Goal: Task Accomplishment & Management: Complete application form

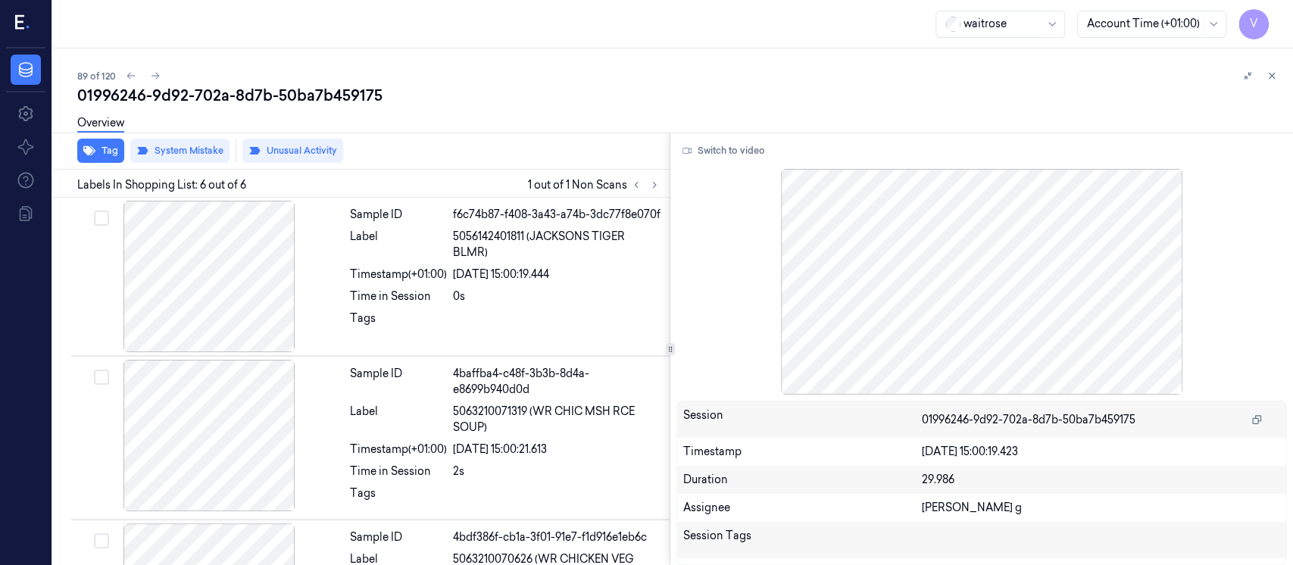
scroll to position [604, 0]
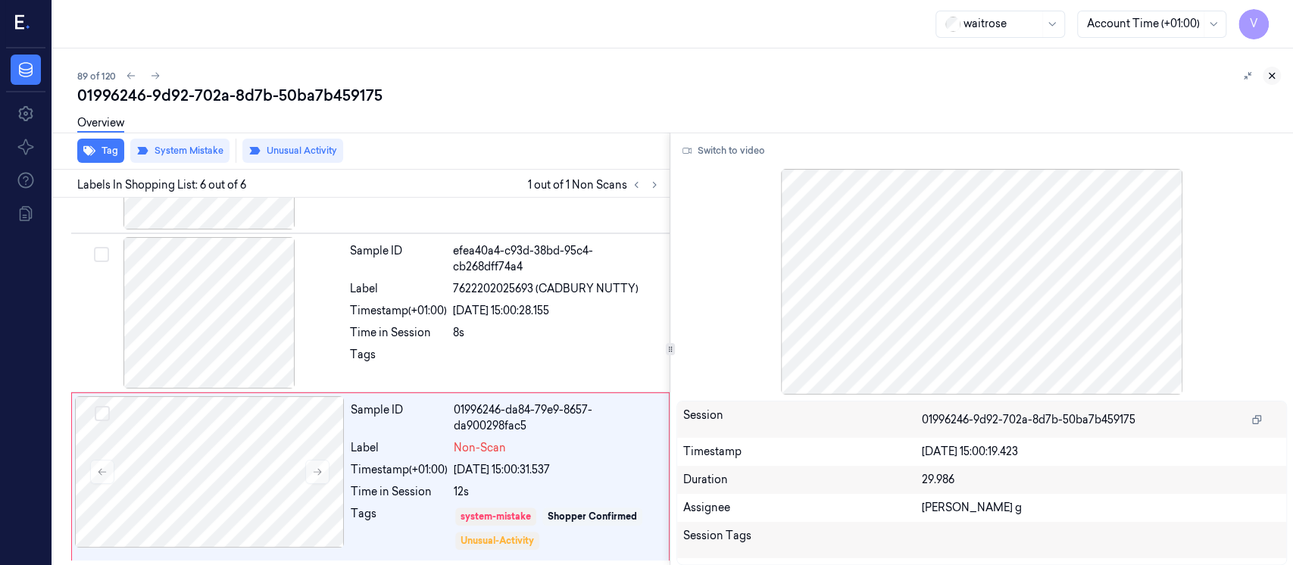
click at [1271, 79] on icon at bounding box center [1271, 75] width 11 height 11
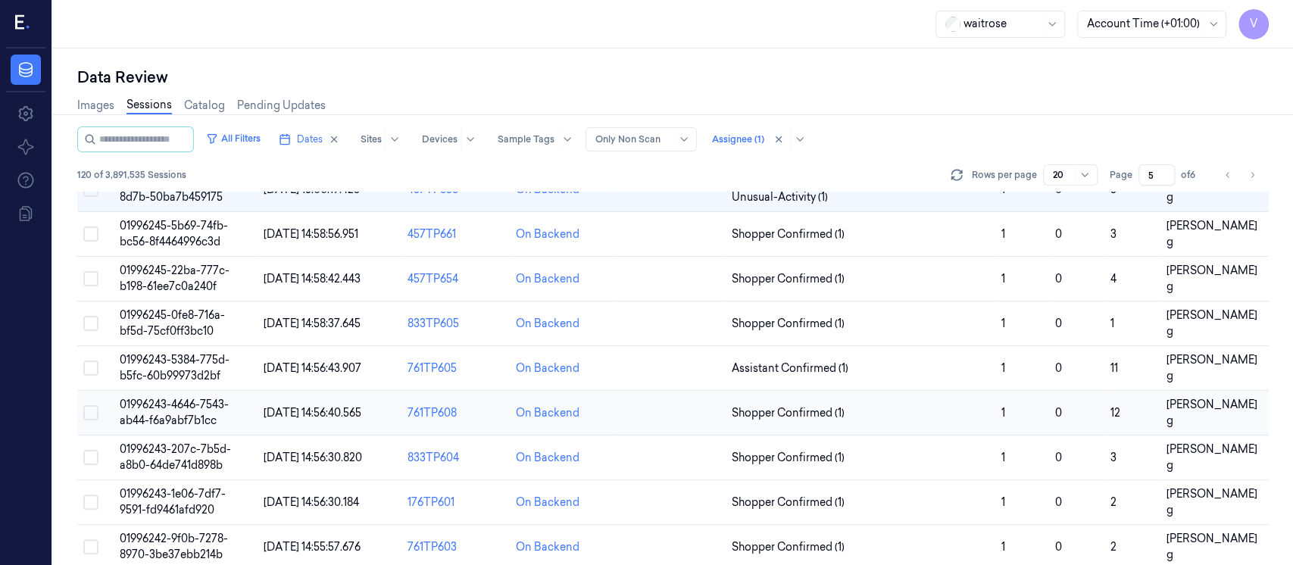
scroll to position [245, 0]
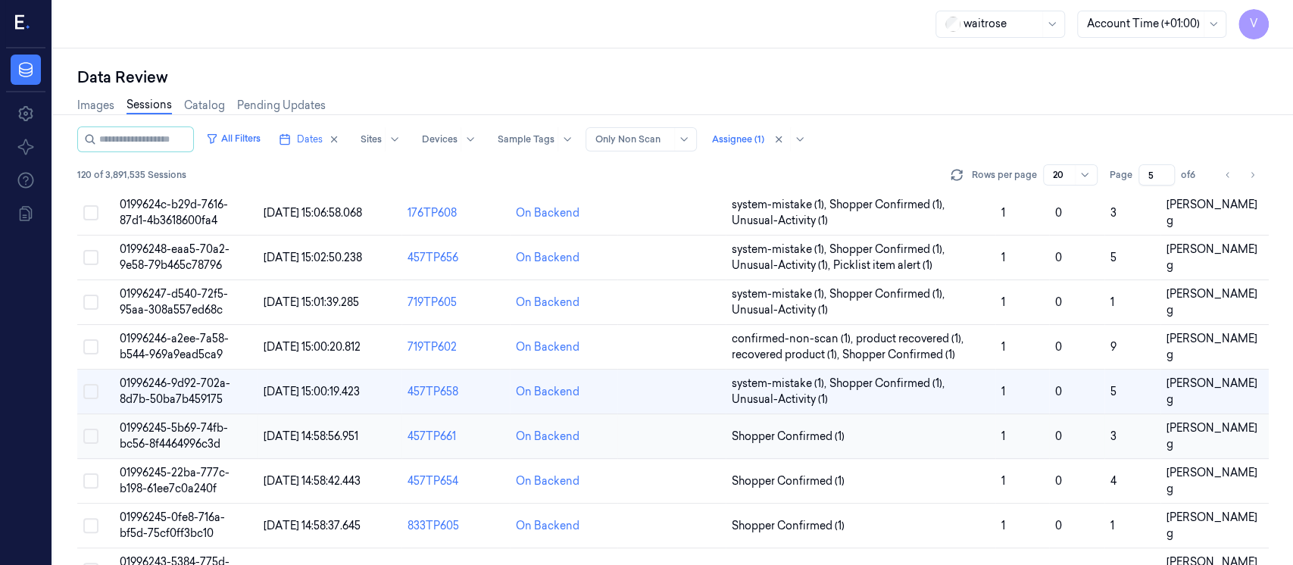
click at [666, 439] on td at bounding box center [671, 436] width 108 height 45
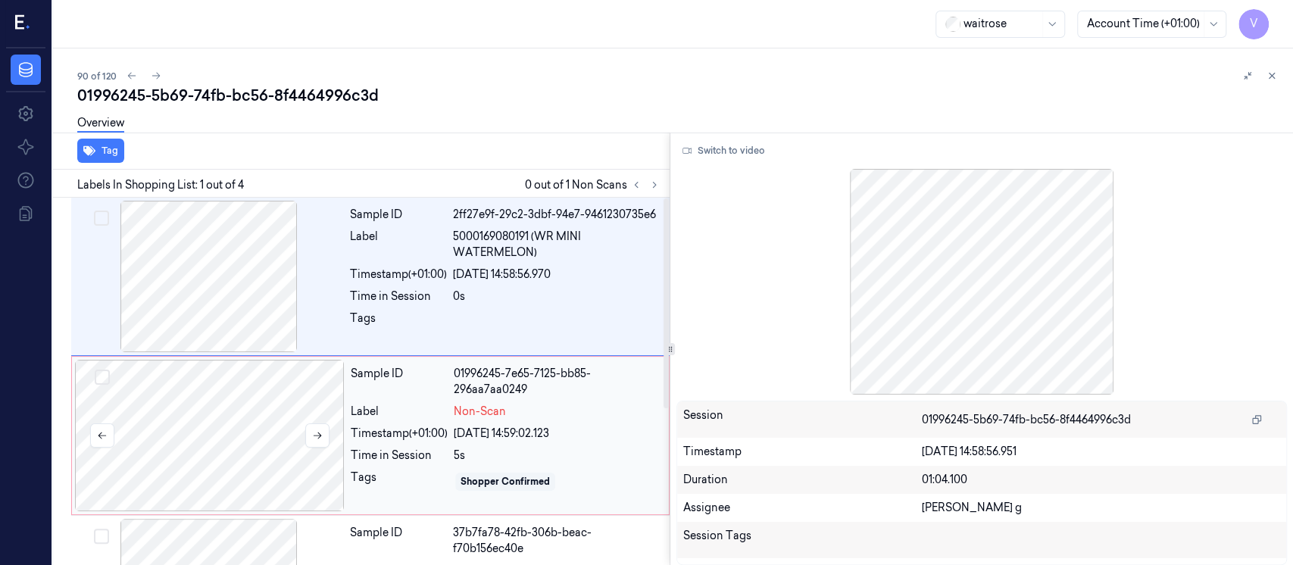
click at [327, 403] on div at bounding box center [210, 435] width 270 height 151
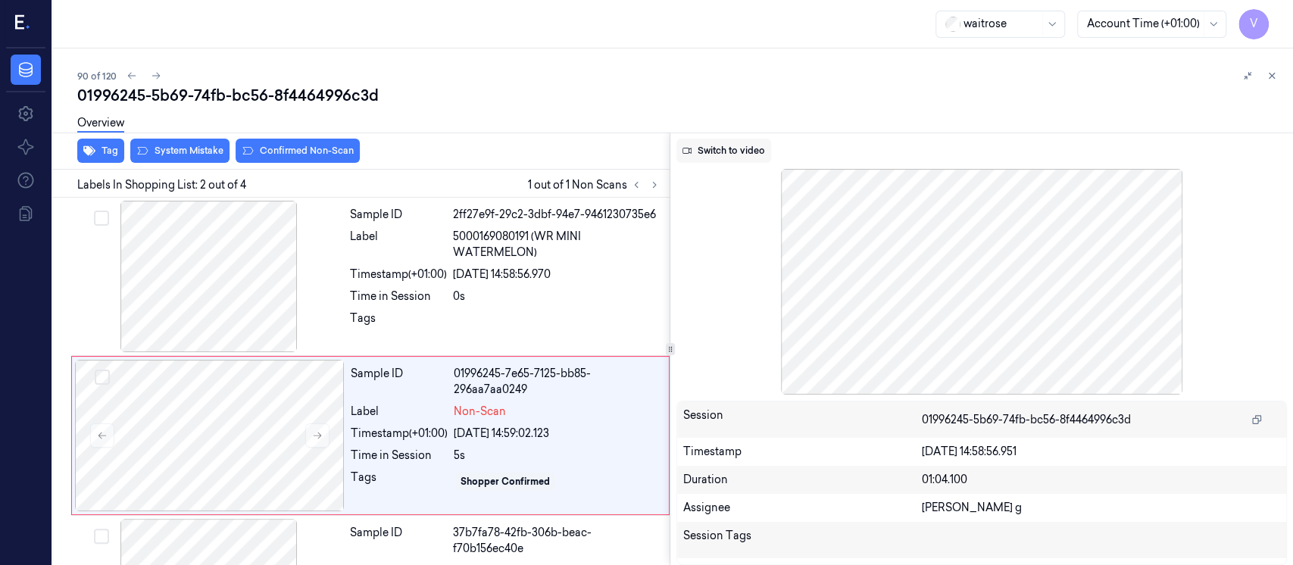
click at [707, 150] on button "Switch to video" at bounding box center [723, 151] width 95 height 24
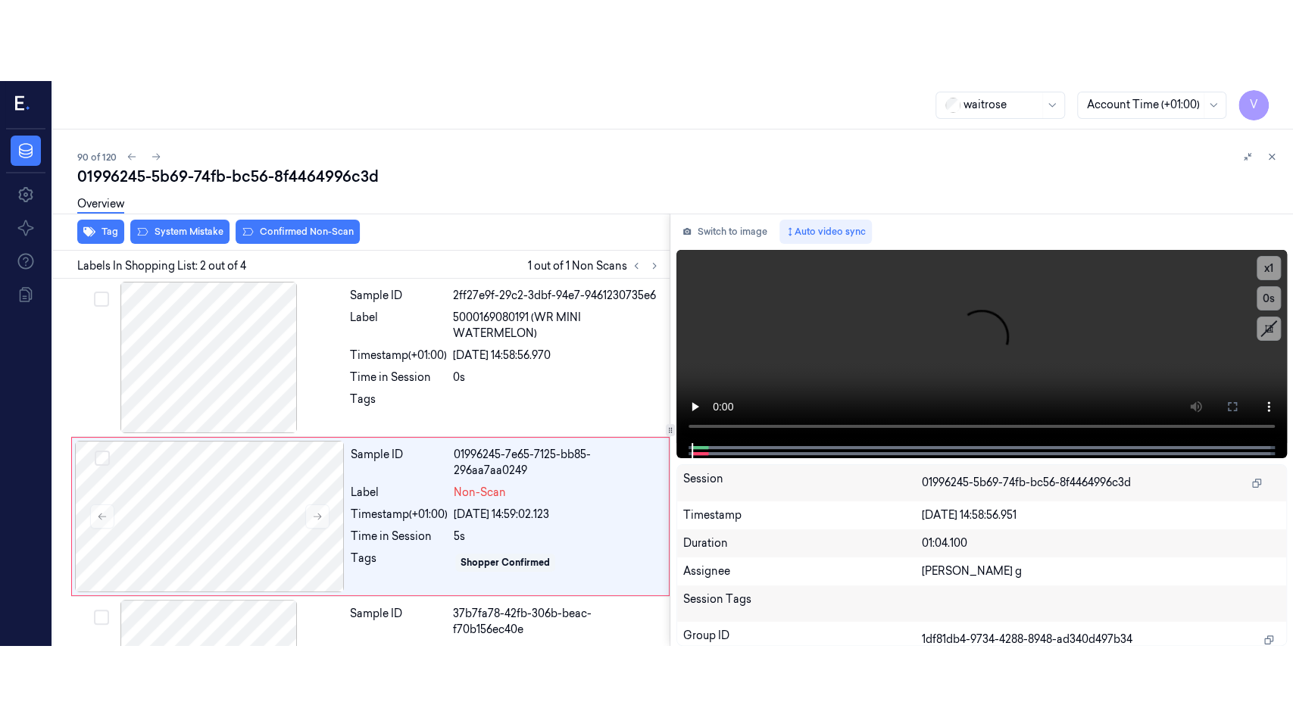
scroll to position [54, 0]
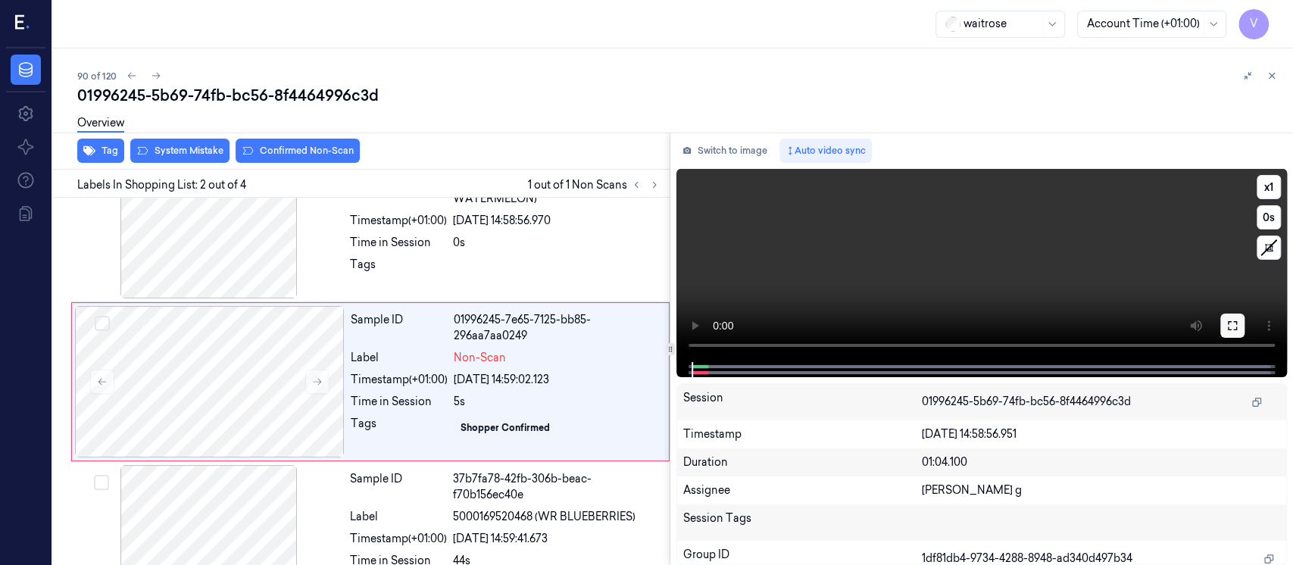
click at [1237, 331] on button at bounding box center [1232, 326] width 24 height 24
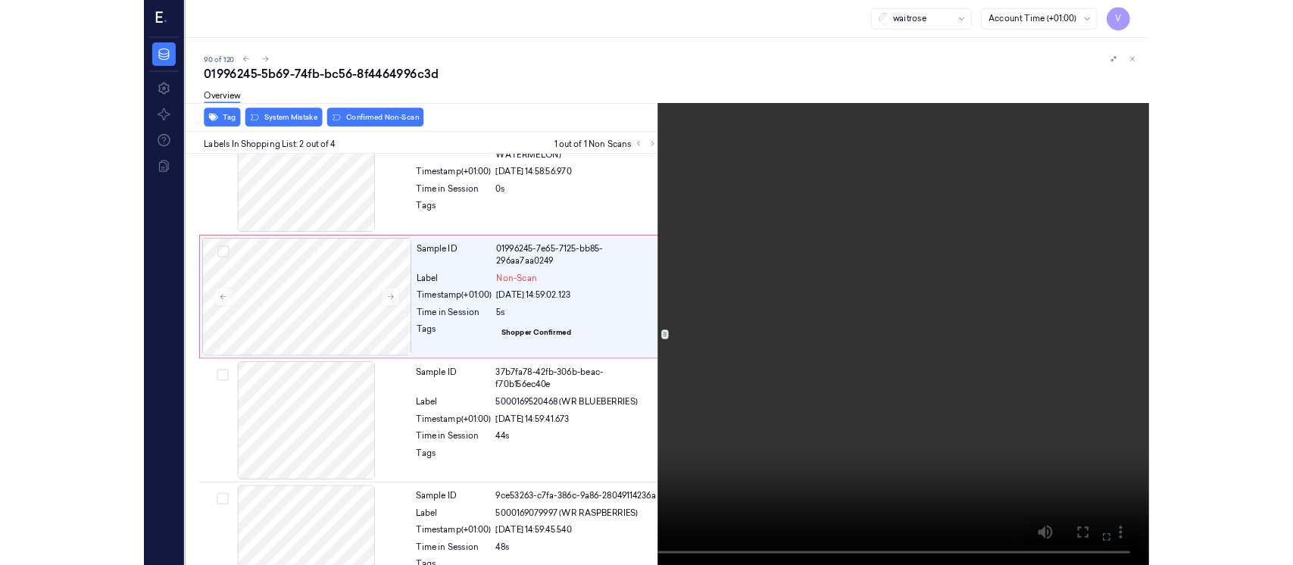
scroll to position [0, 0]
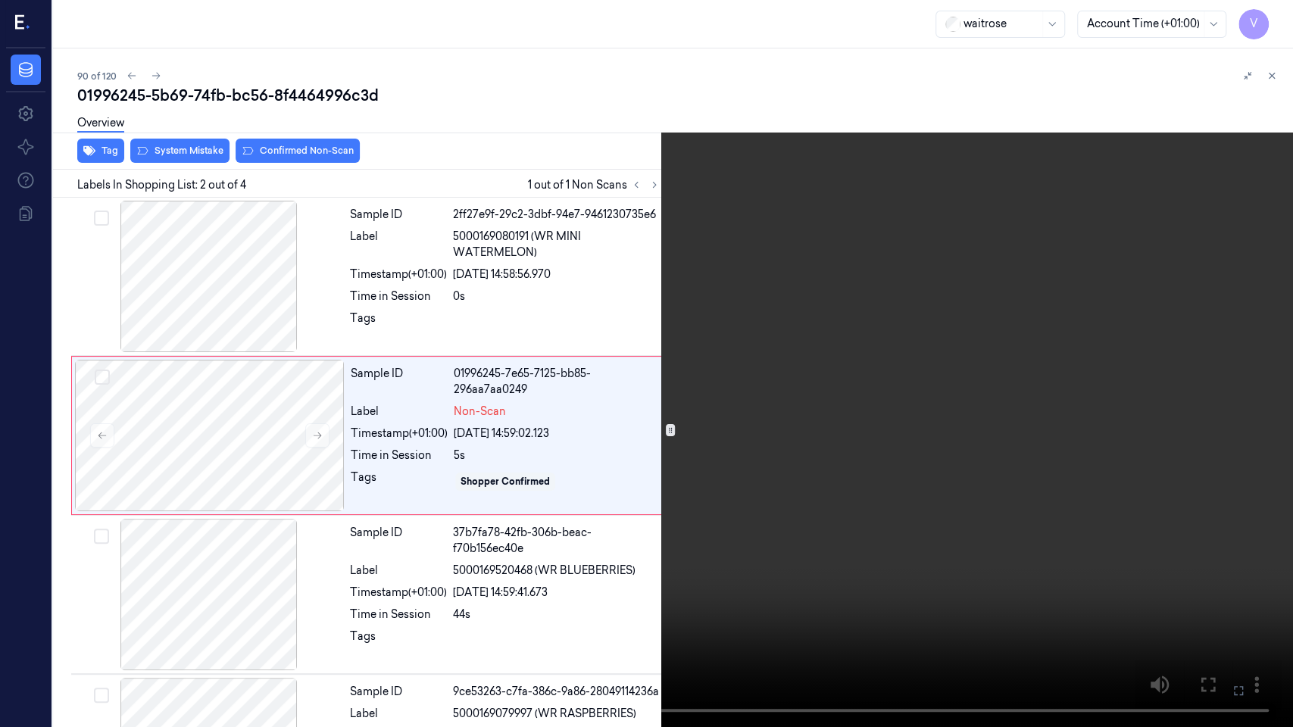
click at [0, 0] on icon at bounding box center [0, 0] width 0 height 0
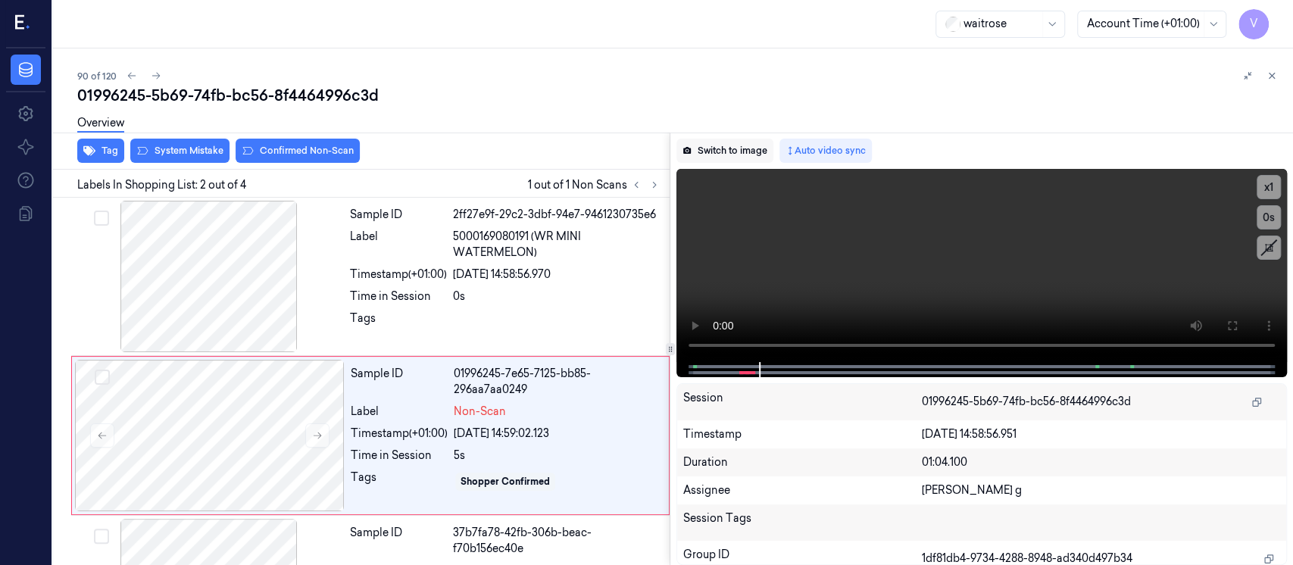
click at [732, 156] on button "Switch to image" at bounding box center [724, 151] width 97 height 24
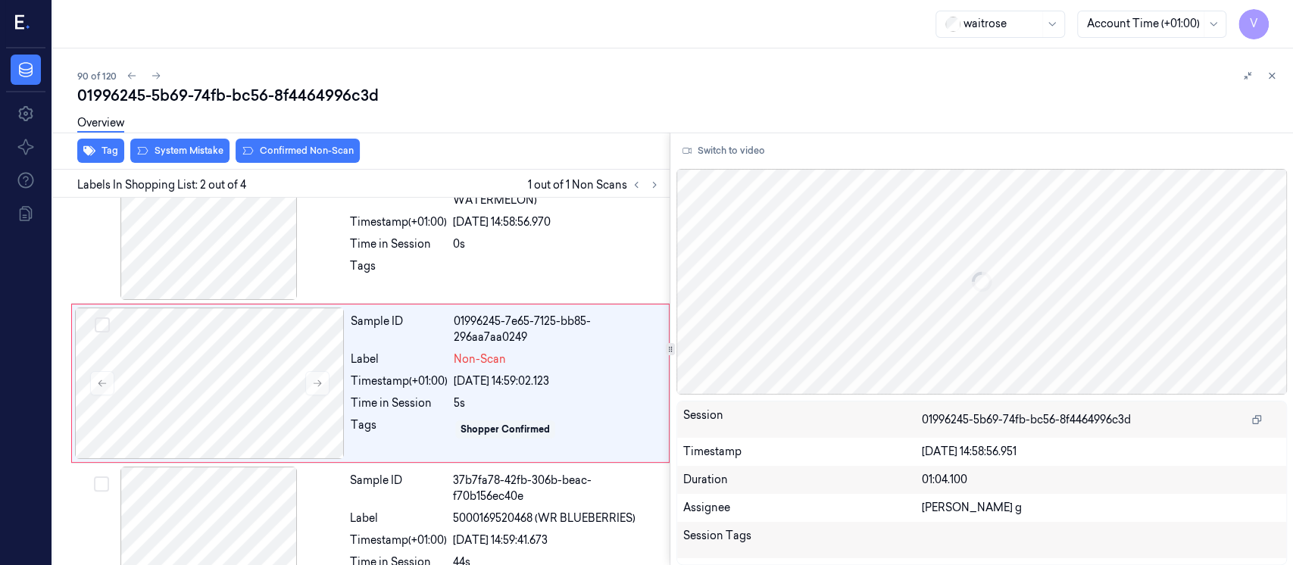
scroll to position [54, 0]
click at [170, 386] on div at bounding box center [210, 381] width 270 height 151
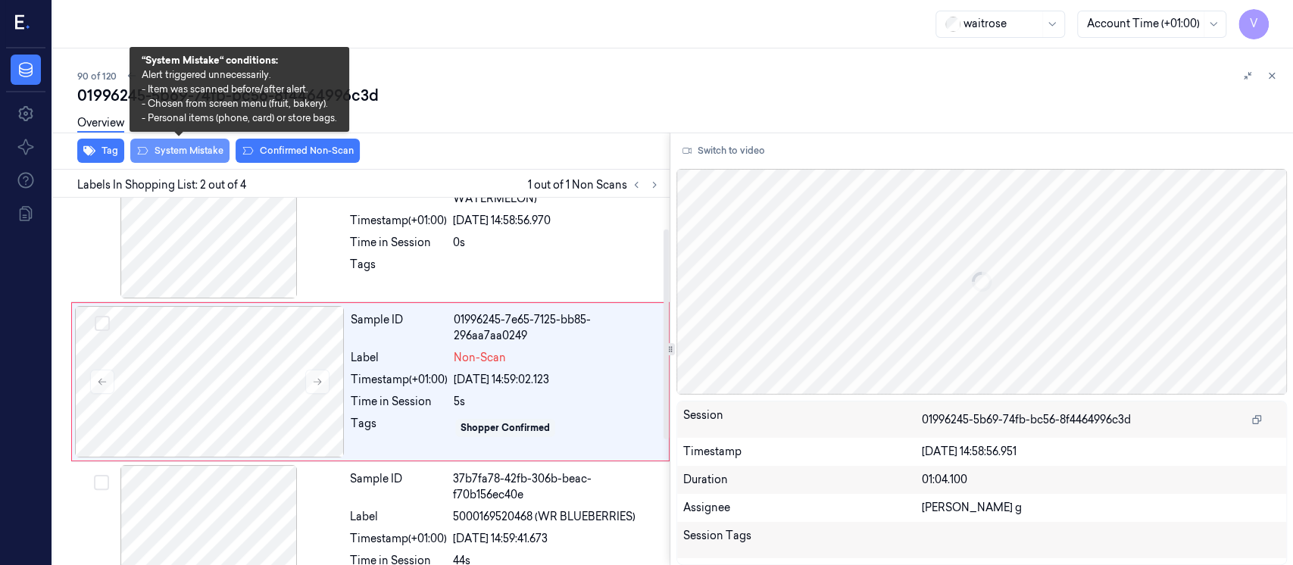
click at [183, 155] on button "System Mistake" at bounding box center [179, 151] width 99 height 24
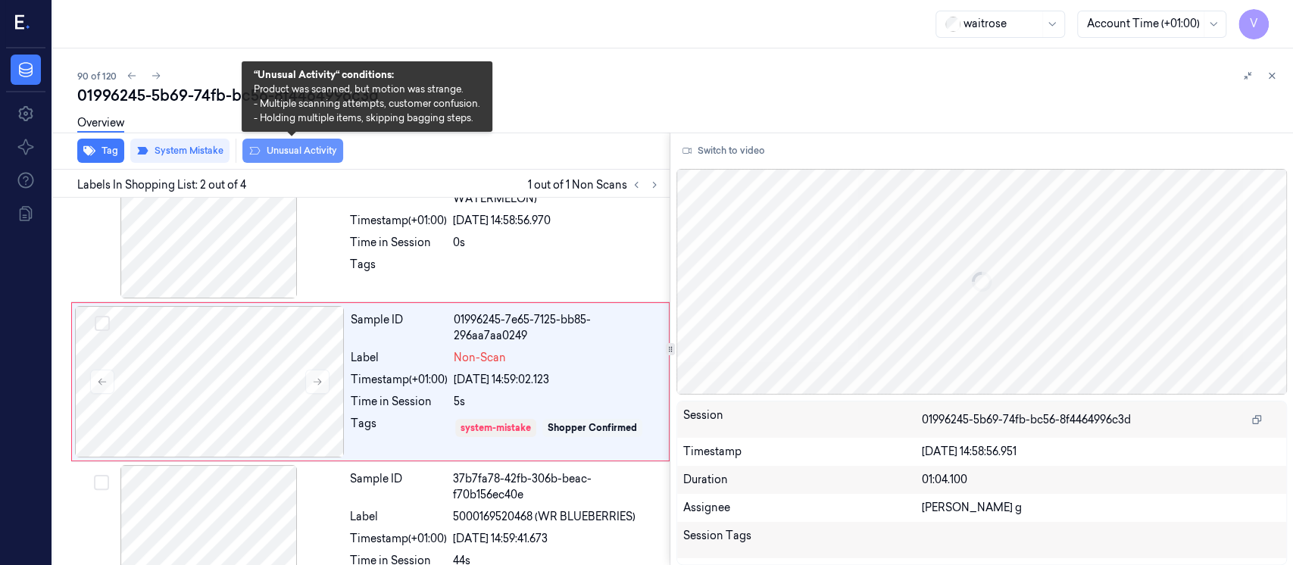
click at [321, 148] on button "Unusual Activity" at bounding box center [292, 151] width 101 height 24
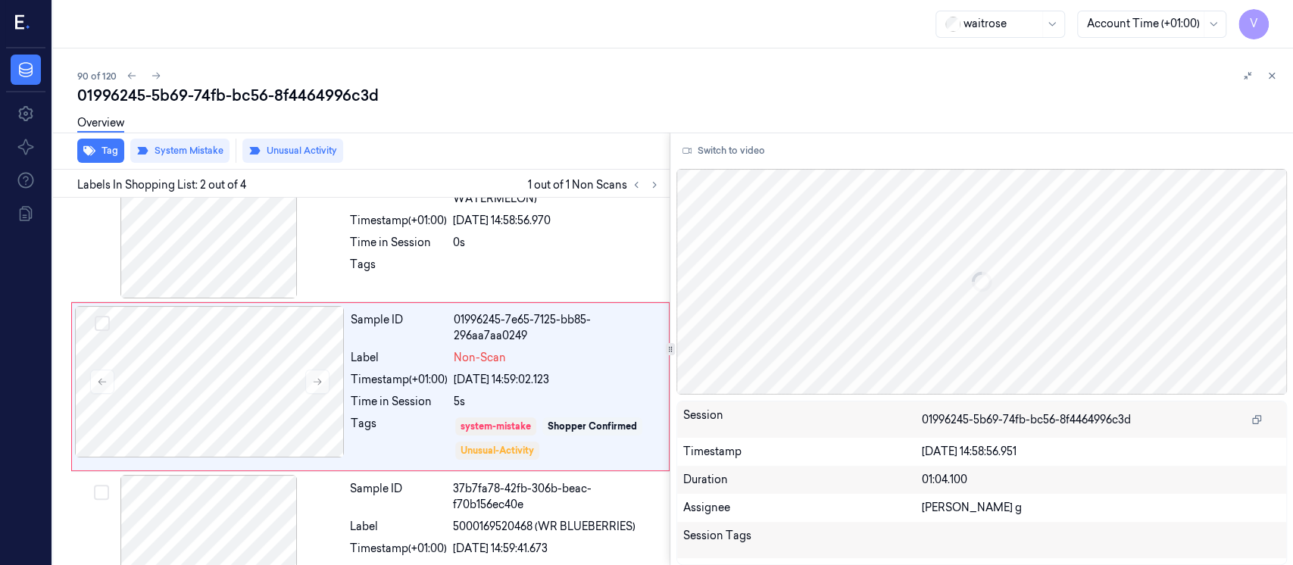
scroll to position [58, 0]
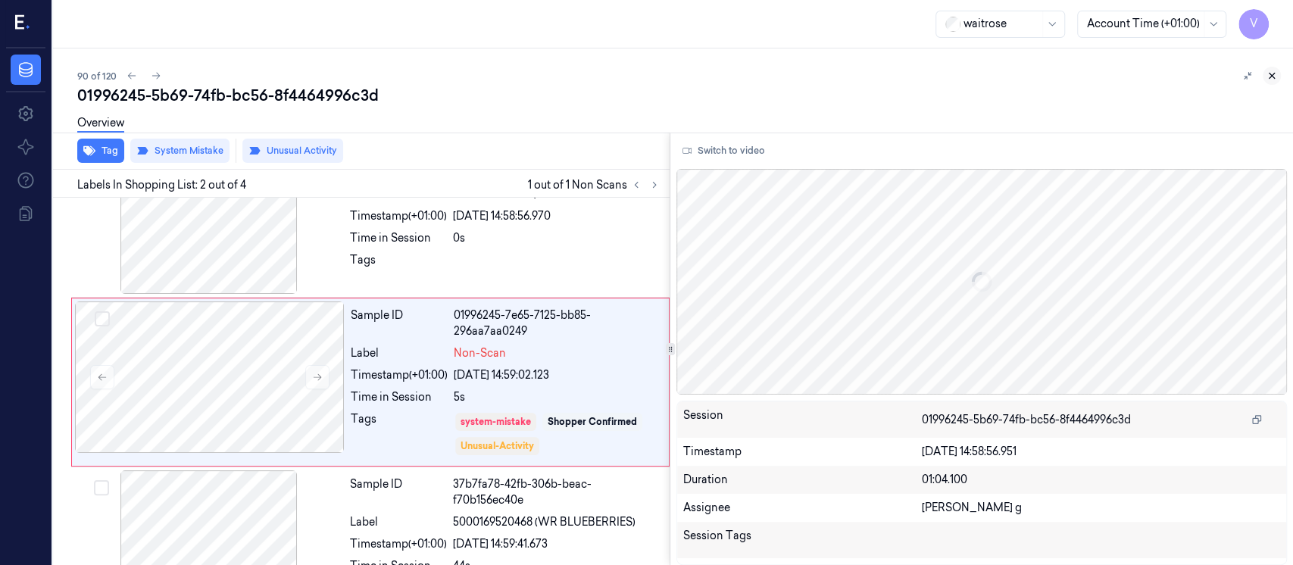
click at [1268, 76] on icon at bounding box center [1271, 75] width 11 height 11
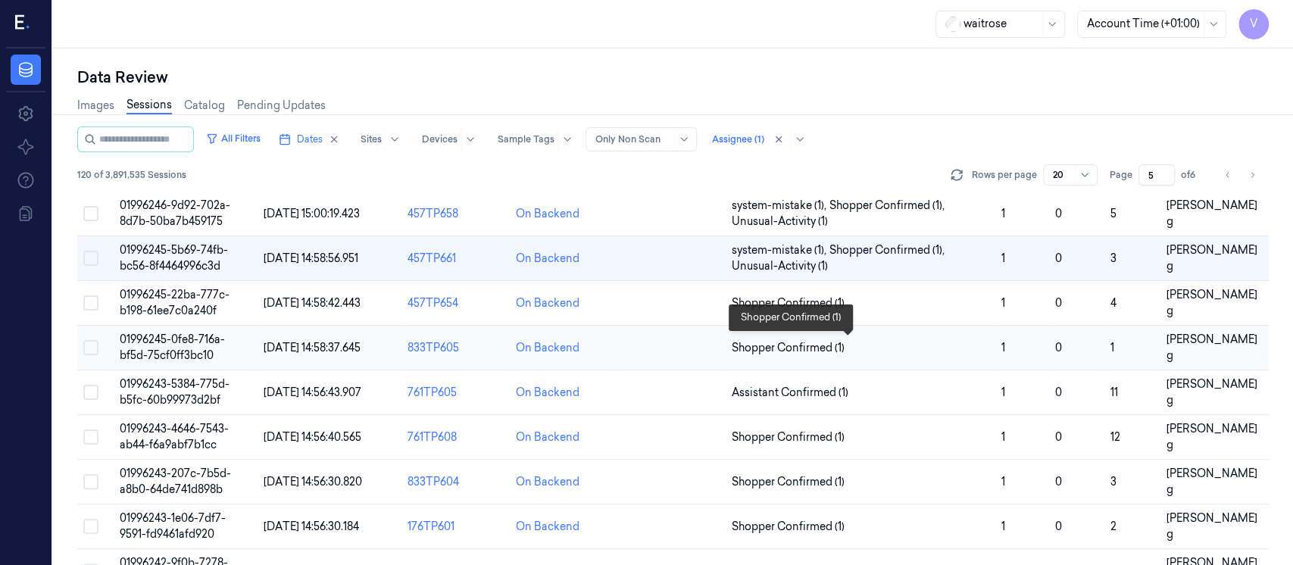
scroll to position [391, 0]
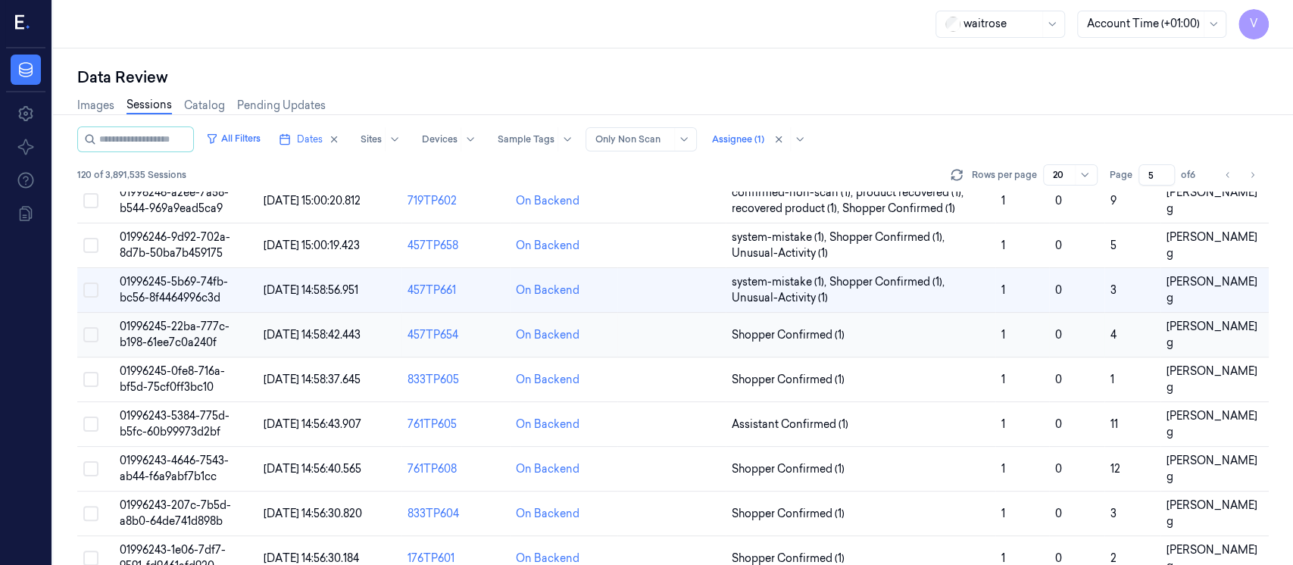
click at [652, 326] on td at bounding box center [671, 335] width 108 height 45
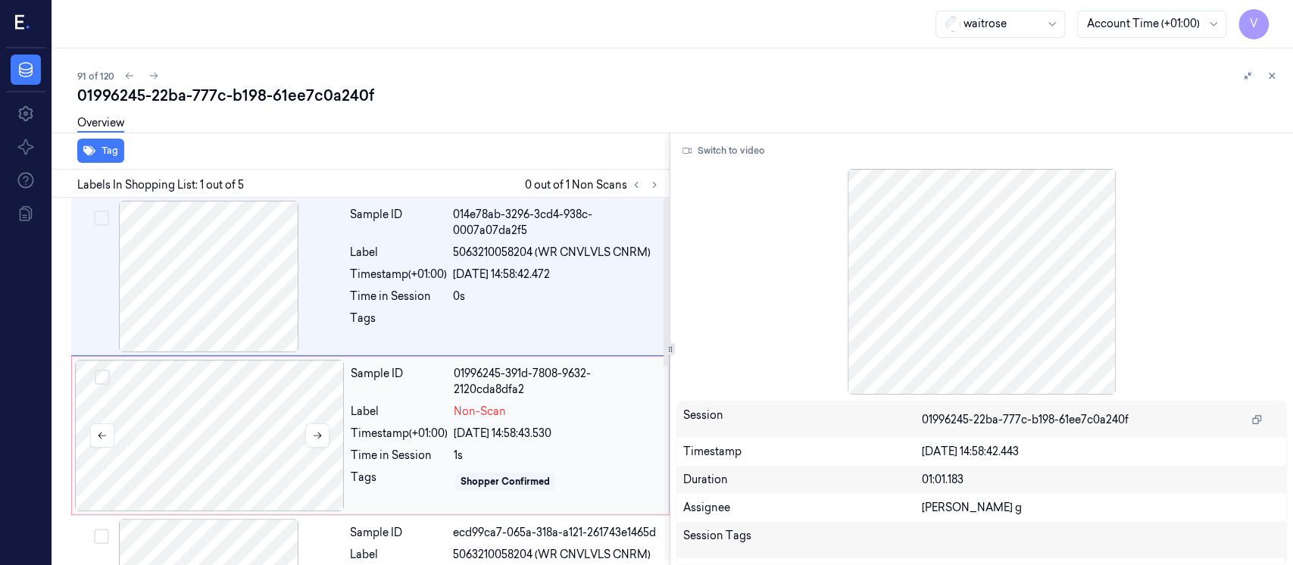
click at [262, 420] on div at bounding box center [210, 435] width 270 height 151
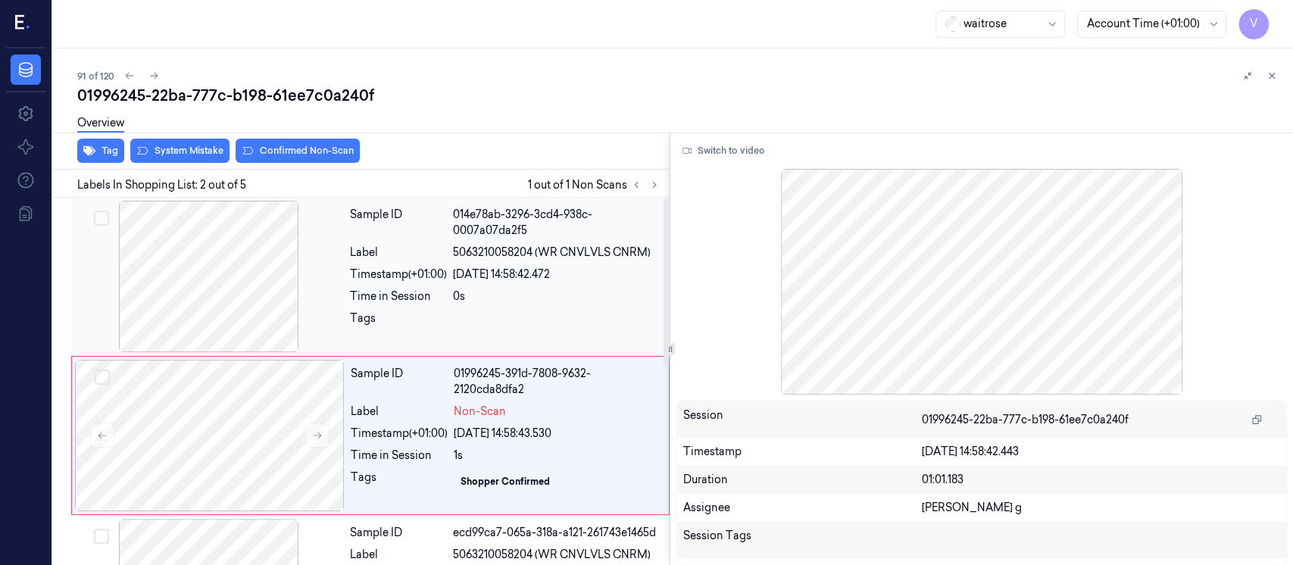
click at [248, 301] on div at bounding box center [209, 276] width 270 height 151
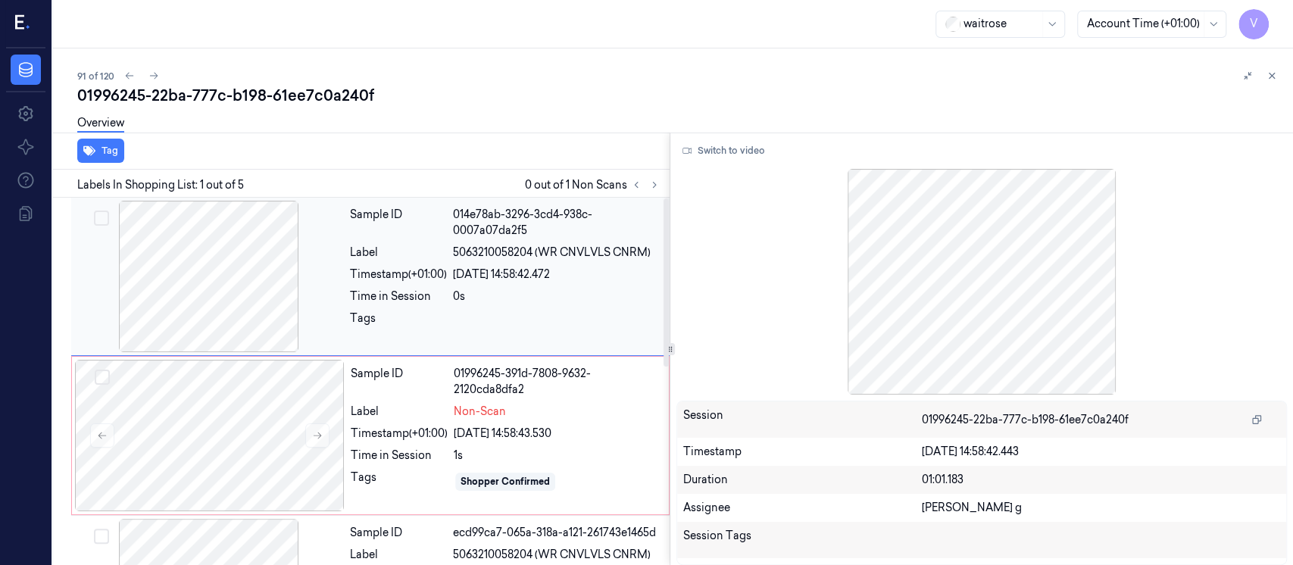
click at [224, 303] on div at bounding box center [209, 276] width 270 height 151
click at [754, 155] on button "Switch to video" at bounding box center [723, 151] width 95 height 24
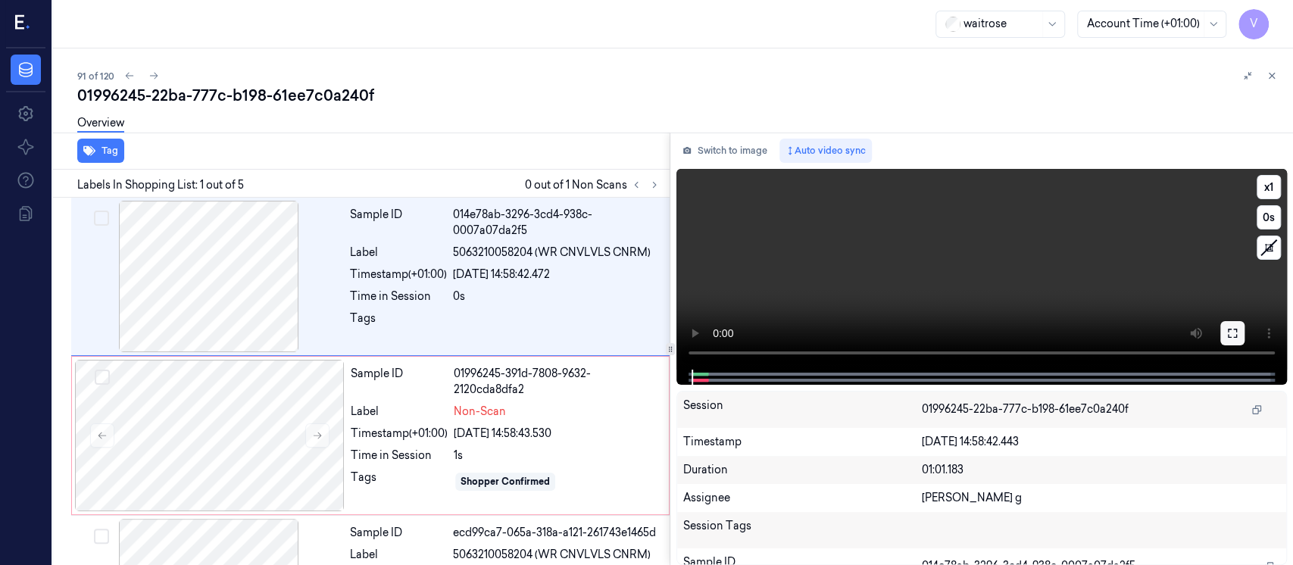
click at [1230, 338] on icon at bounding box center [1232, 333] width 12 height 12
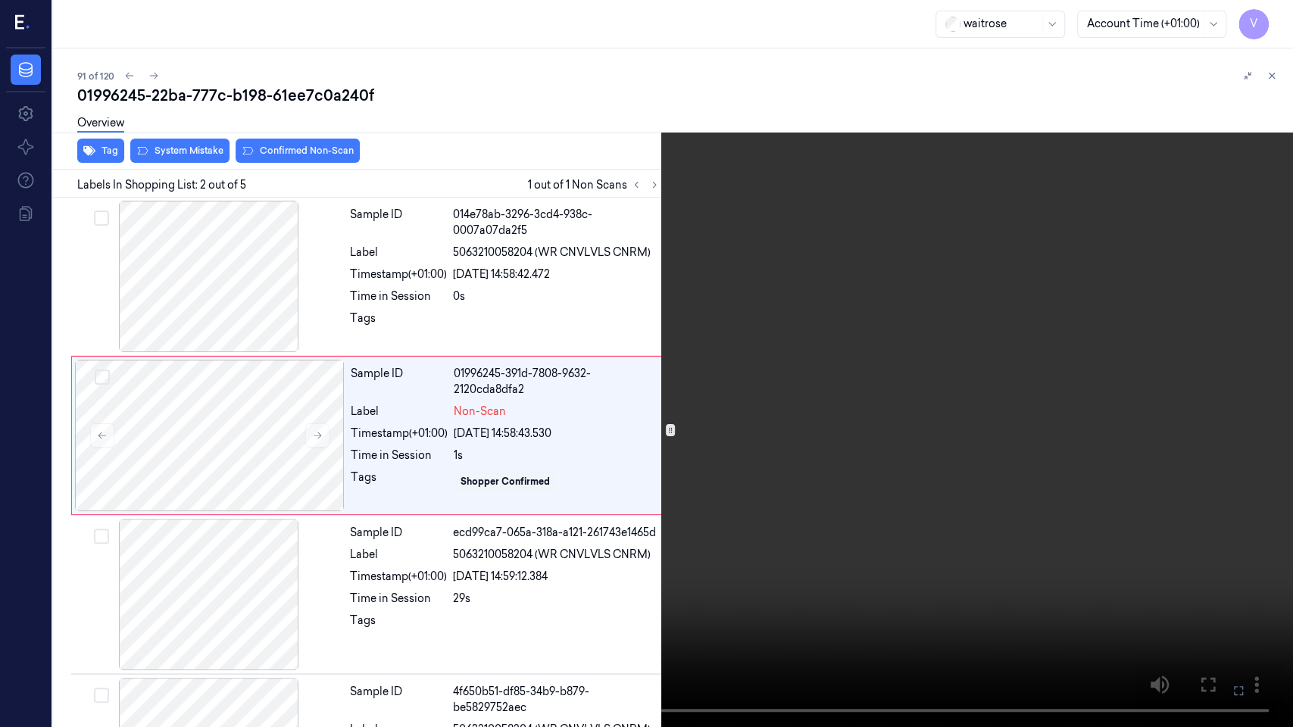
click at [0, 0] on icon at bounding box center [0, 0] width 0 height 0
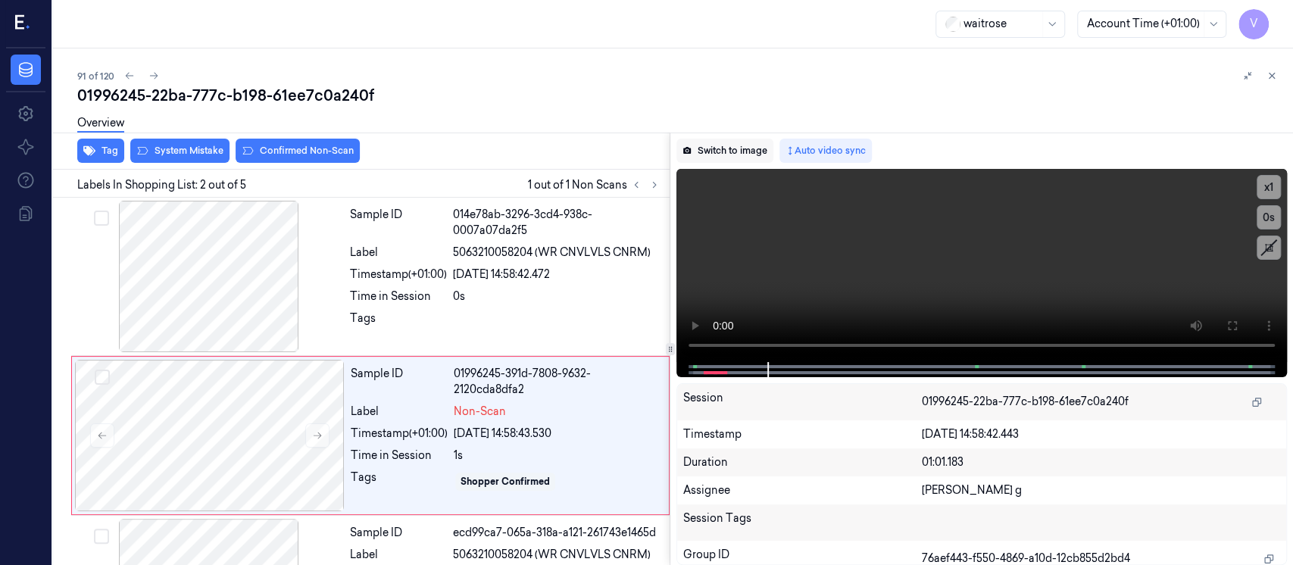
click at [732, 159] on button "Switch to image" at bounding box center [724, 151] width 97 height 24
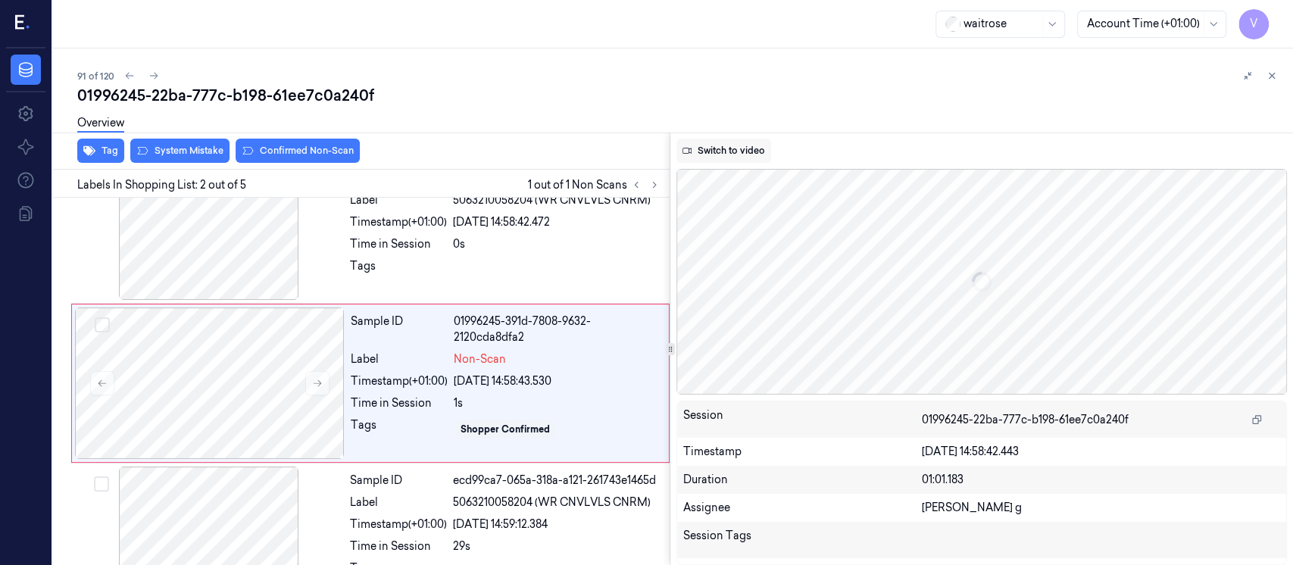
scroll to position [54, 0]
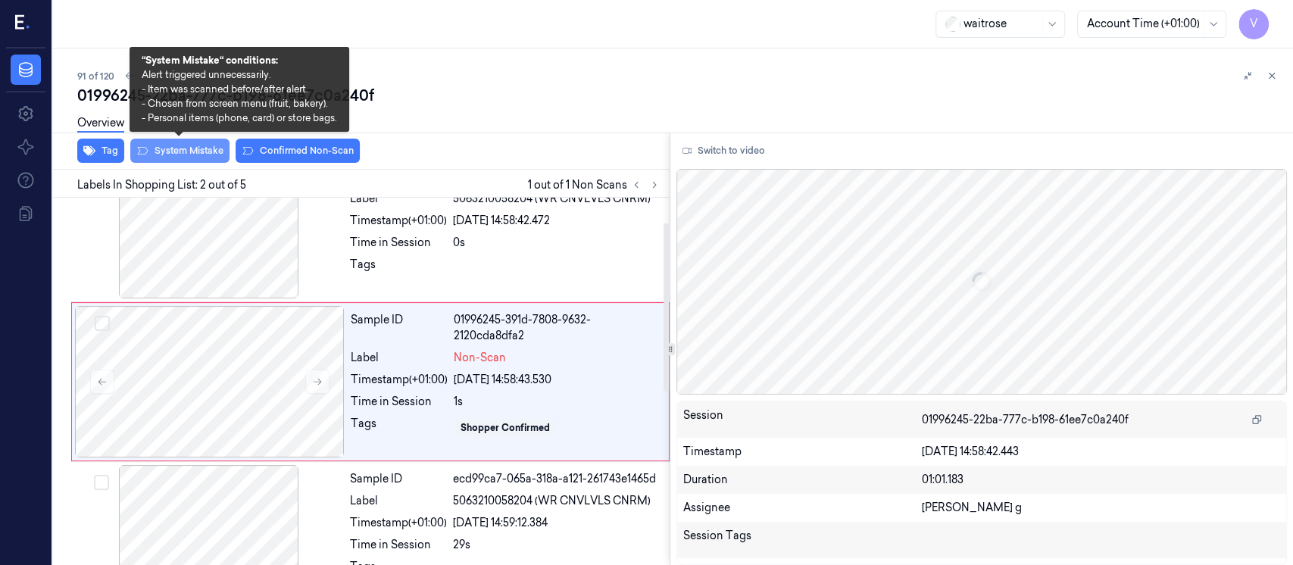
click at [176, 145] on button "System Mistake" at bounding box center [179, 151] width 99 height 24
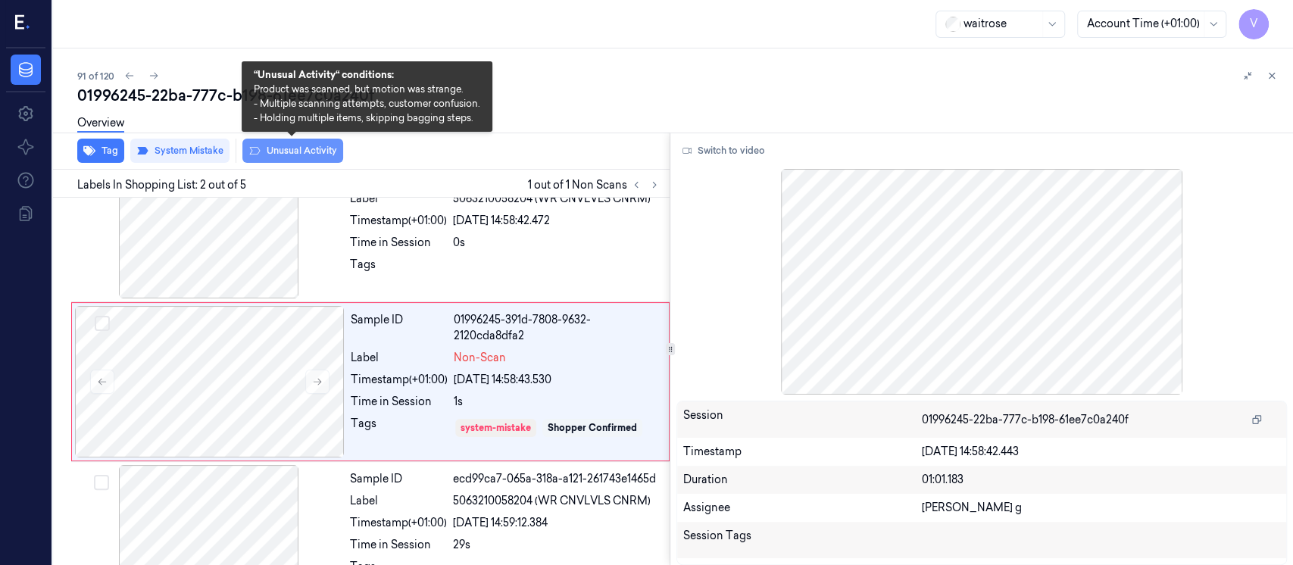
click at [295, 153] on button "Unusual Activity" at bounding box center [292, 151] width 101 height 24
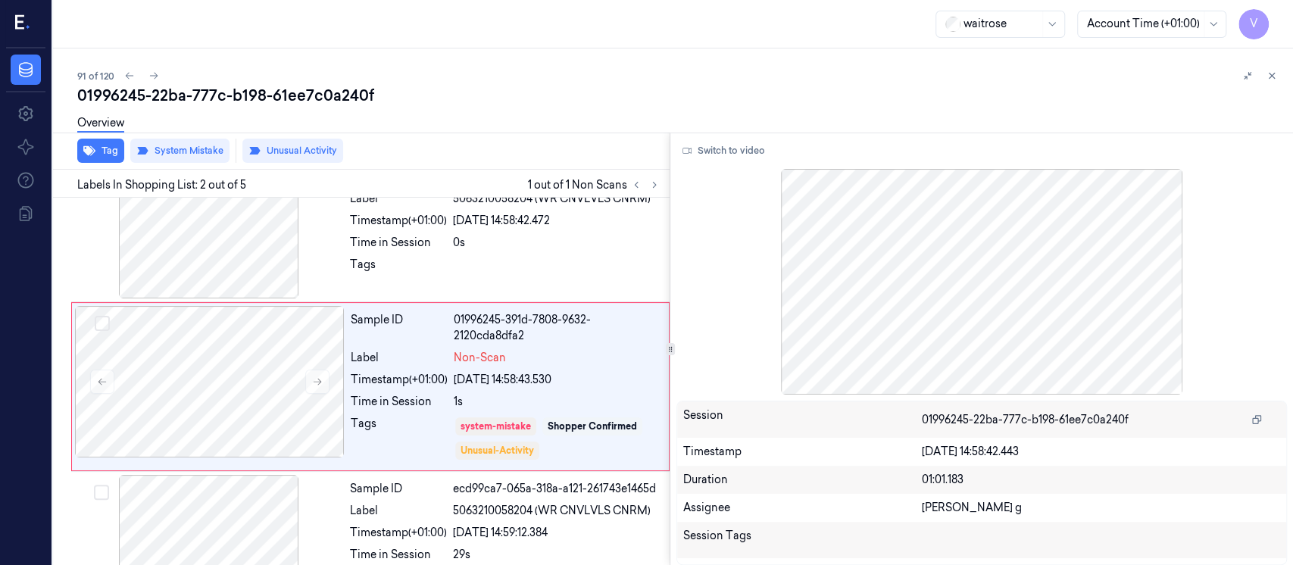
scroll to position [58, 0]
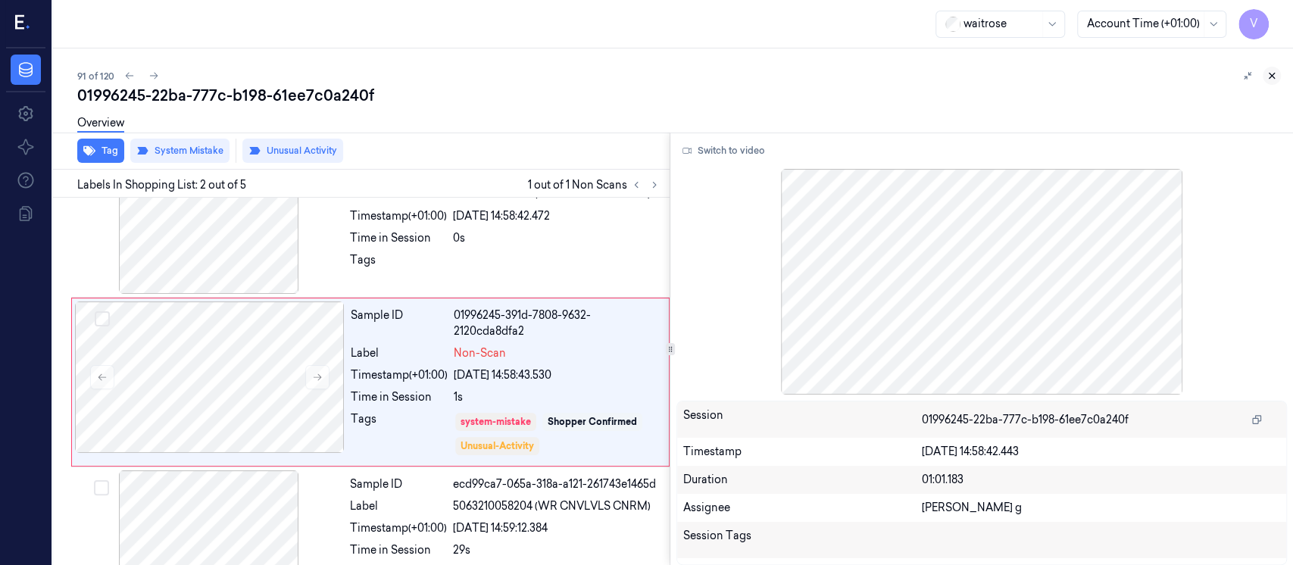
click at [1275, 73] on icon at bounding box center [1271, 75] width 11 height 11
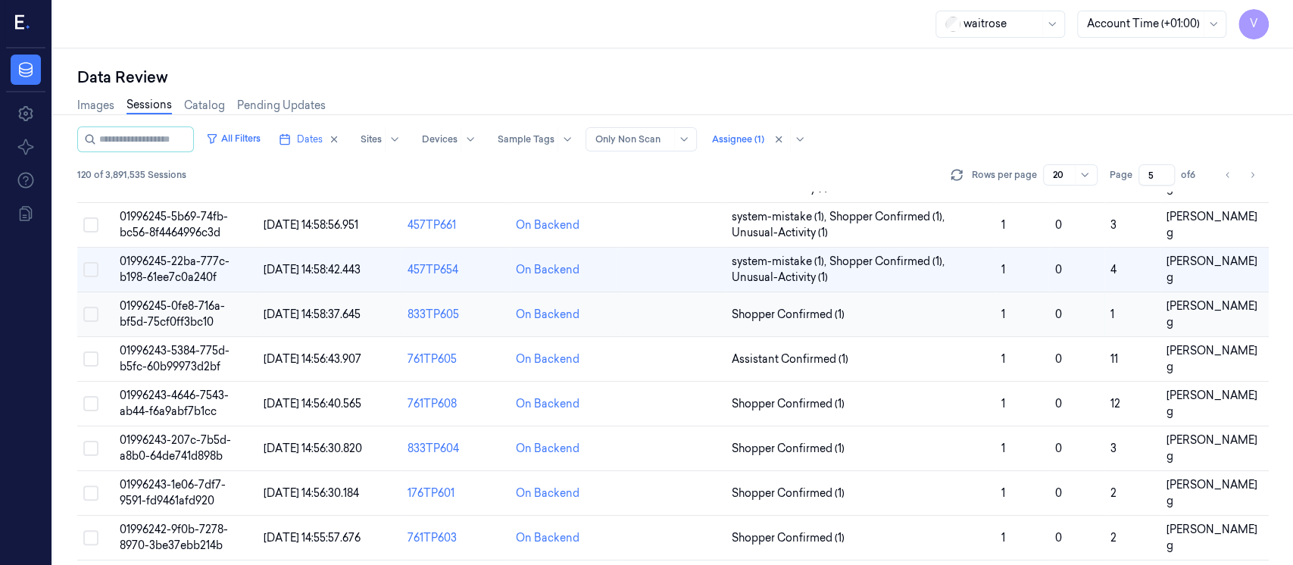
scroll to position [424, 0]
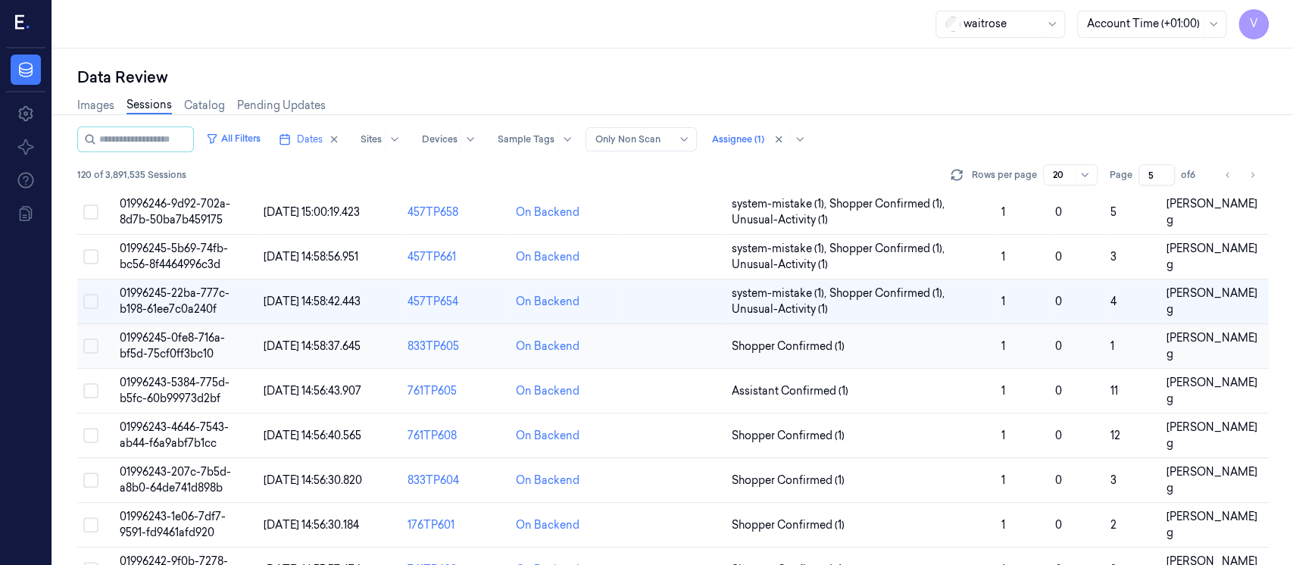
click at [691, 351] on td at bounding box center [671, 346] width 108 height 45
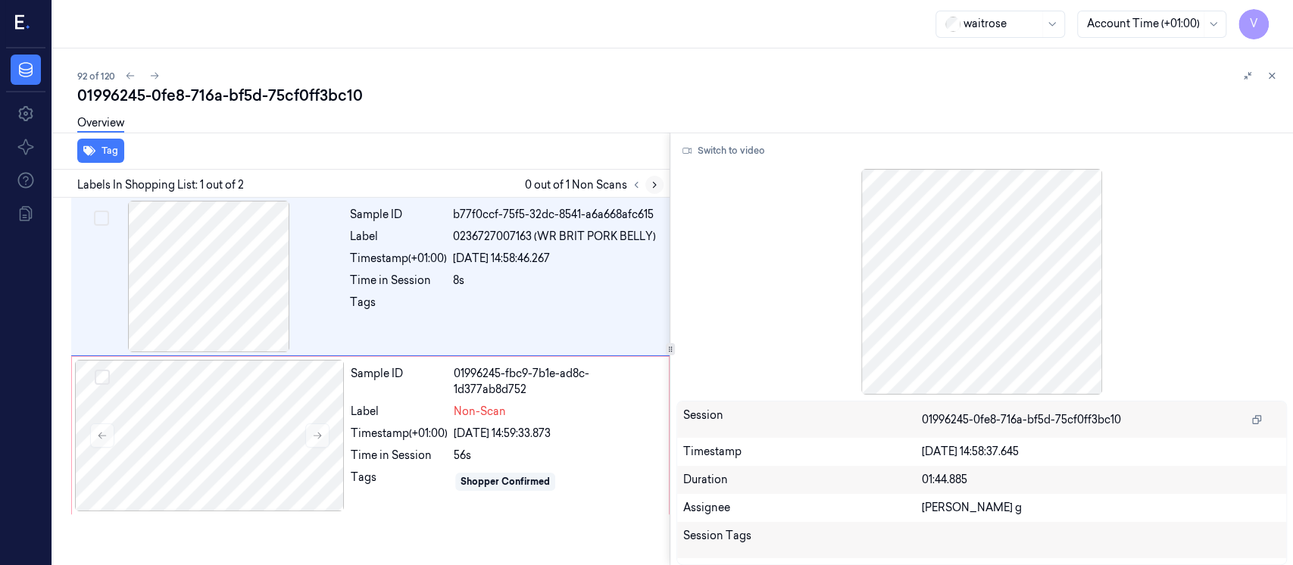
click at [657, 192] on button at bounding box center [654, 185] width 18 height 18
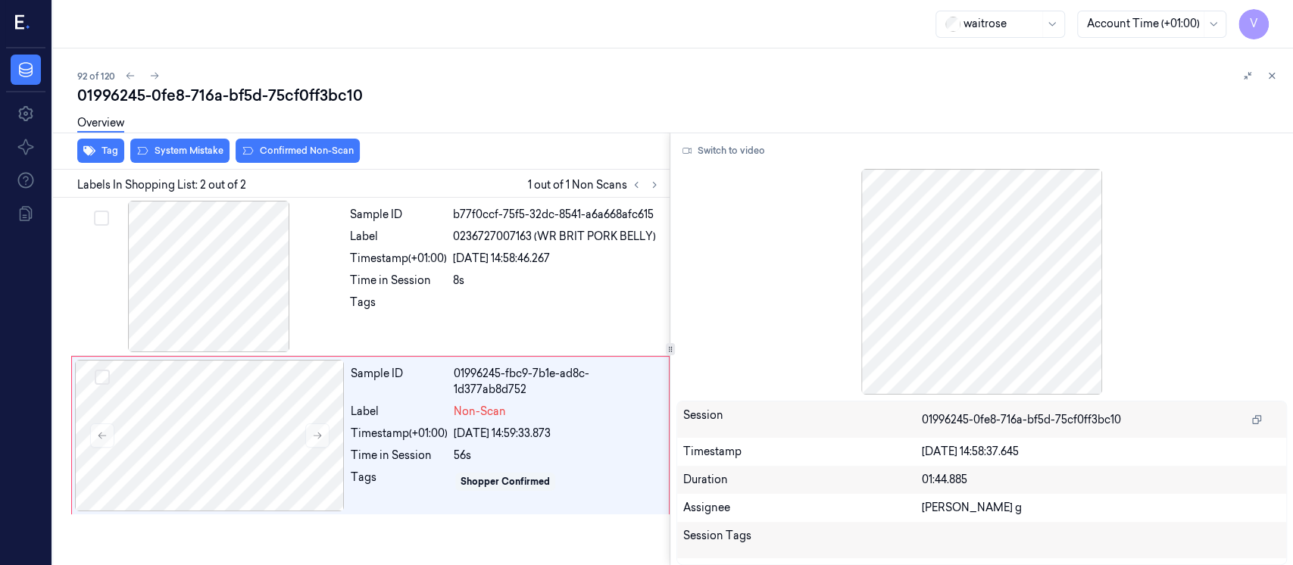
click at [184, 143] on div "Overview" at bounding box center [678, 125] width 1203 height 39
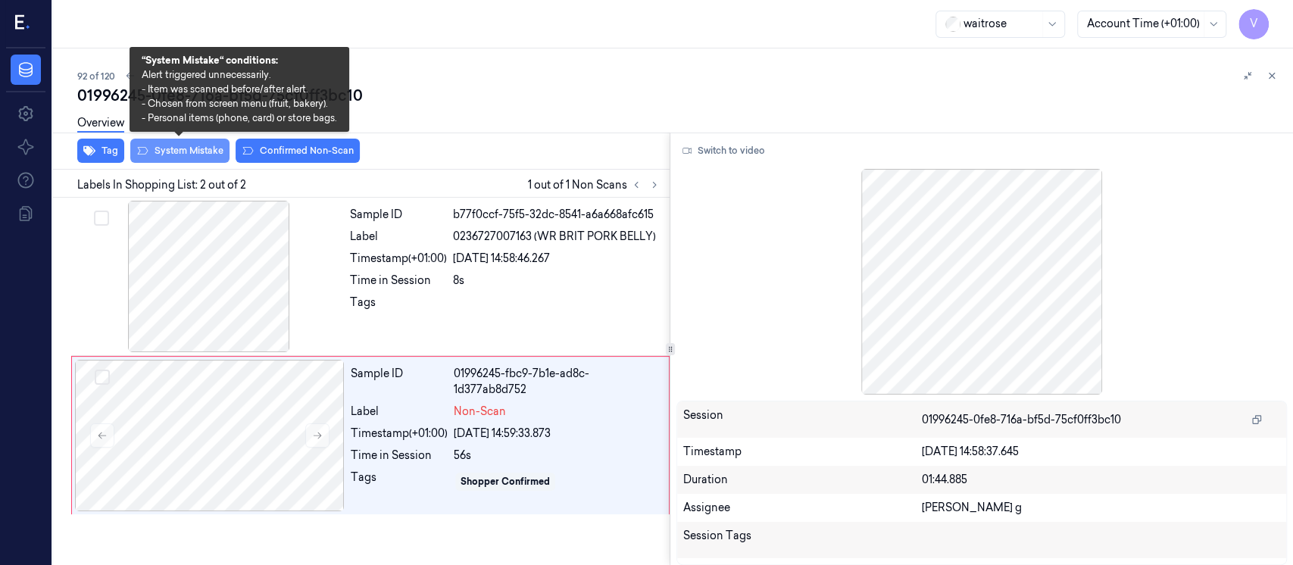
click at [179, 153] on button "System Mistake" at bounding box center [179, 151] width 99 height 24
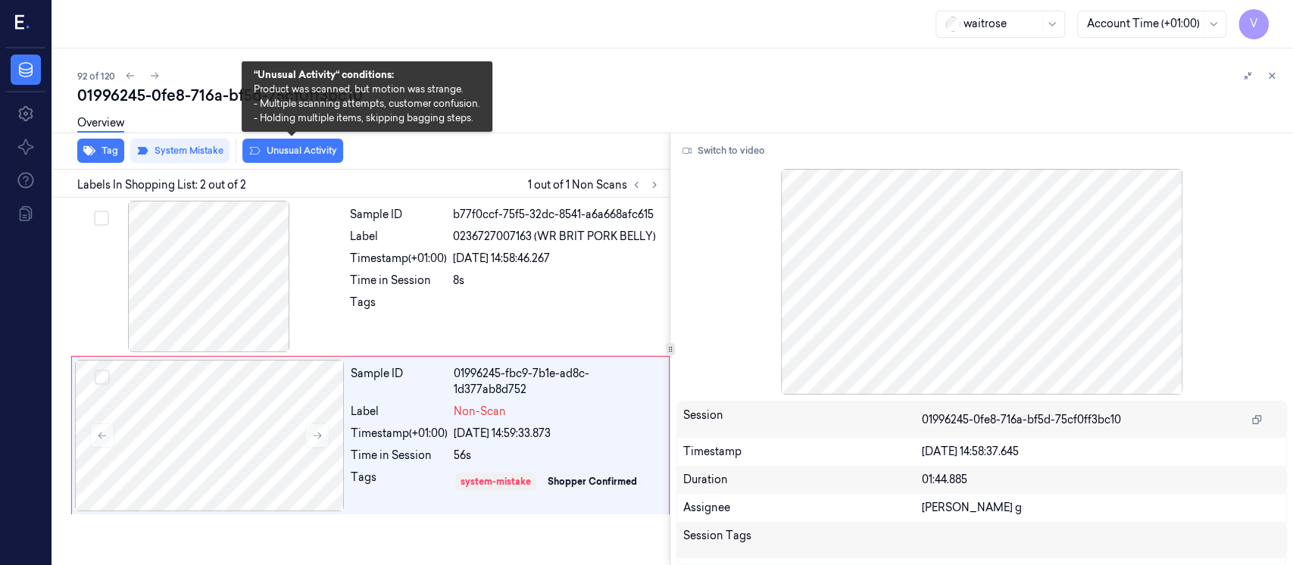
click at [291, 154] on button "Unusual Activity" at bounding box center [292, 151] width 101 height 24
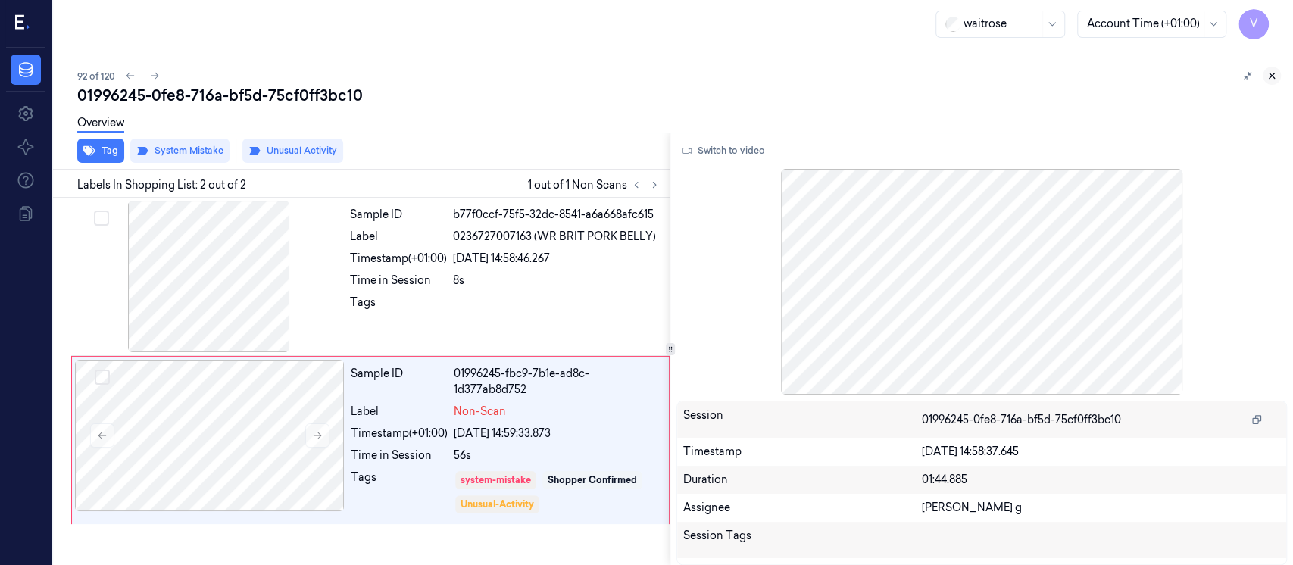
click at [1273, 76] on icon at bounding box center [1271, 75] width 11 height 11
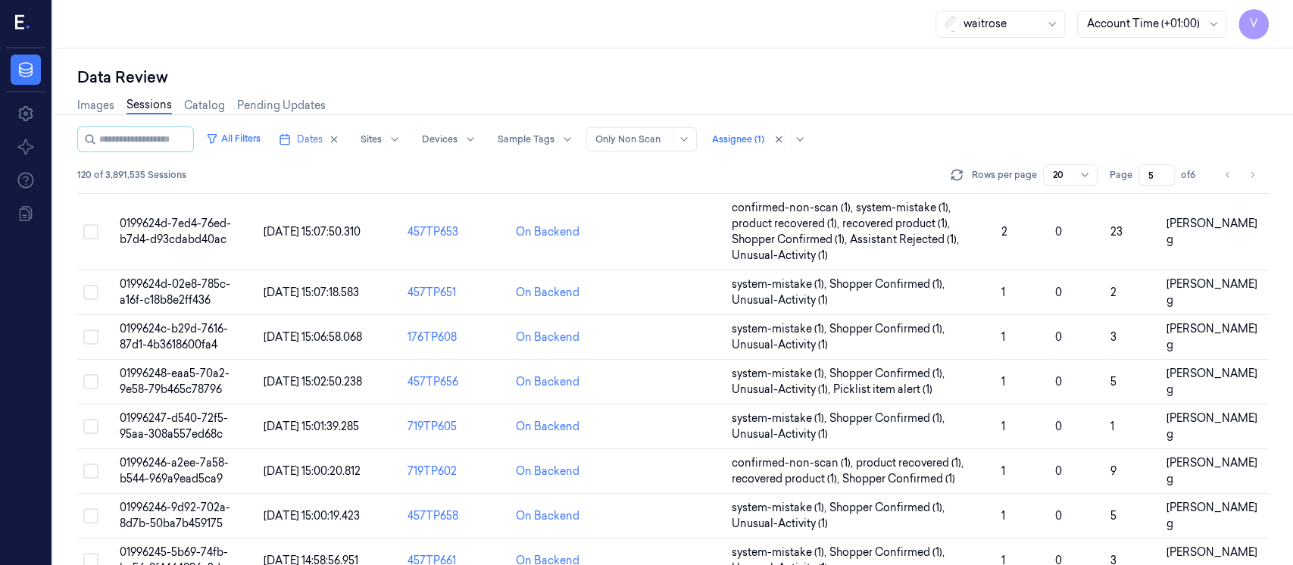
scroll to position [523, 0]
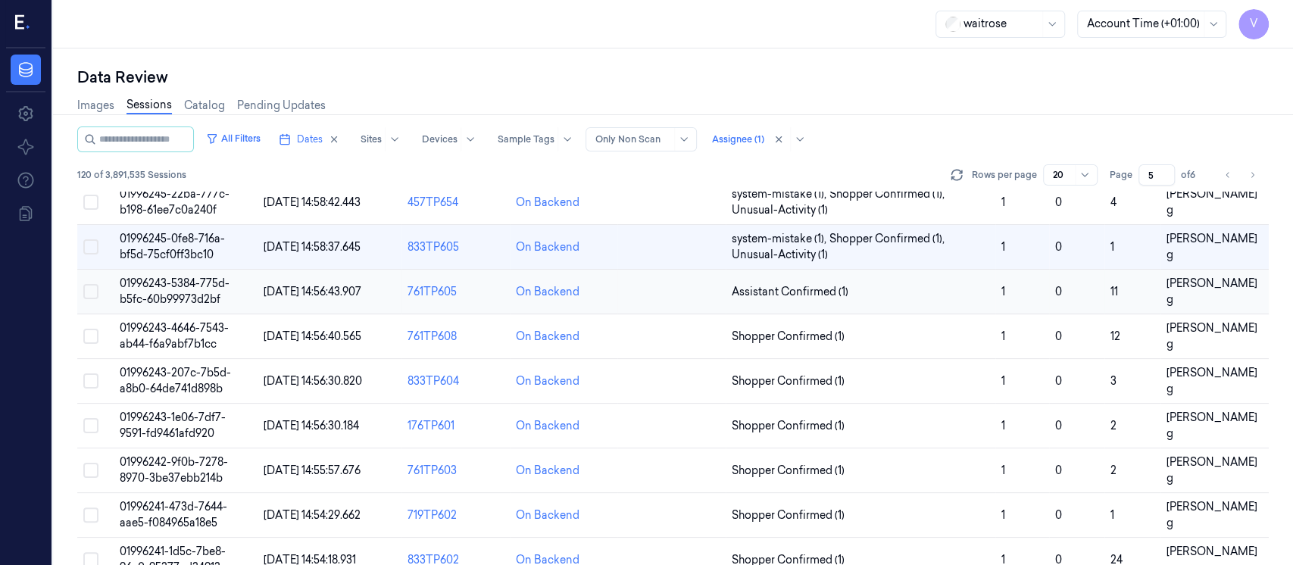
click at [691, 280] on td at bounding box center [671, 292] width 108 height 45
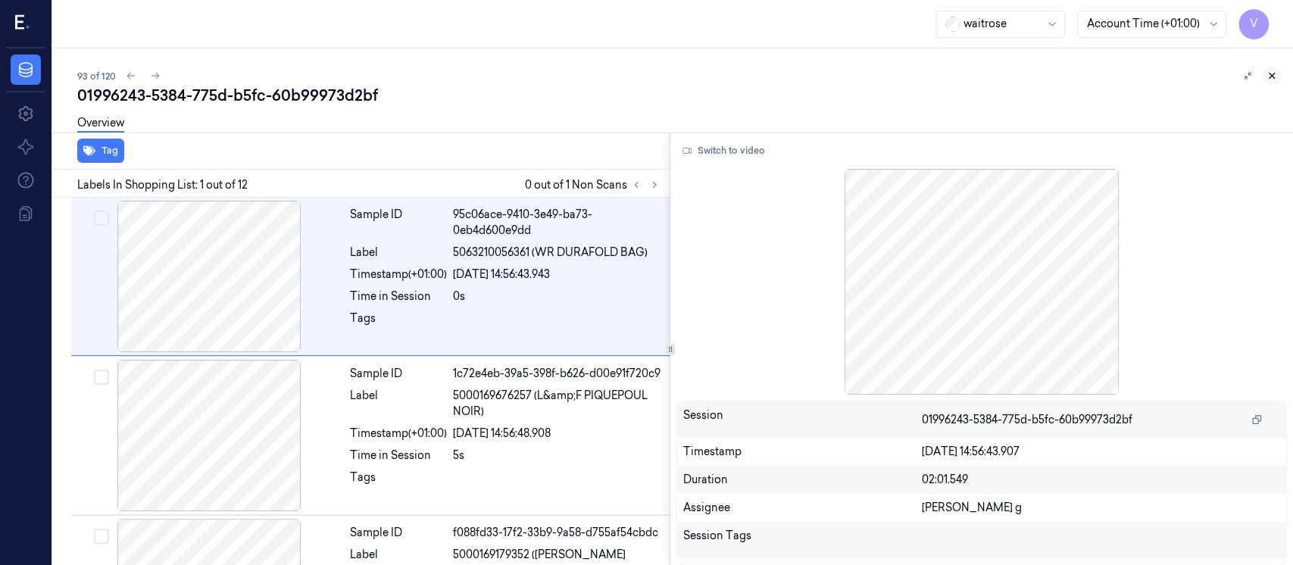
click at [1272, 76] on icon at bounding box center [1271, 75] width 5 height 5
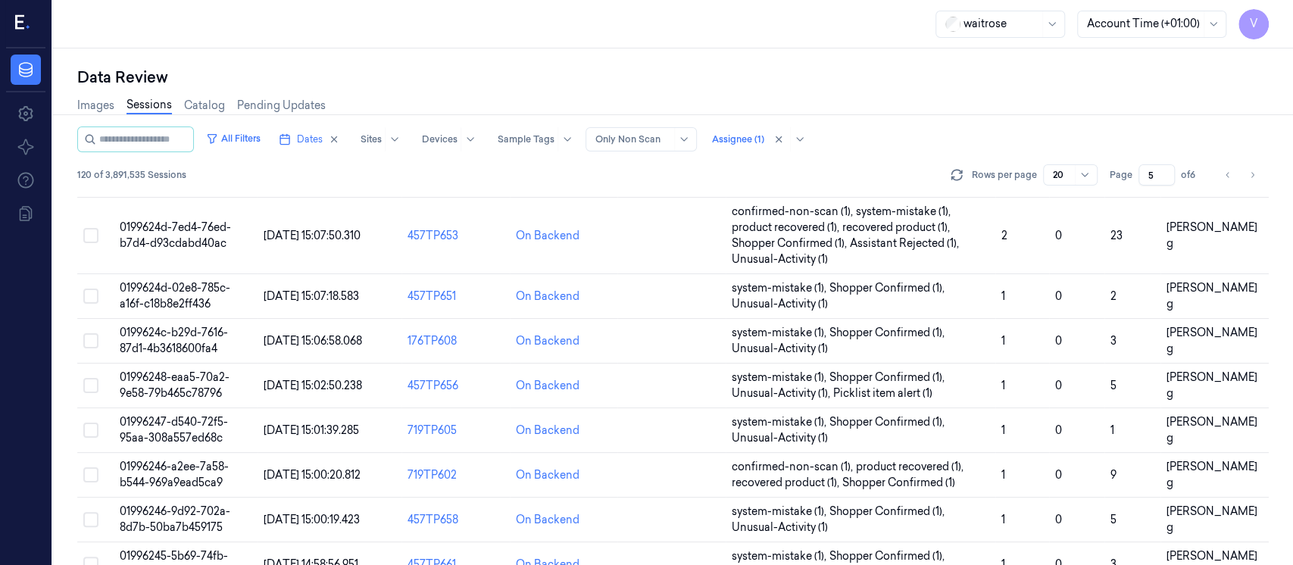
scroll to position [594, 0]
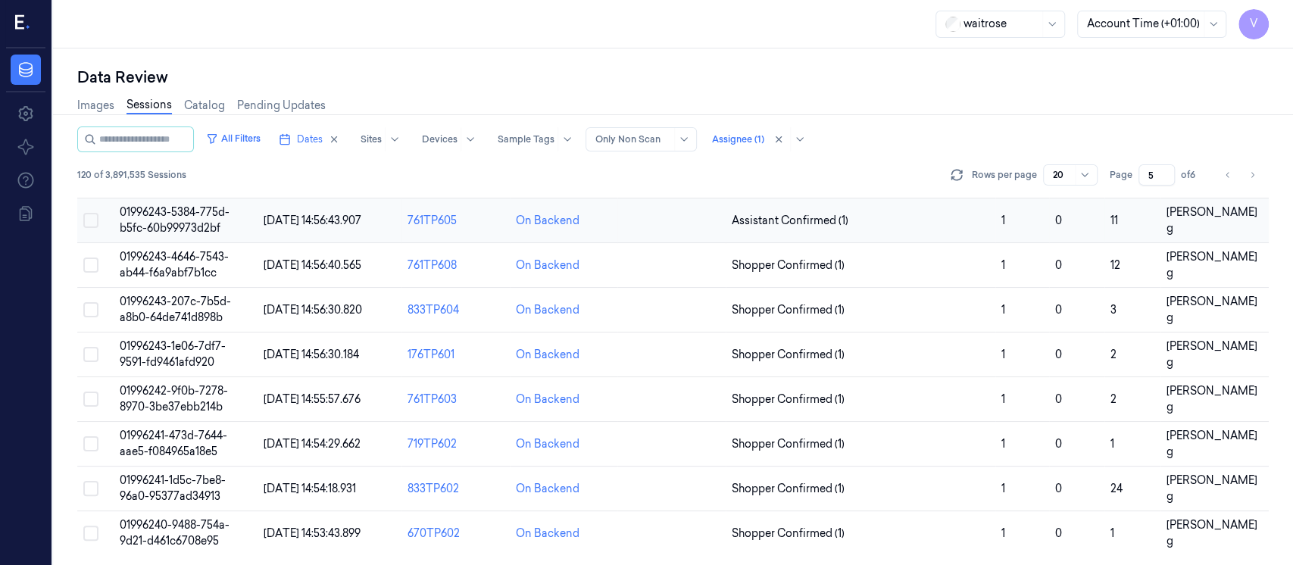
click at [669, 221] on td at bounding box center [671, 220] width 108 height 45
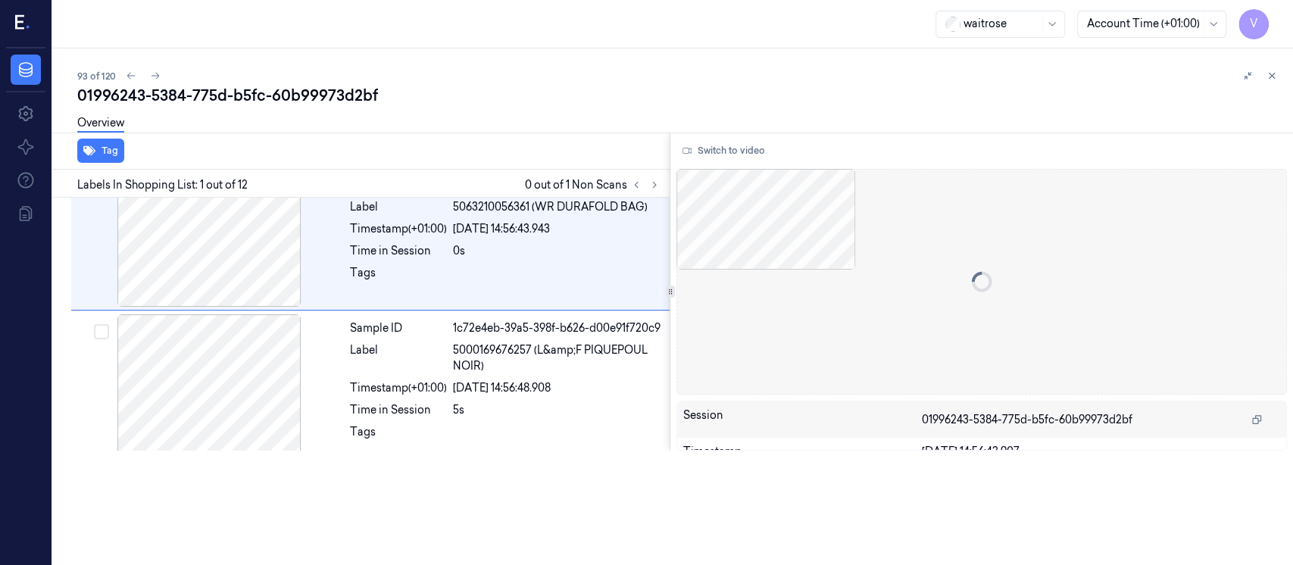
scroll to position [47, 0]
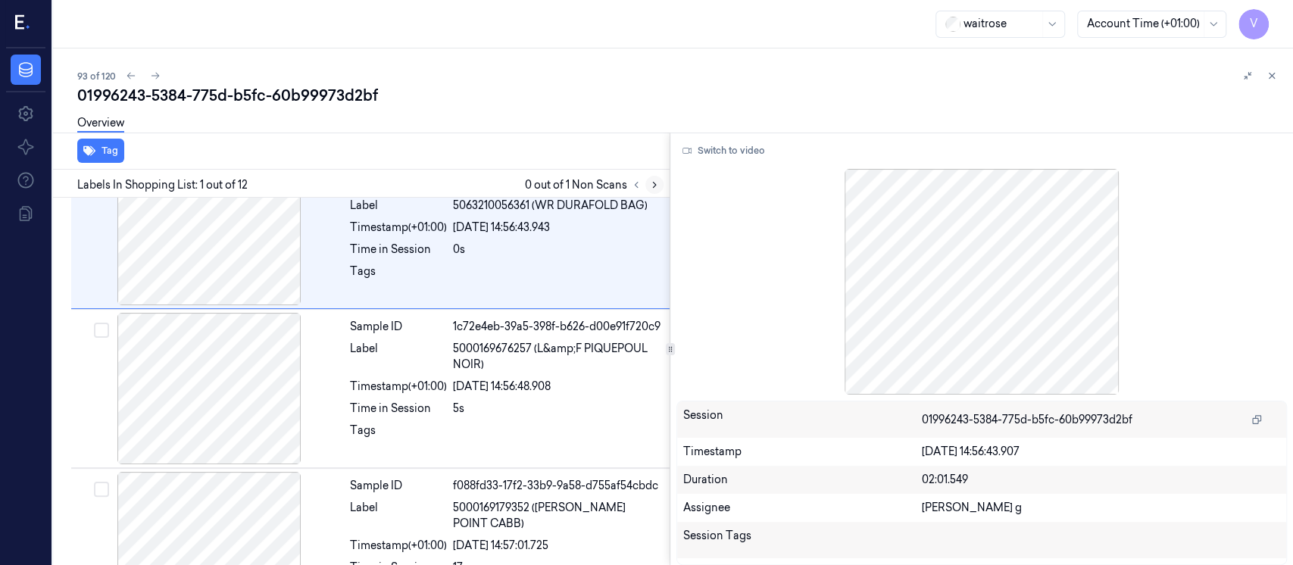
click at [657, 185] on icon at bounding box center [654, 184] width 11 height 11
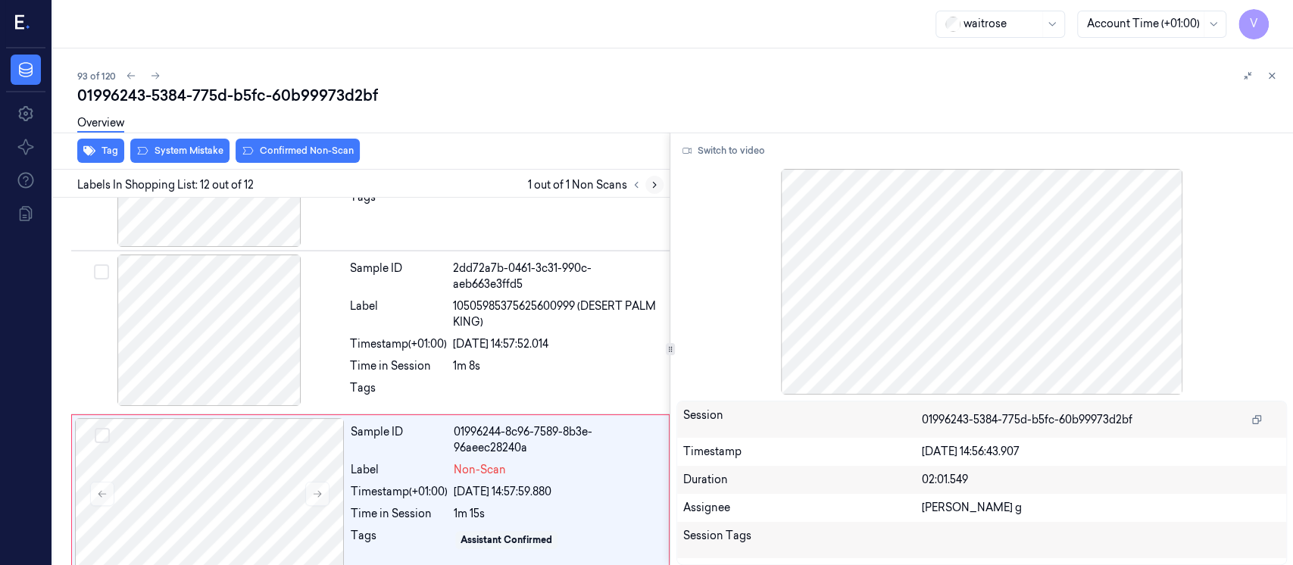
scroll to position [1552, 0]
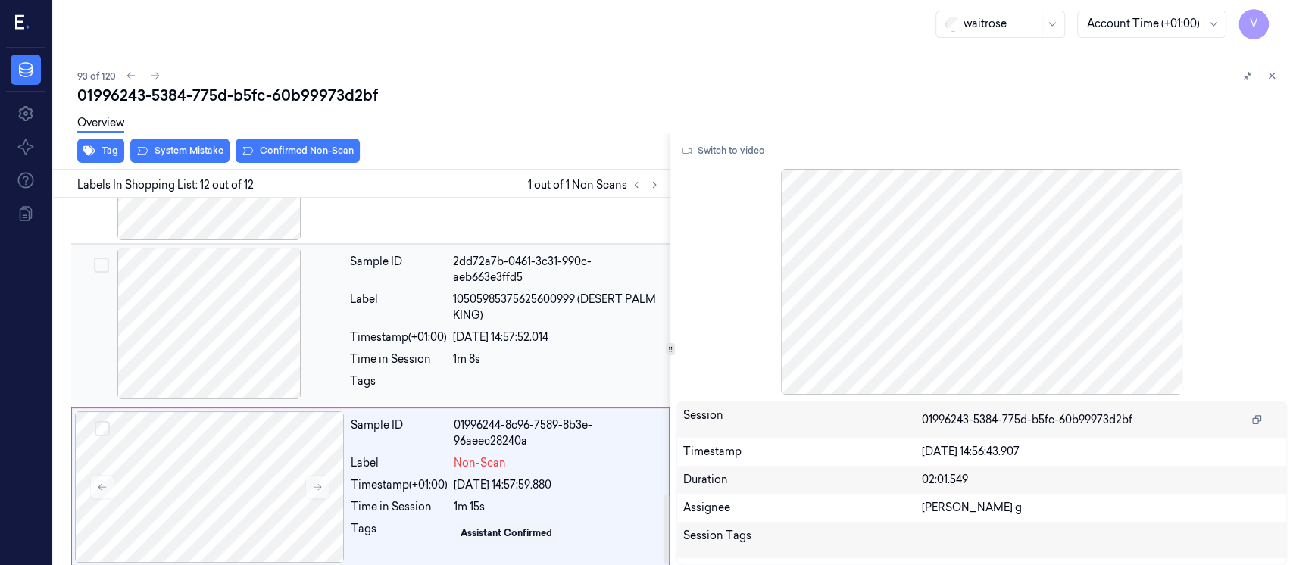
click at [181, 317] on div at bounding box center [209, 323] width 270 height 151
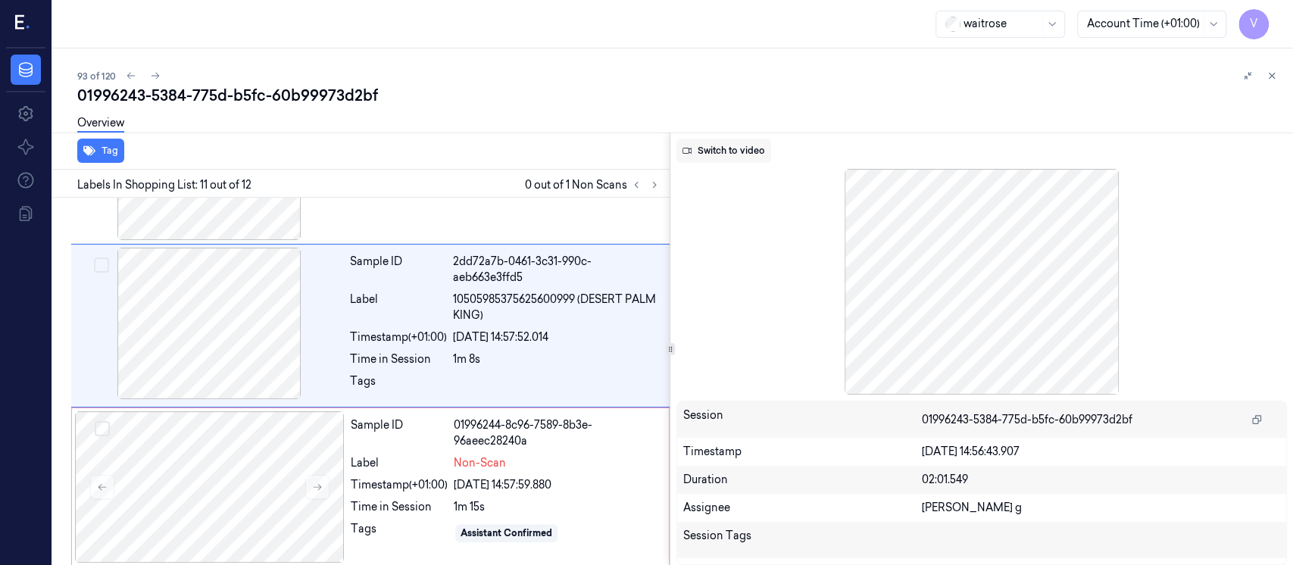
click at [722, 161] on button "Switch to video" at bounding box center [723, 151] width 95 height 24
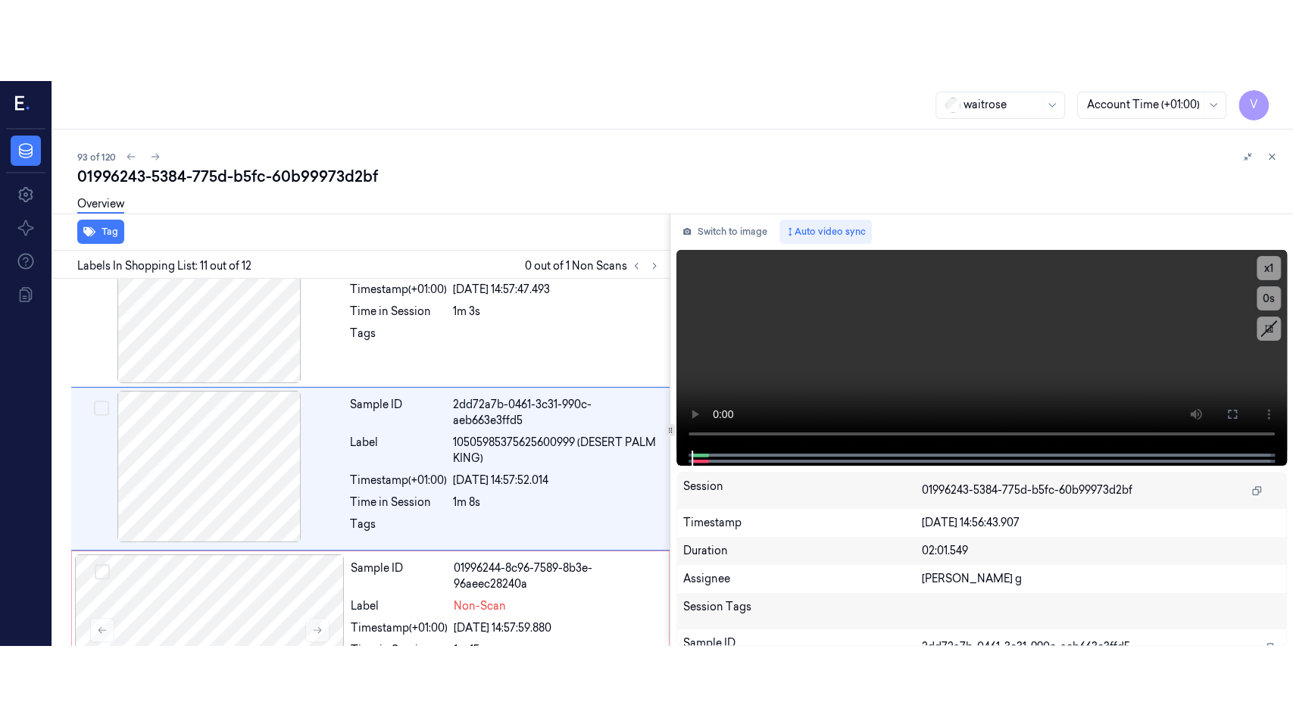
scroll to position [1490, 0]
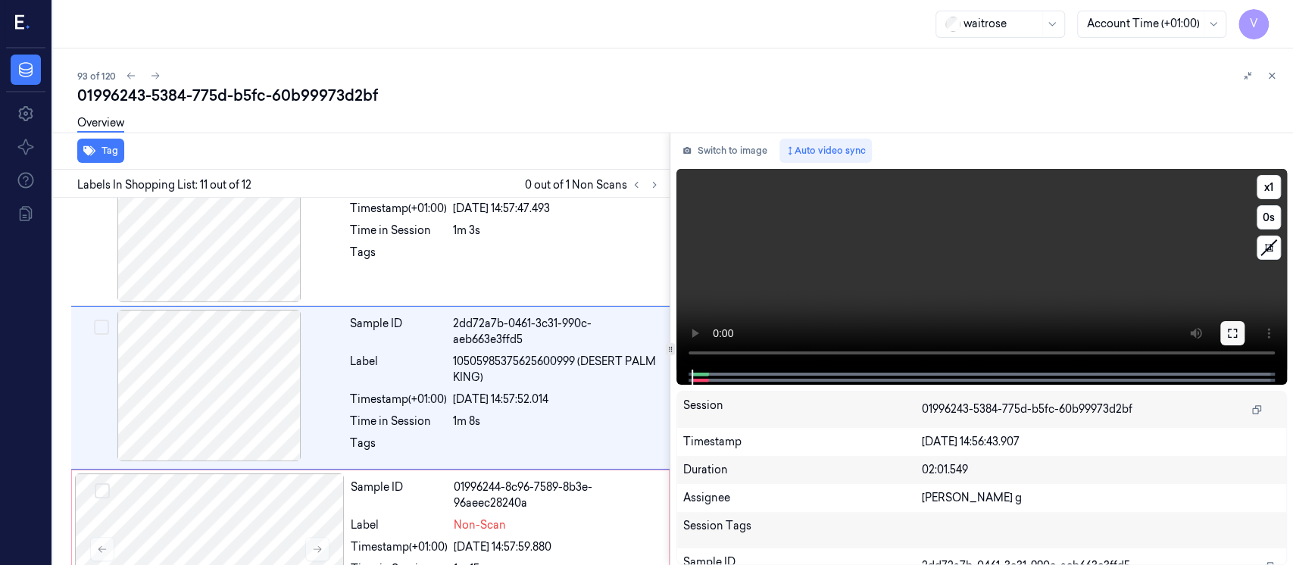
click at [1225, 337] on button at bounding box center [1232, 333] width 24 height 24
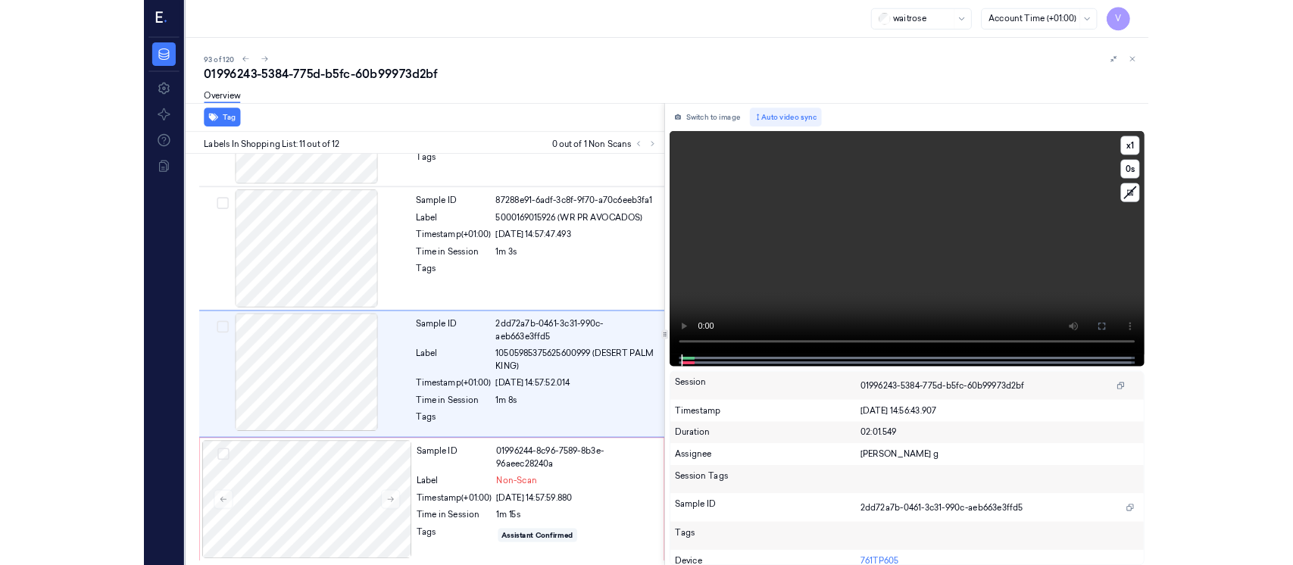
scroll to position [1390, 0]
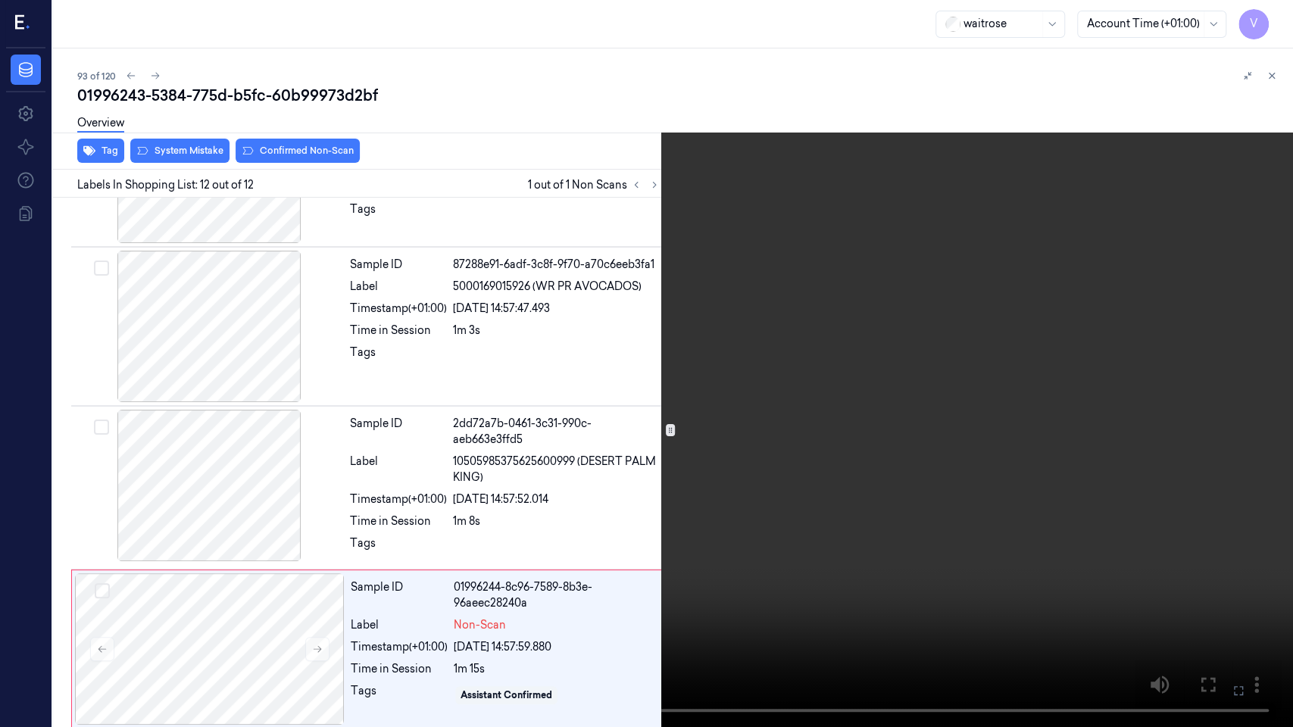
click at [0, 0] on icon at bounding box center [0, 0] width 0 height 0
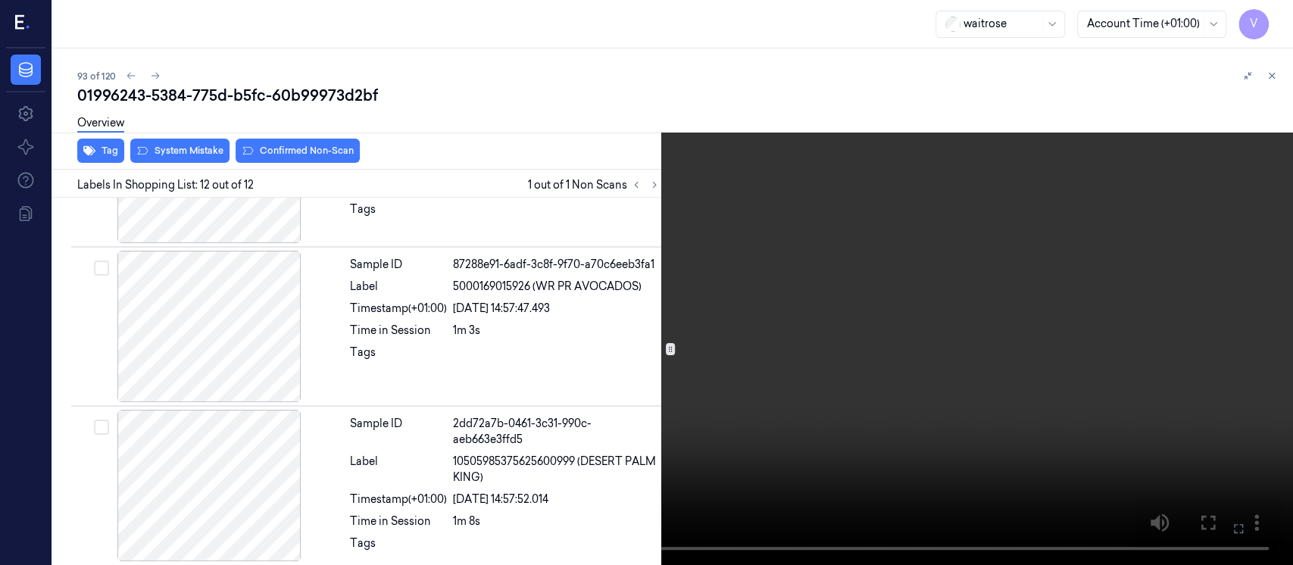
scroll to position [1490, 0]
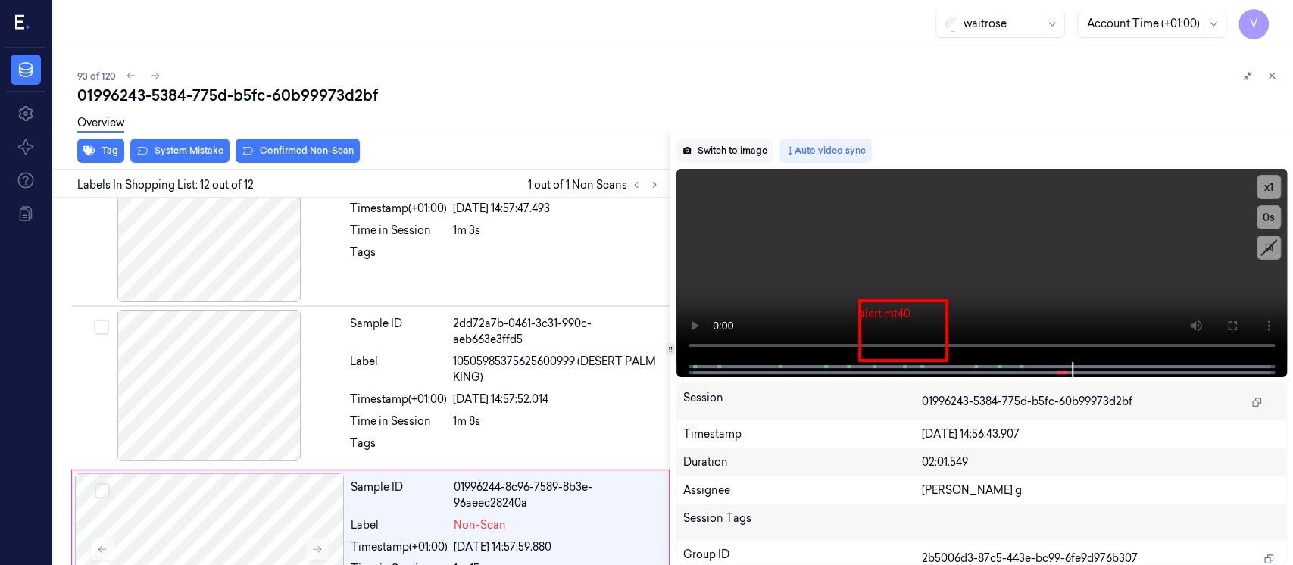
click at [741, 156] on button "Switch to image" at bounding box center [724, 151] width 97 height 24
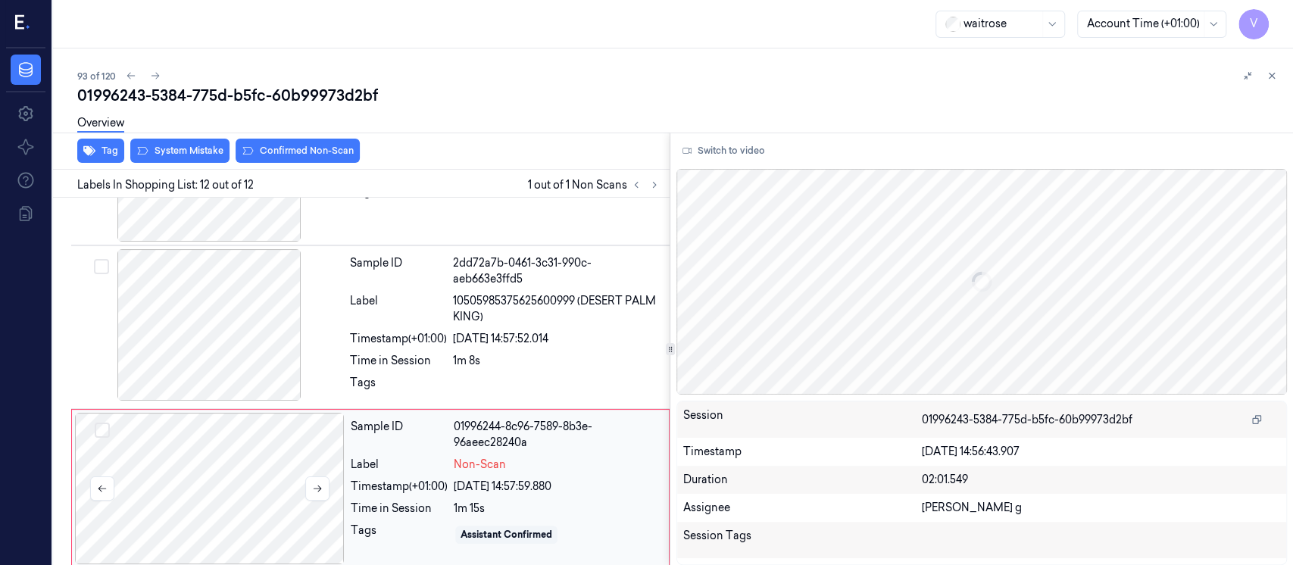
scroll to position [1552, 0]
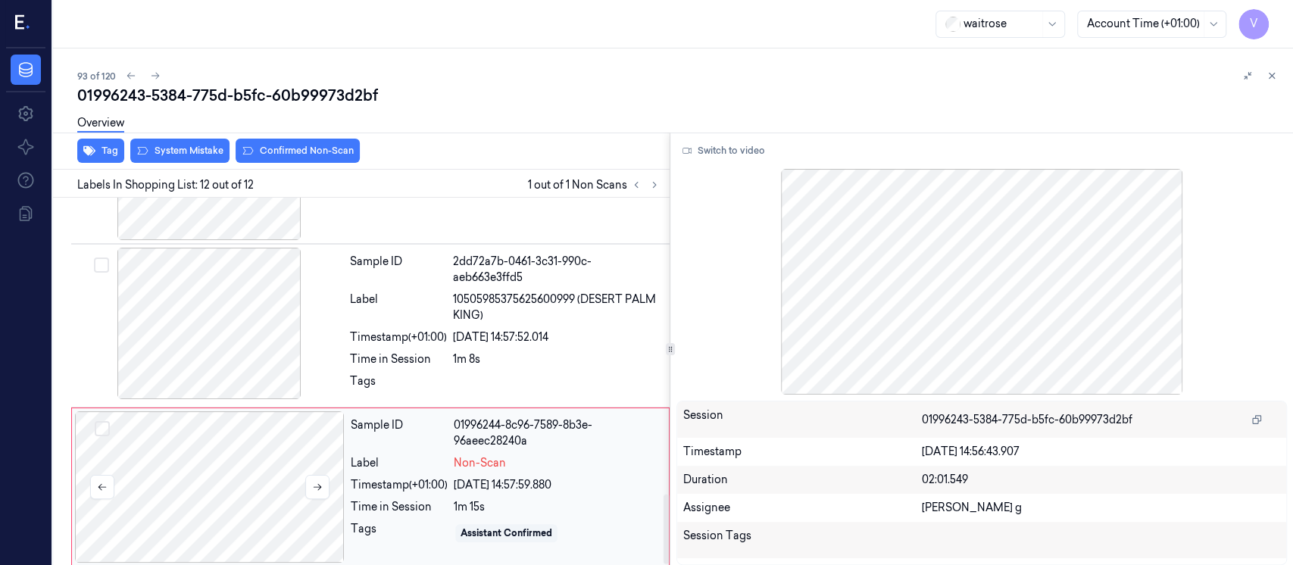
click at [237, 463] on div at bounding box center [210, 486] width 270 height 151
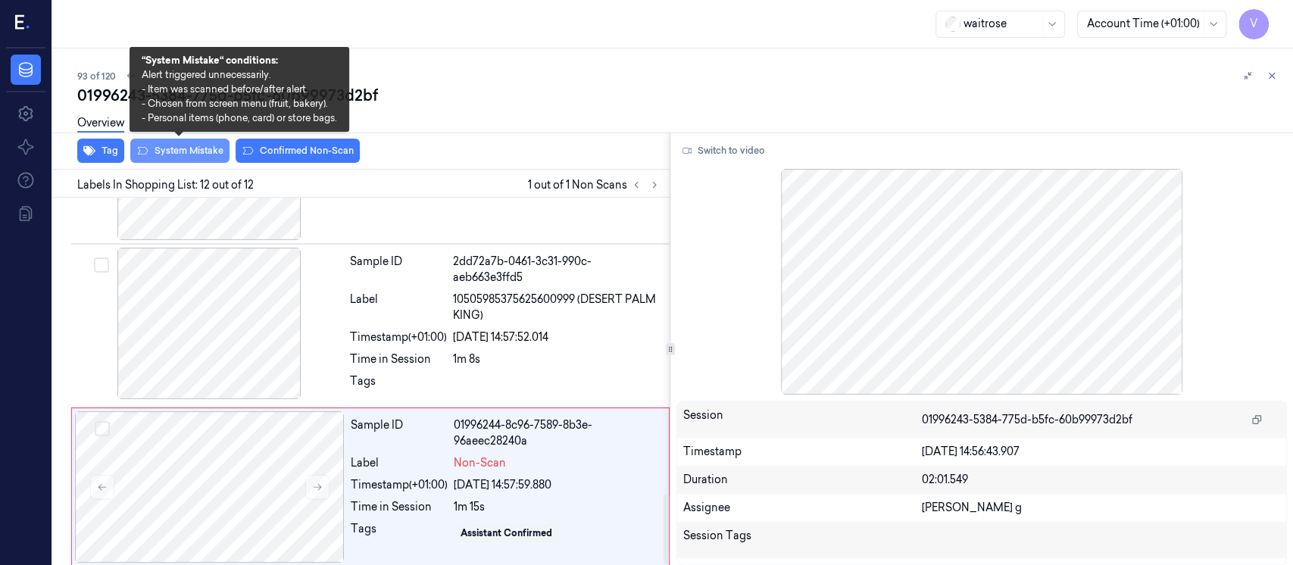
click at [187, 159] on button "System Mistake" at bounding box center [179, 151] width 99 height 24
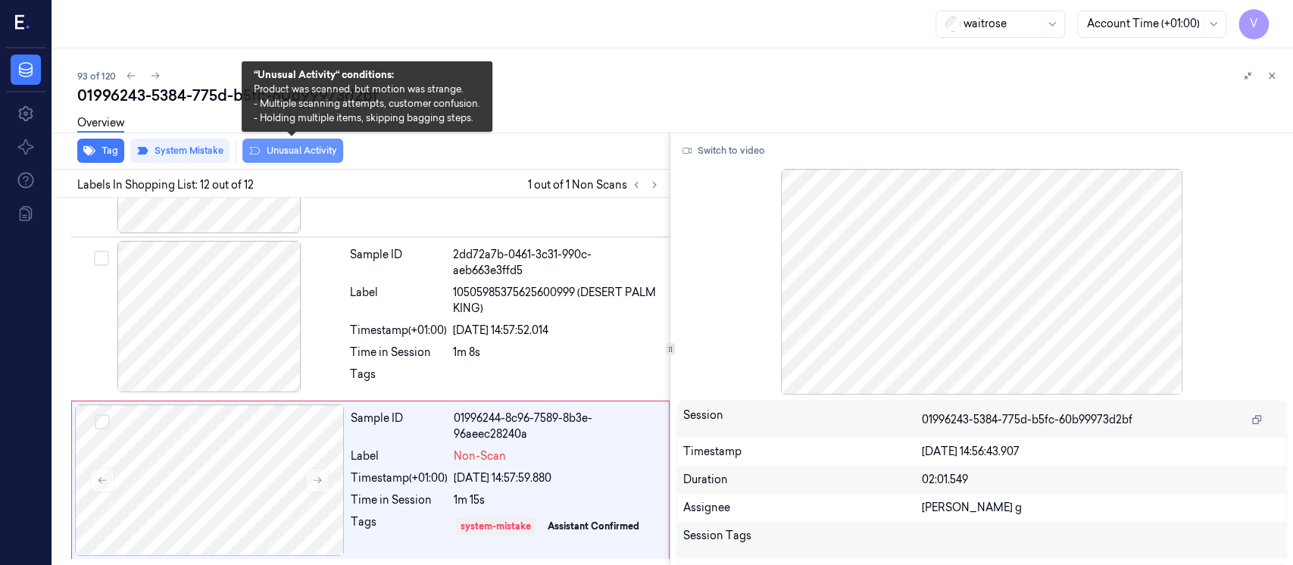
click at [307, 156] on button "Unusual Activity" at bounding box center [292, 151] width 101 height 24
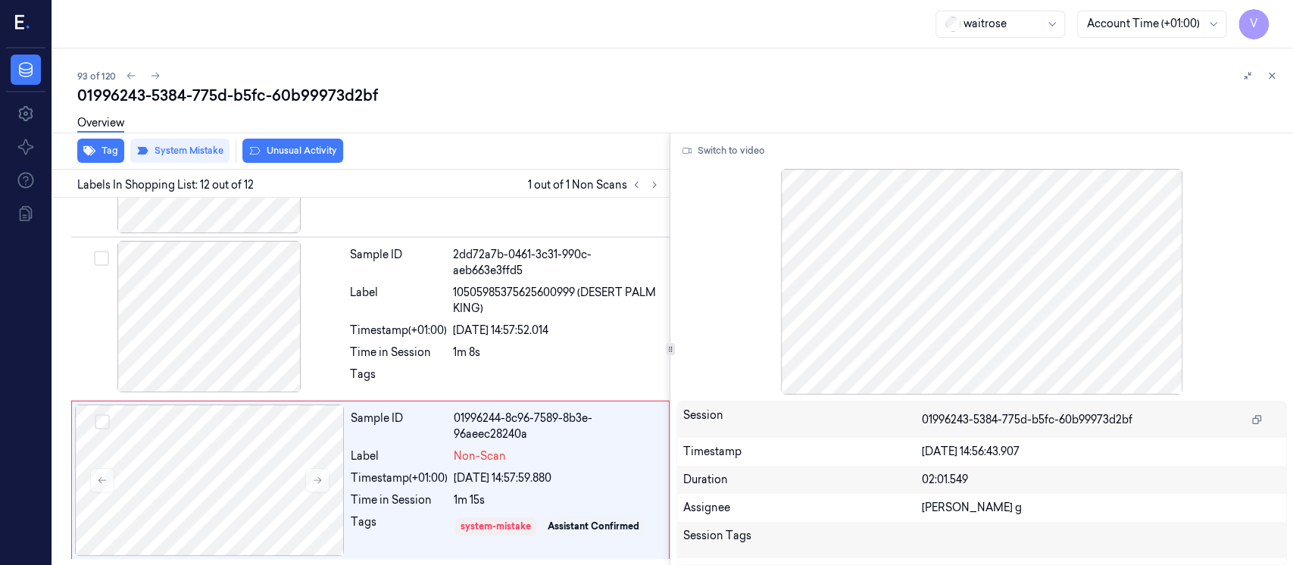
scroll to position [1562, 0]
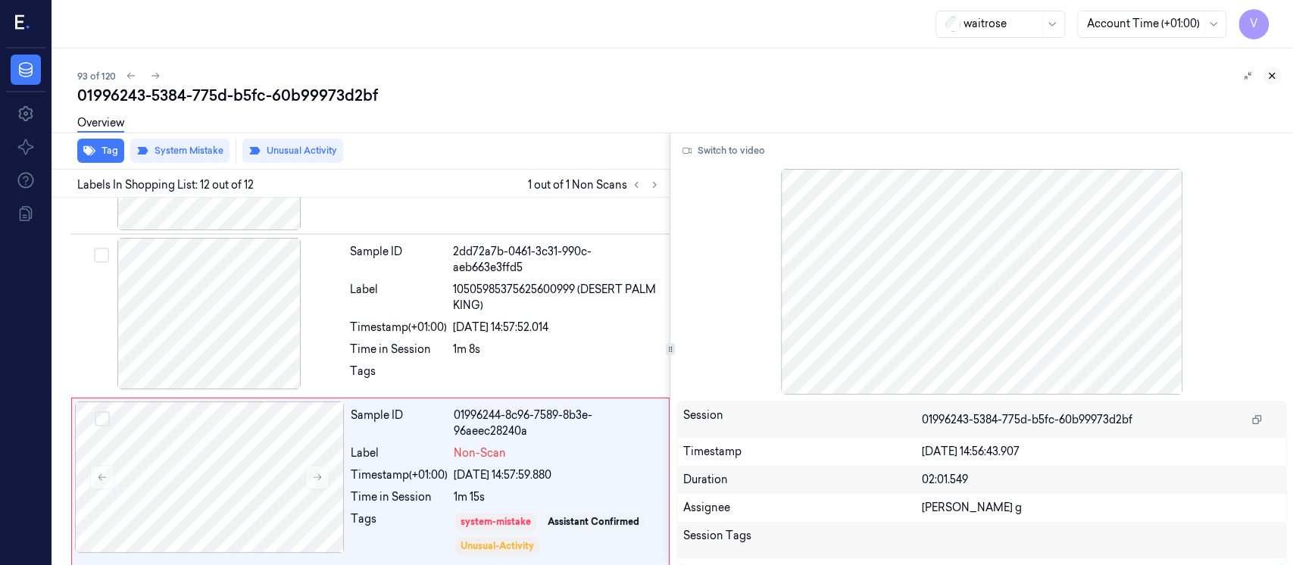
click at [1268, 70] on button at bounding box center [1271, 76] width 18 height 18
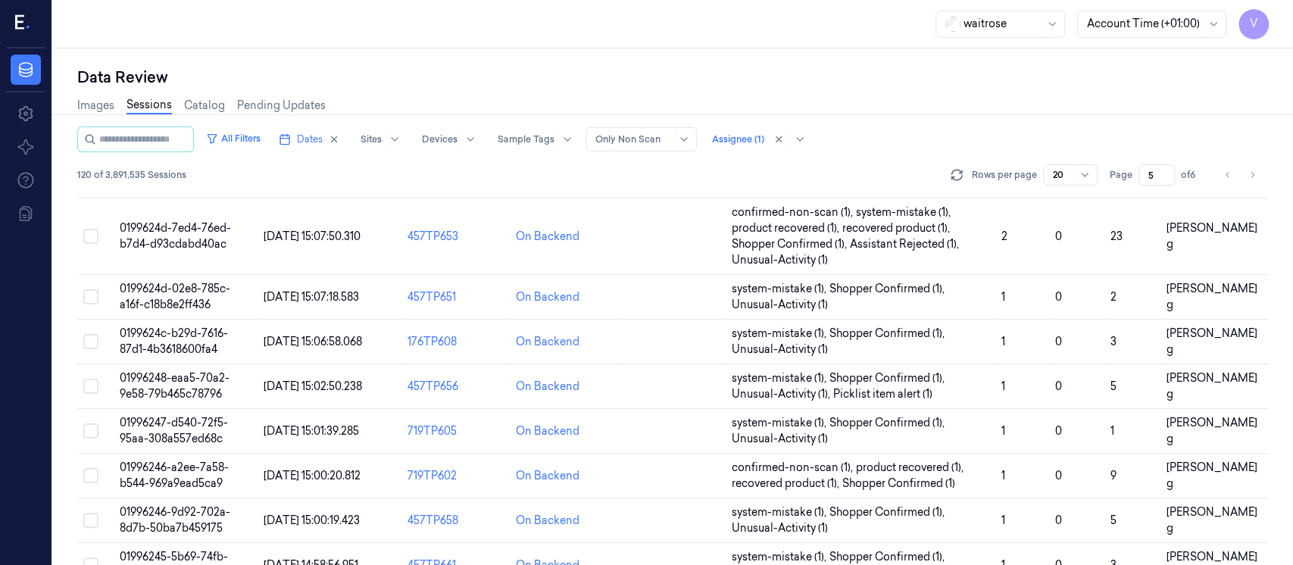
scroll to position [579, 0]
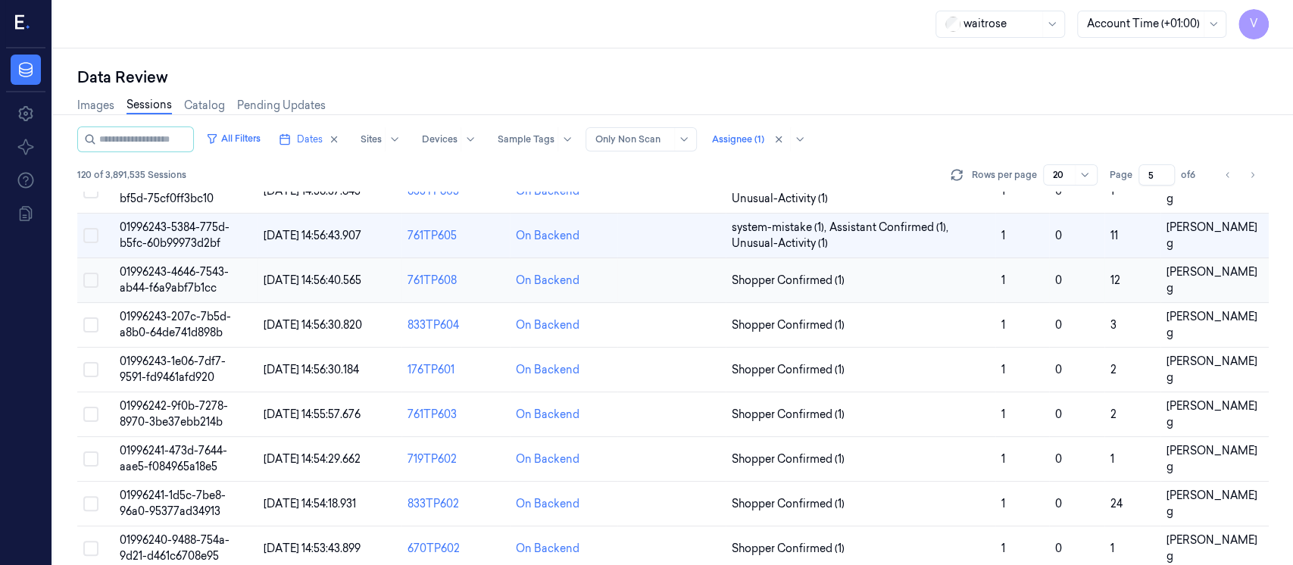
click at [691, 276] on td at bounding box center [671, 280] width 108 height 45
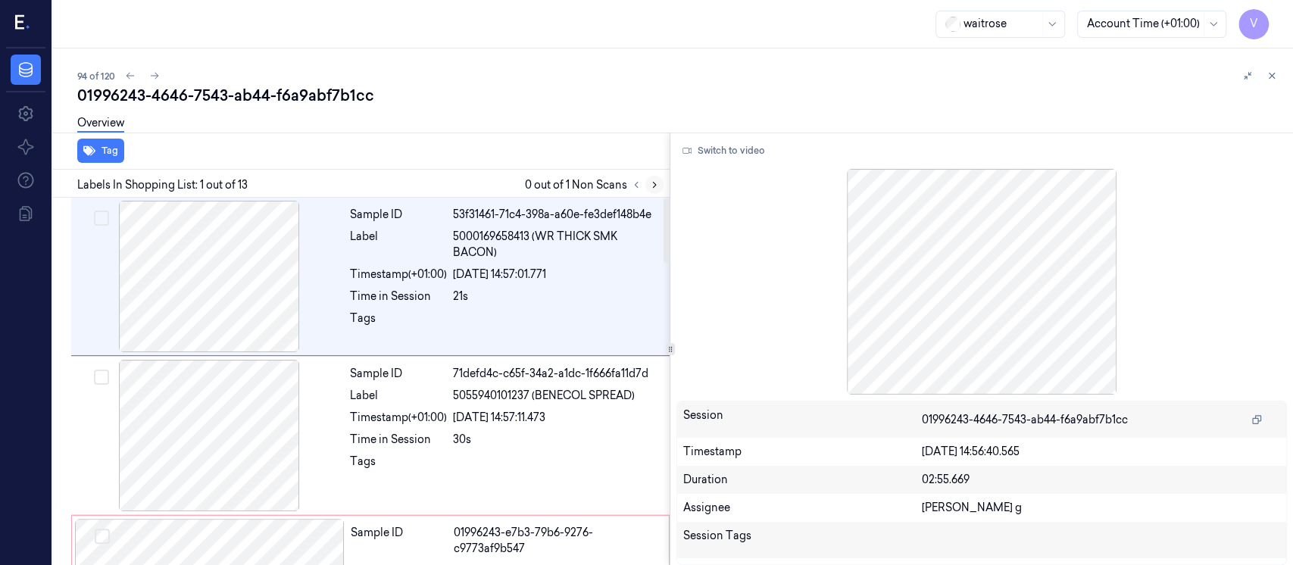
click at [654, 183] on icon at bounding box center [654, 185] width 3 height 5
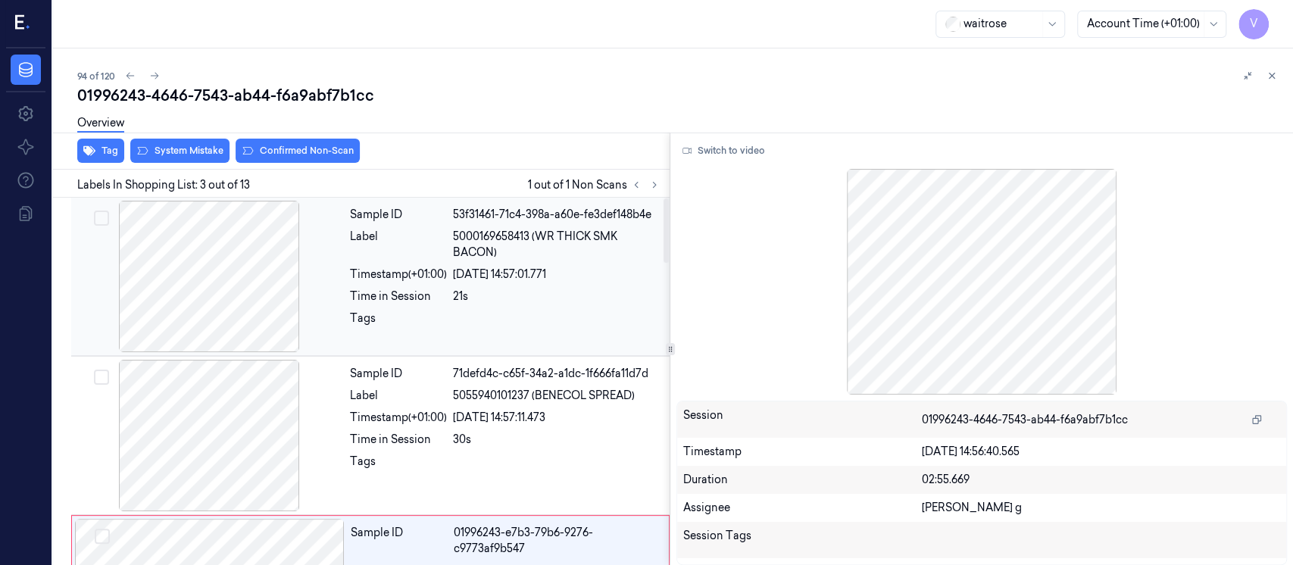
click at [429, 267] on div "Timestamp (+01:00)" at bounding box center [398, 275] width 97 height 16
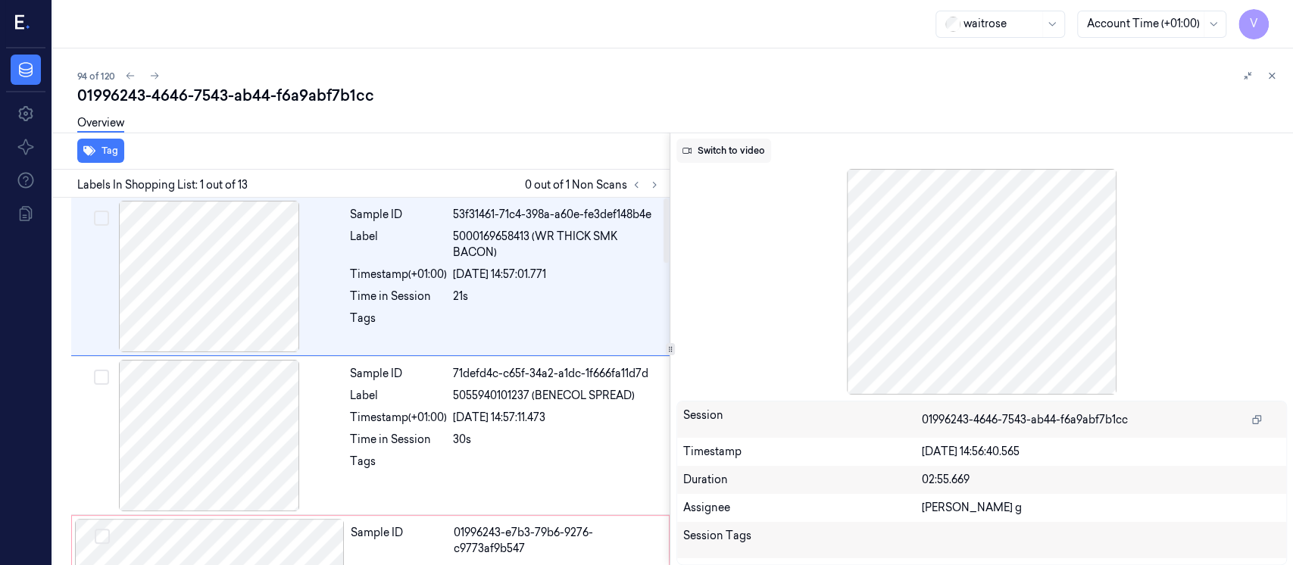
click at [714, 154] on button "Switch to video" at bounding box center [723, 151] width 95 height 24
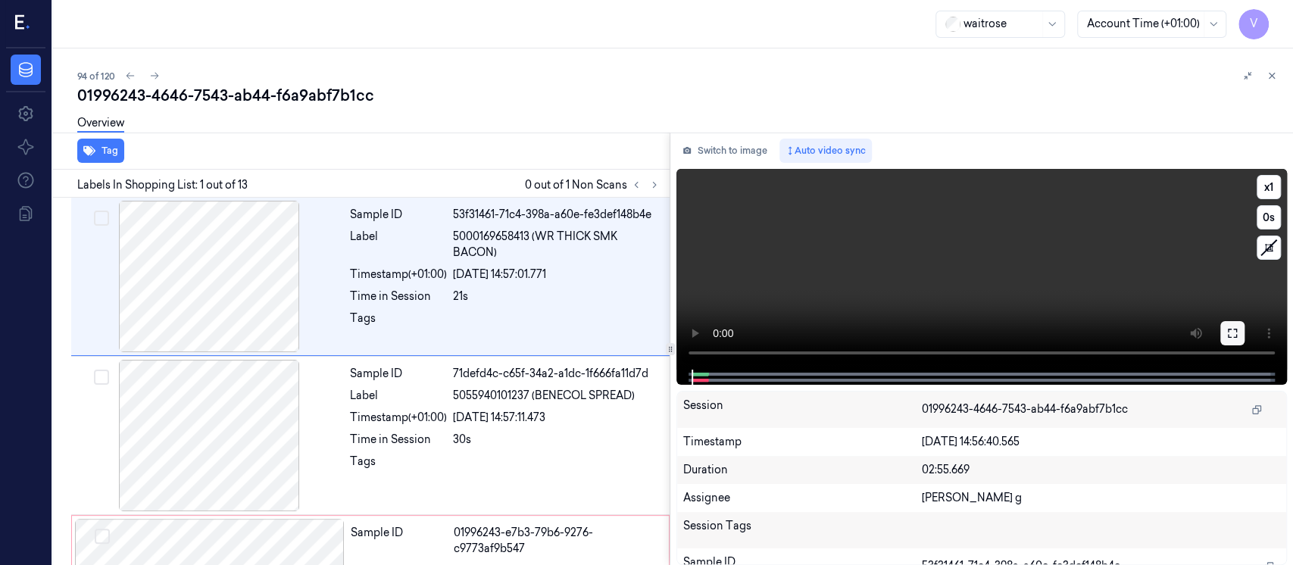
click at [1236, 330] on icon at bounding box center [1232, 333] width 12 height 12
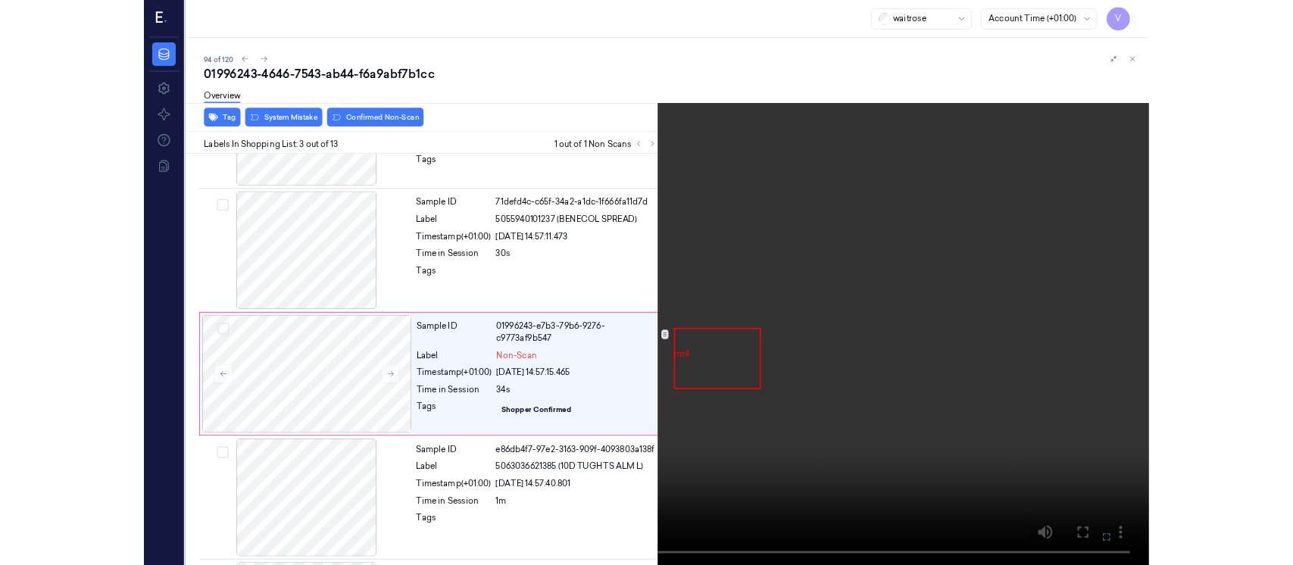
scroll to position [132, 0]
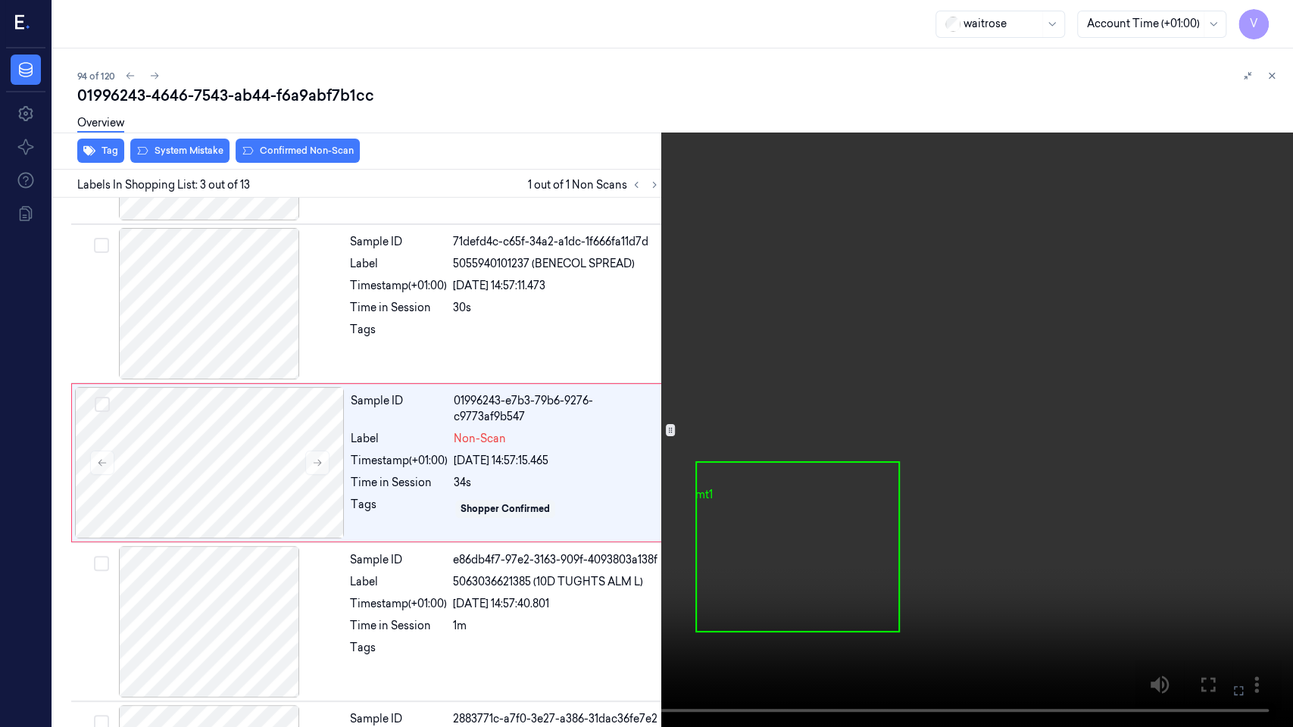
click at [0, 0] on icon at bounding box center [0, 0] width 0 height 0
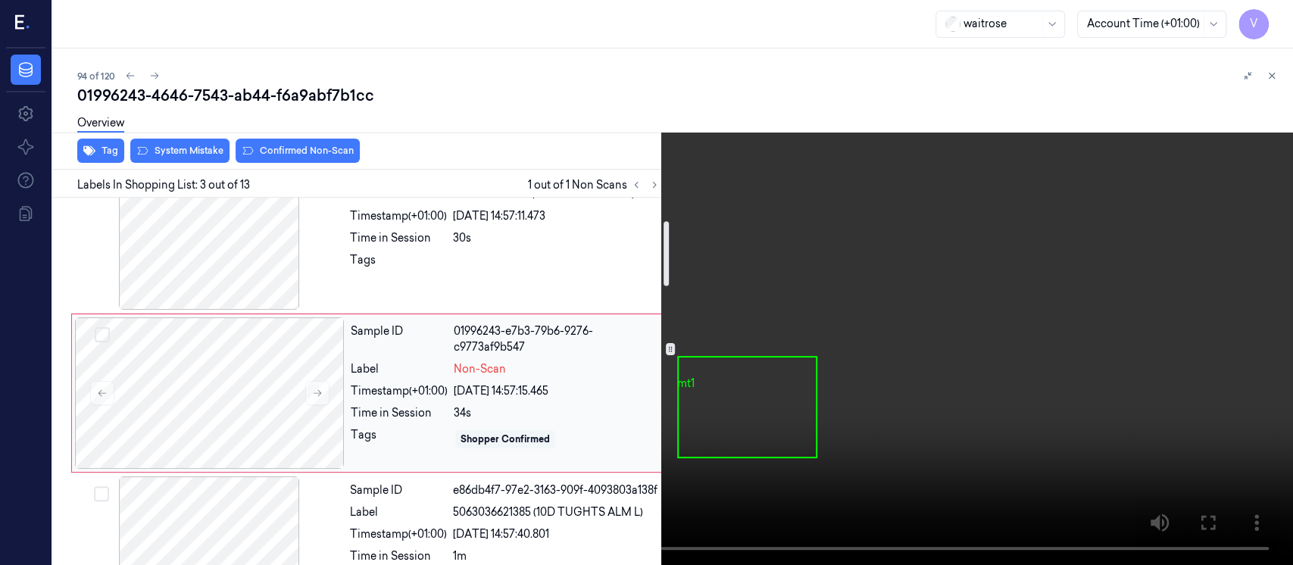
scroll to position [101, 0]
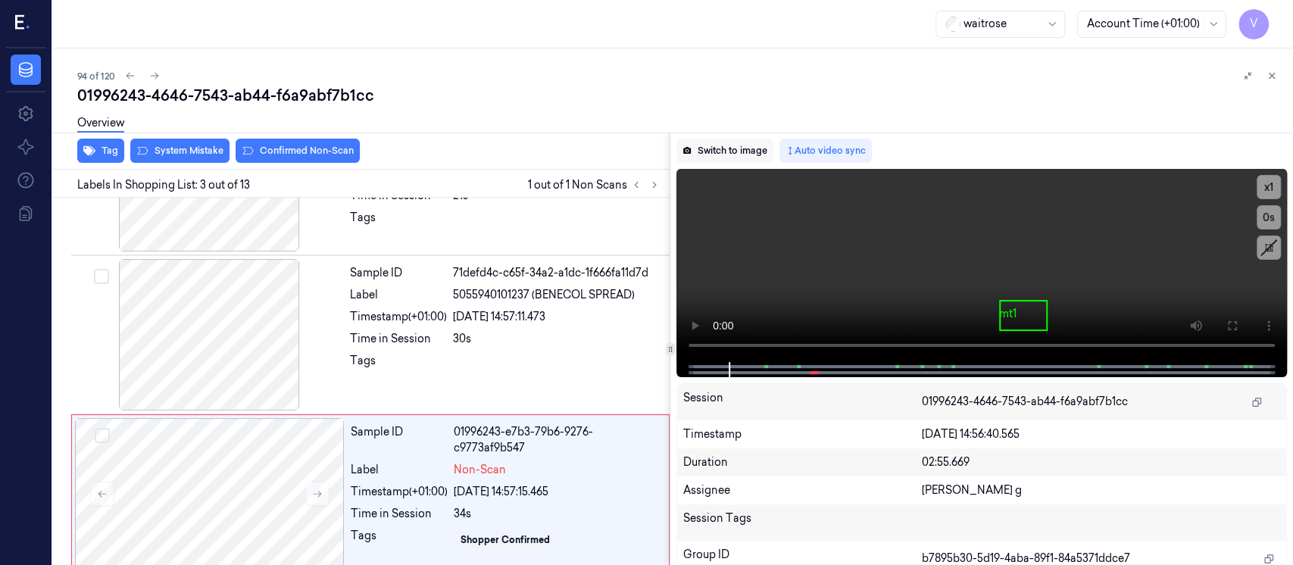
click at [738, 154] on button "Switch to image" at bounding box center [724, 151] width 97 height 24
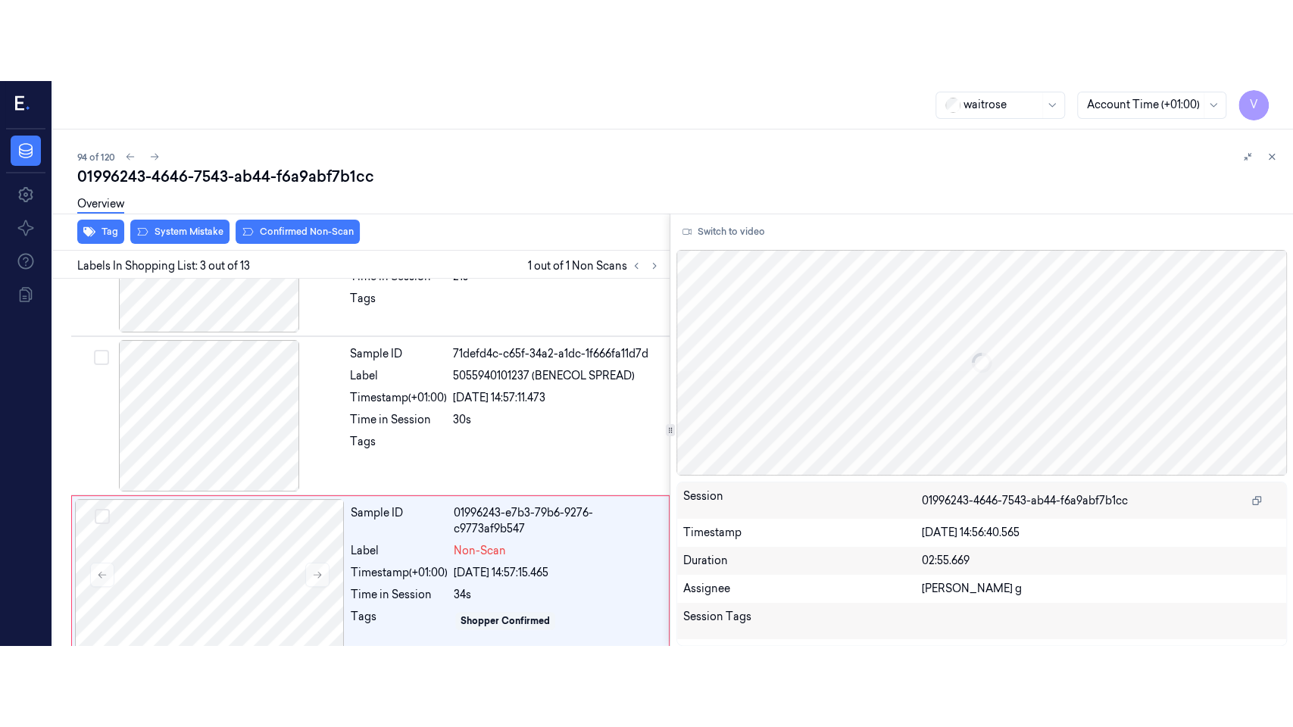
scroll to position [212, 0]
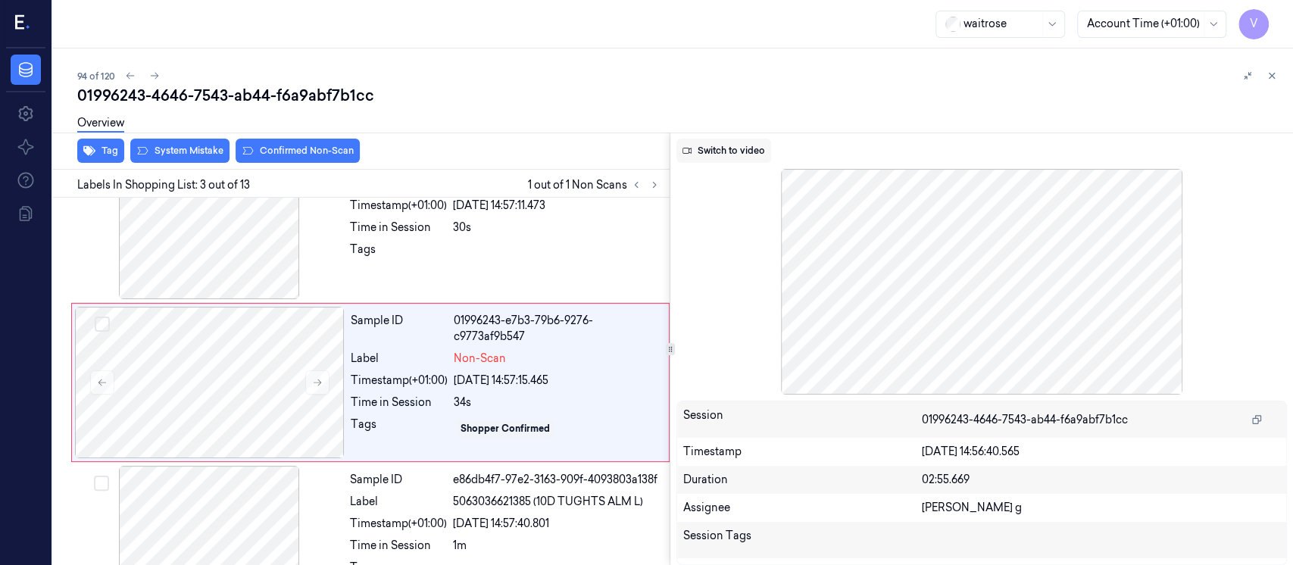
click at [713, 148] on button "Switch to video" at bounding box center [723, 151] width 95 height 24
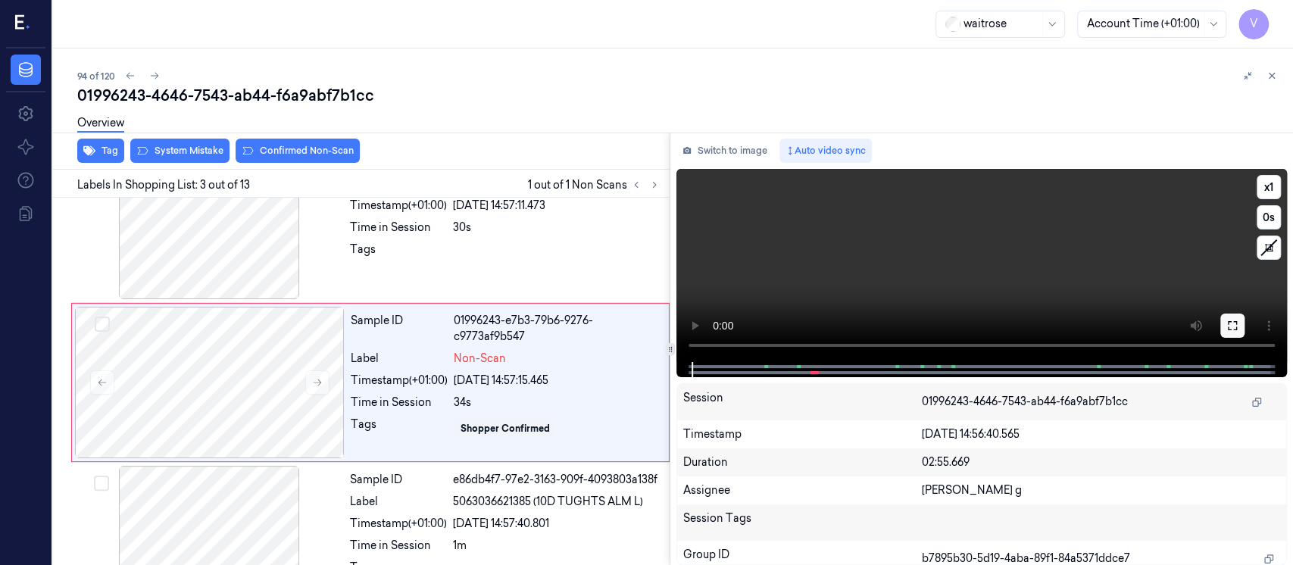
click at [1221, 331] on button at bounding box center [1232, 326] width 24 height 24
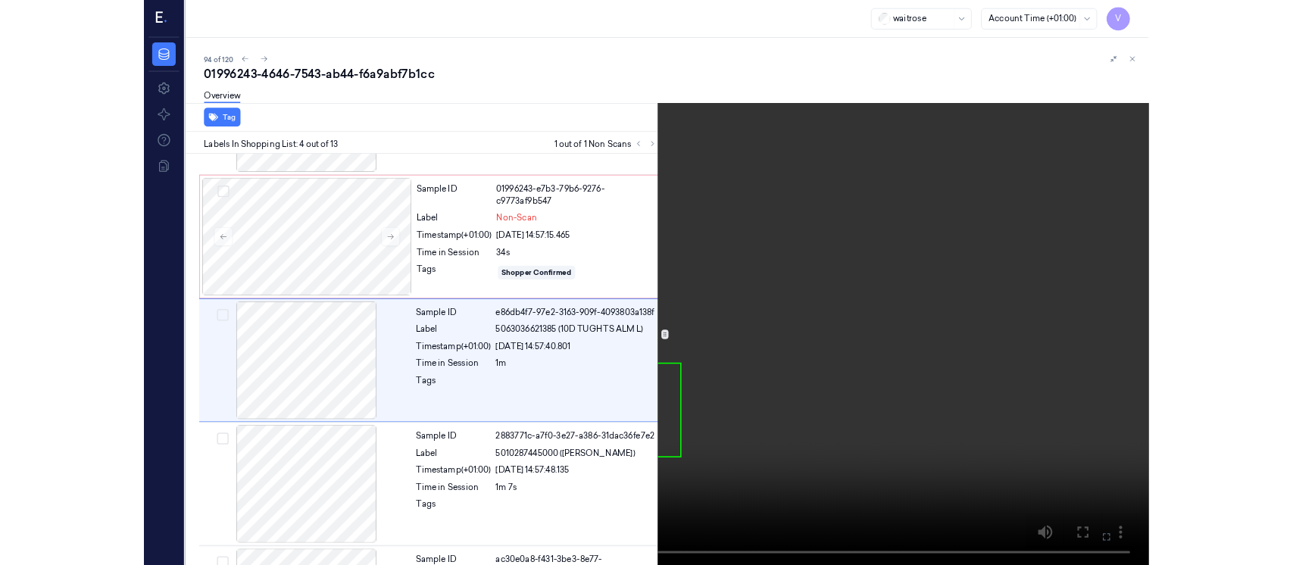
scroll to position [291, 0]
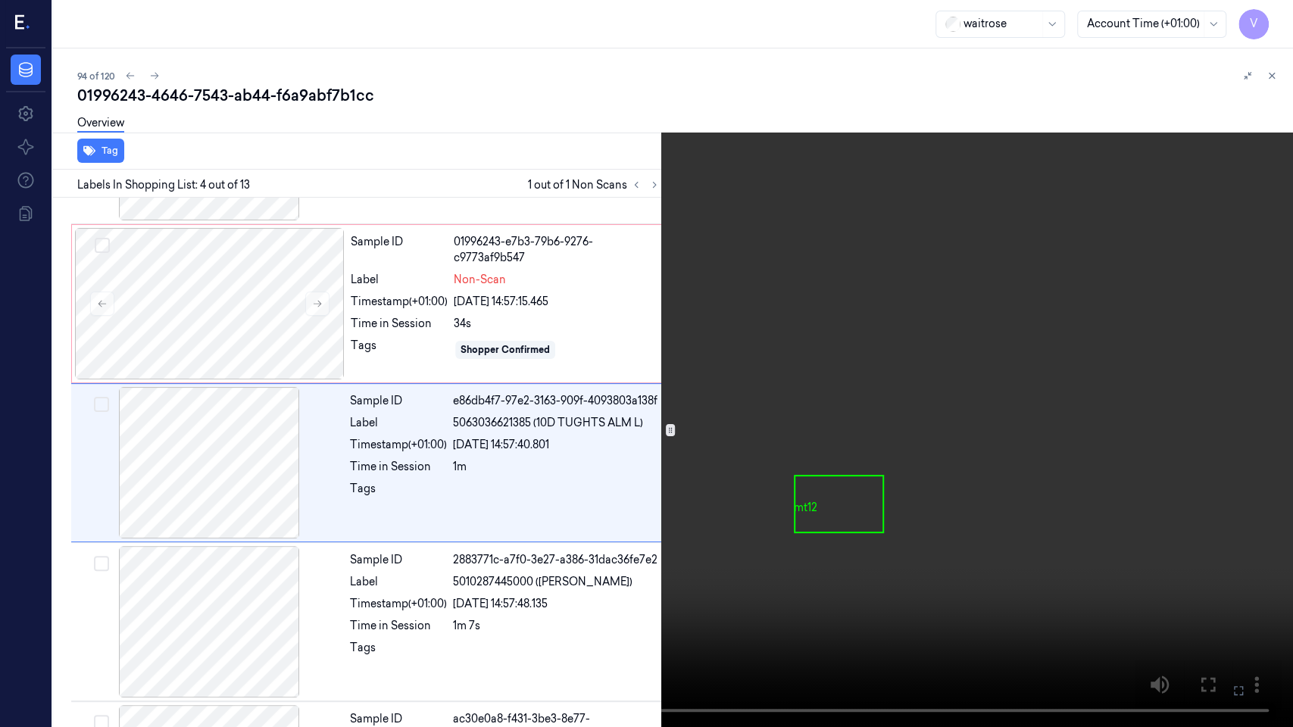
click at [0, 0] on button at bounding box center [0, 0] width 0 height 0
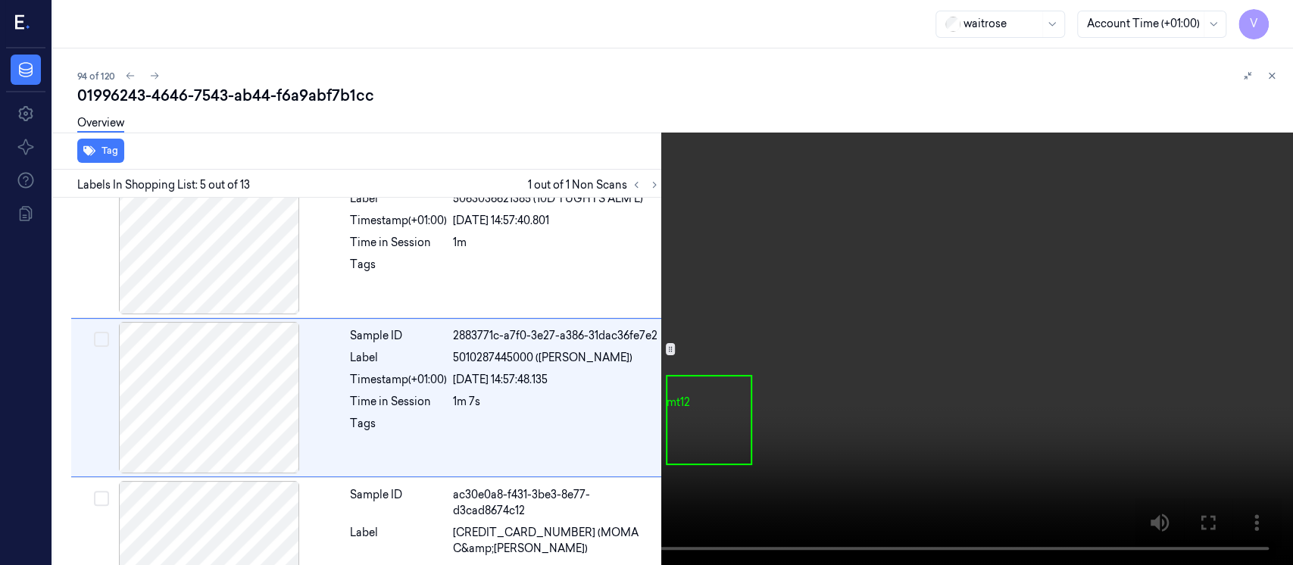
scroll to position [530, 0]
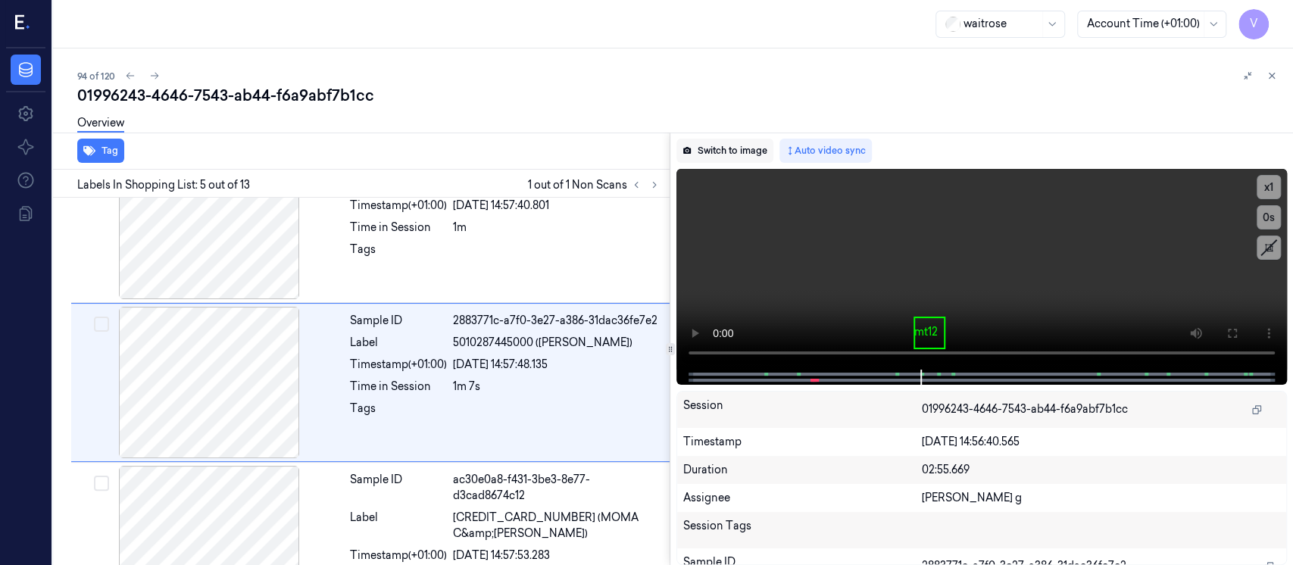
click at [728, 150] on button "Switch to image" at bounding box center [724, 151] width 97 height 24
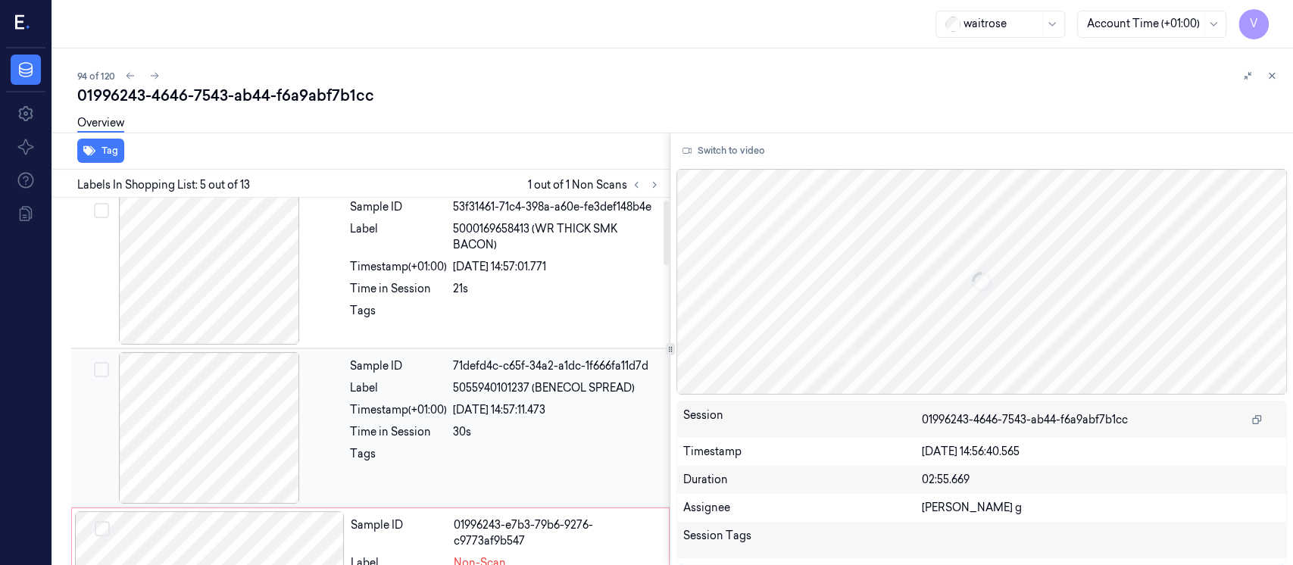
scroll to position [0, 0]
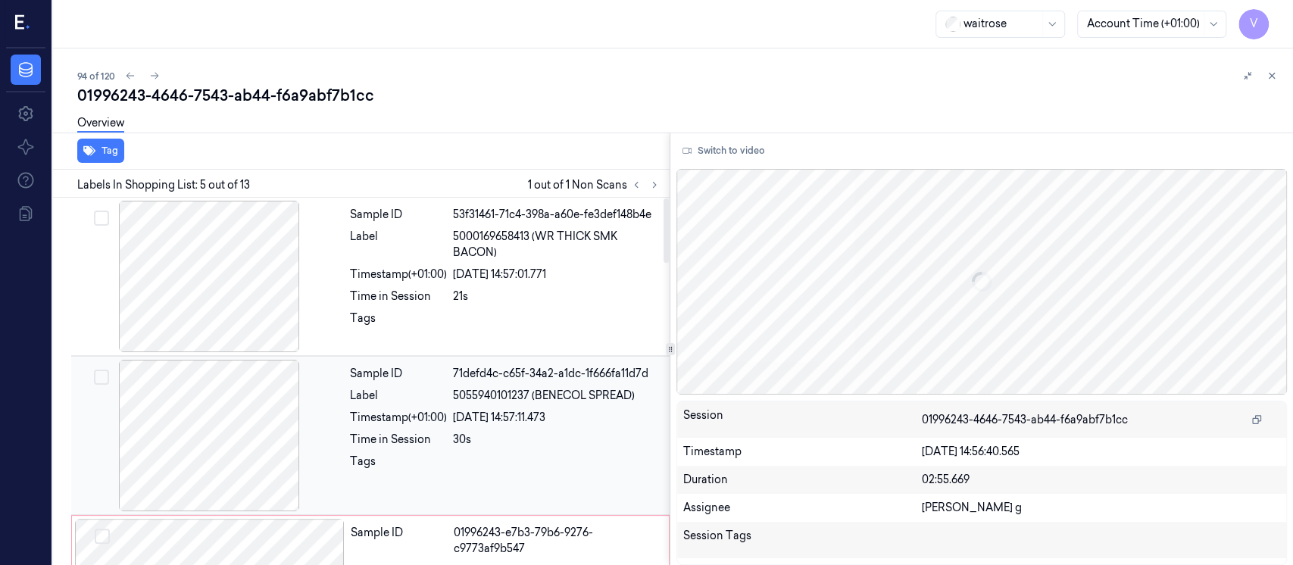
click at [236, 426] on div at bounding box center [209, 435] width 270 height 151
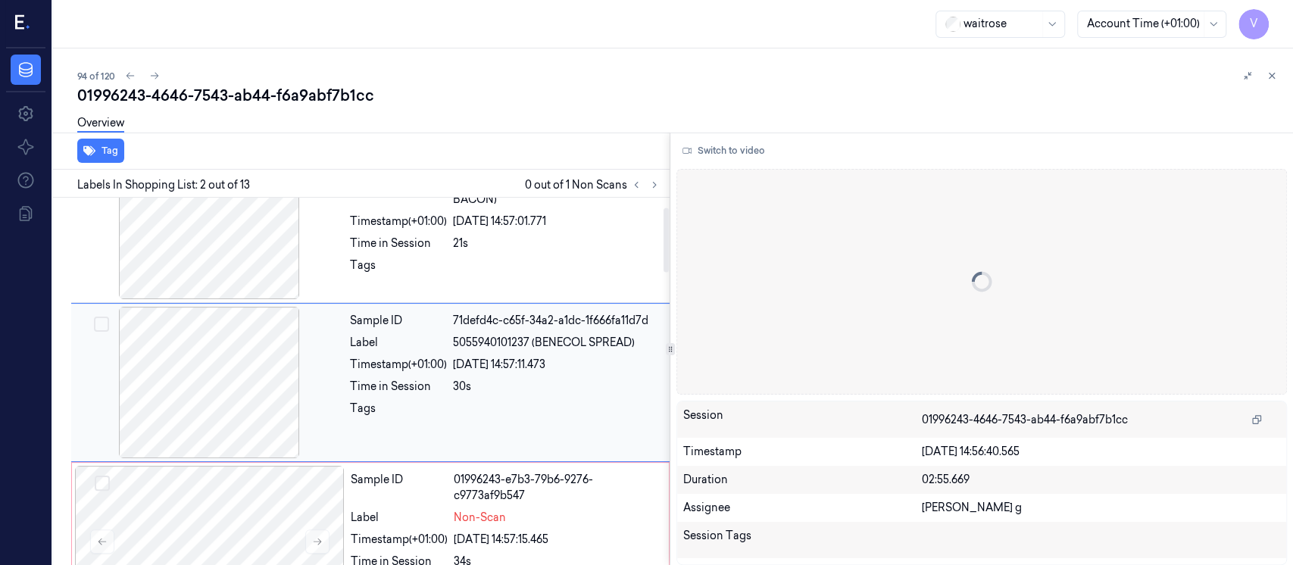
scroll to position [54, 0]
drag, startPoint x: 557, startPoint y: 342, endPoint x: 635, endPoint y: 351, distance: 79.2
click at [635, 351] on div "Sample ID 71defd4c-c65f-34a2-a1dc-1f666fa11d7d Label 5055940101237 (BENECOL SPR…" at bounding box center [505, 381] width 323 height 151
copy span "BENECOL SPREAD)"
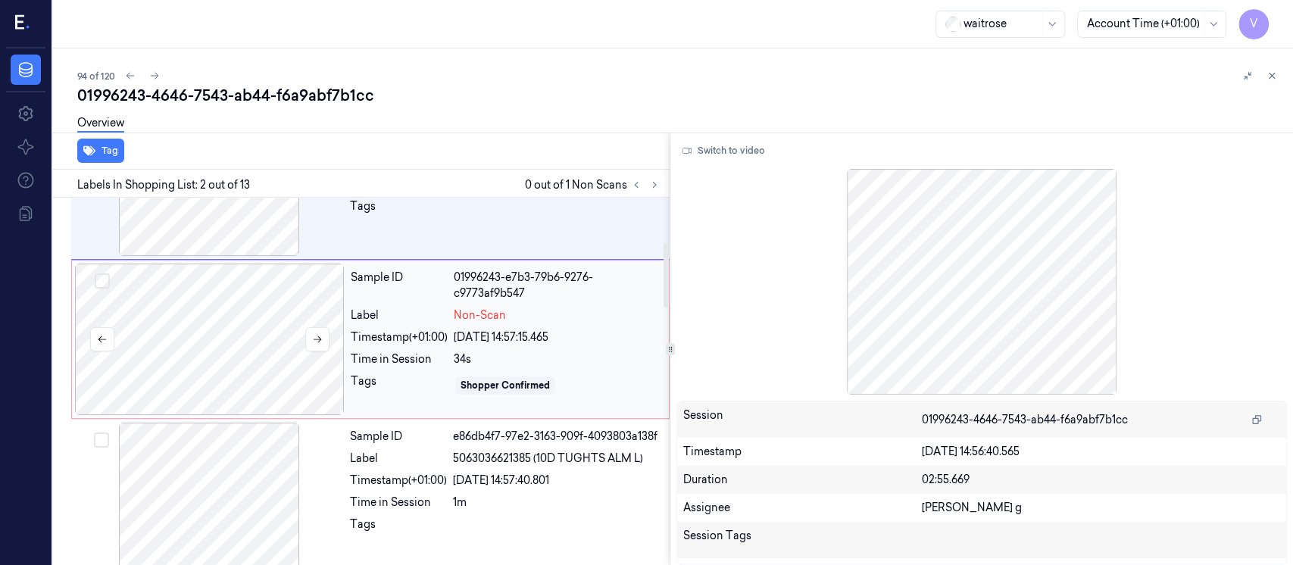
click at [236, 320] on div at bounding box center [210, 339] width 270 height 151
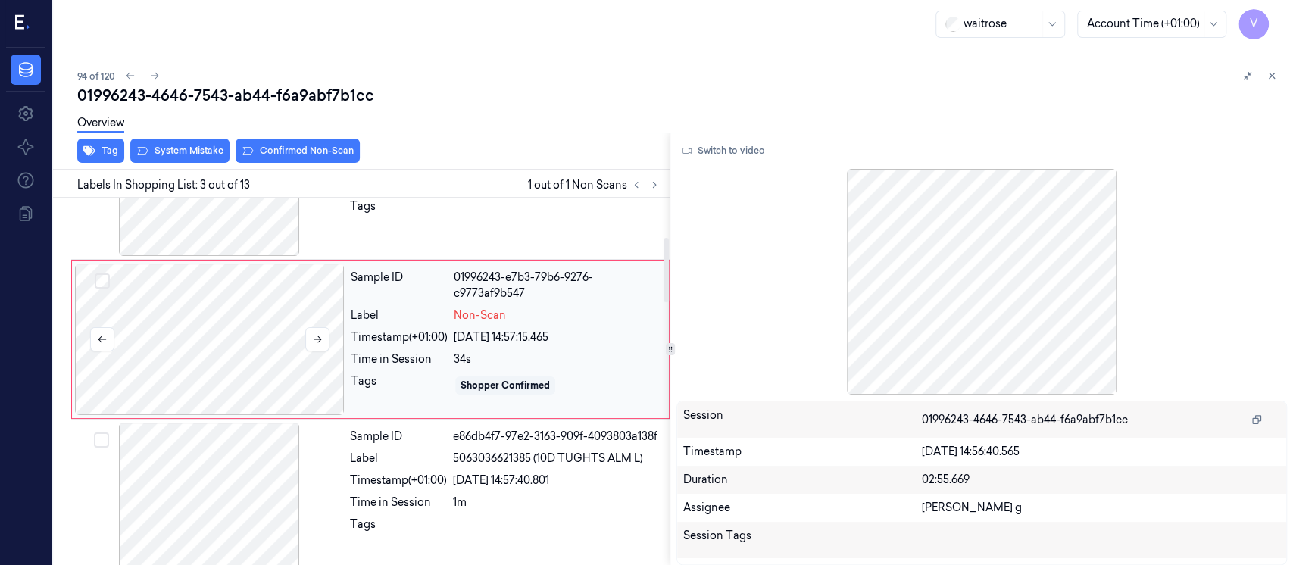
scroll to position [212, 0]
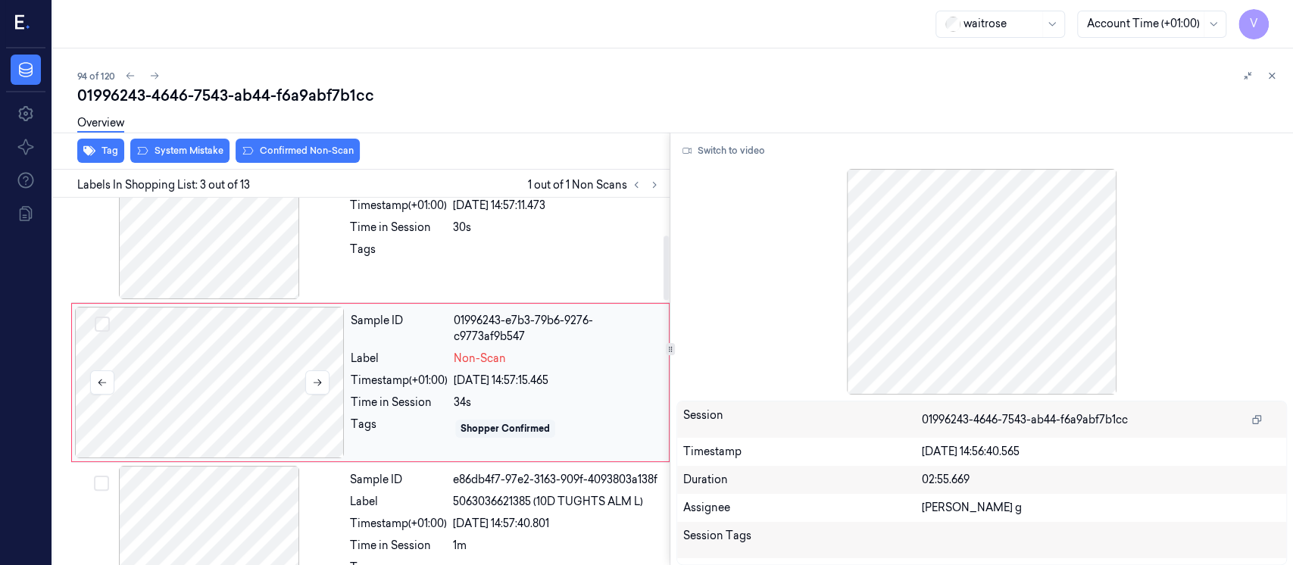
click at [199, 348] on div at bounding box center [210, 382] width 270 height 151
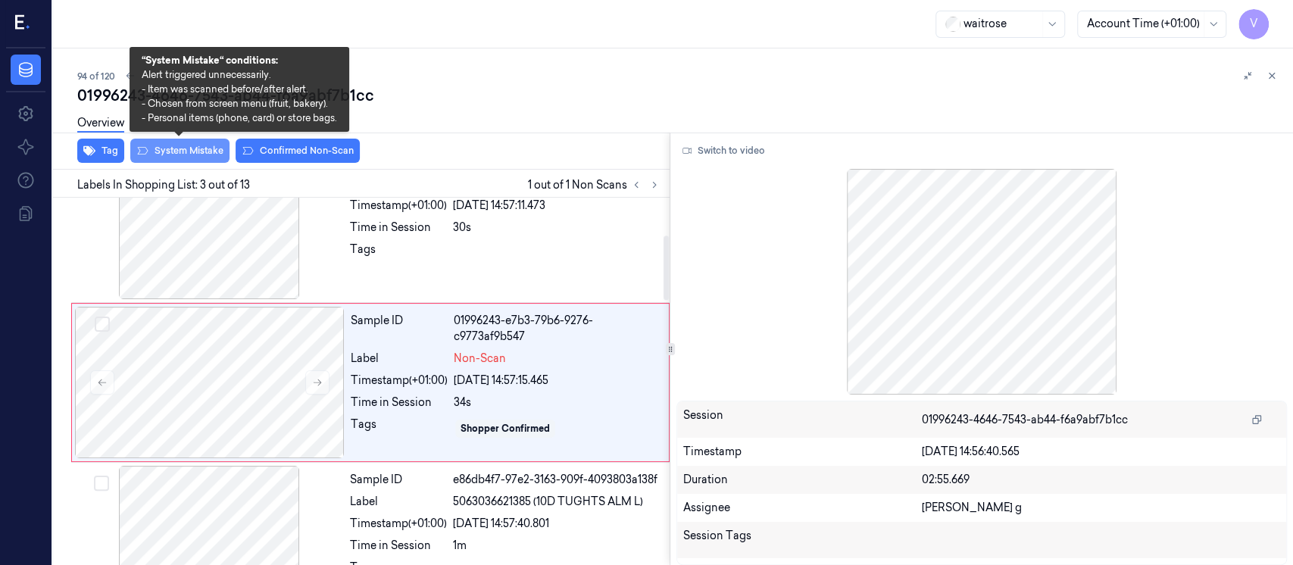
click at [192, 146] on button "System Mistake" at bounding box center [179, 151] width 99 height 24
click at [194, 154] on button "System Mistake" at bounding box center [179, 151] width 99 height 24
click at [173, 152] on button "System Mistake" at bounding box center [179, 151] width 99 height 24
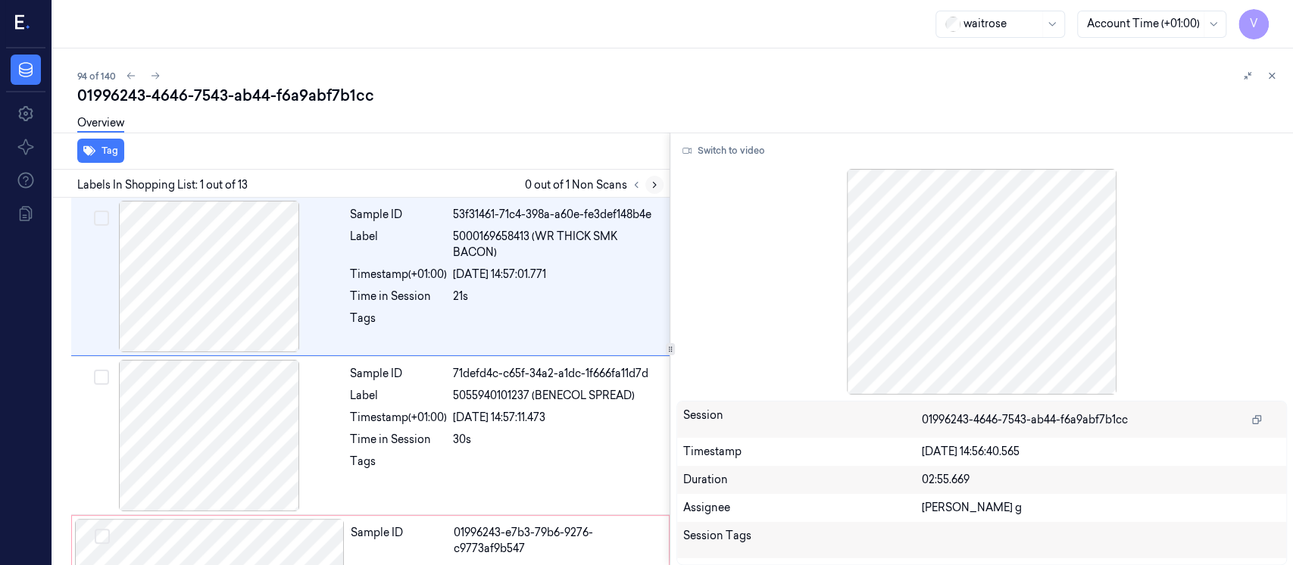
click at [655, 186] on icon at bounding box center [654, 184] width 11 height 11
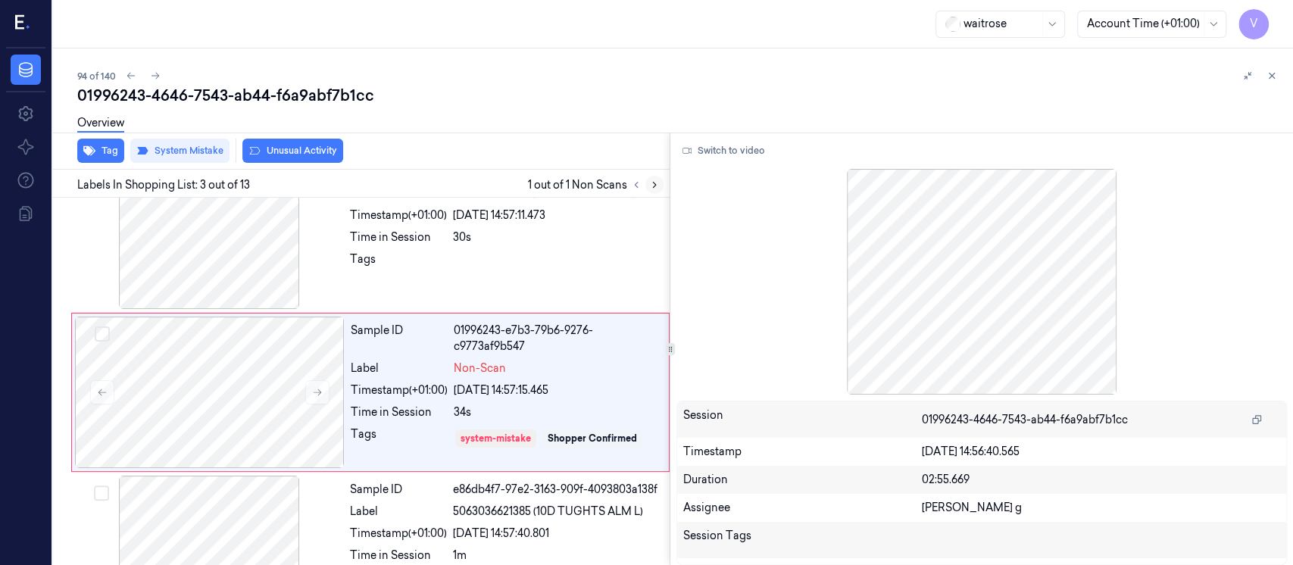
scroll to position [212, 0]
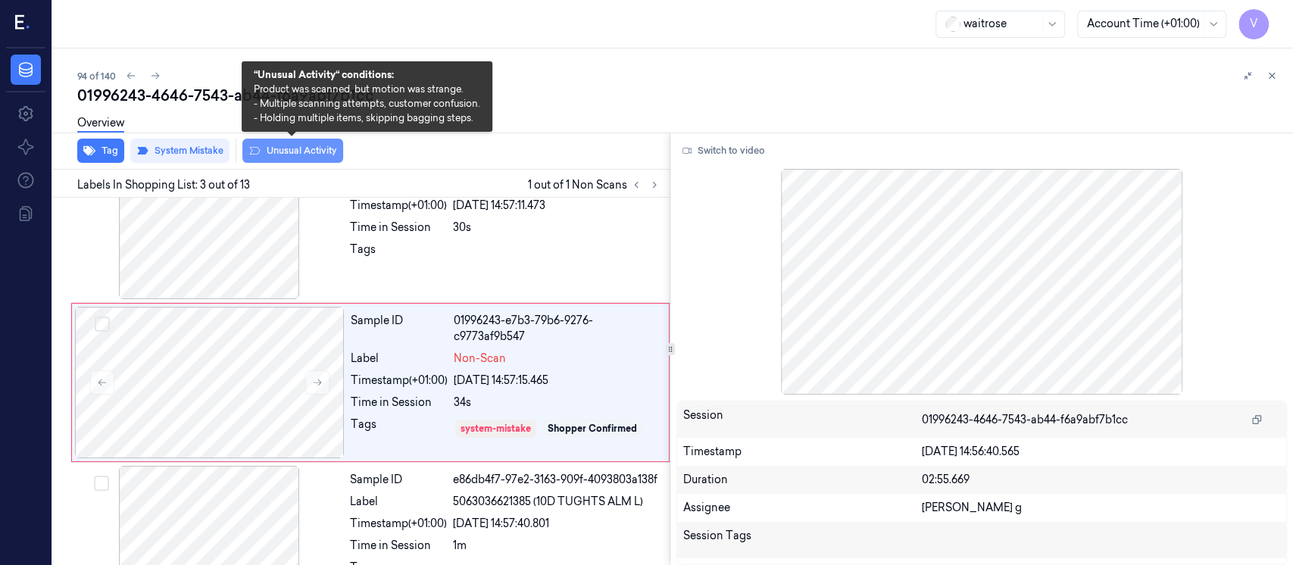
click at [283, 153] on button "Unusual Activity" at bounding box center [292, 151] width 101 height 24
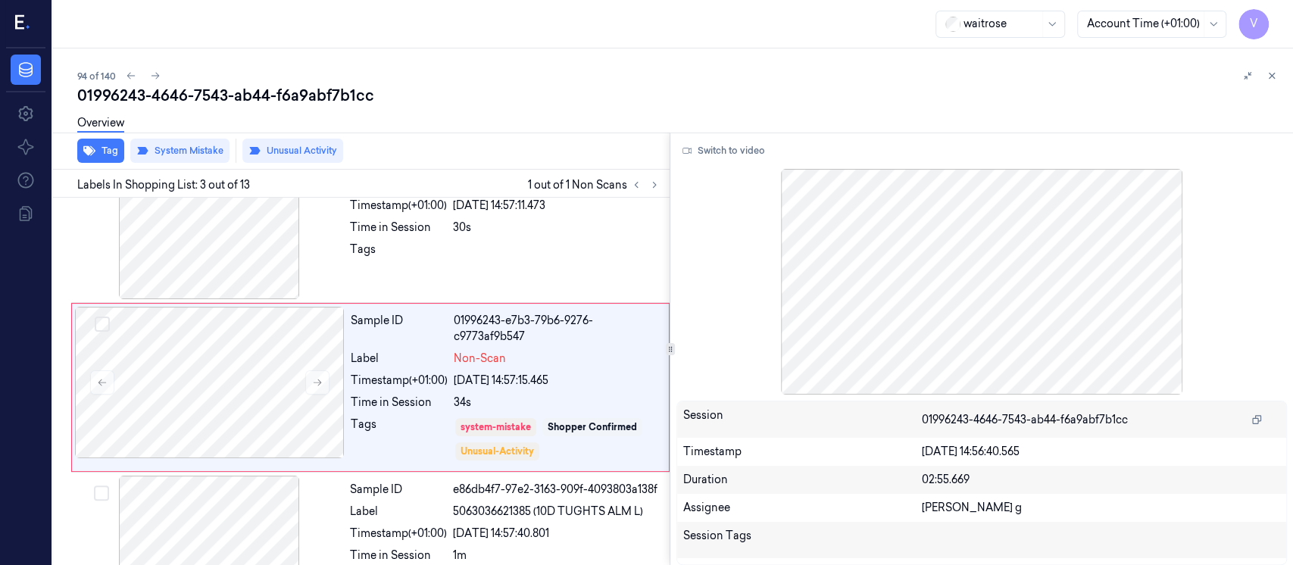
scroll to position [217, 0]
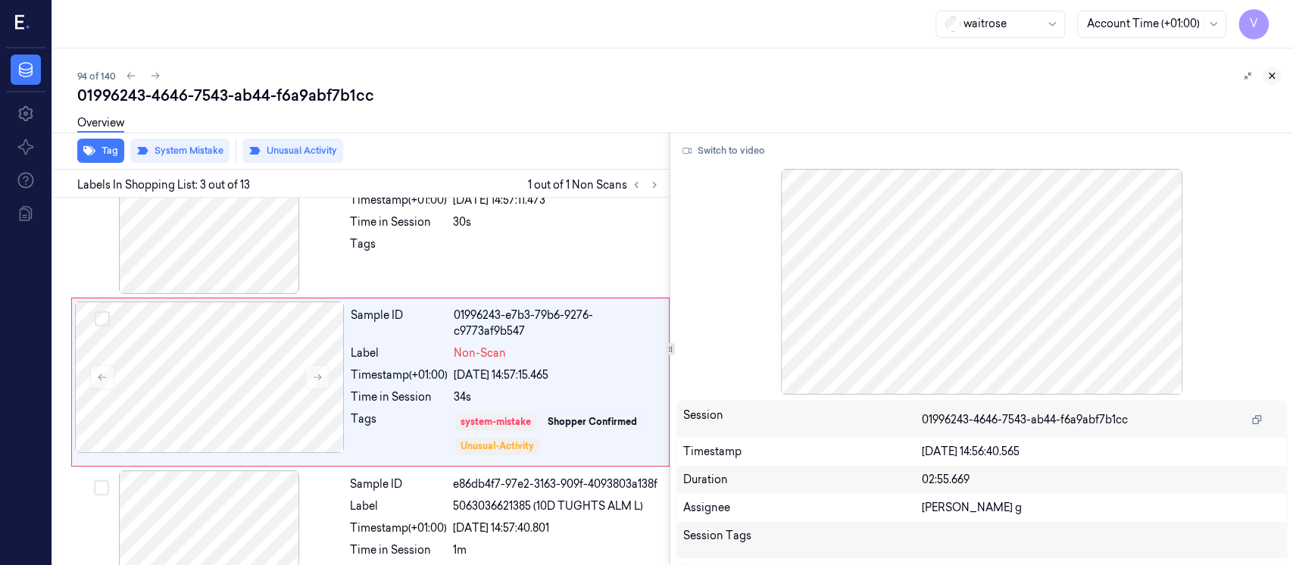
click at [1263, 70] on button at bounding box center [1271, 76] width 18 height 18
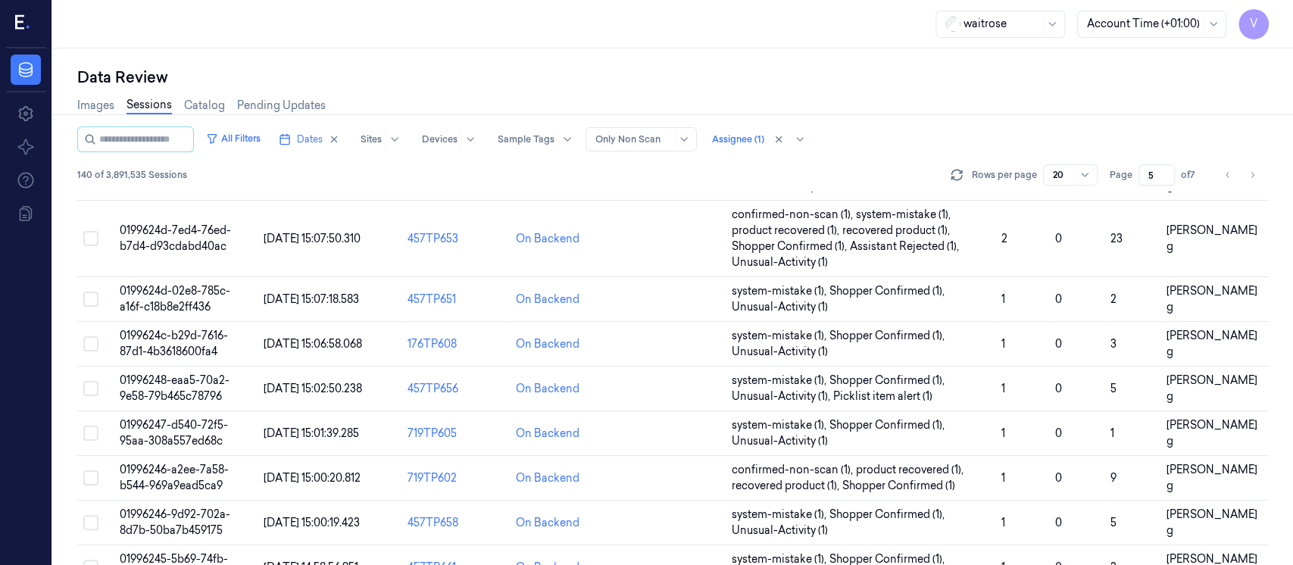
scroll to position [594, 0]
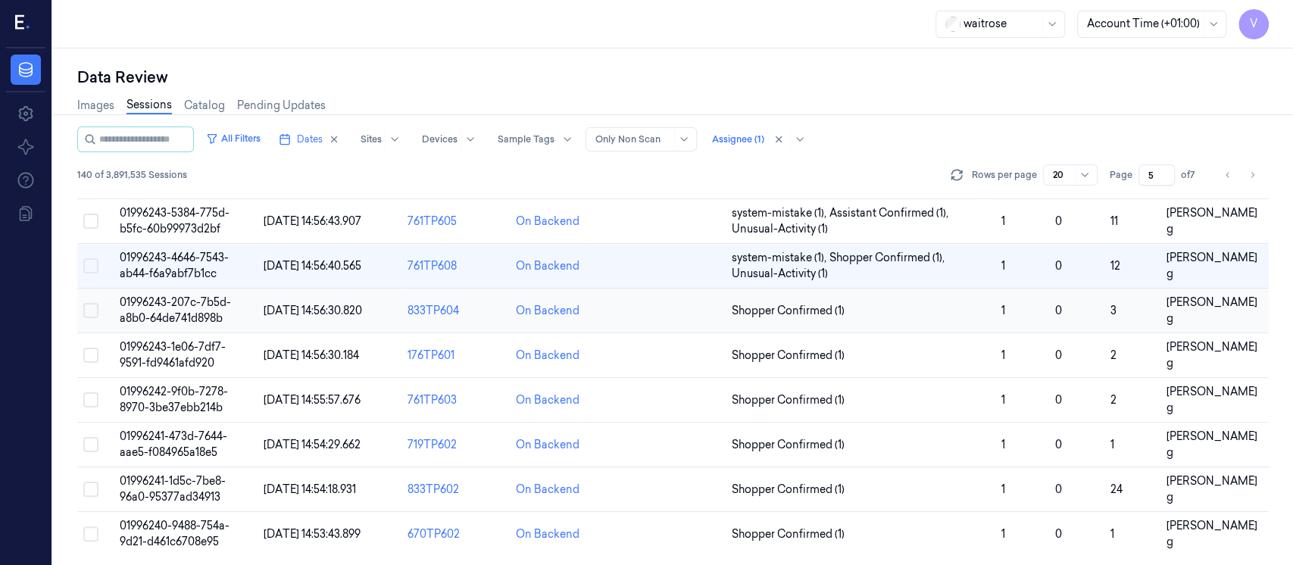
click at [697, 314] on td at bounding box center [671, 311] width 108 height 45
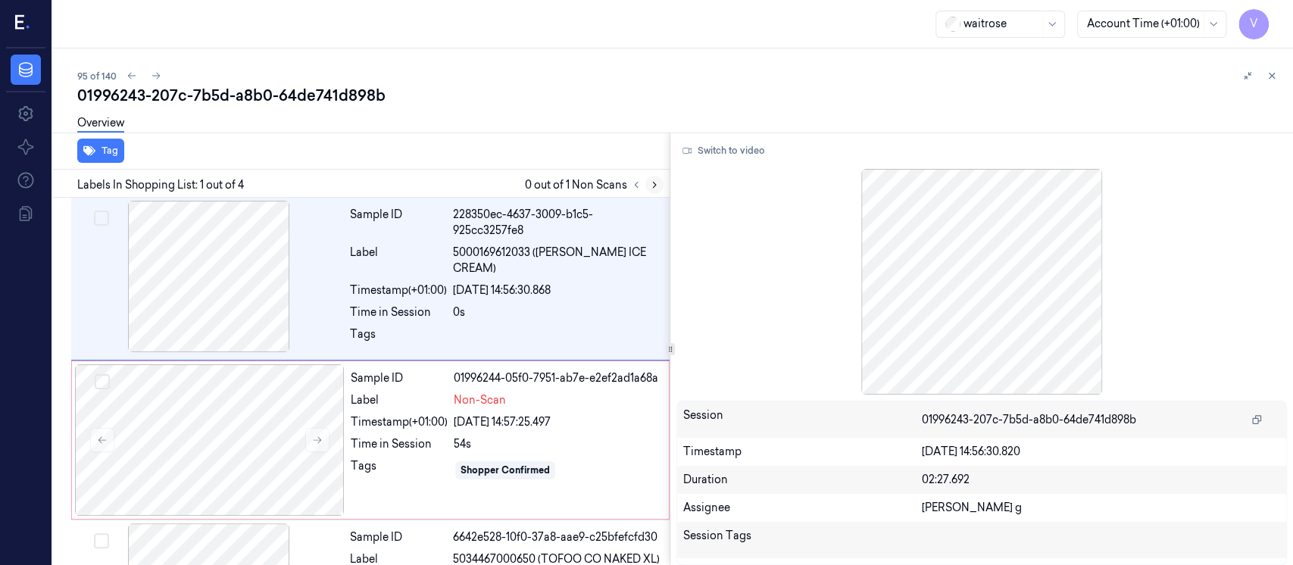
click at [651, 188] on icon at bounding box center [654, 184] width 11 height 11
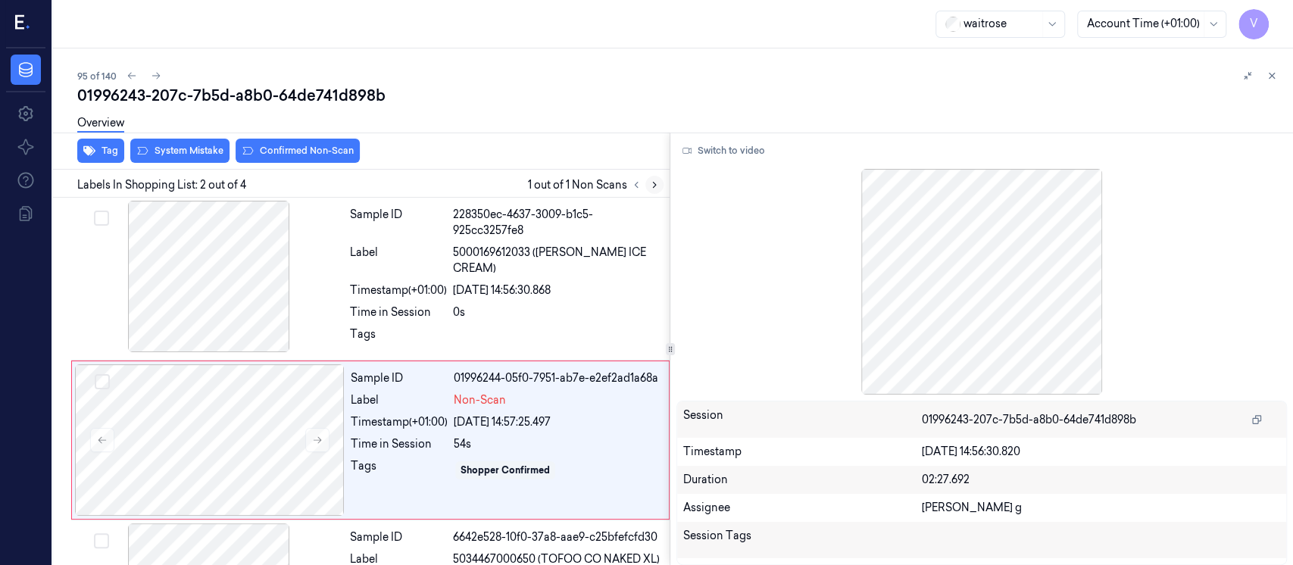
scroll to position [58, 0]
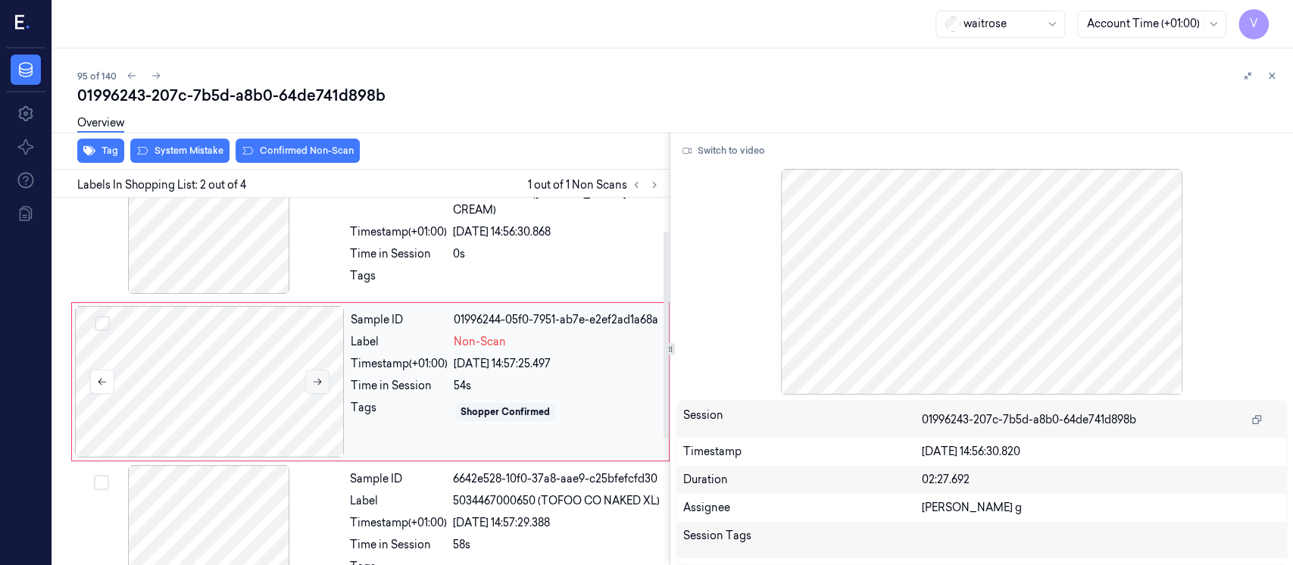
click at [315, 382] on icon at bounding box center [317, 381] width 11 height 11
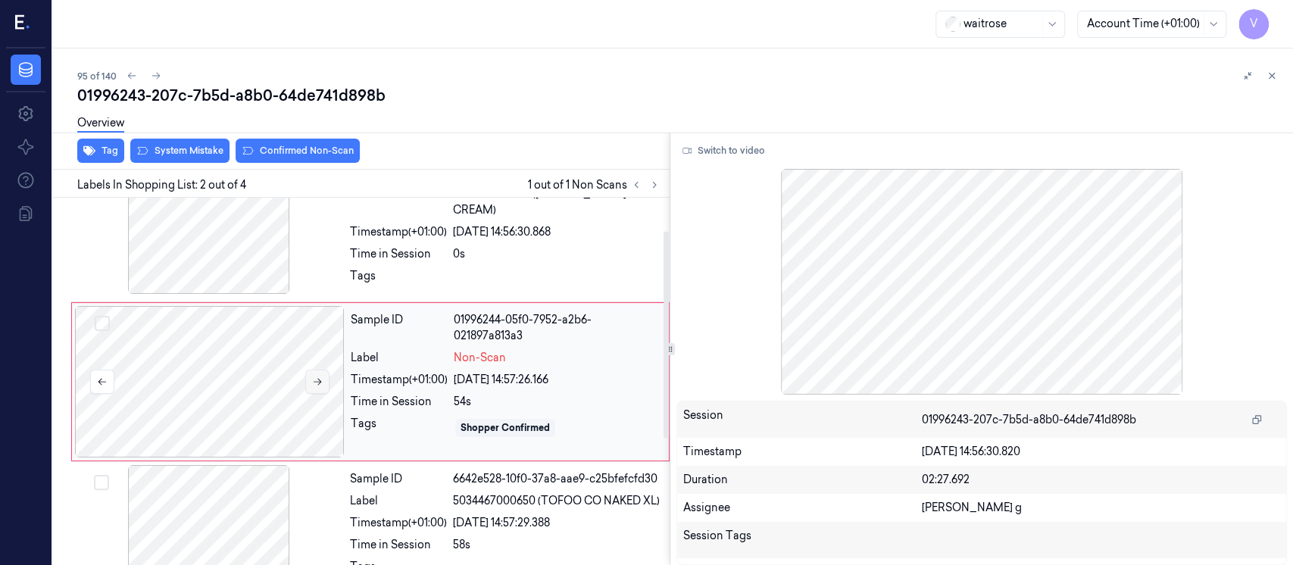
click at [315, 382] on icon at bounding box center [317, 381] width 11 height 11
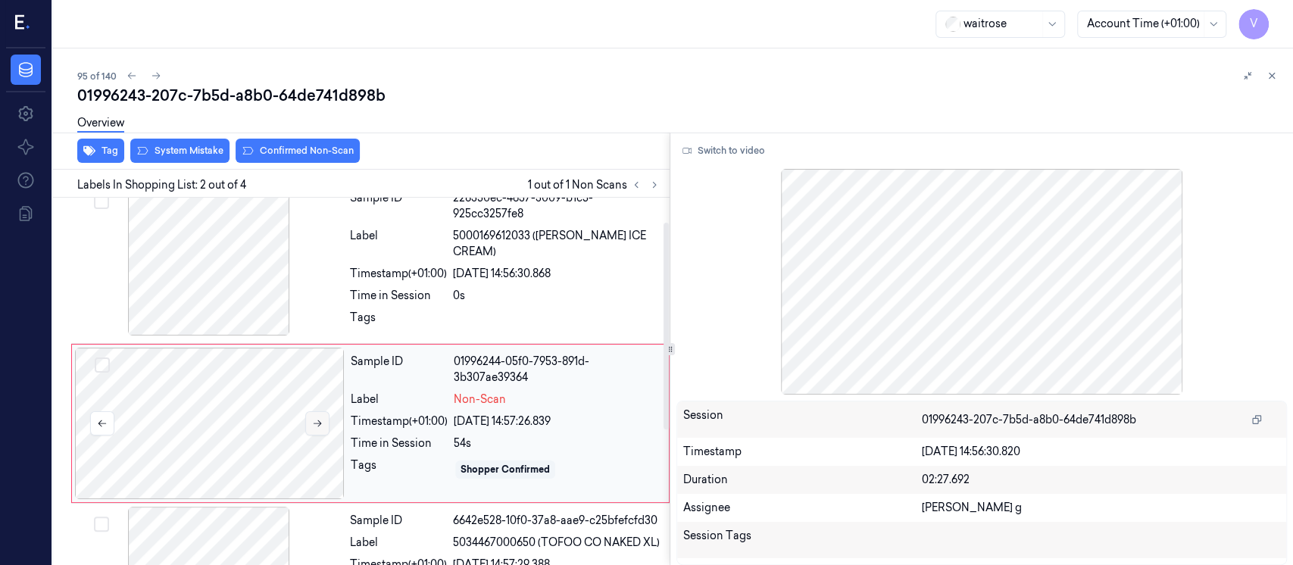
scroll to position [0, 0]
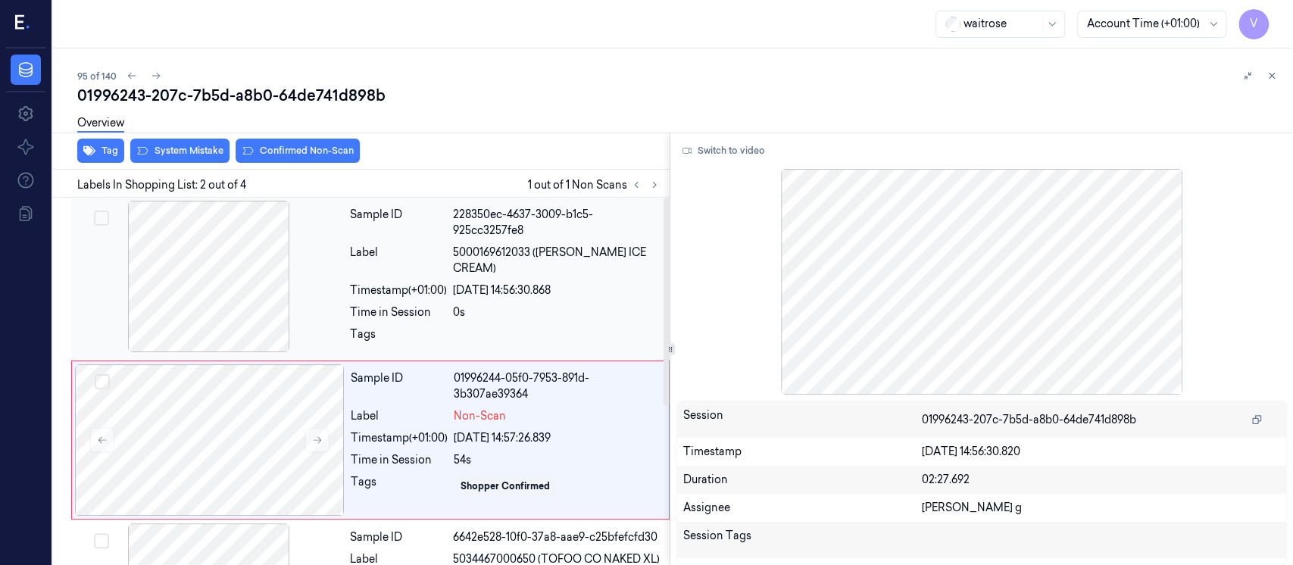
click at [251, 245] on div at bounding box center [209, 276] width 270 height 151
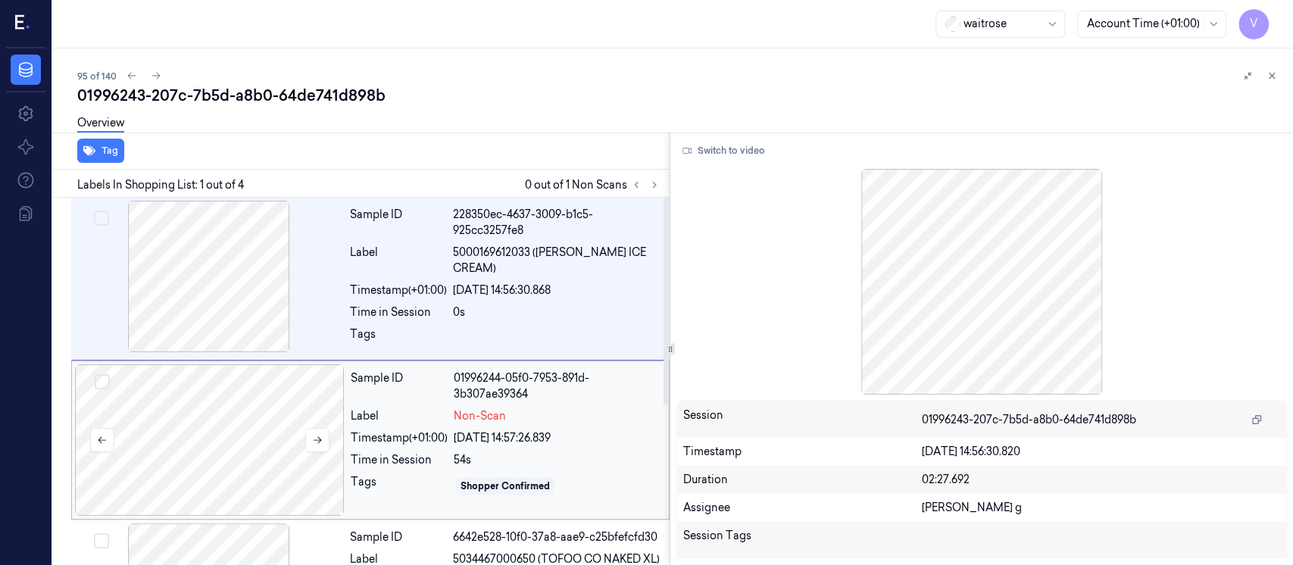
click at [248, 382] on div at bounding box center [210, 439] width 270 height 151
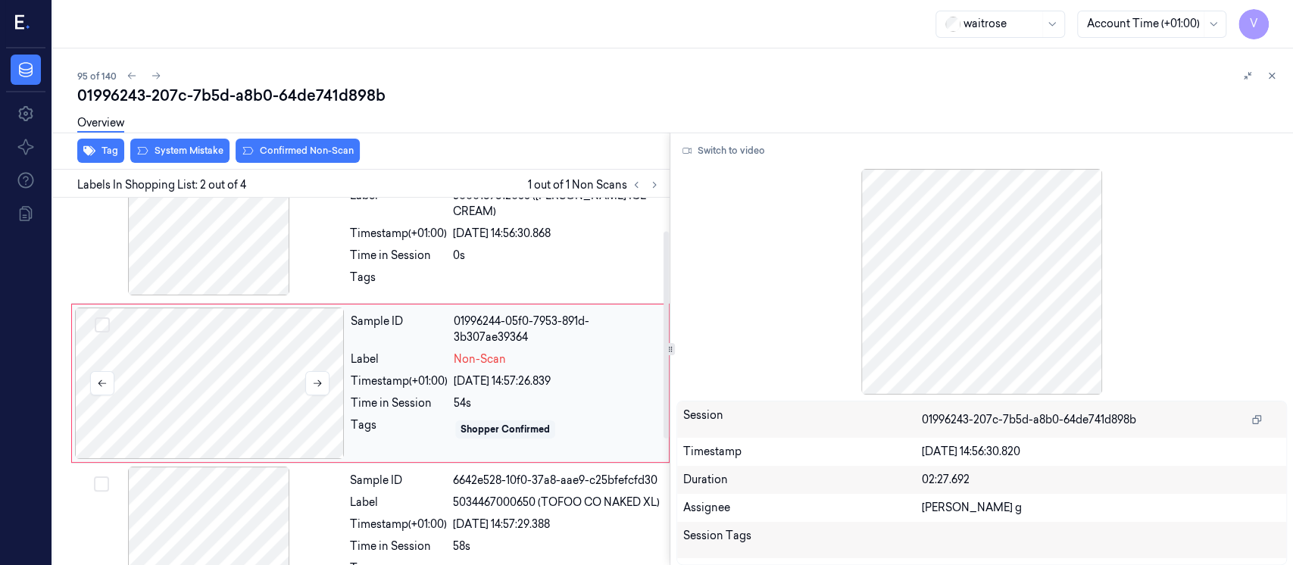
scroll to position [58, 0]
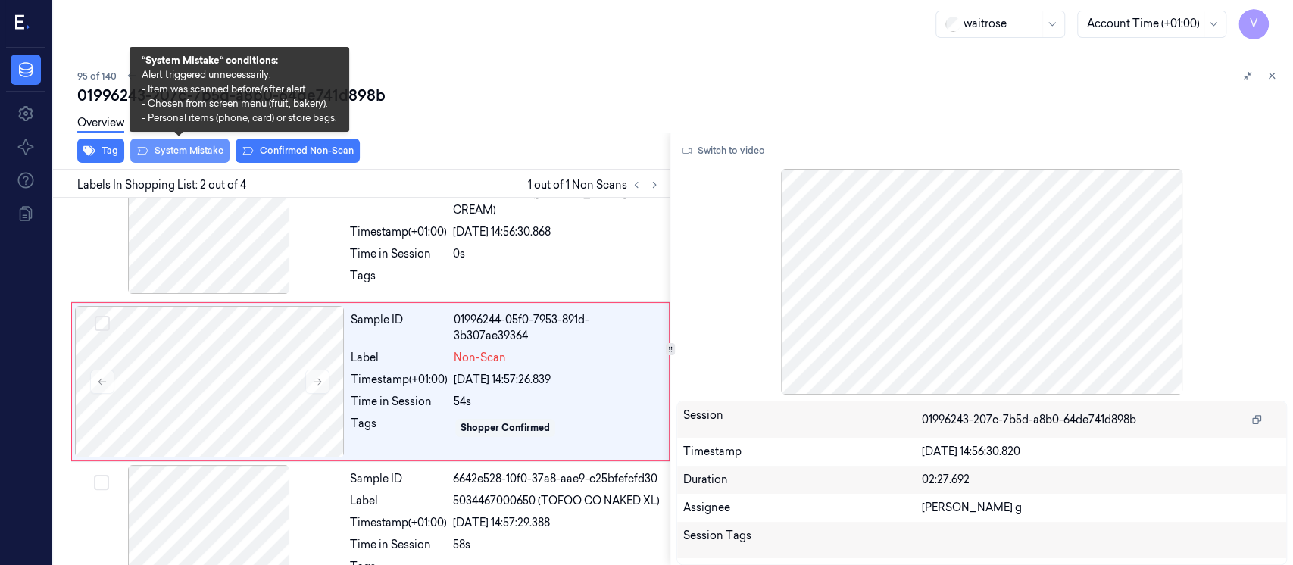
click at [171, 145] on button "System Mistake" at bounding box center [179, 151] width 99 height 24
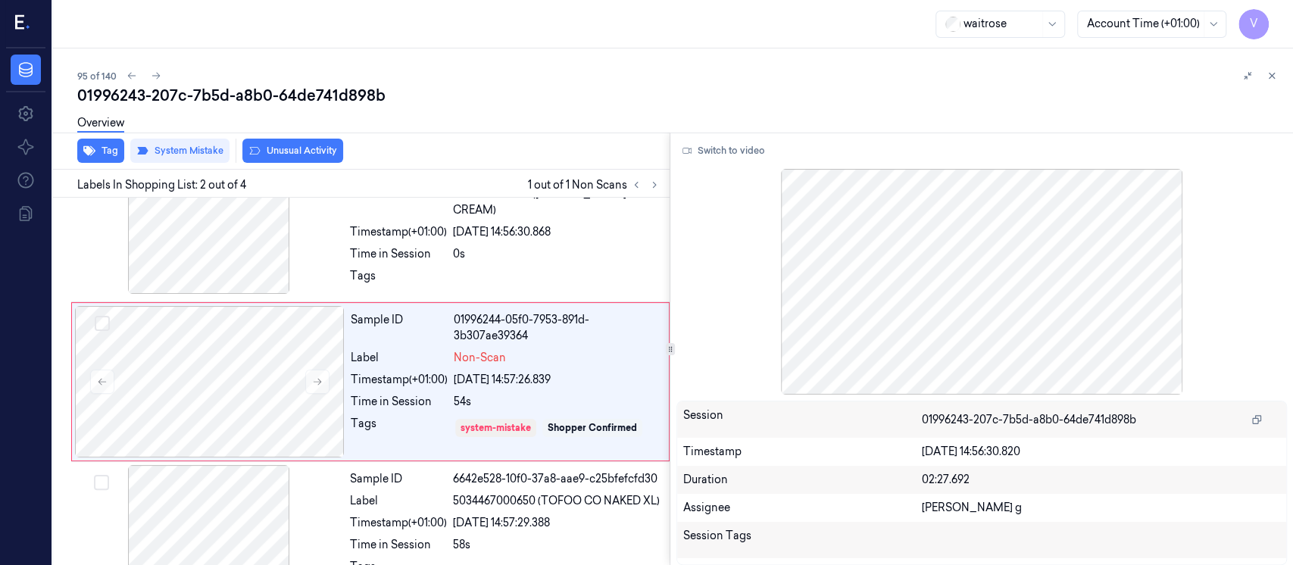
click at [279, 164] on div "Tag System Mistake Unusual Activity" at bounding box center [358, 151] width 622 height 37
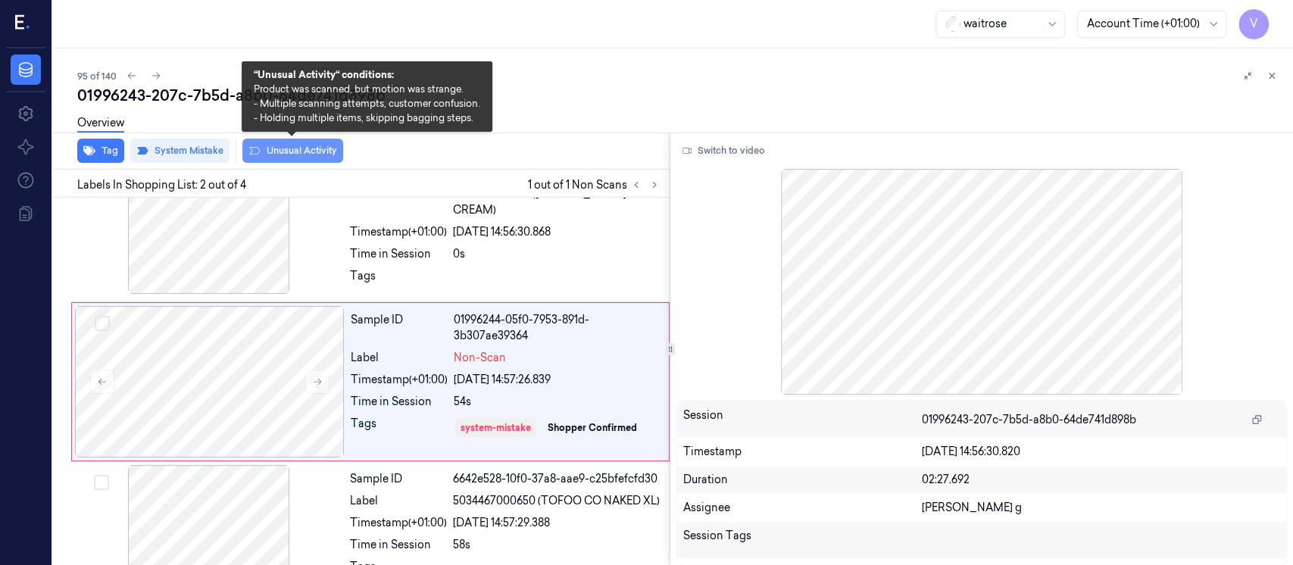
click at [285, 151] on button "Unusual Activity" at bounding box center [292, 151] width 101 height 24
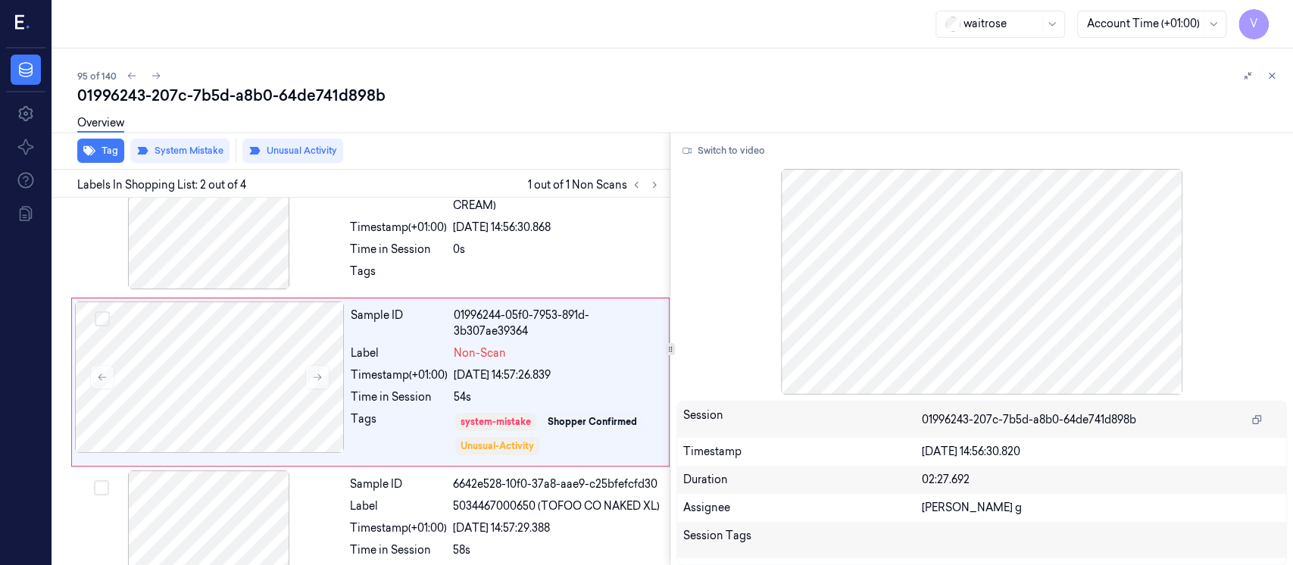
click at [1278, 82] on div at bounding box center [1259, 76] width 42 height 18
click at [1278, 80] on button at bounding box center [1271, 76] width 18 height 18
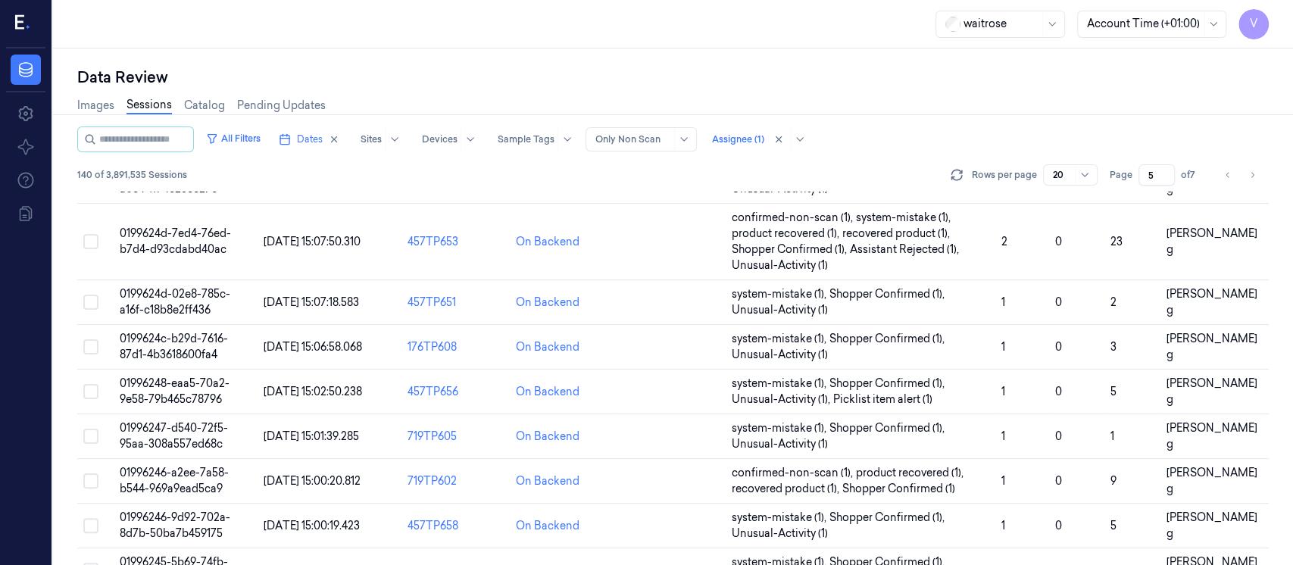
scroll to position [594, 0]
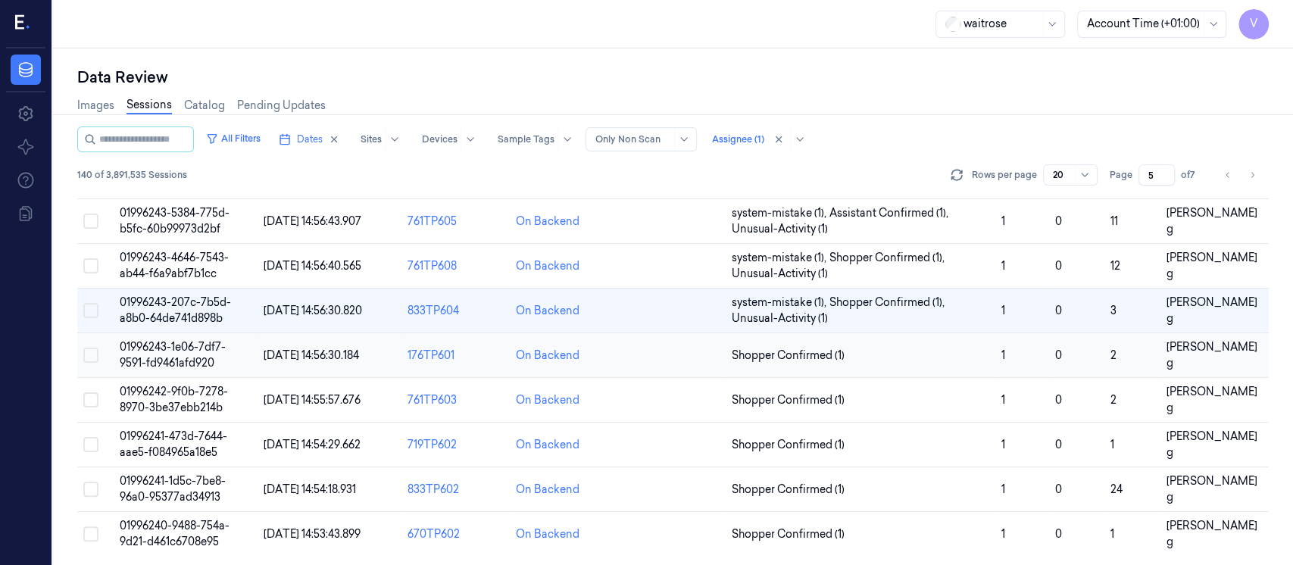
click at [606, 360] on div "On Backend" at bounding box center [564, 356] width 96 height 16
click at [673, 360] on td at bounding box center [671, 355] width 108 height 45
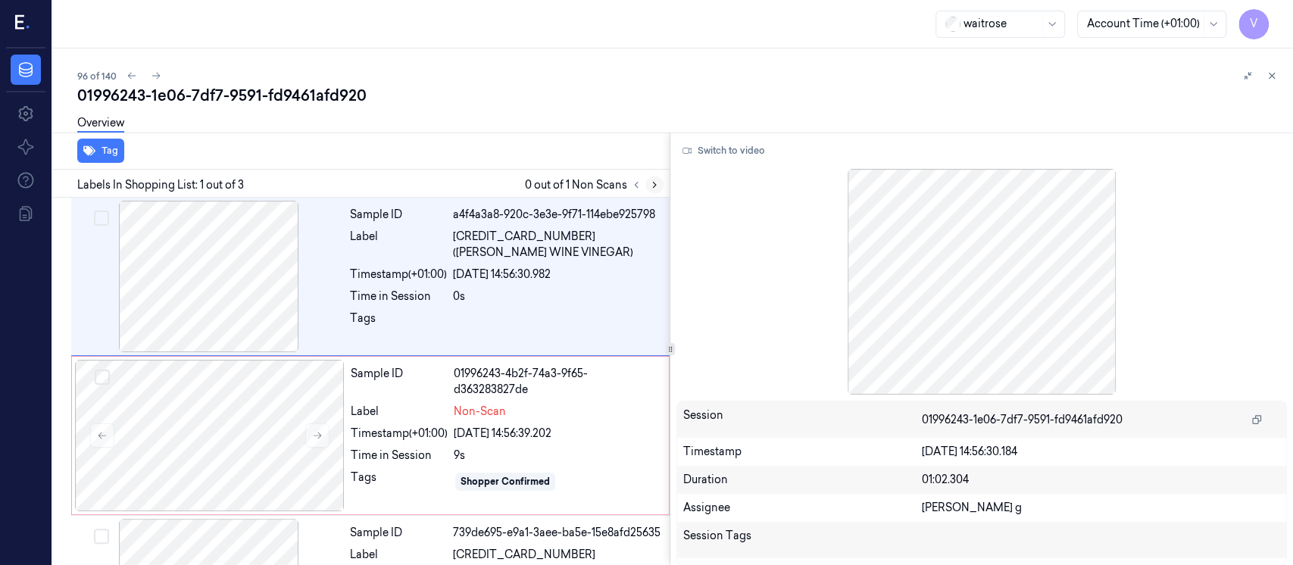
click at [661, 182] on button at bounding box center [654, 185] width 18 height 18
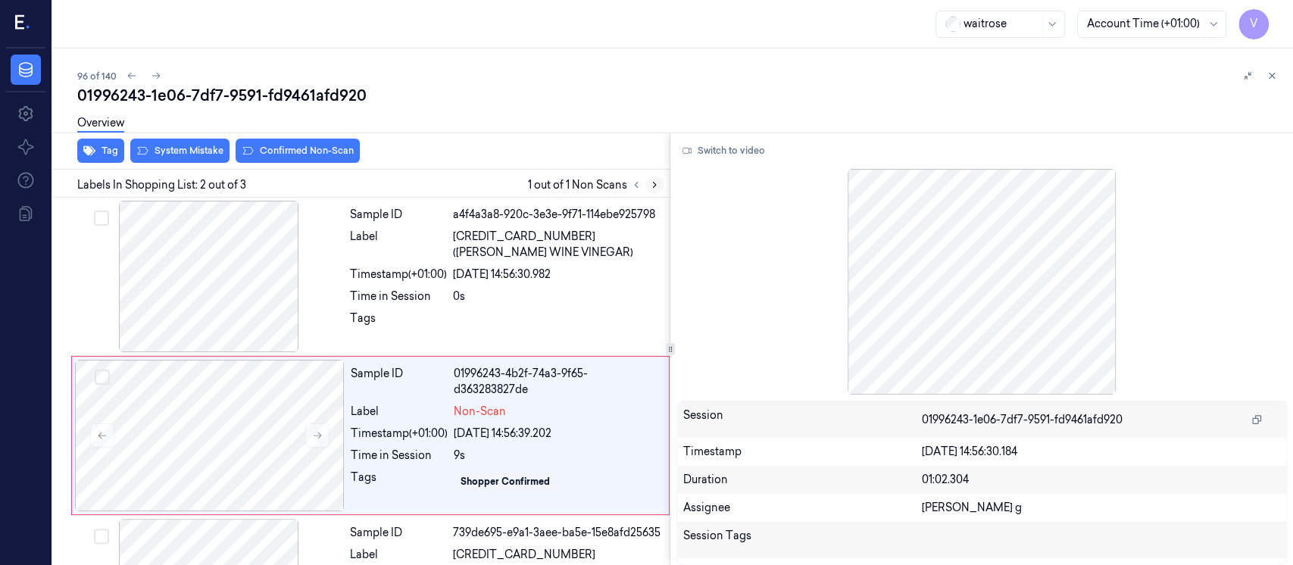
scroll to position [54, 0]
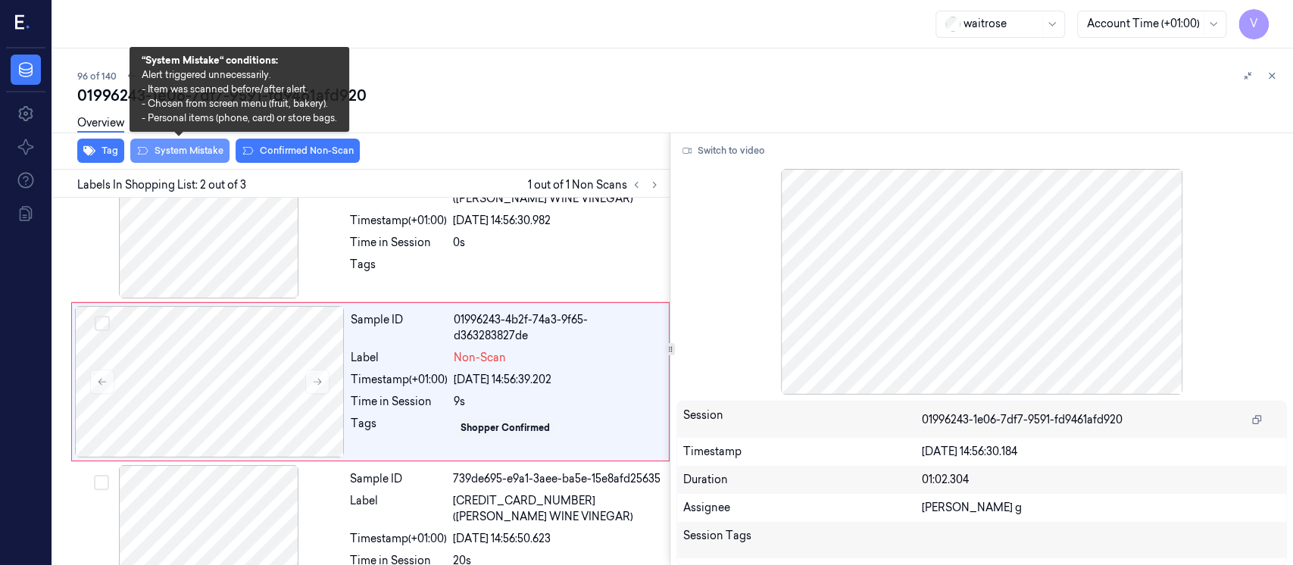
click at [198, 150] on button "System Mistake" at bounding box center [179, 151] width 99 height 24
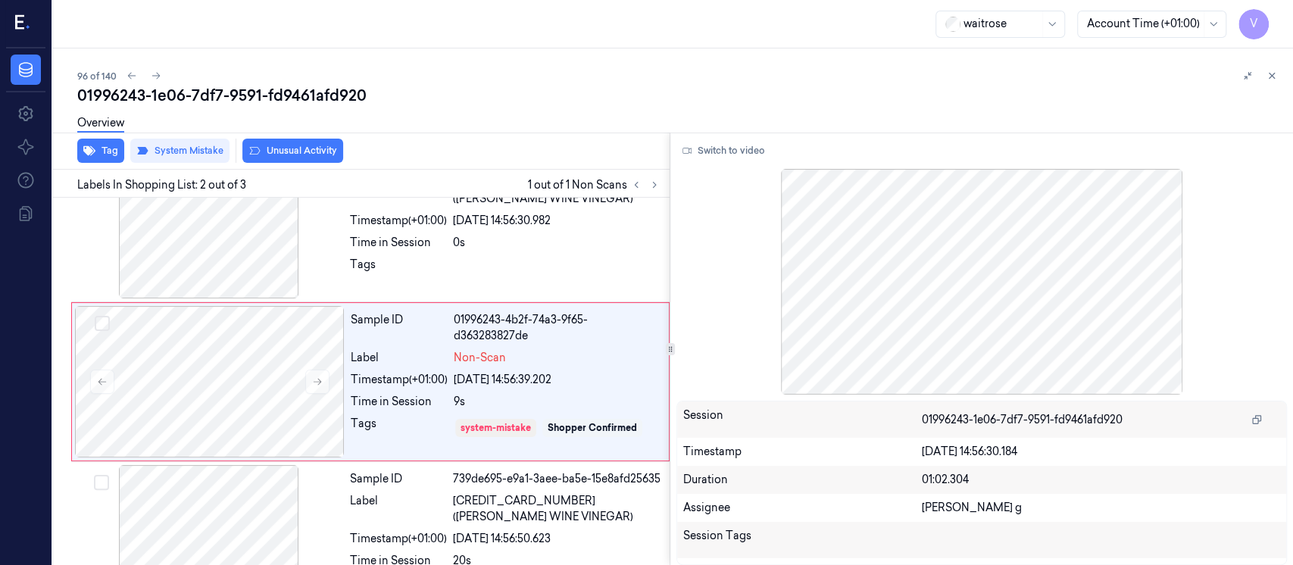
click at [308, 153] on button "Unusual Activity" at bounding box center [292, 151] width 101 height 24
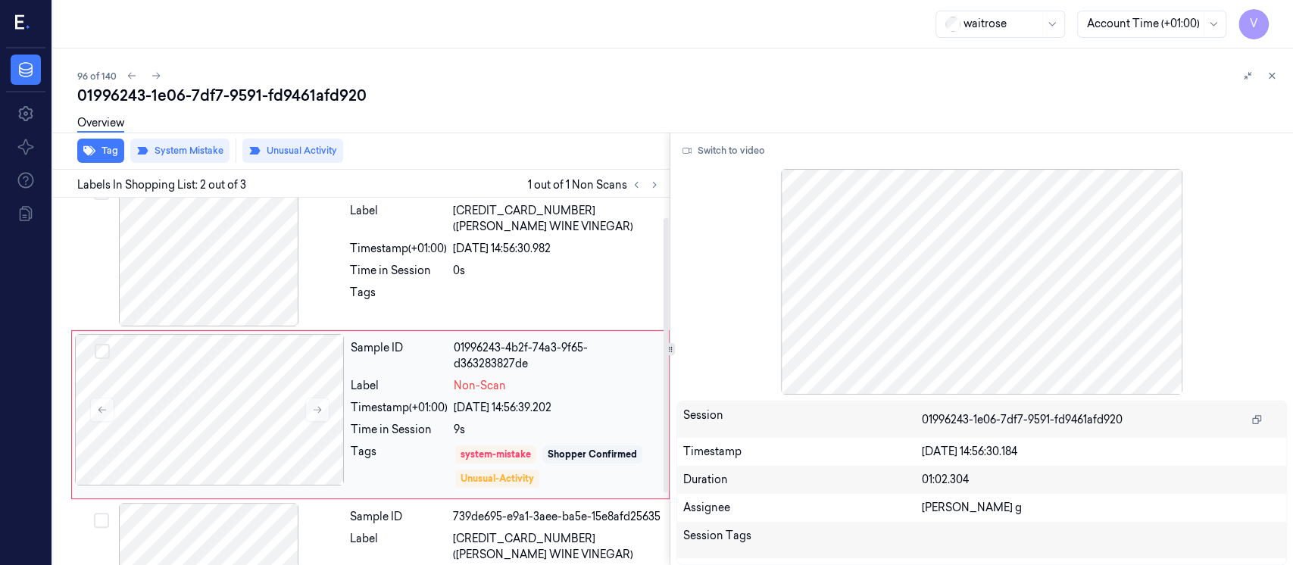
scroll to position [0, 0]
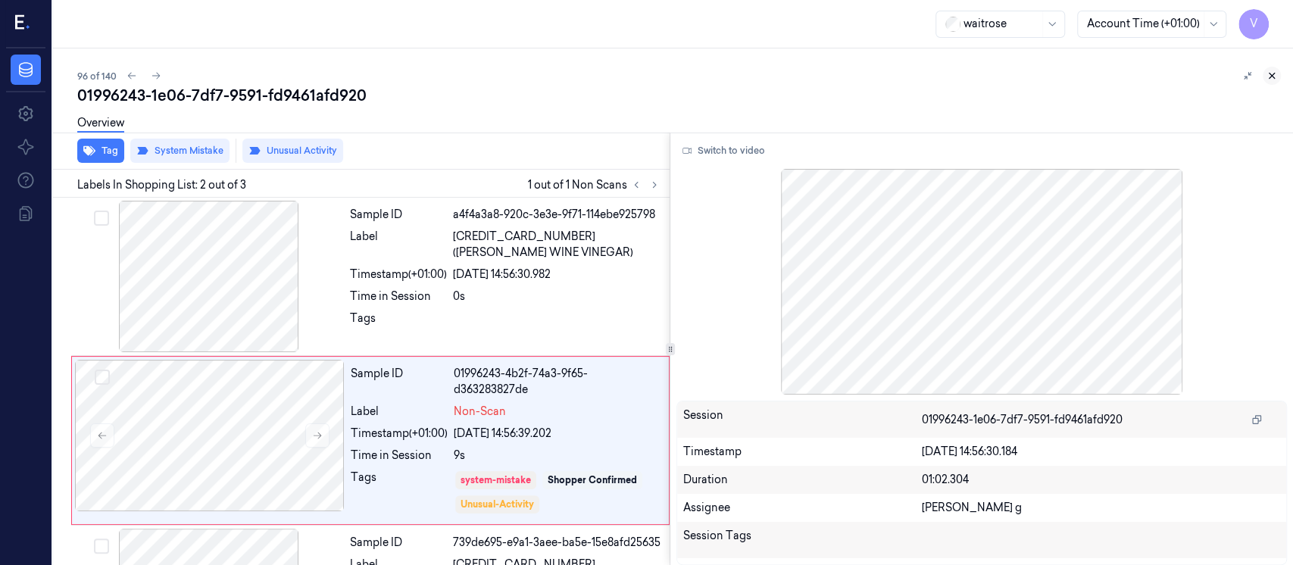
click at [1267, 74] on icon at bounding box center [1271, 75] width 11 height 11
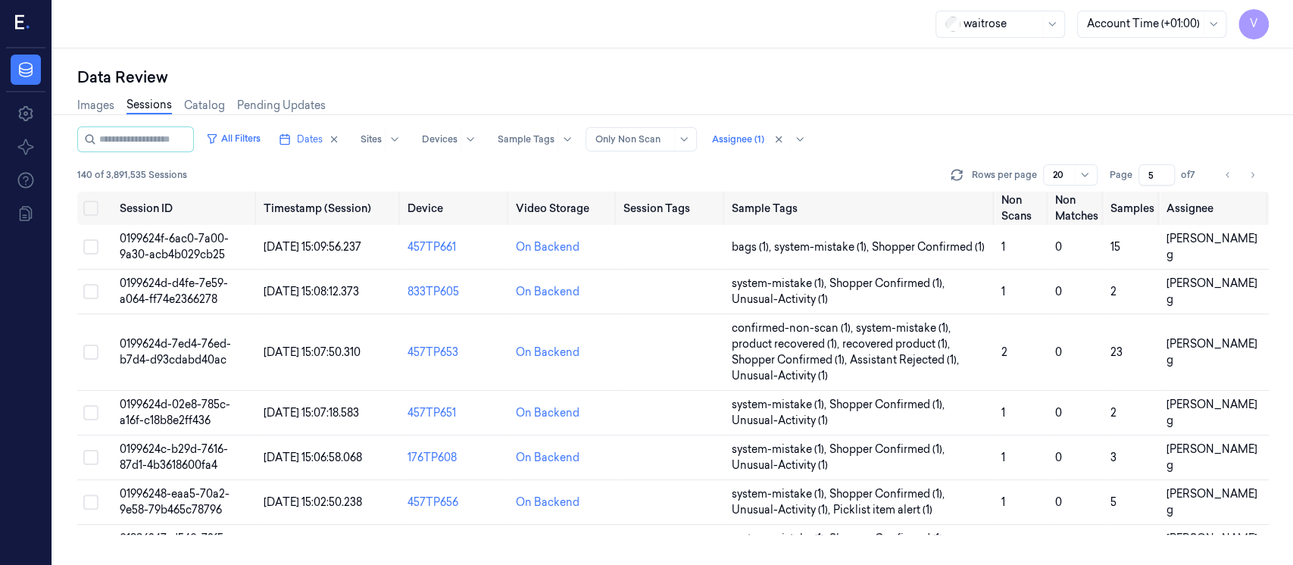
scroll to position [594, 0]
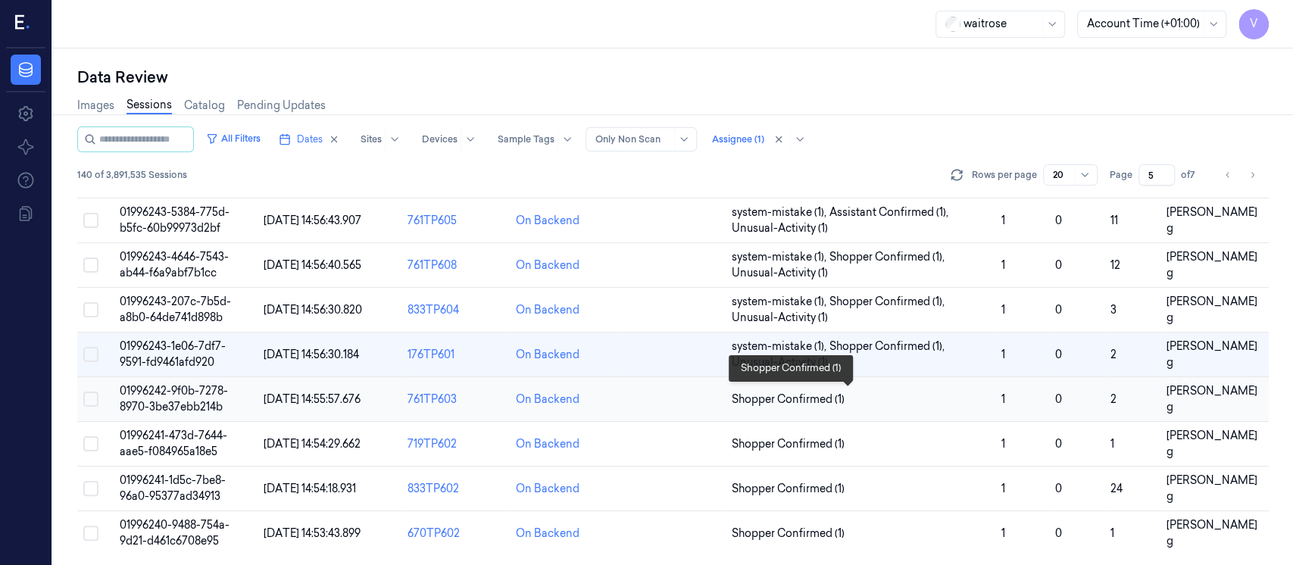
click at [909, 395] on span "Shopper Confirmed (1)" at bounding box center [860, 400] width 257 height 16
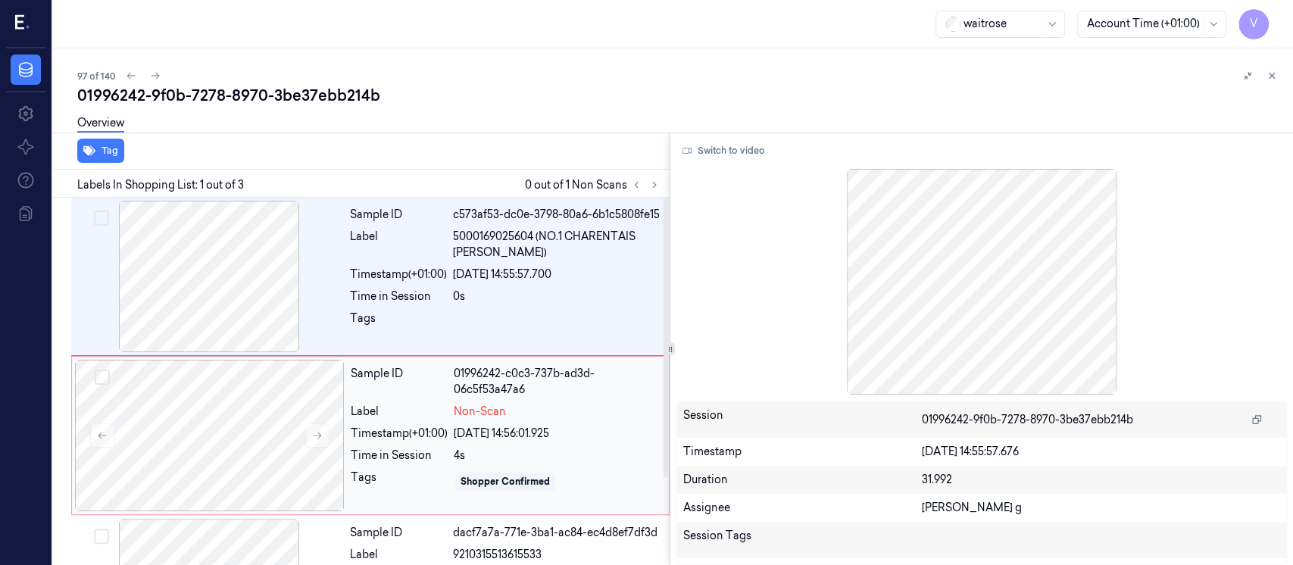
click at [346, 410] on div "Sample ID 01996242-c0c3-737b-ad3d-06c5f53a47a6 Label Non-Scan Timestamp (+01:00…" at bounding box center [505, 435] width 321 height 151
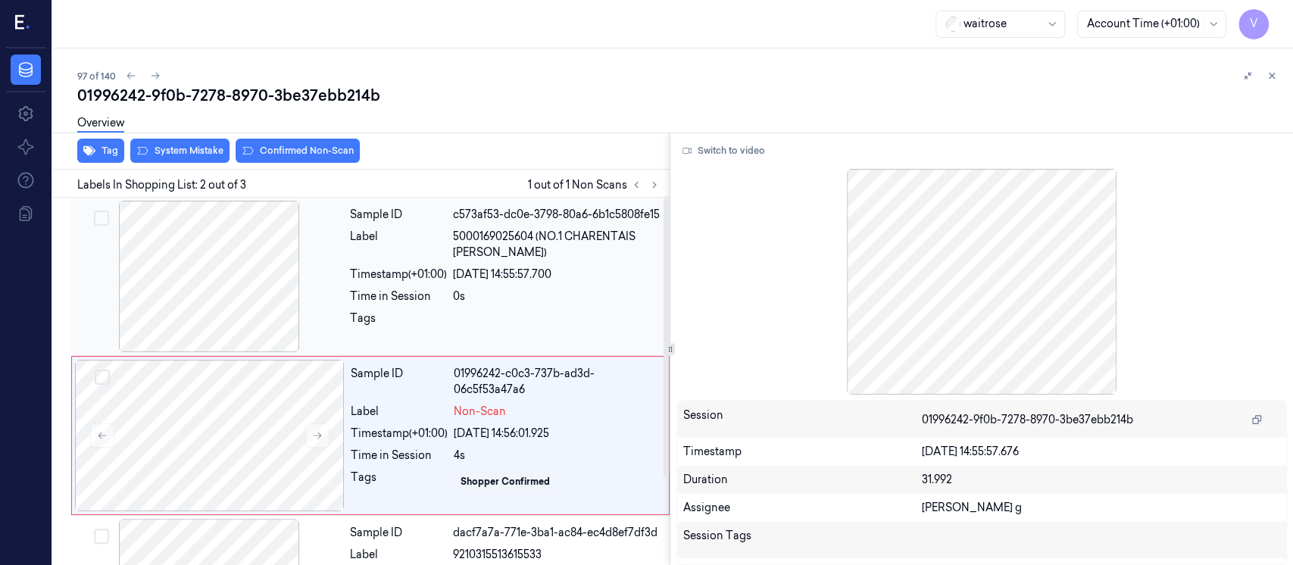
click at [507, 267] on div "19/09/2025 14:55:57.700" at bounding box center [556, 275] width 207 height 16
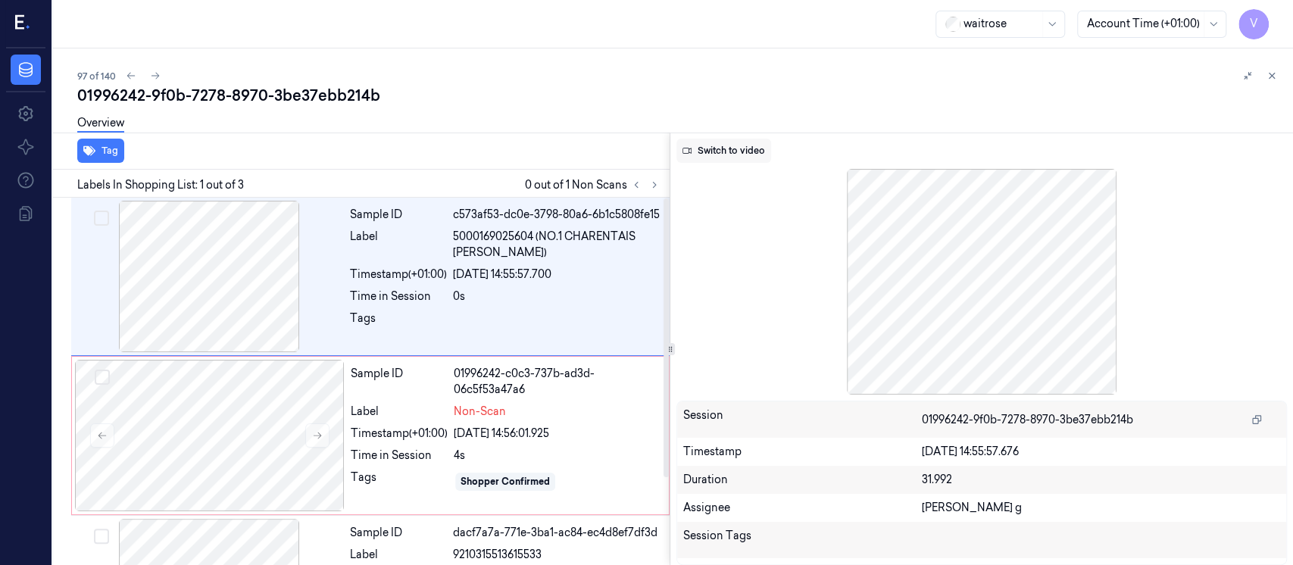
click at [725, 154] on button "Switch to video" at bounding box center [723, 151] width 95 height 24
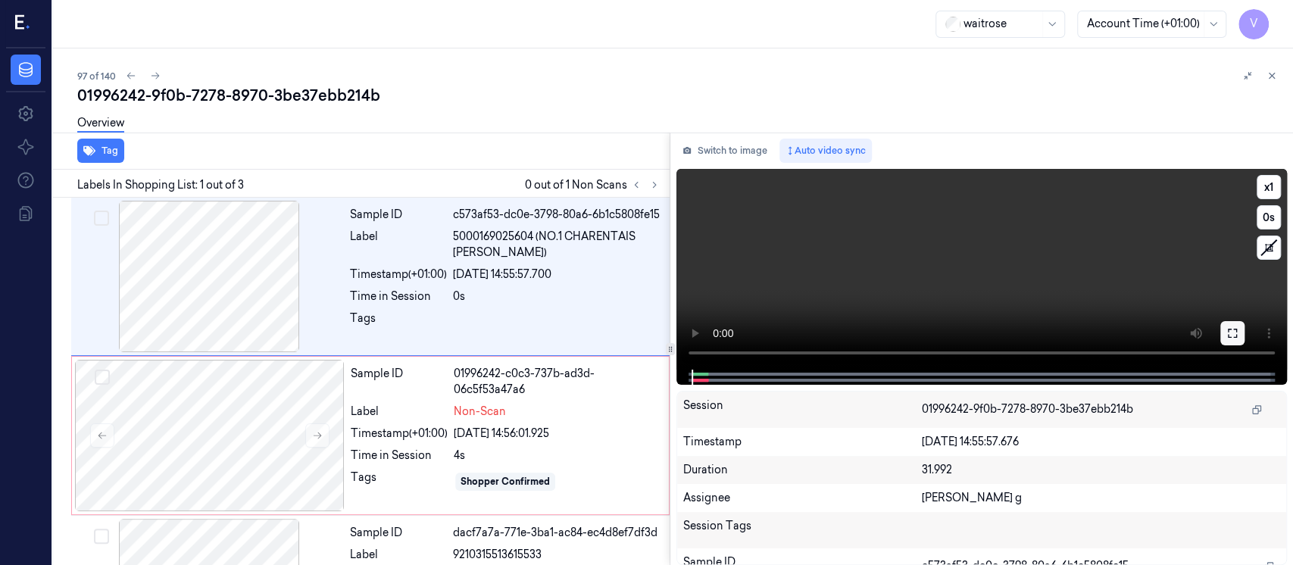
click at [1241, 342] on button at bounding box center [1232, 333] width 24 height 24
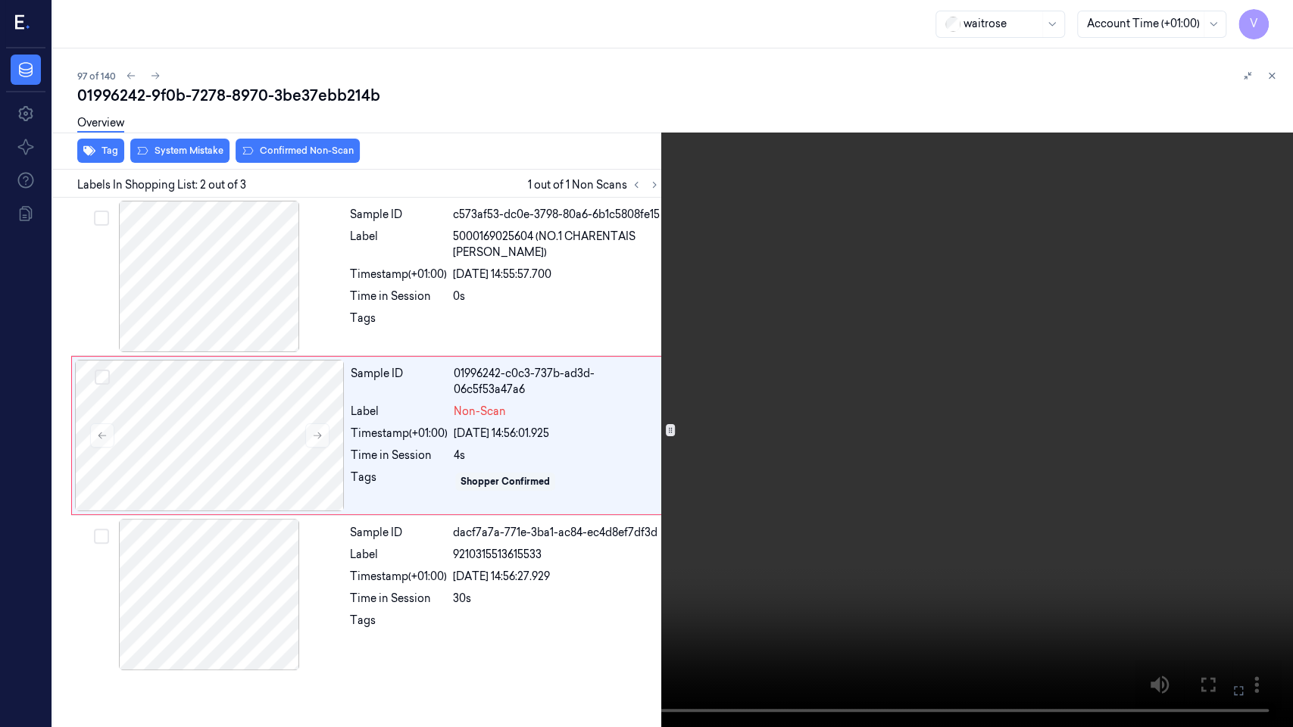
click at [0, 0] on icon at bounding box center [0, 0] width 0 height 0
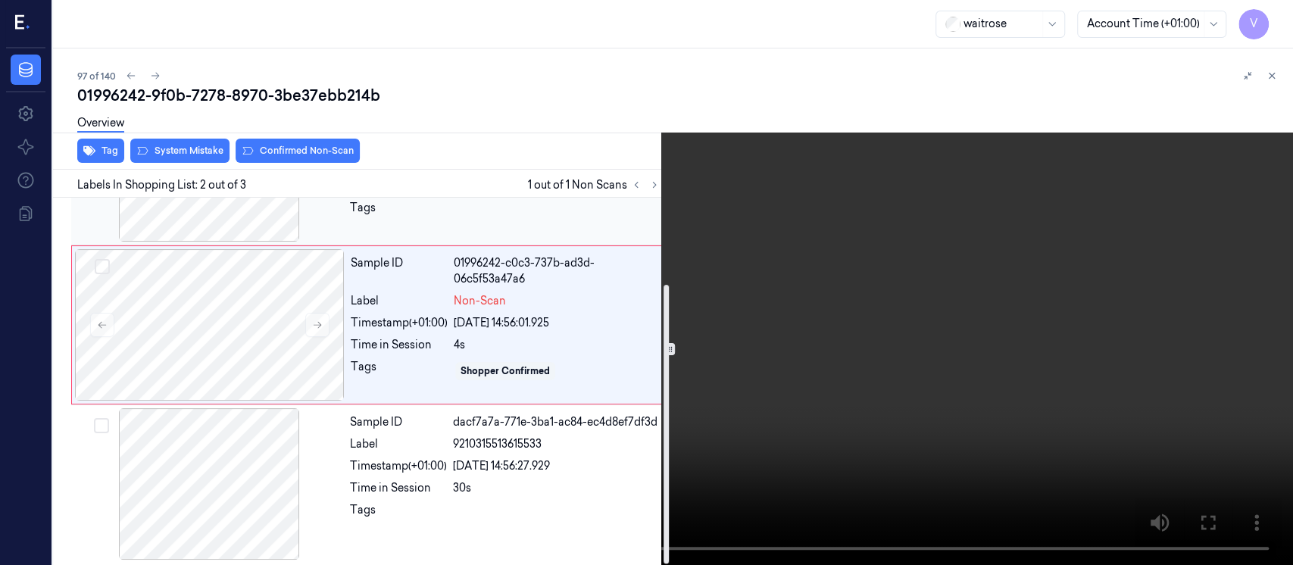
scroll to position [114, 0]
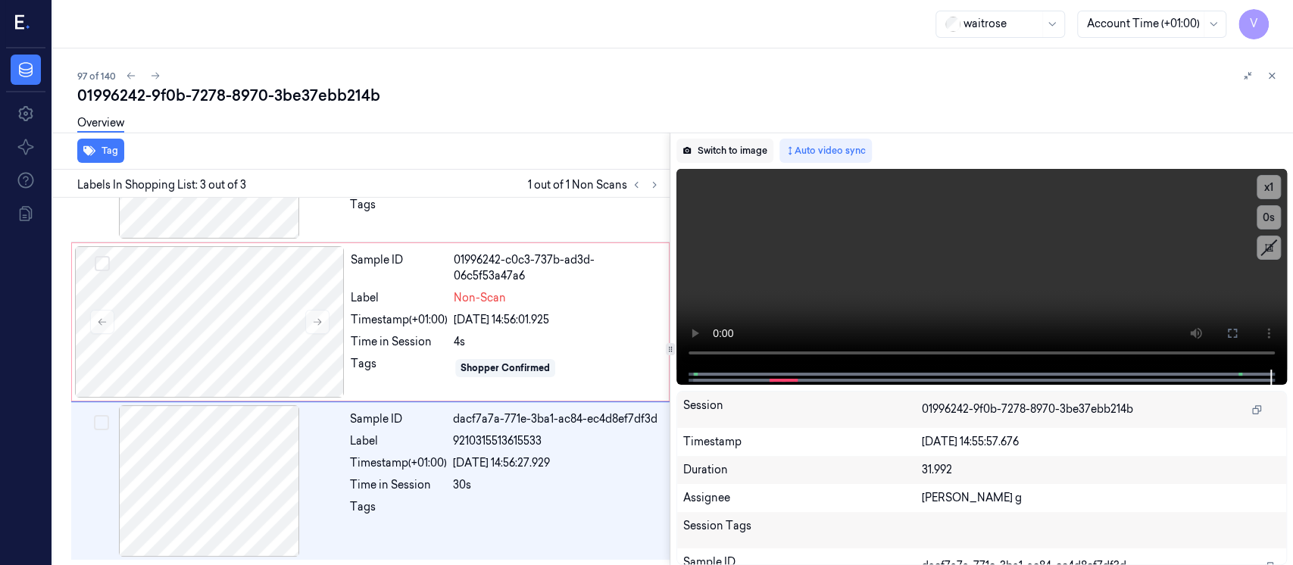
click at [739, 156] on button "Switch to image" at bounding box center [724, 151] width 97 height 24
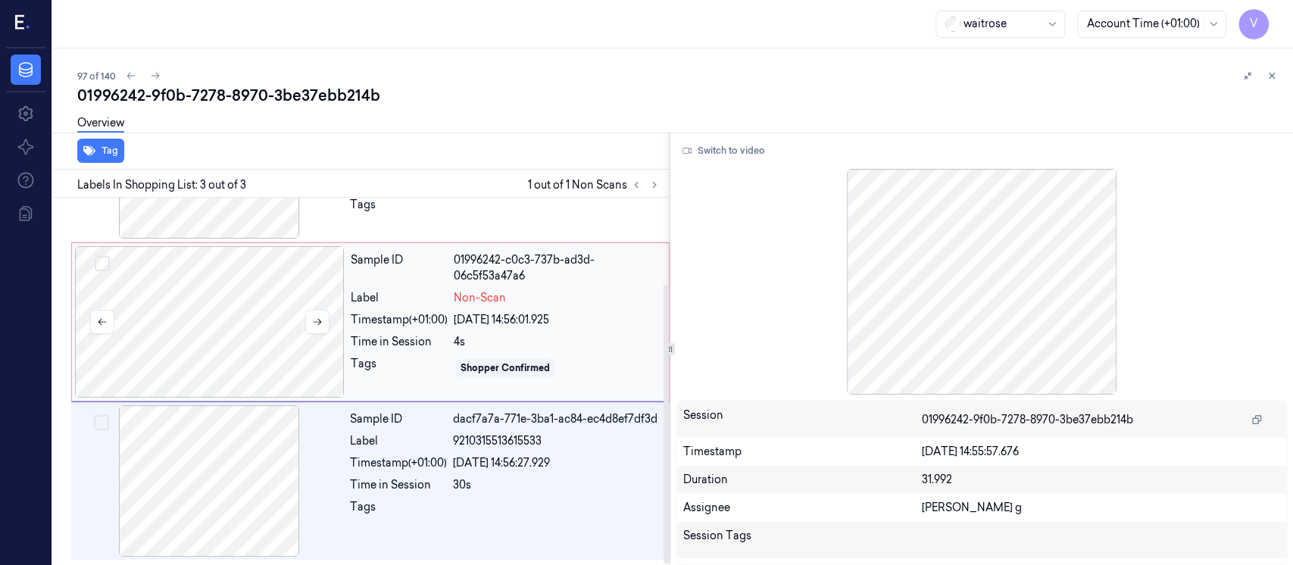
click at [191, 354] on div at bounding box center [210, 321] width 270 height 151
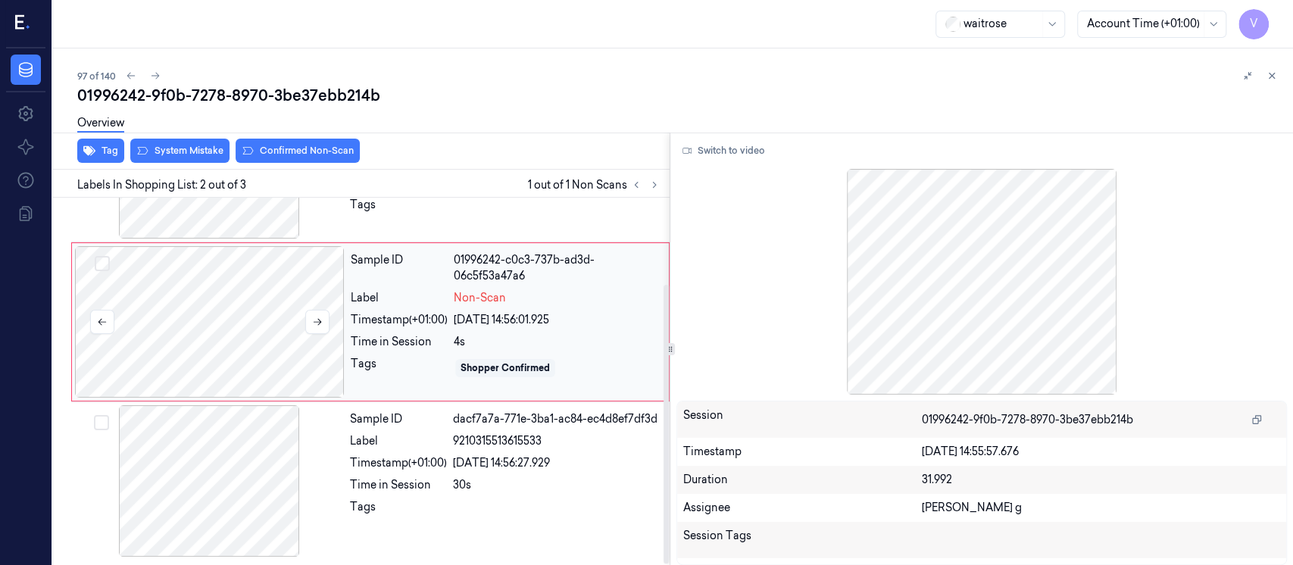
scroll to position [54, 0]
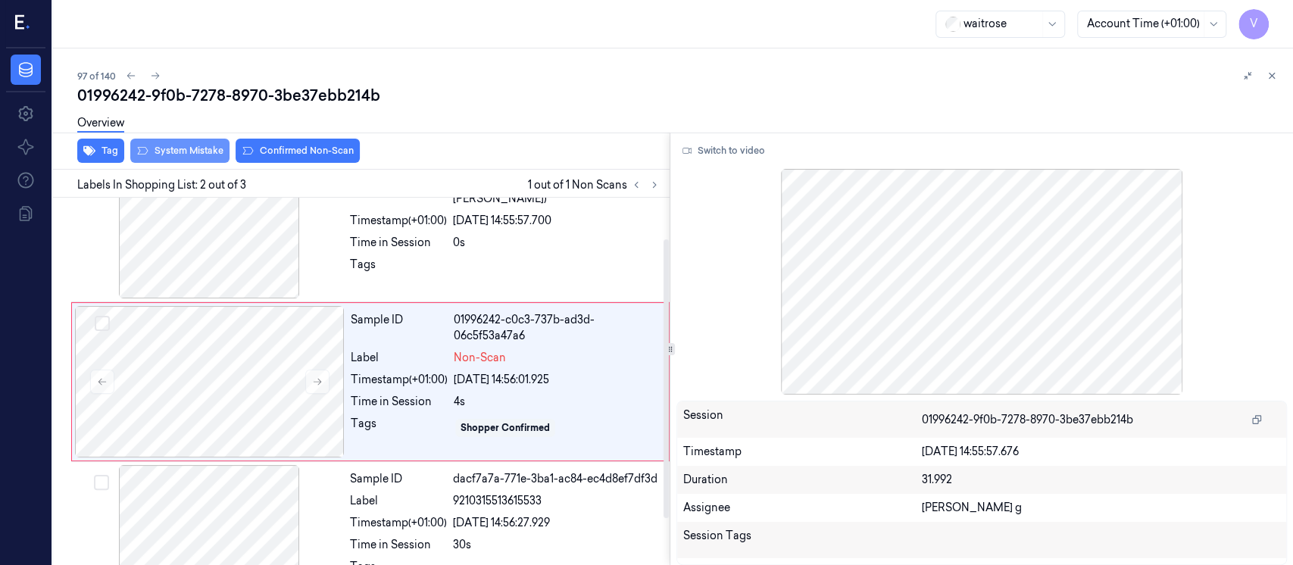
click at [182, 145] on button "System Mistake" at bounding box center [179, 151] width 99 height 24
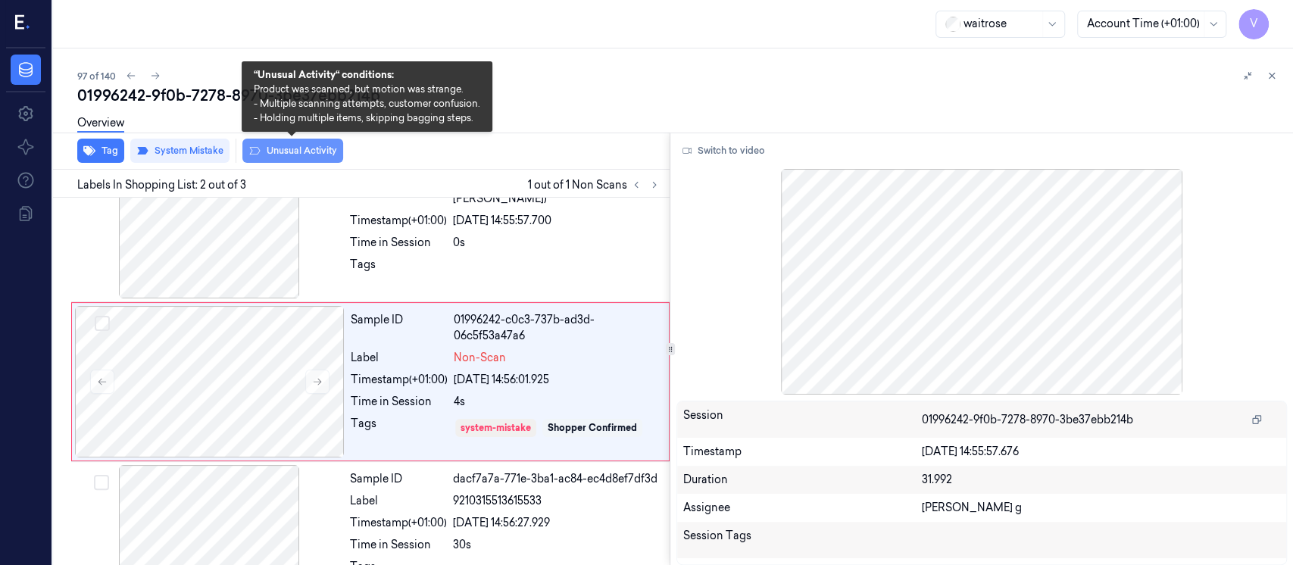
click at [285, 158] on button "Unusual Activity" at bounding box center [292, 151] width 101 height 24
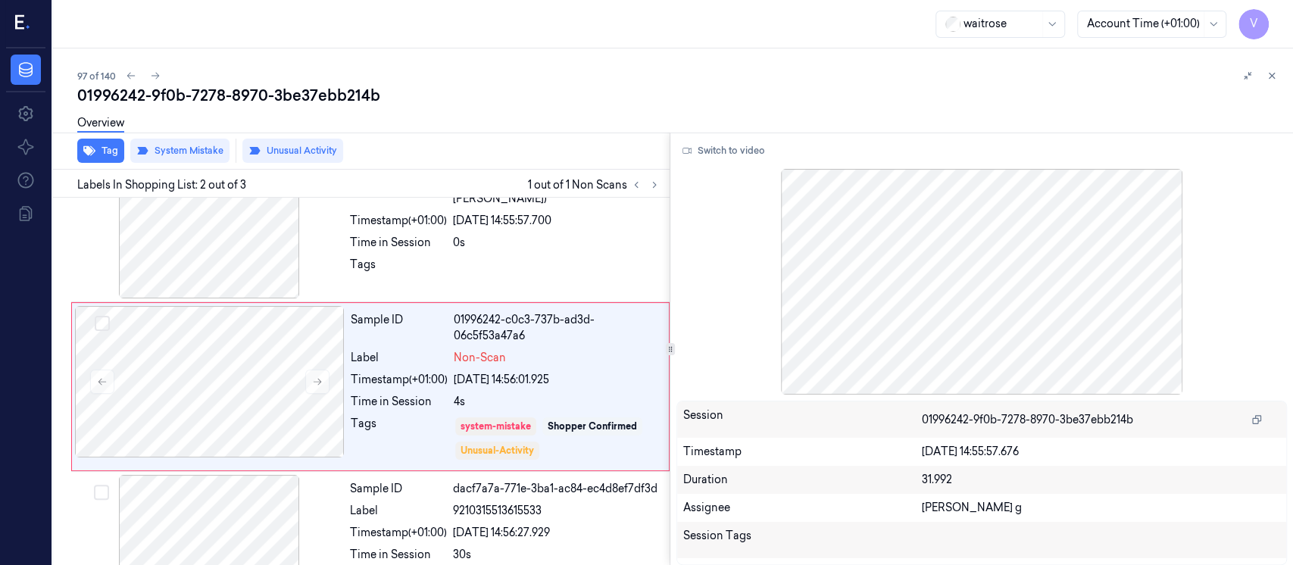
scroll to position [58, 0]
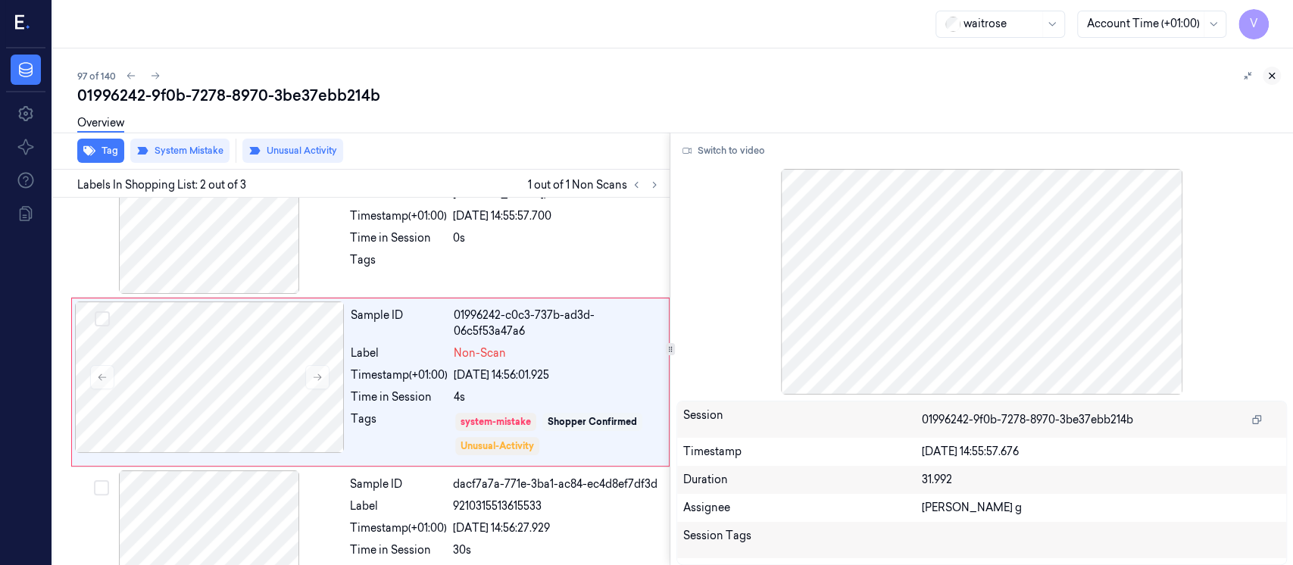
click at [1272, 71] on icon at bounding box center [1271, 75] width 11 height 11
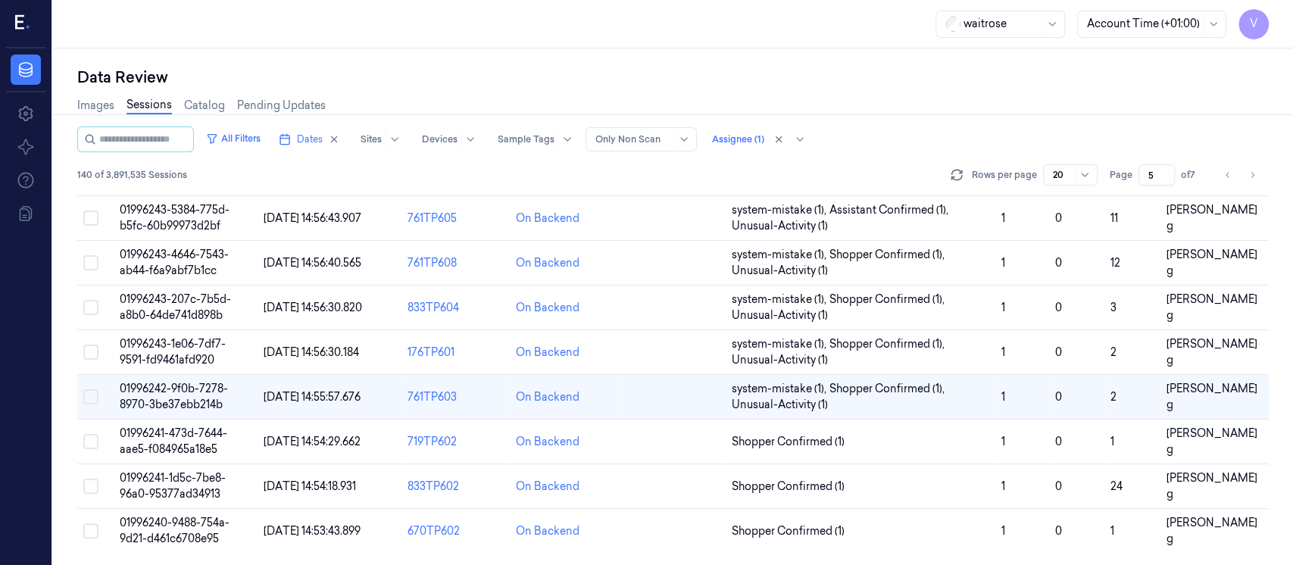
scroll to position [594, 0]
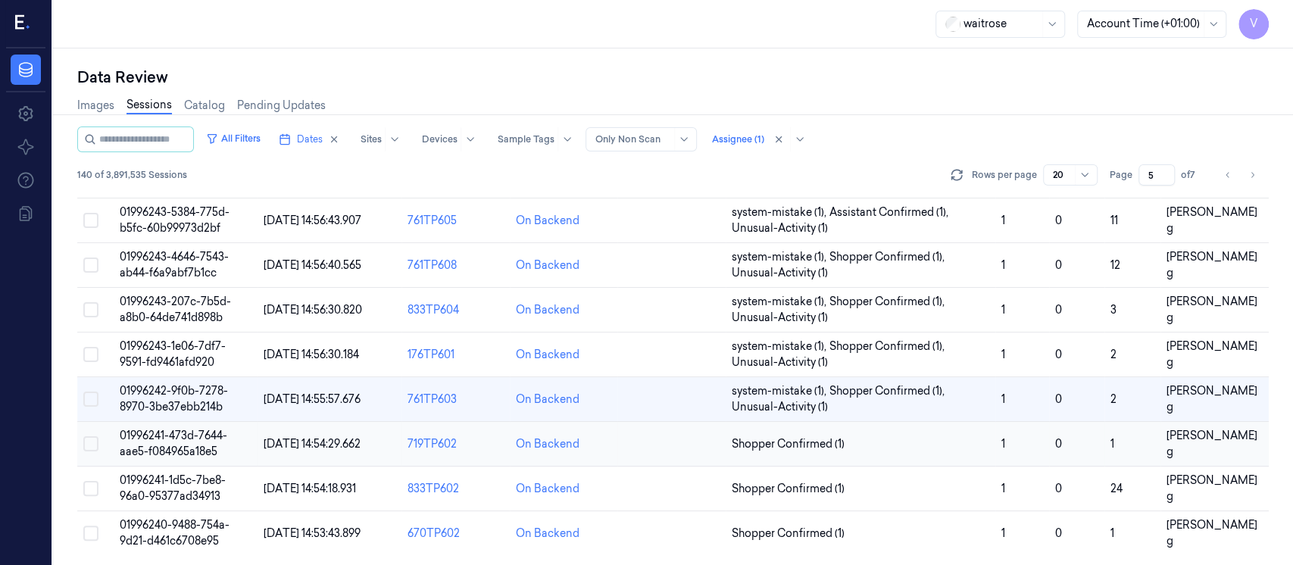
click at [648, 446] on td at bounding box center [671, 444] width 108 height 45
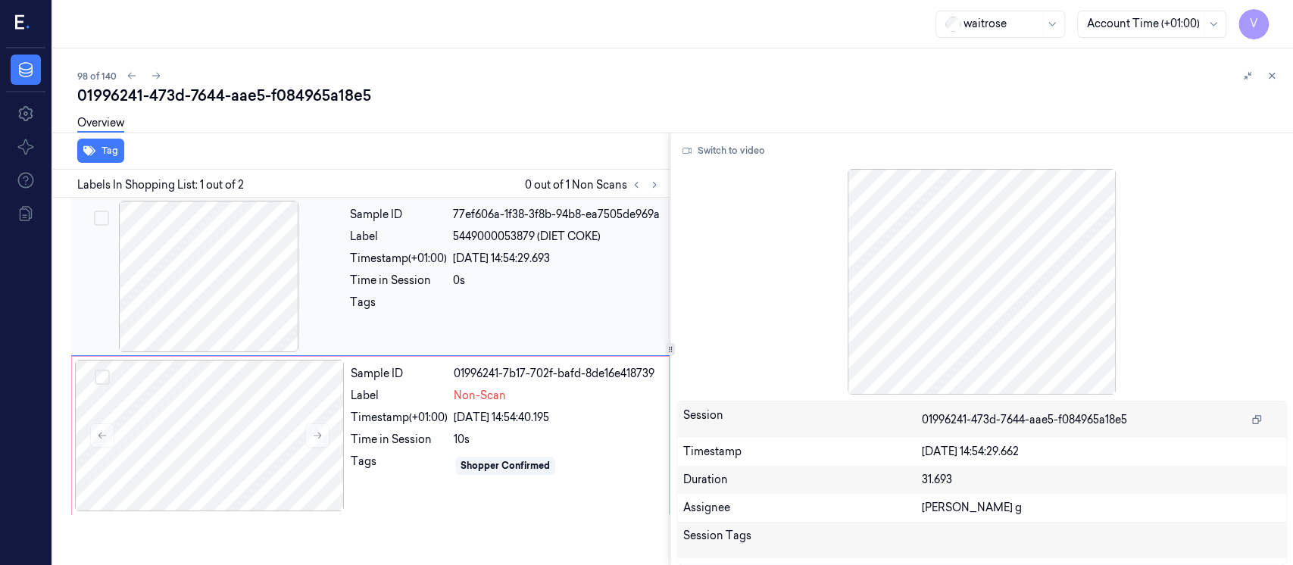
click at [234, 289] on div at bounding box center [209, 276] width 270 height 151
click at [218, 400] on div at bounding box center [210, 435] width 270 height 151
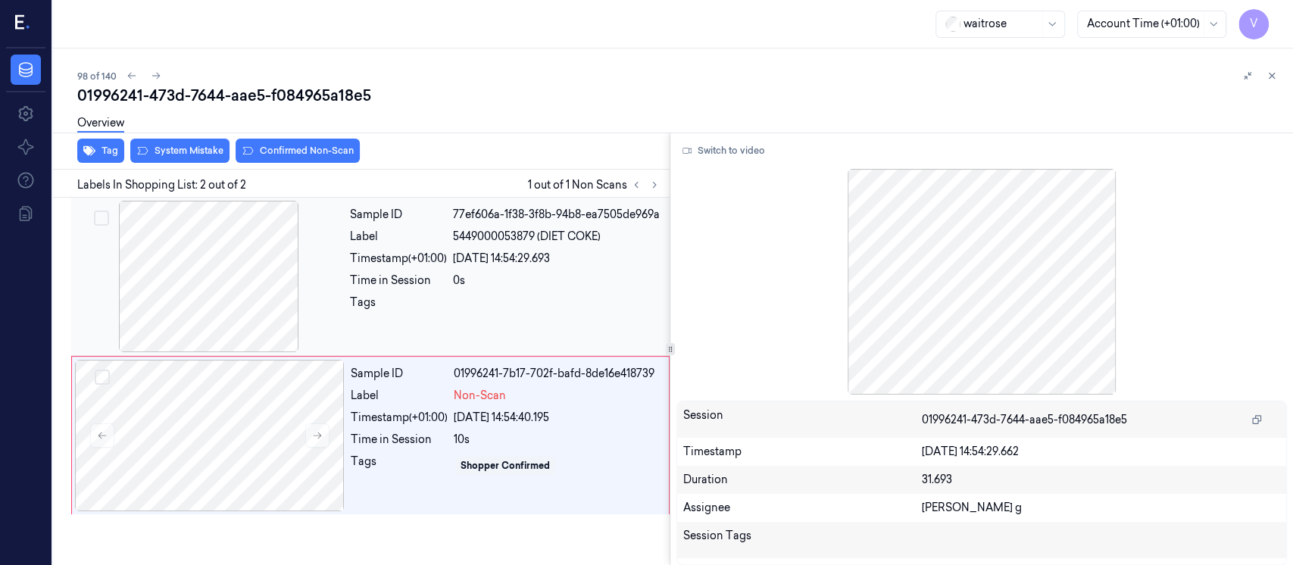
click at [463, 266] on div "Sample ID 77ef606a-1f38-3f8b-94b8-ea7505de969a Label 5449000053879 (DIET COKE) …" at bounding box center [505, 276] width 323 height 151
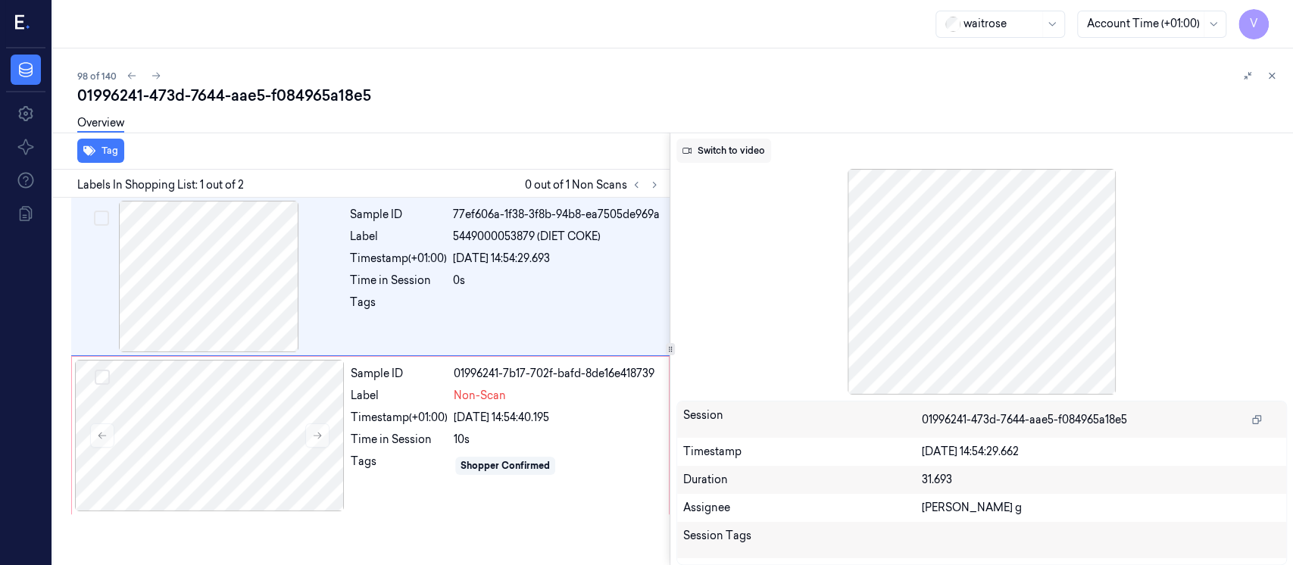
click at [722, 148] on button "Switch to video" at bounding box center [723, 151] width 95 height 24
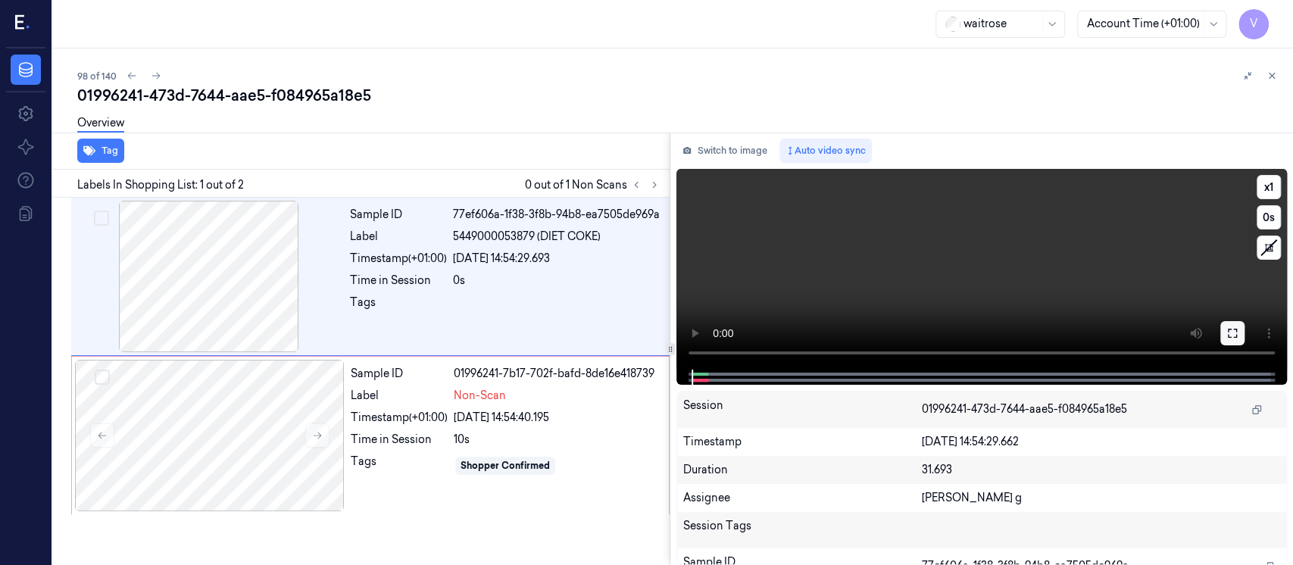
click at [1240, 337] on button at bounding box center [1232, 333] width 24 height 24
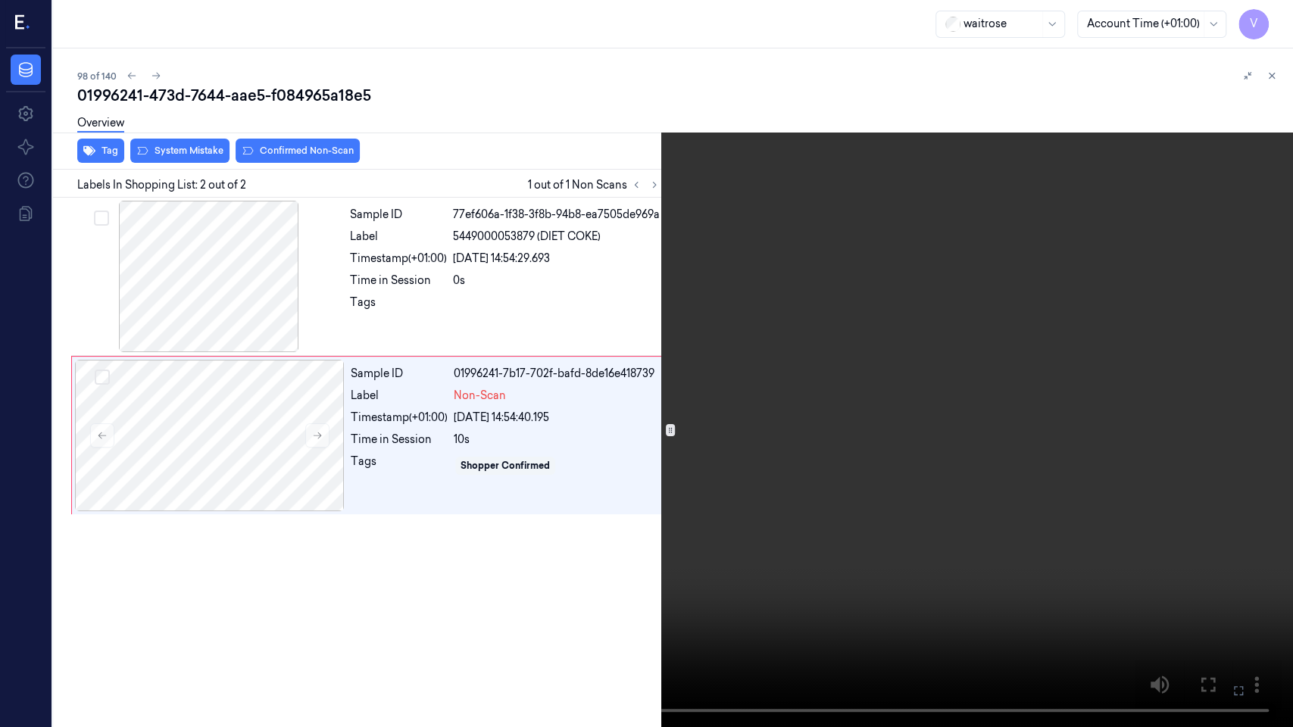
click at [0, 0] on icon at bounding box center [0, 0] width 0 height 0
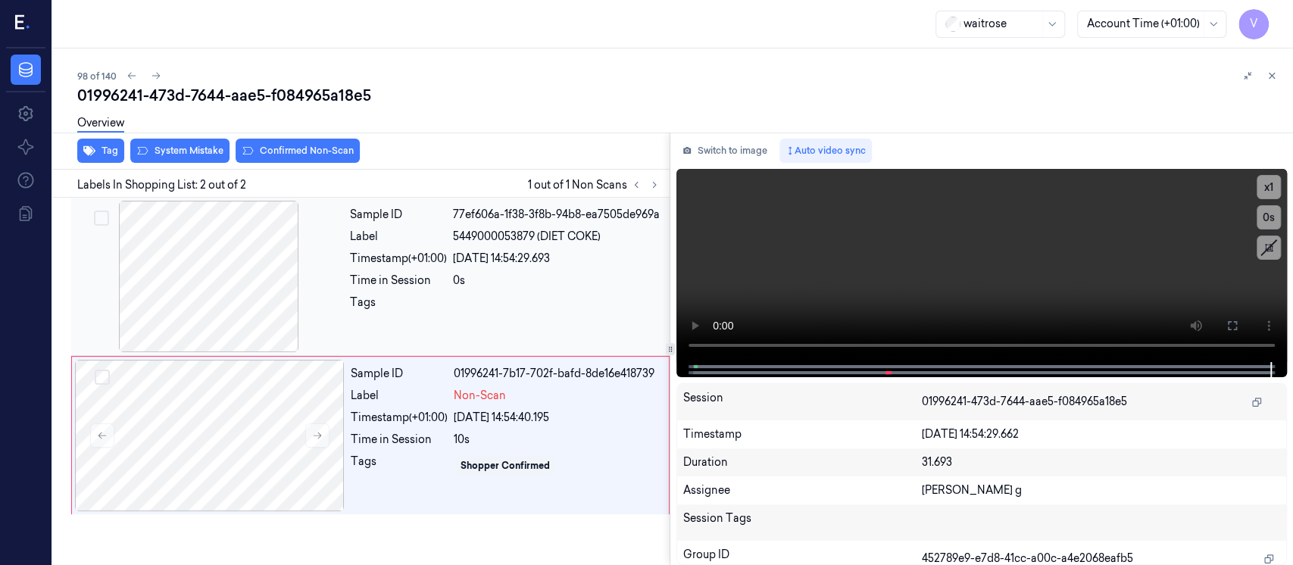
click at [315, 232] on div at bounding box center [209, 276] width 270 height 151
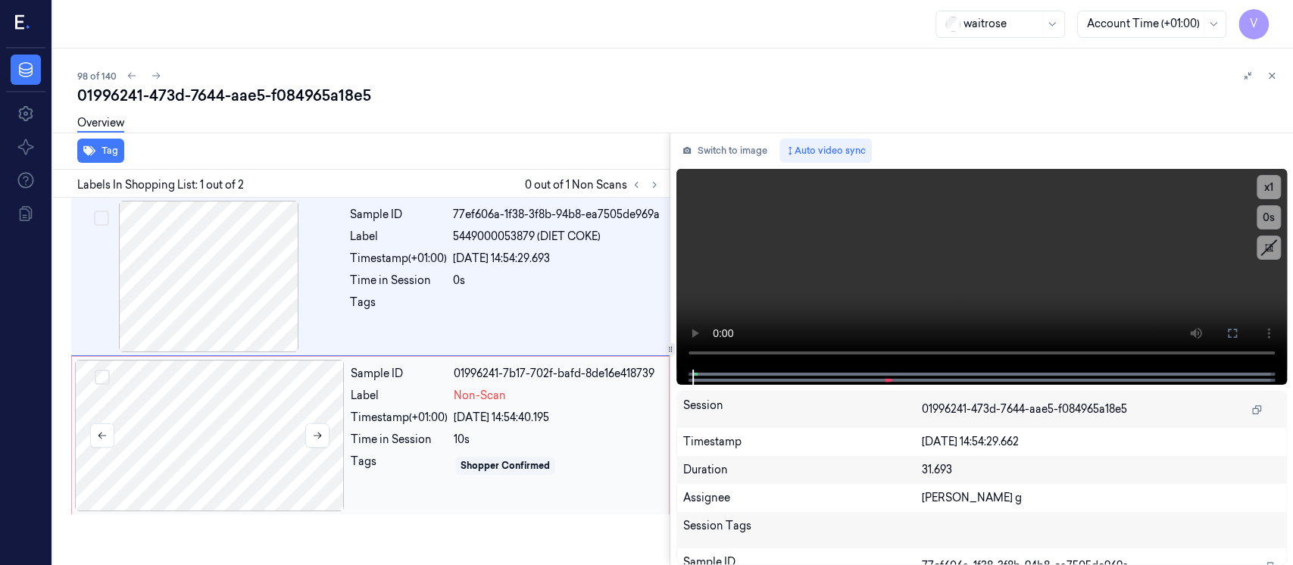
click at [226, 386] on div at bounding box center [210, 435] width 270 height 151
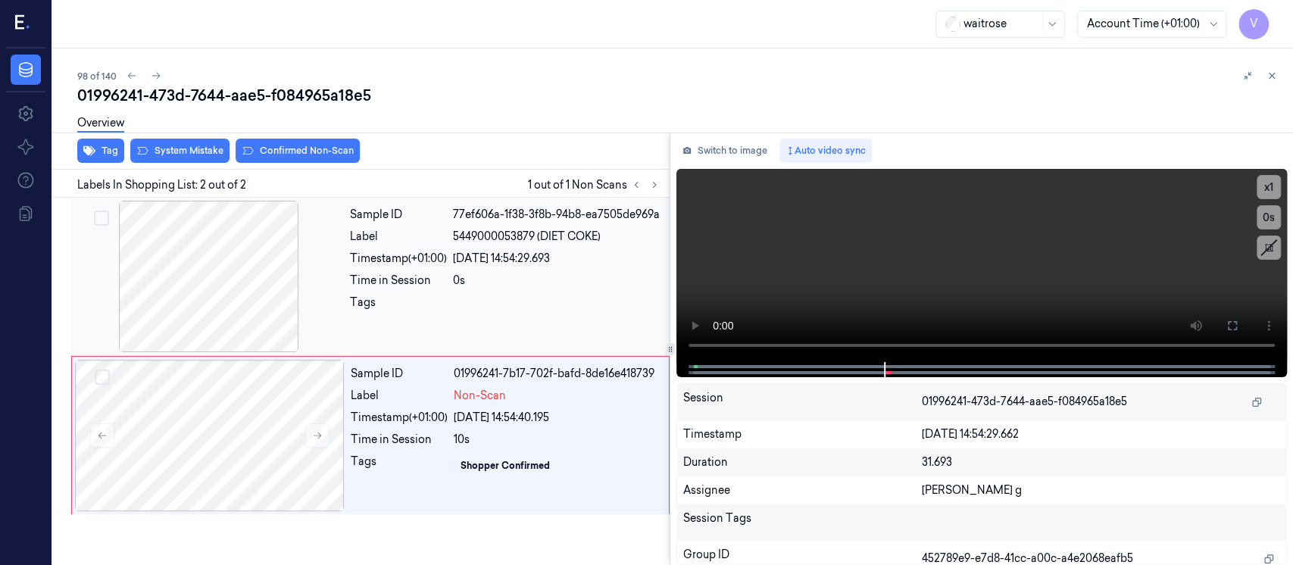
click at [236, 279] on div at bounding box center [209, 276] width 270 height 151
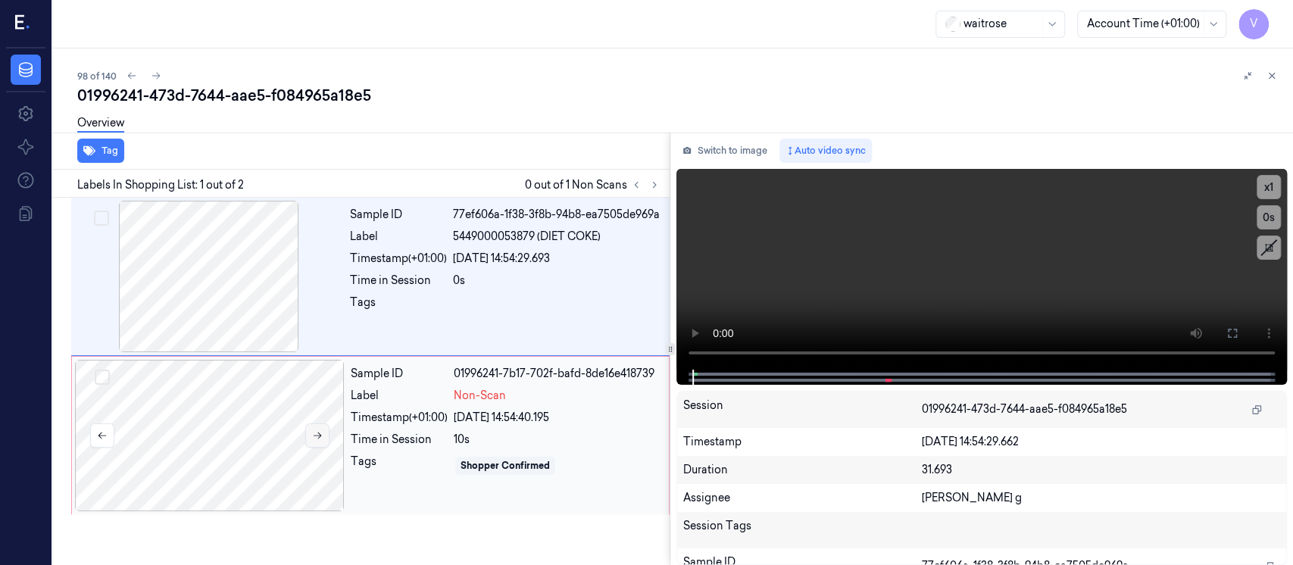
click at [310, 424] on button at bounding box center [317, 435] width 24 height 24
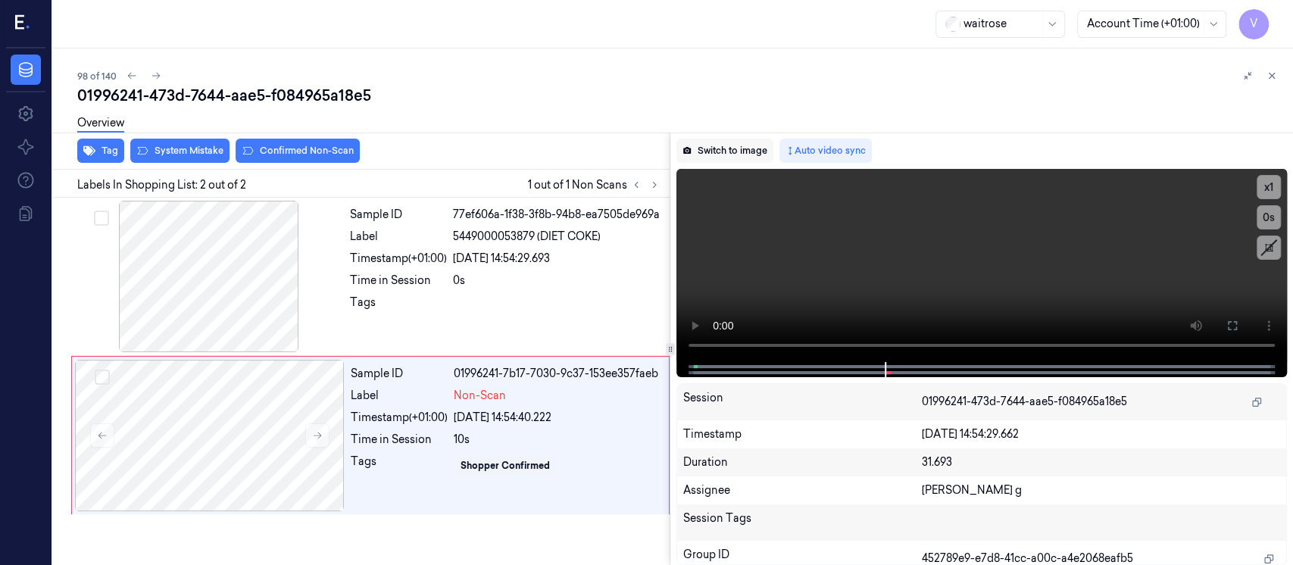
click at [715, 154] on button "Switch to image" at bounding box center [724, 151] width 97 height 24
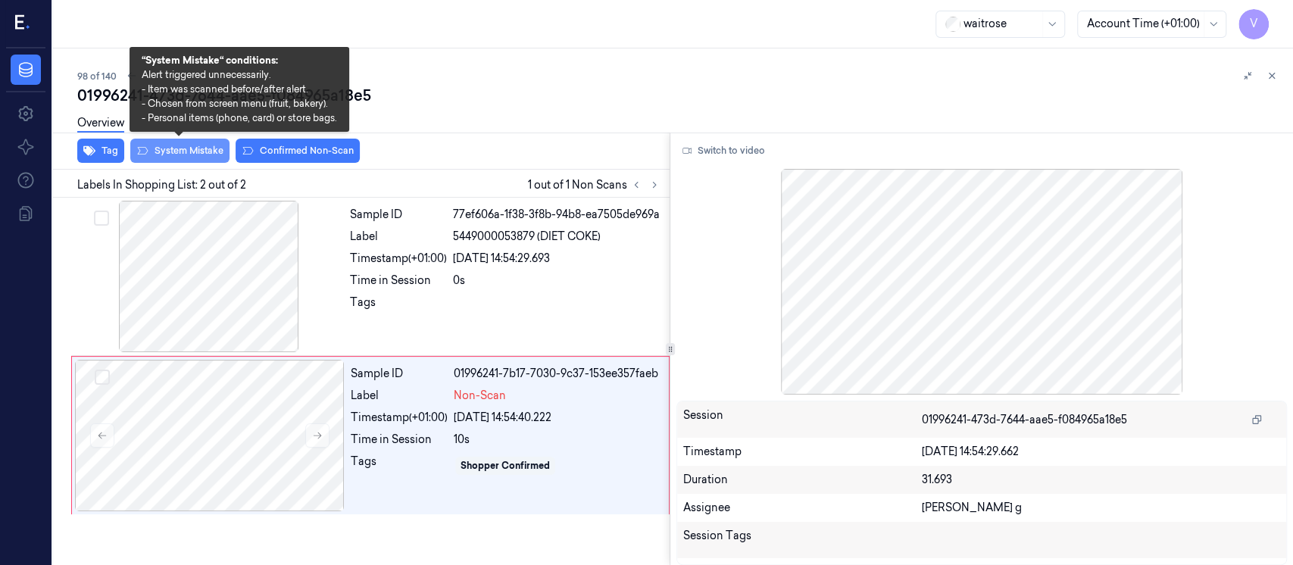
click at [173, 150] on button "System Mistake" at bounding box center [179, 151] width 99 height 24
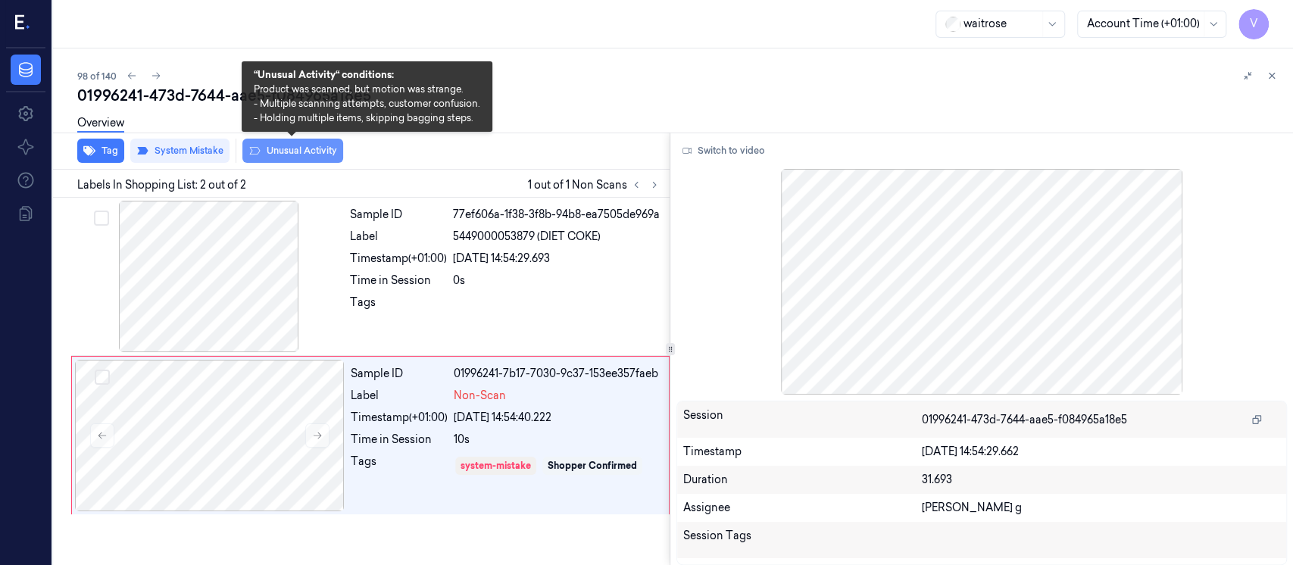
click at [310, 151] on button "Unusual Activity" at bounding box center [292, 151] width 101 height 24
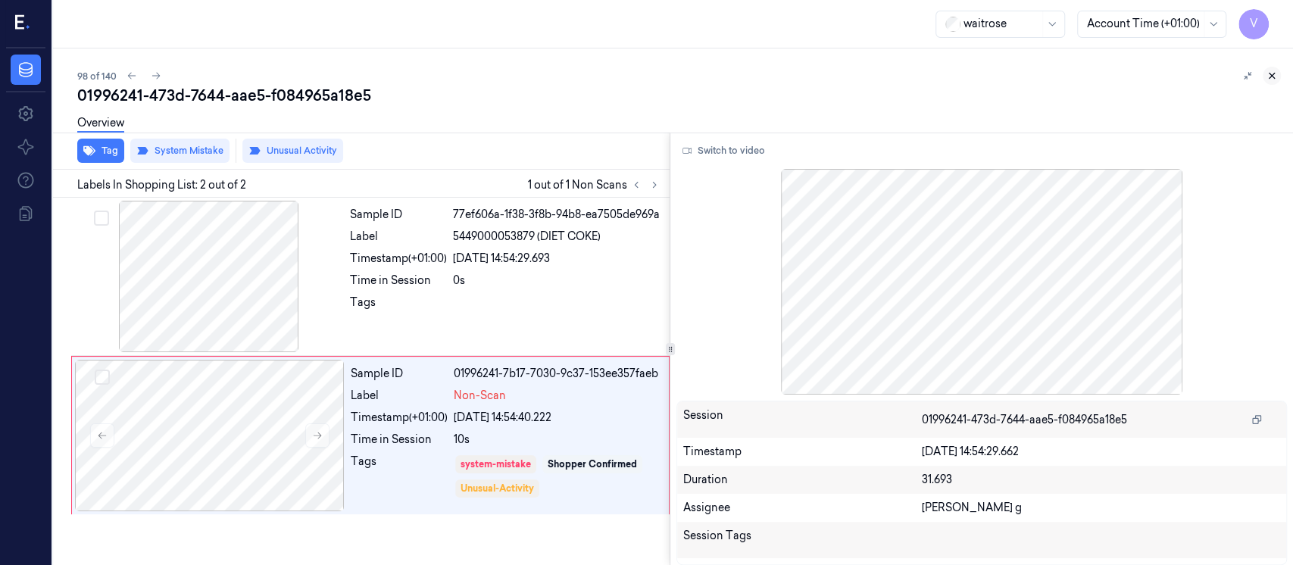
click at [1275, 78] on icon at bounding box center [1271, 75] width 11 height 11
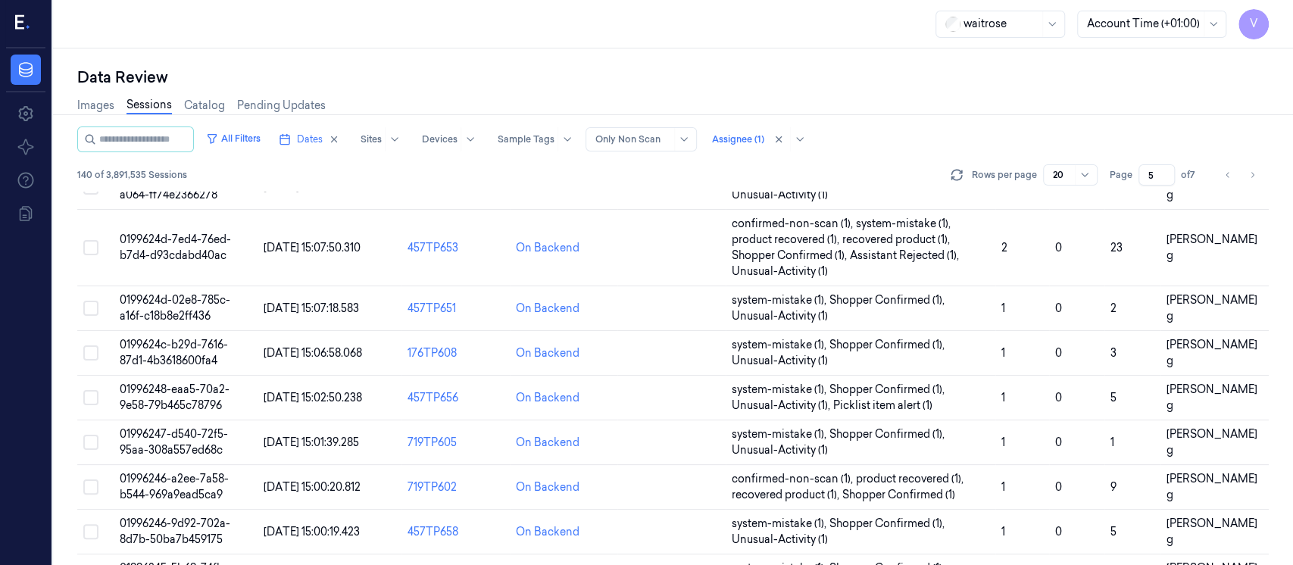
scroll to position [594, 0]
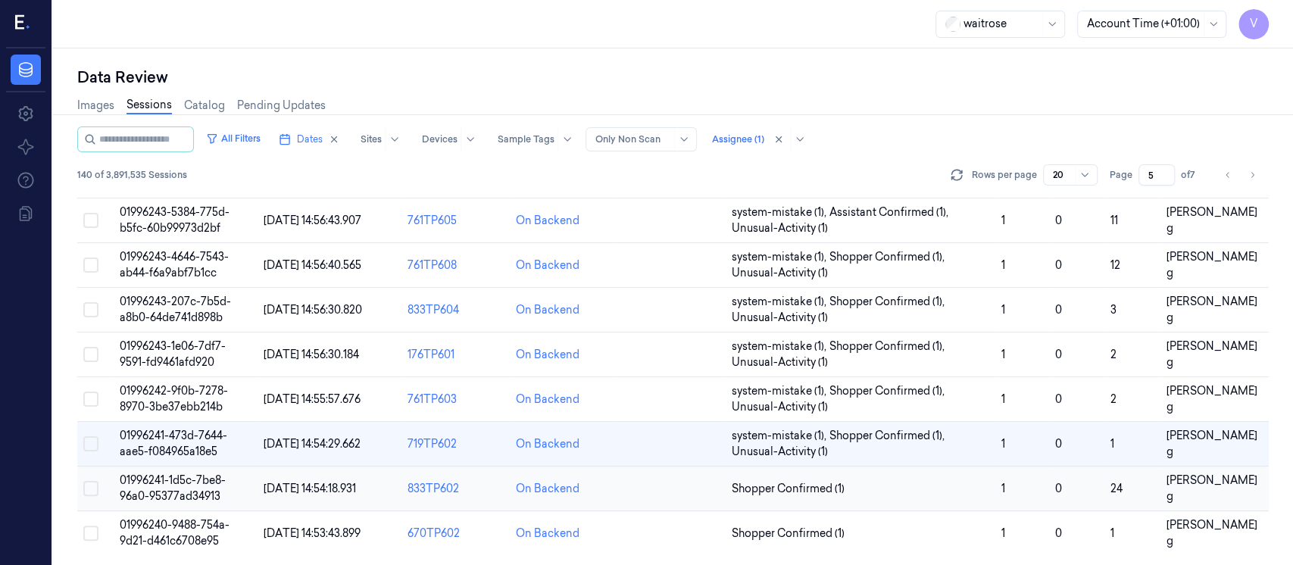
click at [652, 482] on td at bounding box center [671, 488] width 108 height 45
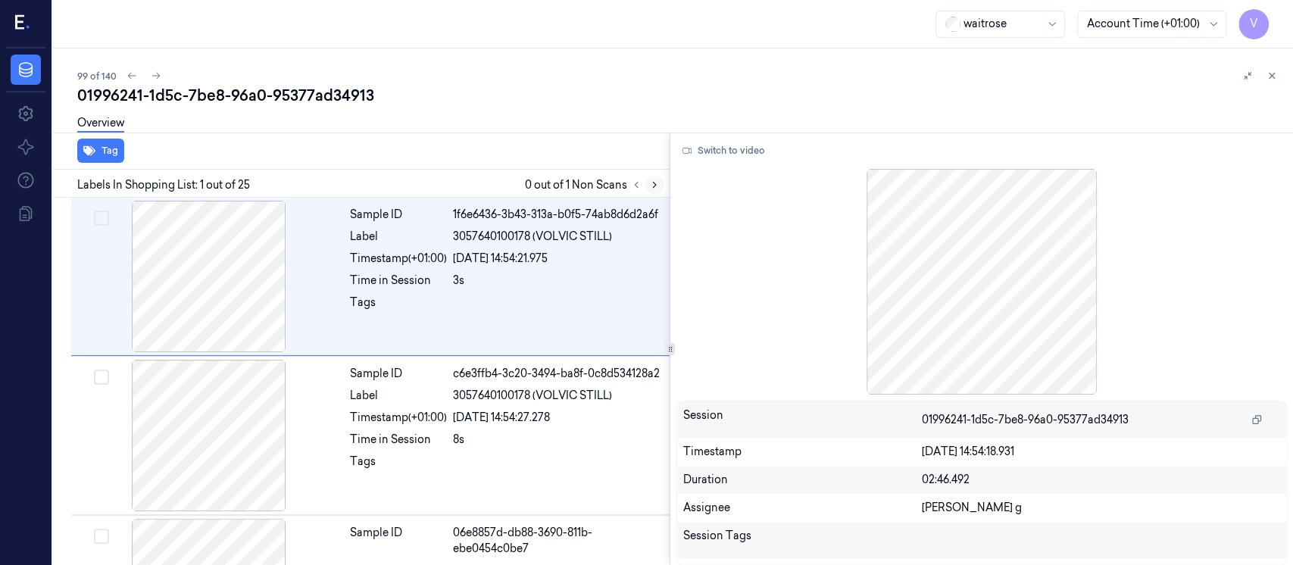
click at [649, 181] on icon at bounding box center [654, 184] width 11 height 11
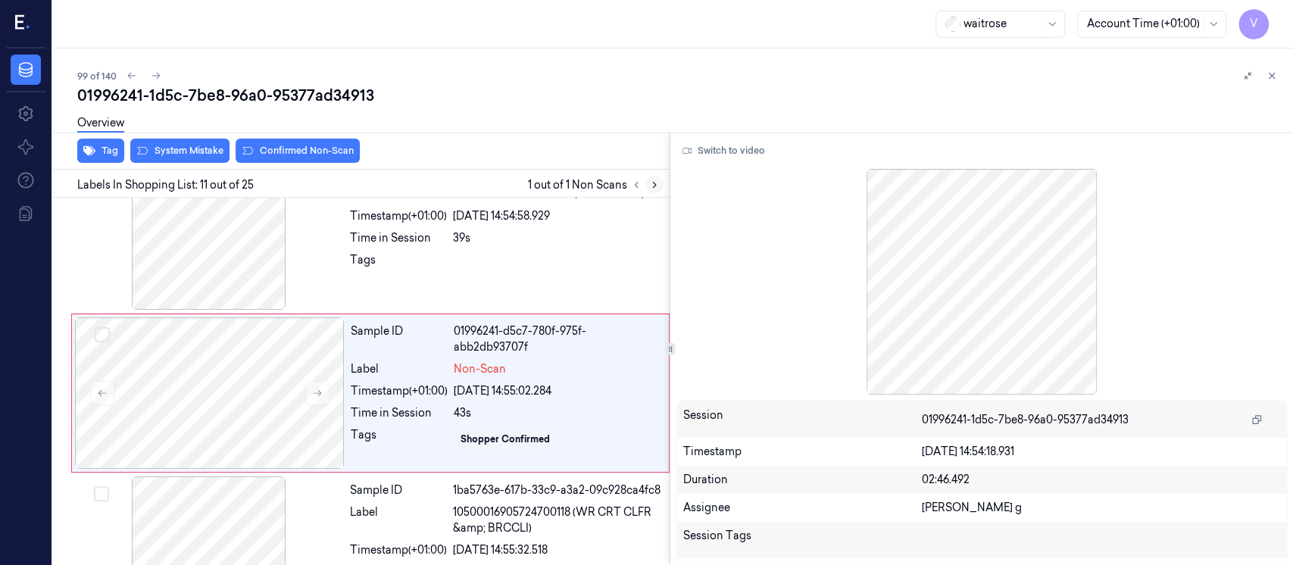
scroll to position [1496, 0]
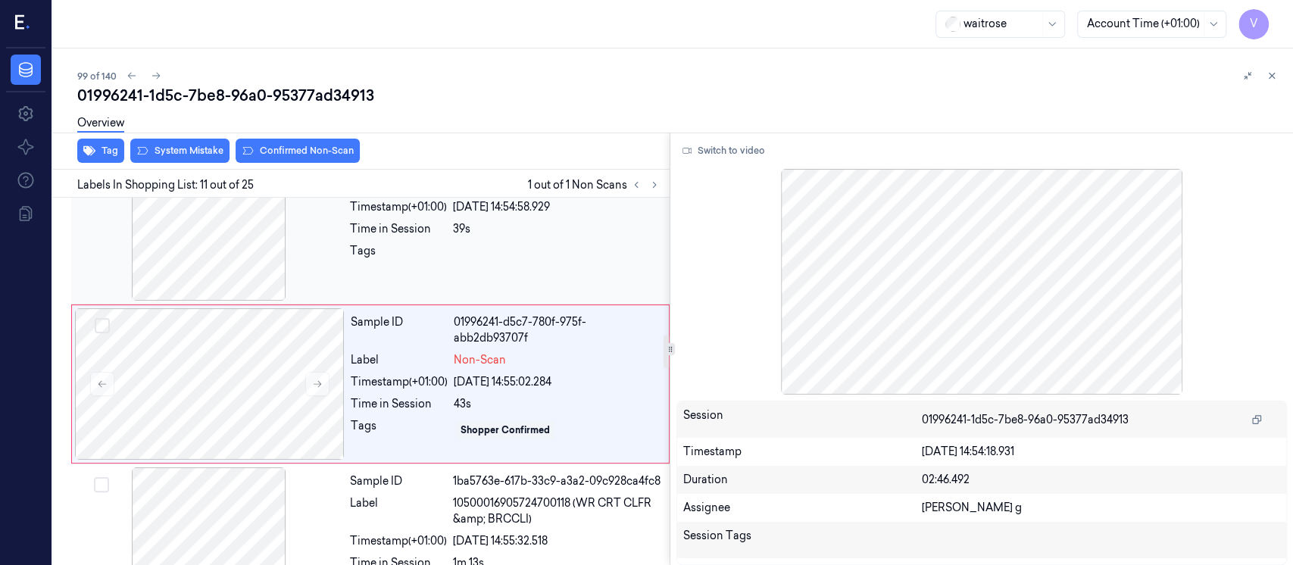
click at [205, 237] on div at bounding box center [209, 224] width 270 height 151
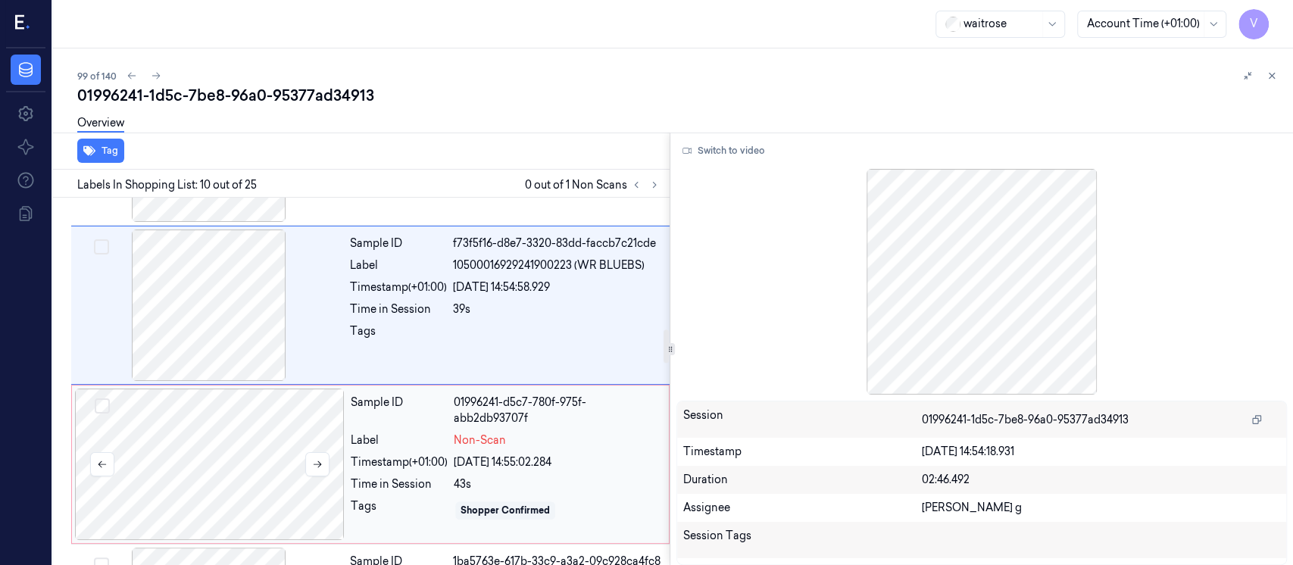
scroll to position [1439, 0]
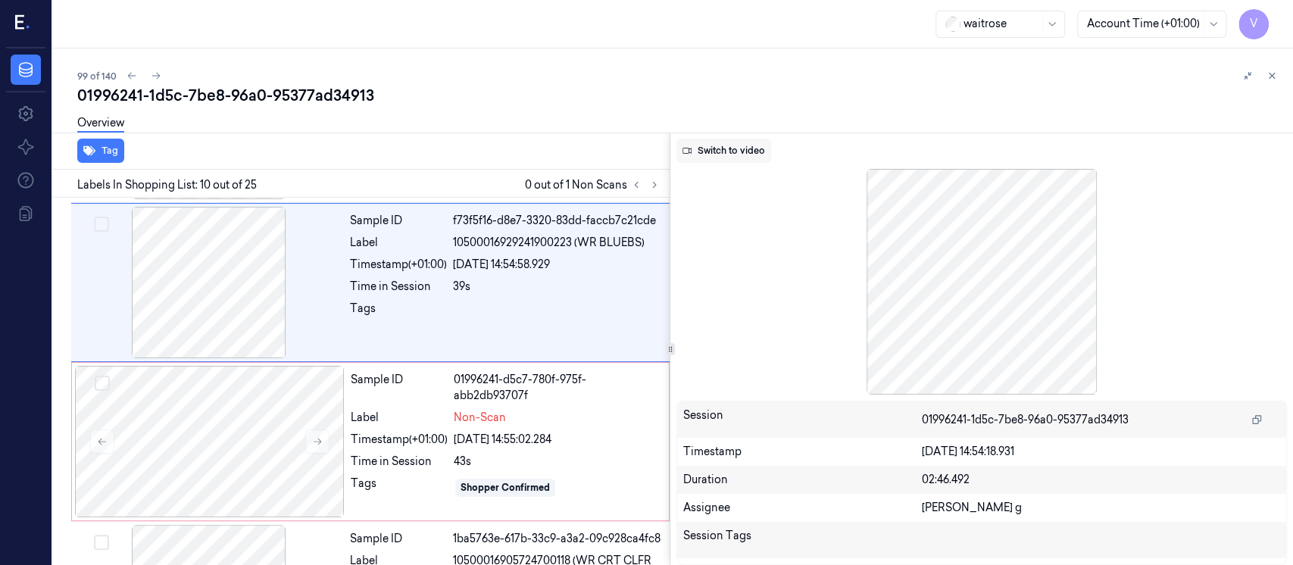
click at [709, 153] on button "Switch to video" at bounding box center [723, 151] width 95 height 24
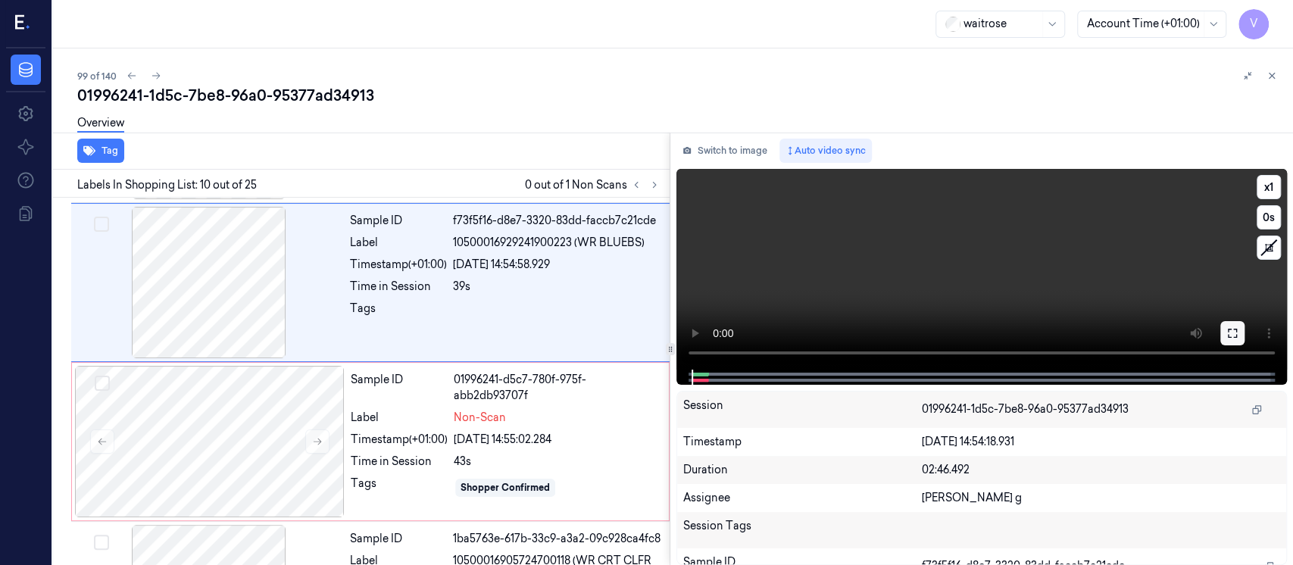
click at [1233, 332] on icon at bounding box center [1232, 333] width 12 height 12
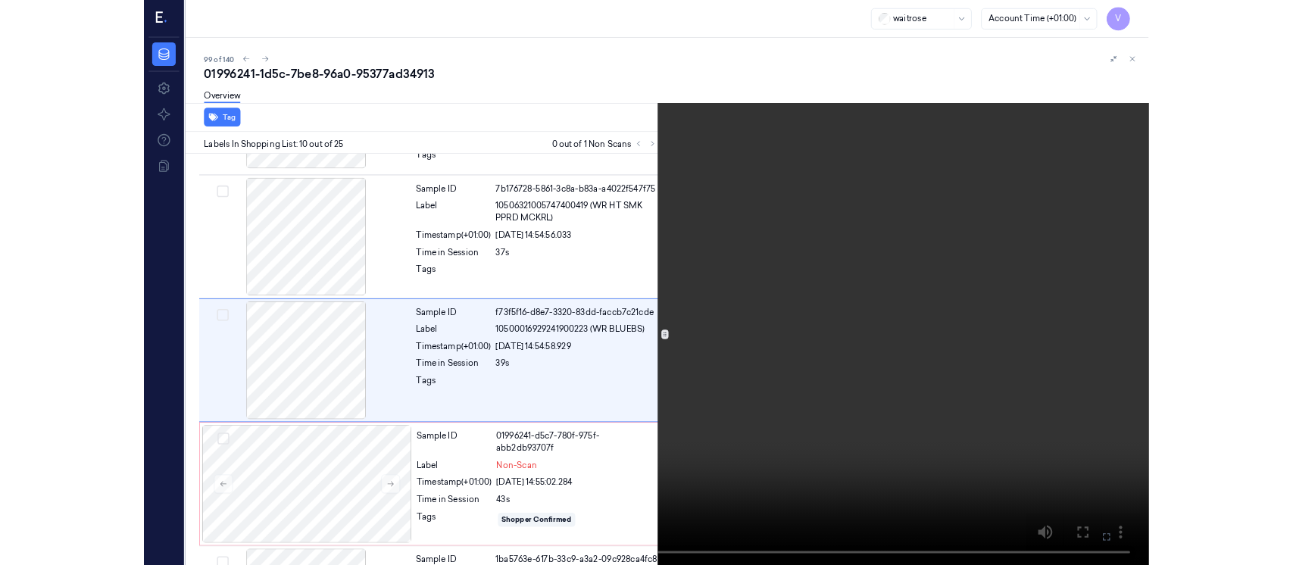
scroll to position [1257, 0]
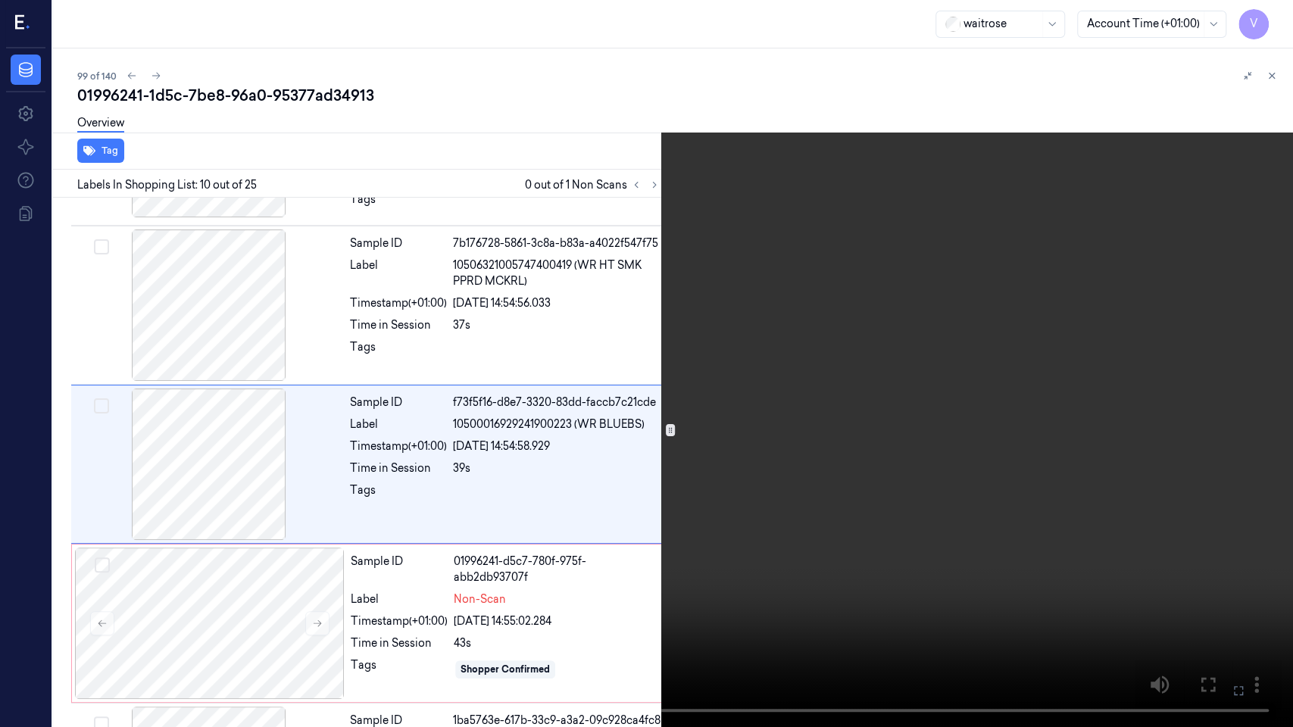
click at [0, 0] on icon at bounding box center [0, 0] width 0 height 0
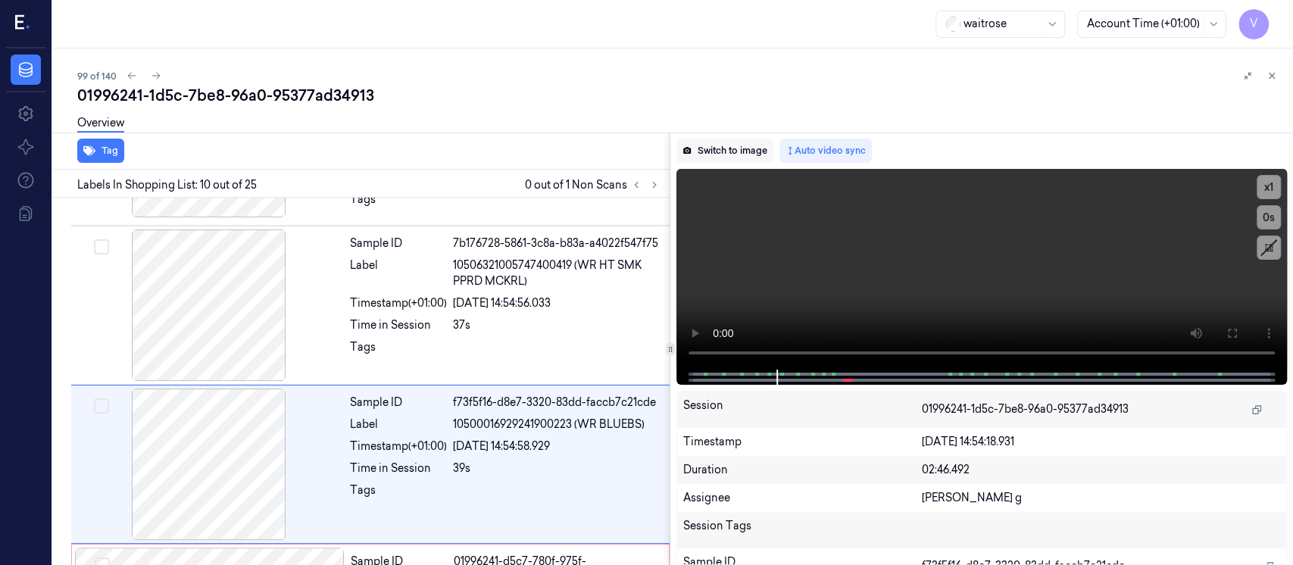
click at [728, 142] on button "Switch to image" at bounding box center [724, 151] width 97 height 24
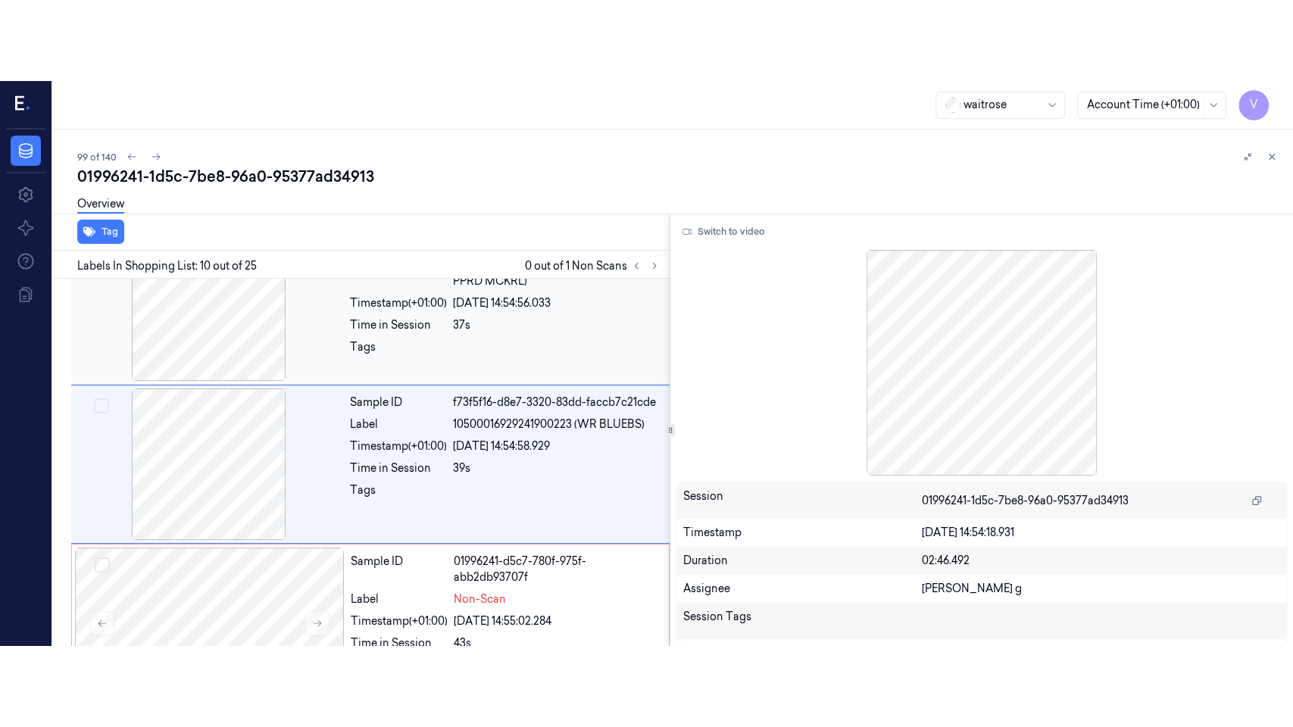
scroll to position [1338, 0]
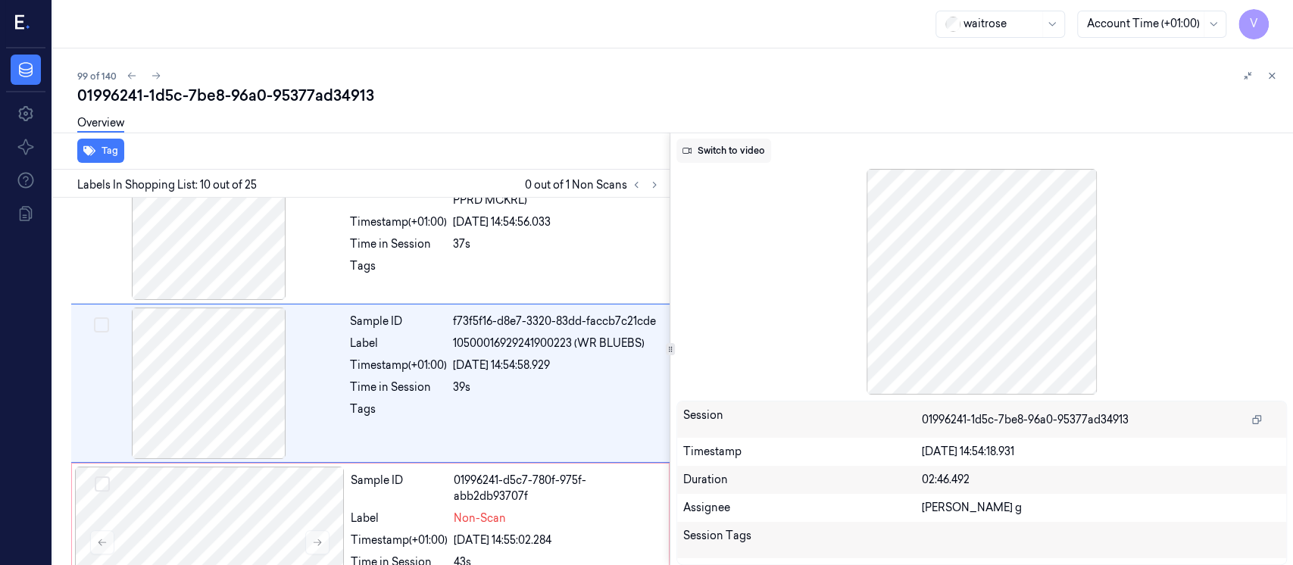
click at [733, 152] on button "Switch to video" at bounding box center [723, 151] width 95 height 24
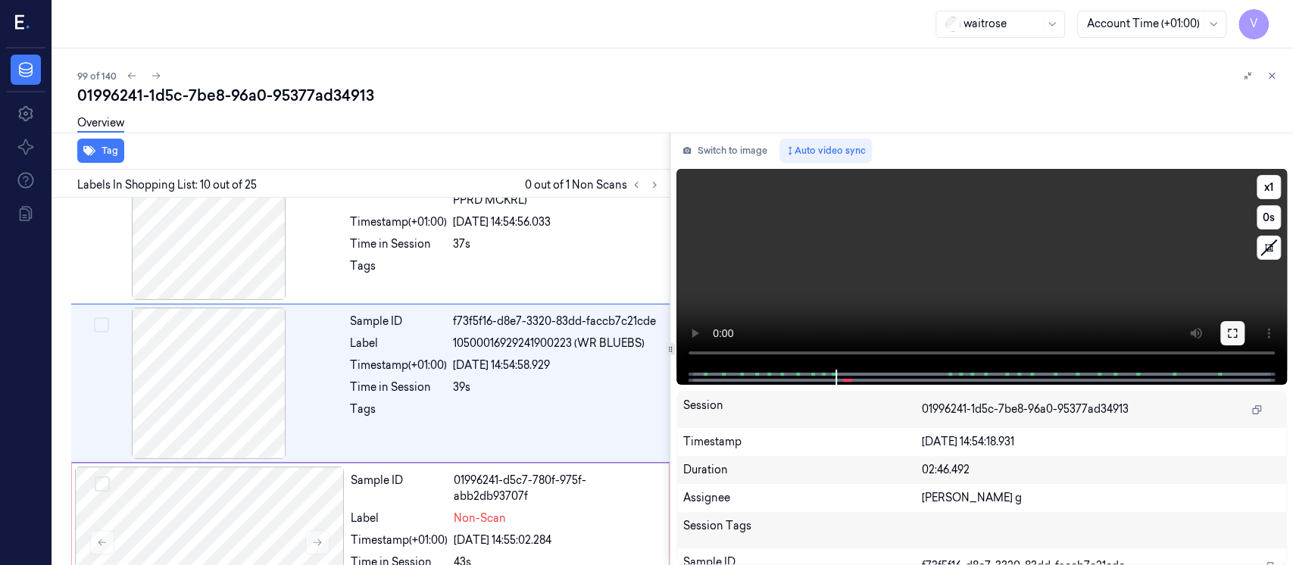
click at [1234, 343] on button at bounding box center [1232, 333] width 24 height 24
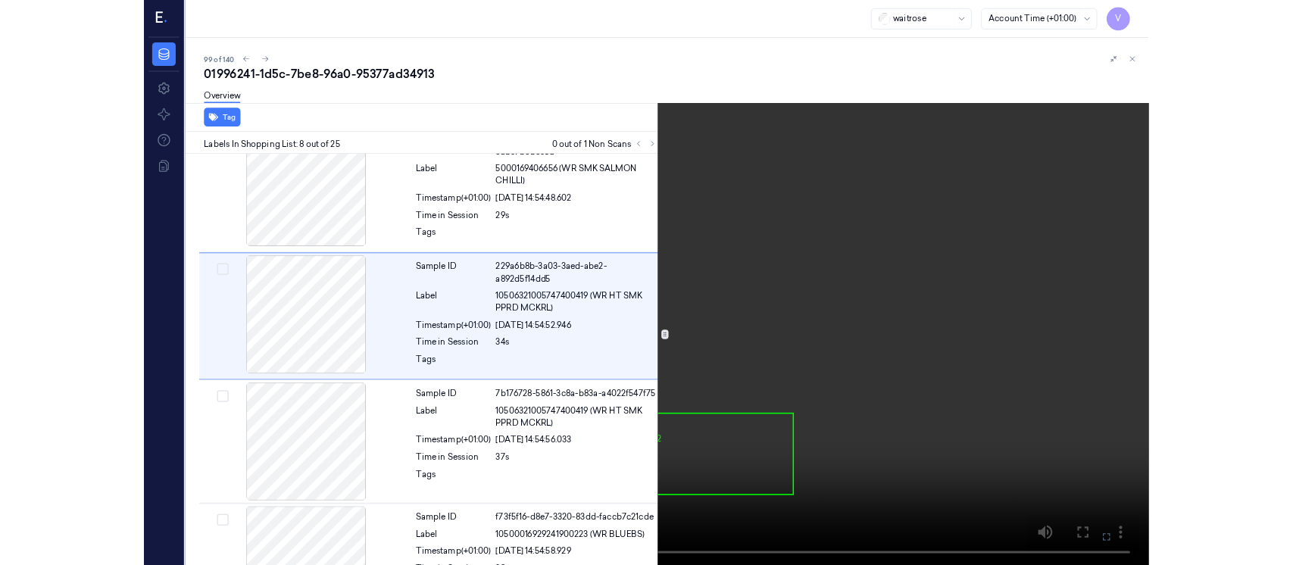
scroll to position [937, 0]
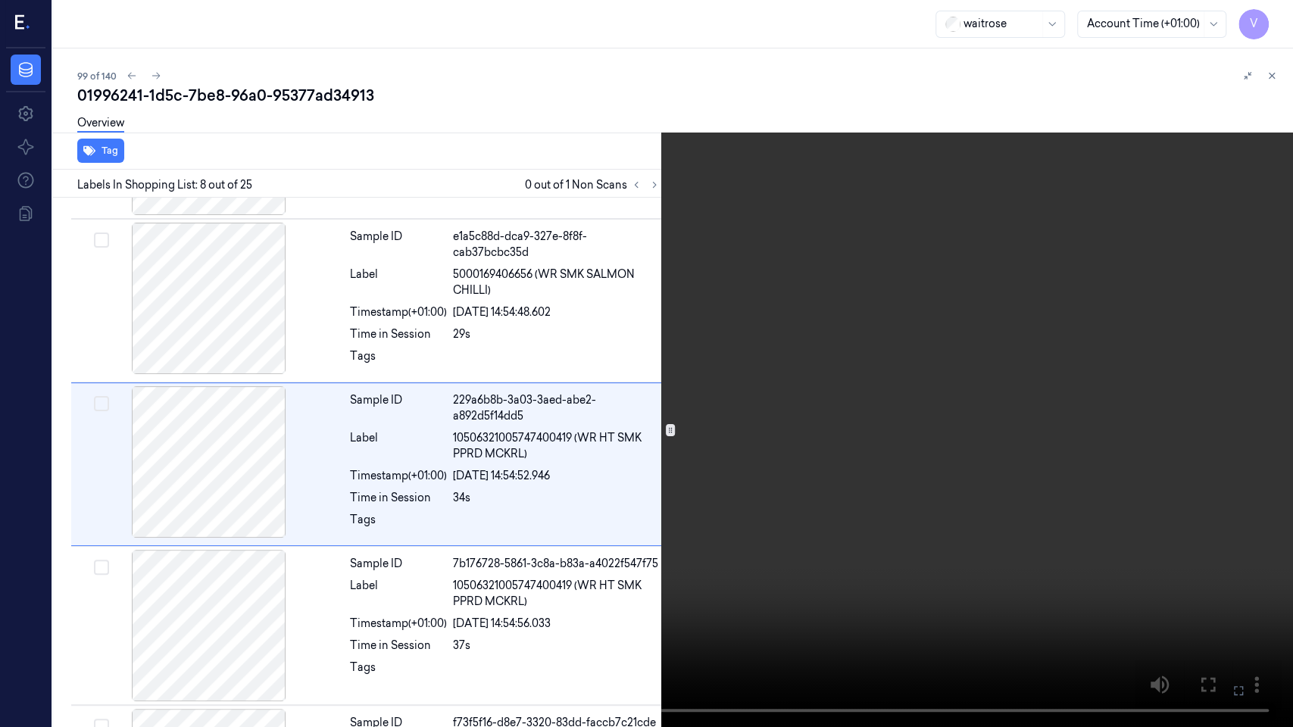
click at [0, 0] on button at bounding box center [0, 0] width 0 height 0
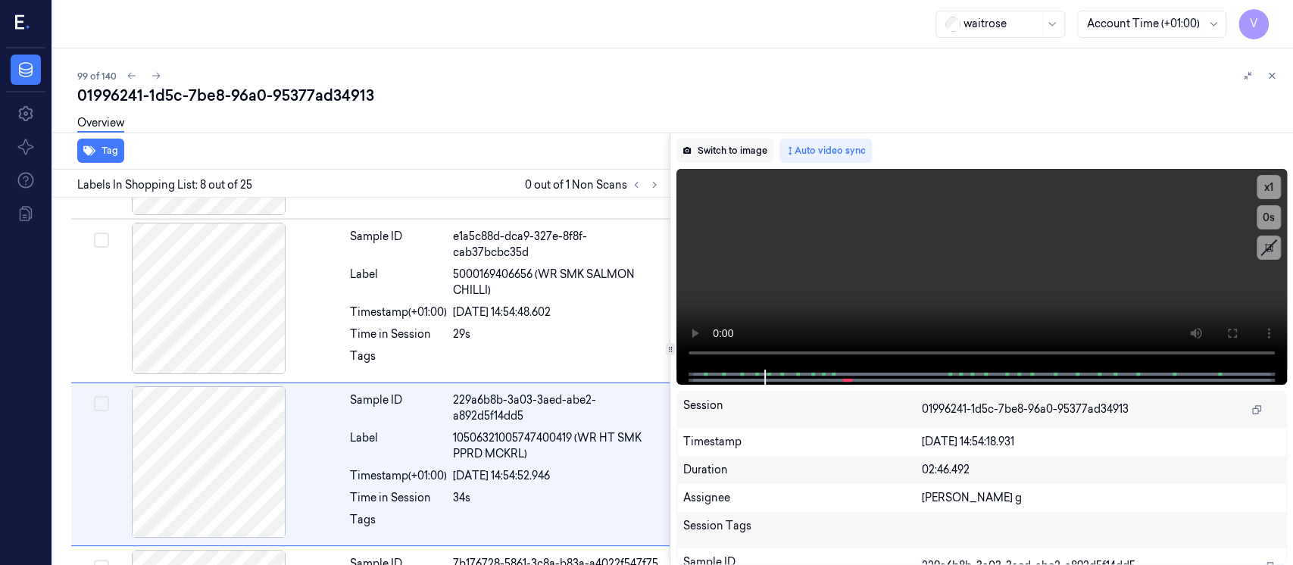
click at [718, 148] on button "Switch to image" at bounding box center [724, 151] width 97 height 24
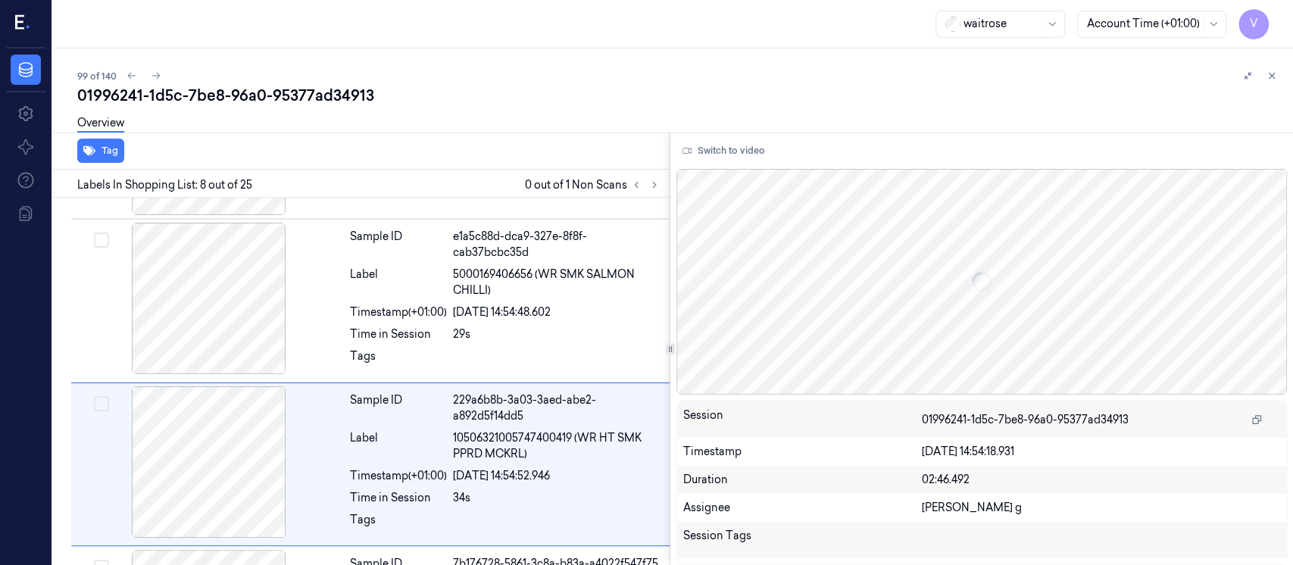
scroll to position [1018, 0]
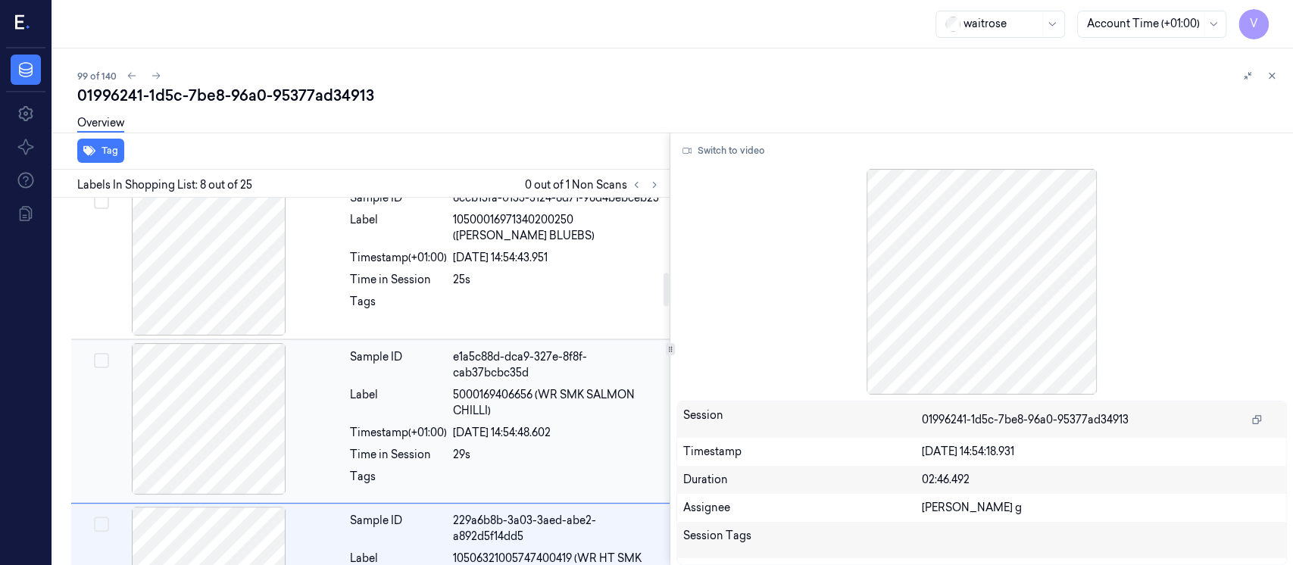
click at [483, 411] on span "5000169406656 (WR SMK SALMON CHILLI)" at bounding box center [556, 403] width 207 height 32
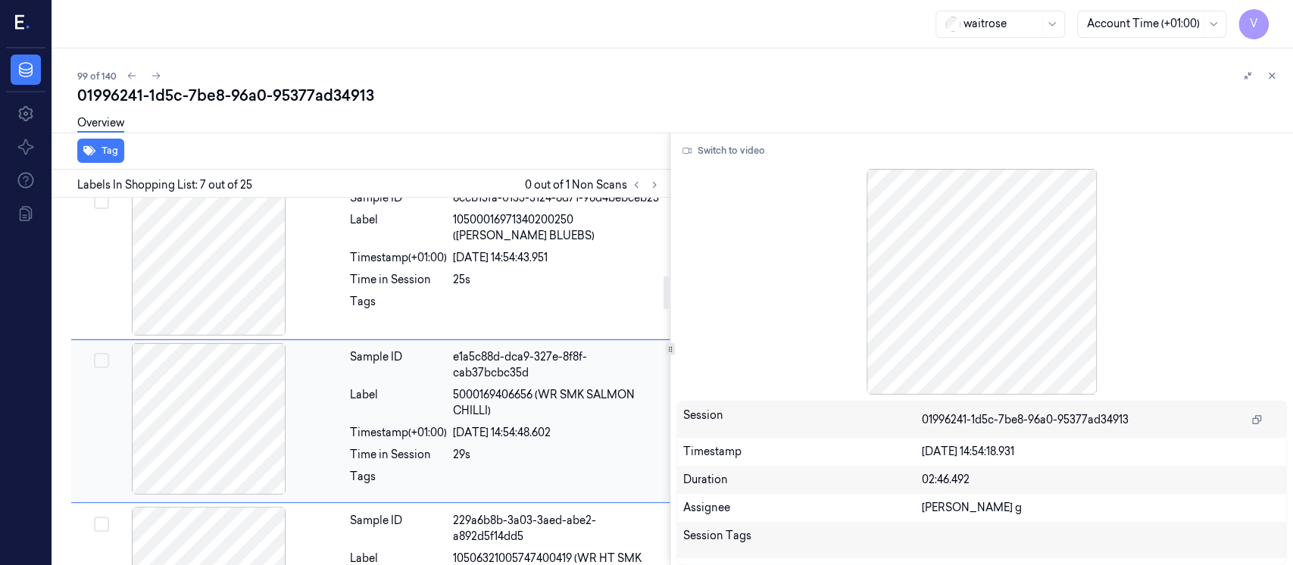
scroll to position [854, 0]
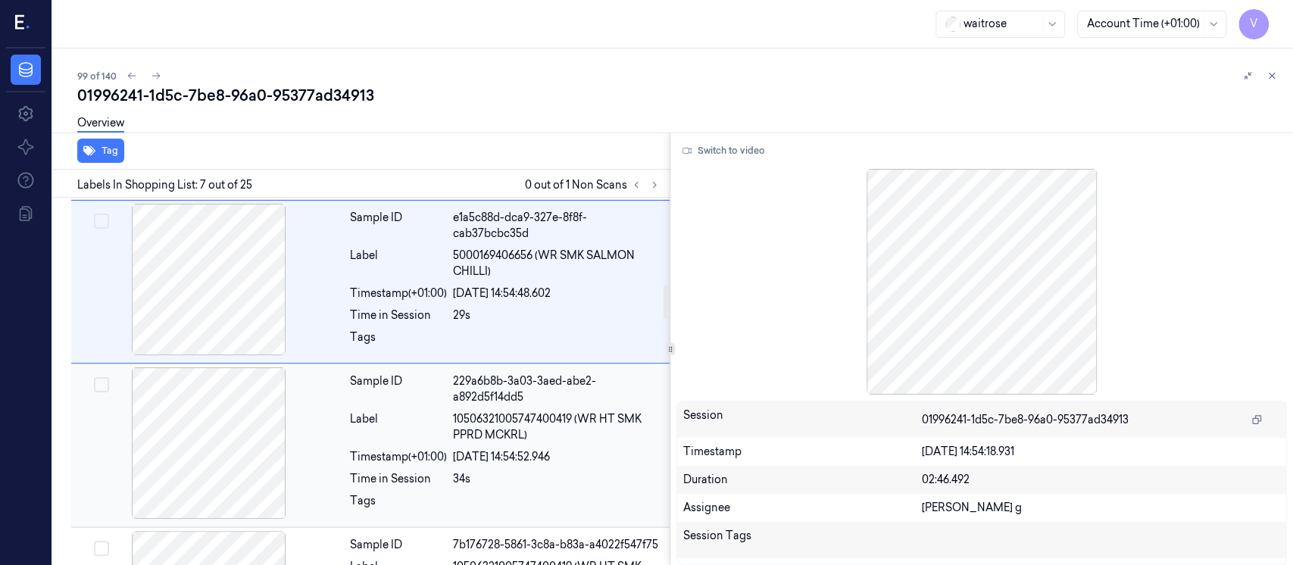
click at [485, 451] on div "19/09/2025 14:54:52.946" at bounding box center [556, 457] width 207 height 16
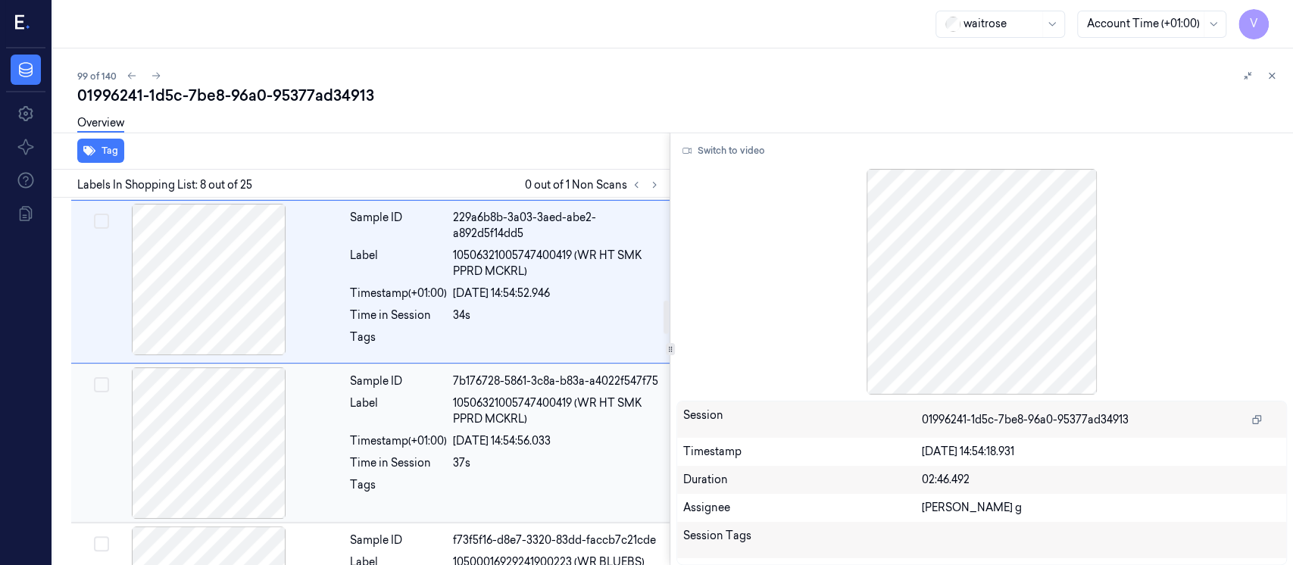
click at [489, 455] on div "37s" at bounding box center [556, 463] width 207 height 16
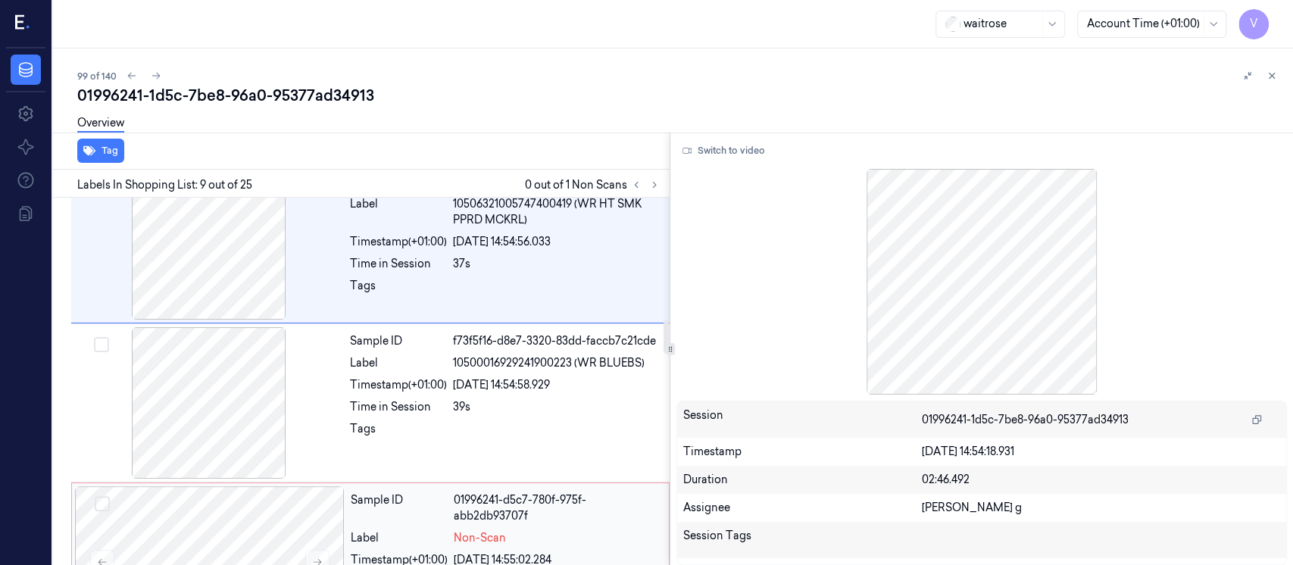
scroll to position [1381, 0]
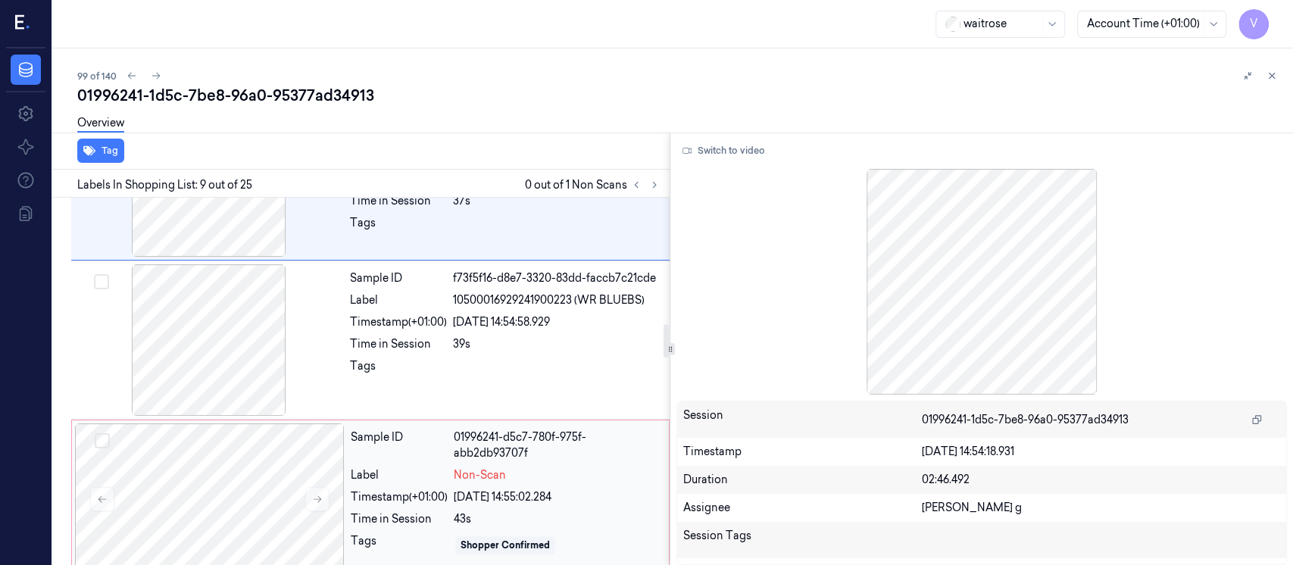
click at [439, 488] on div "Sample ID 01996241-d5c7-780f-975f-abb2db93707f Label Non-Scan Timestamp (+01:00…" at bounding box center [505, 498] width 321 height 151
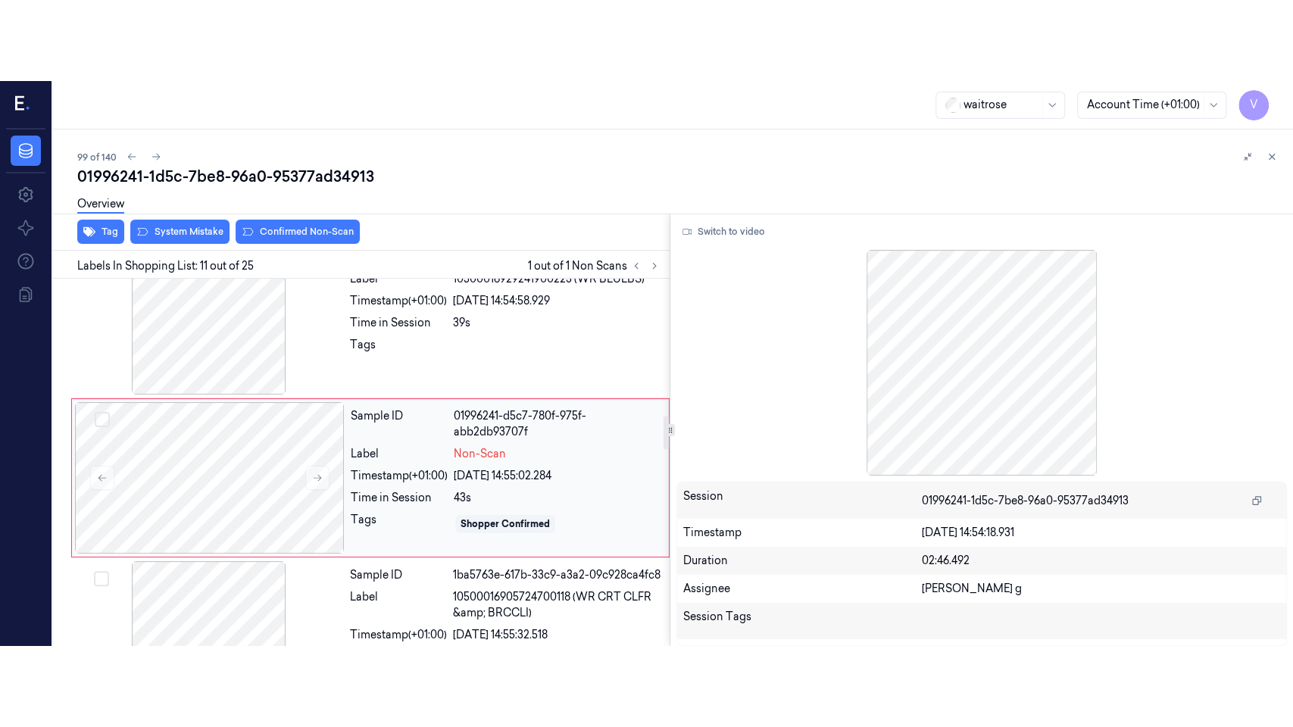
scroll to position [1496, 0]
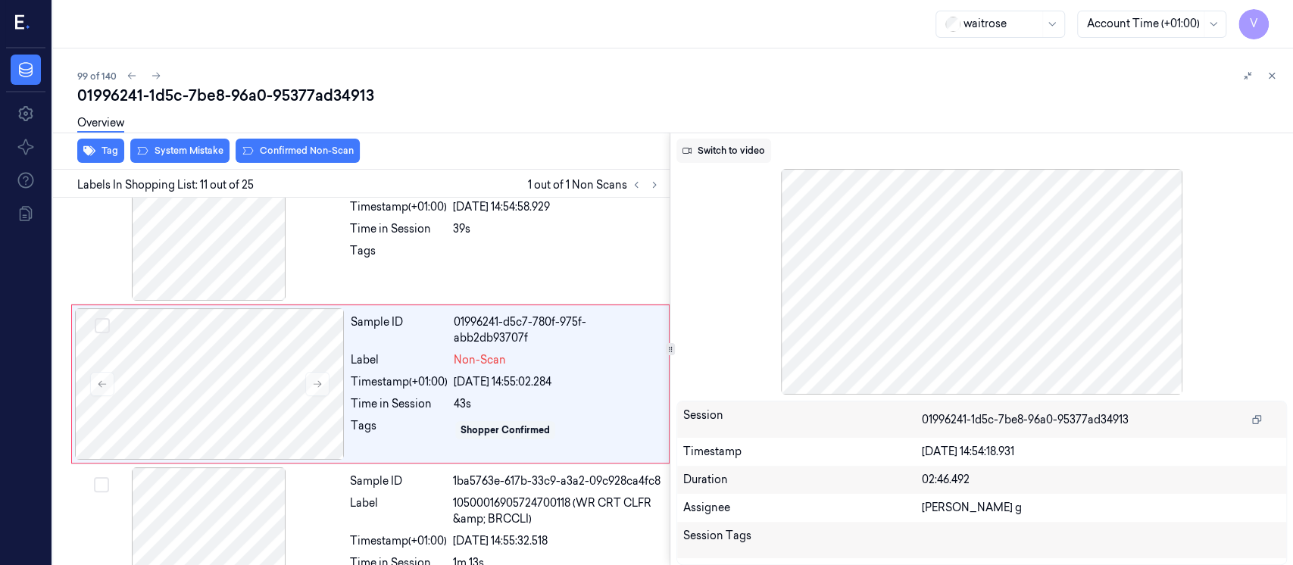
click at [718, 150] on button "Switch to video" at bounding box center [723, 151] width 95 height 24
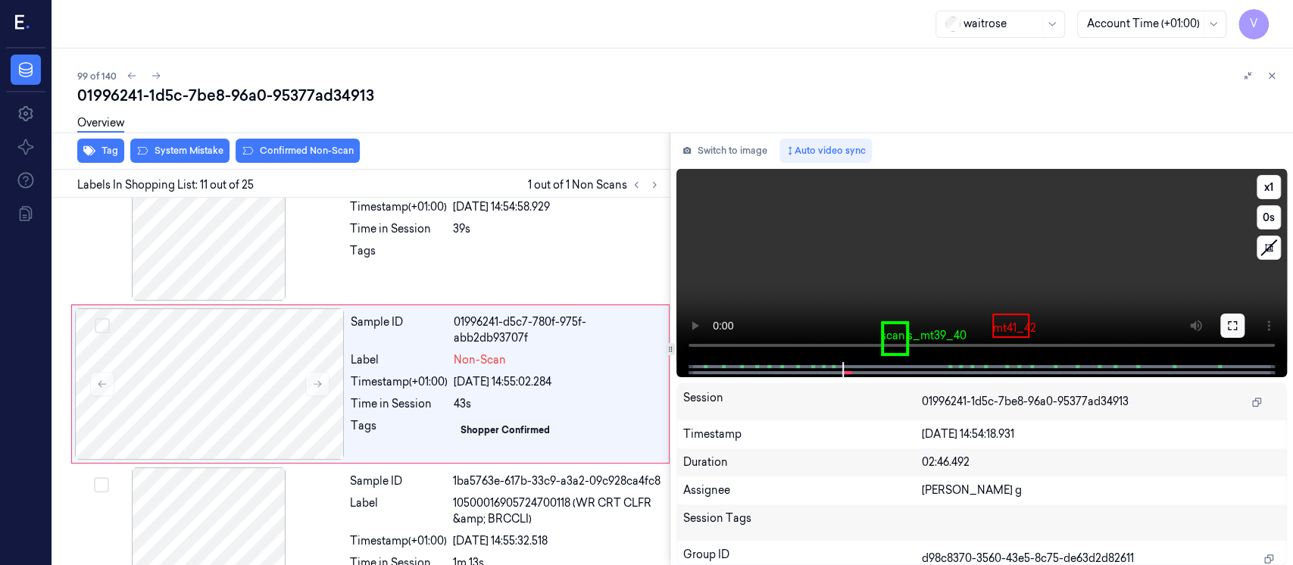
click at [1228, 330] on icon at bounding box center [1232, 326] width 12 height 12
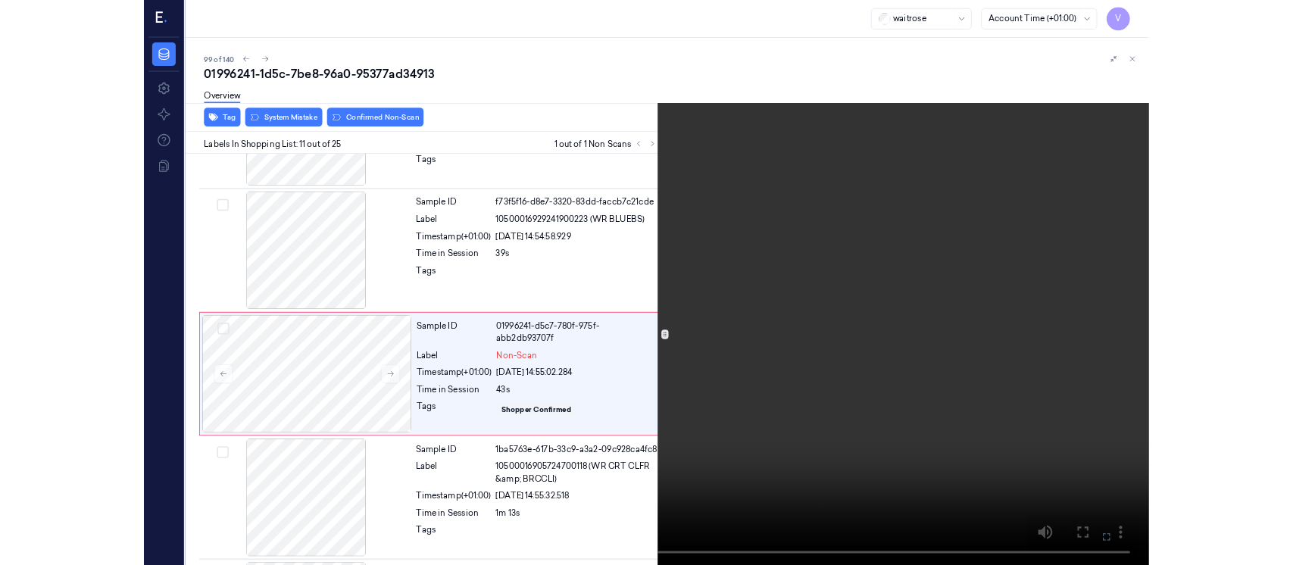
scroll to position [1416, 0]
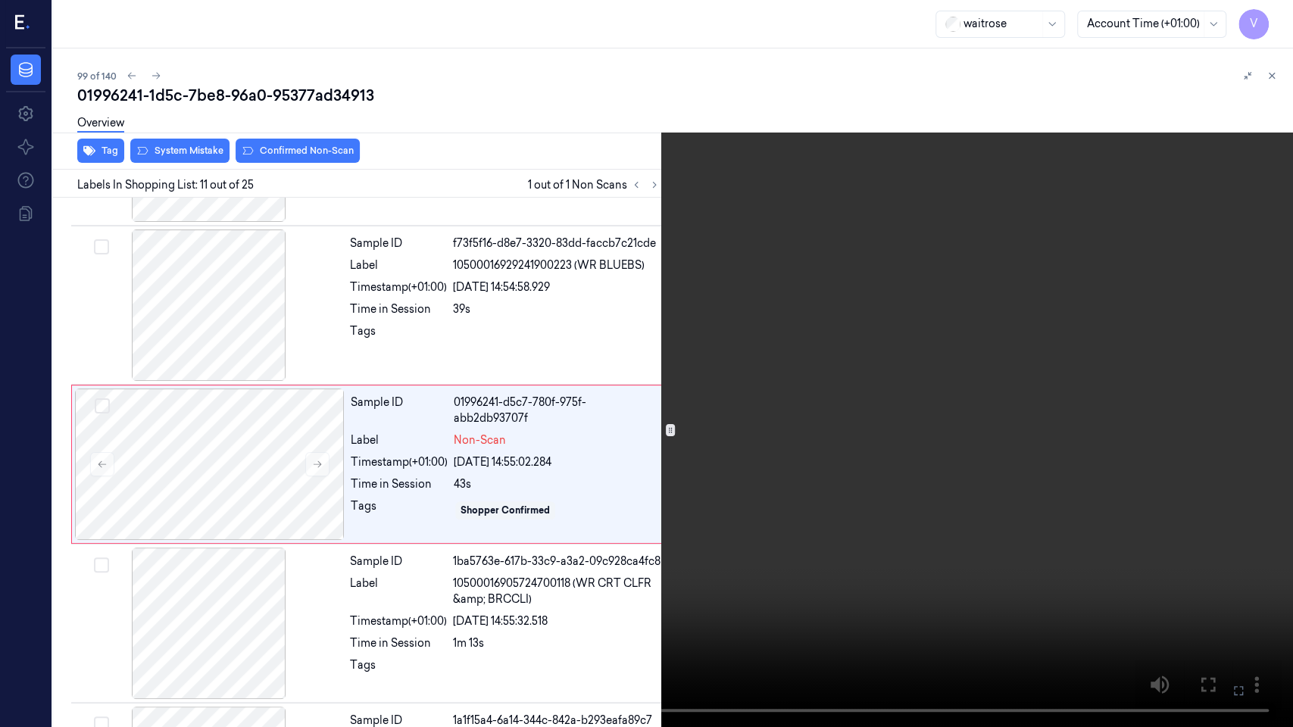
click at [0, 0] on icon at bounding box center [0, 0] width 0 height 0
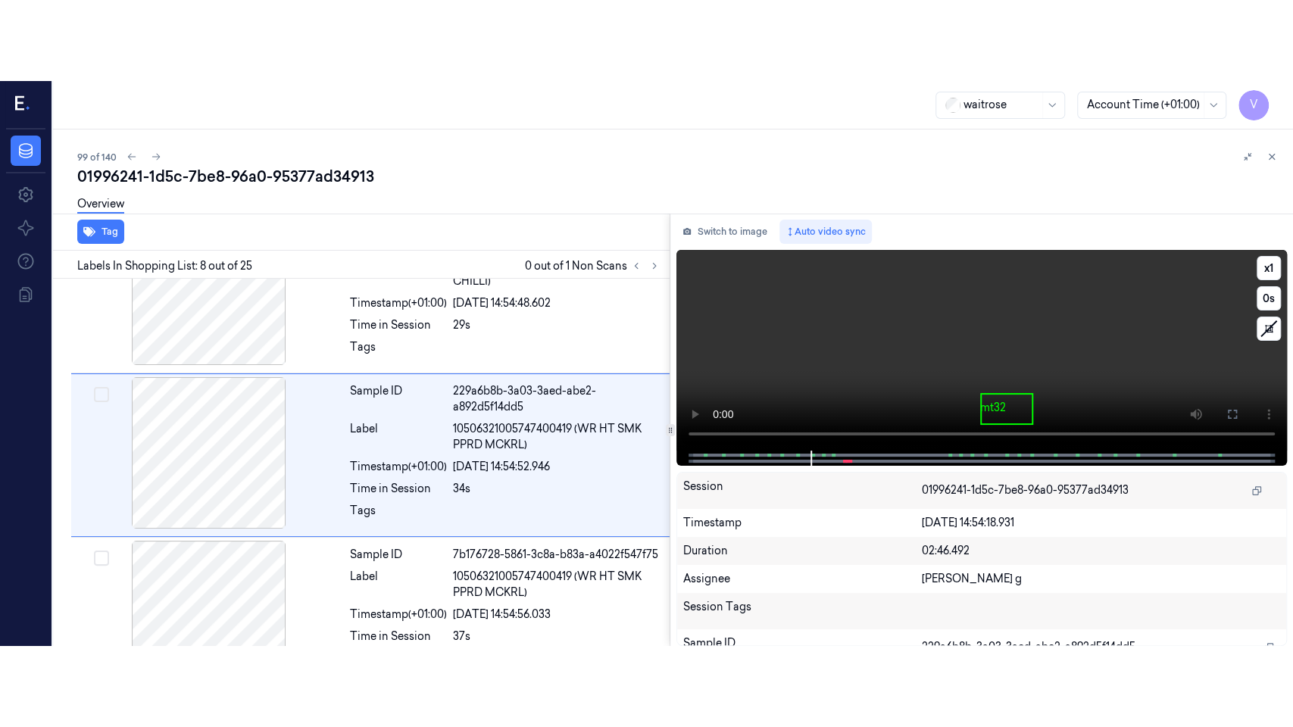
scroll to position [1018, 0]
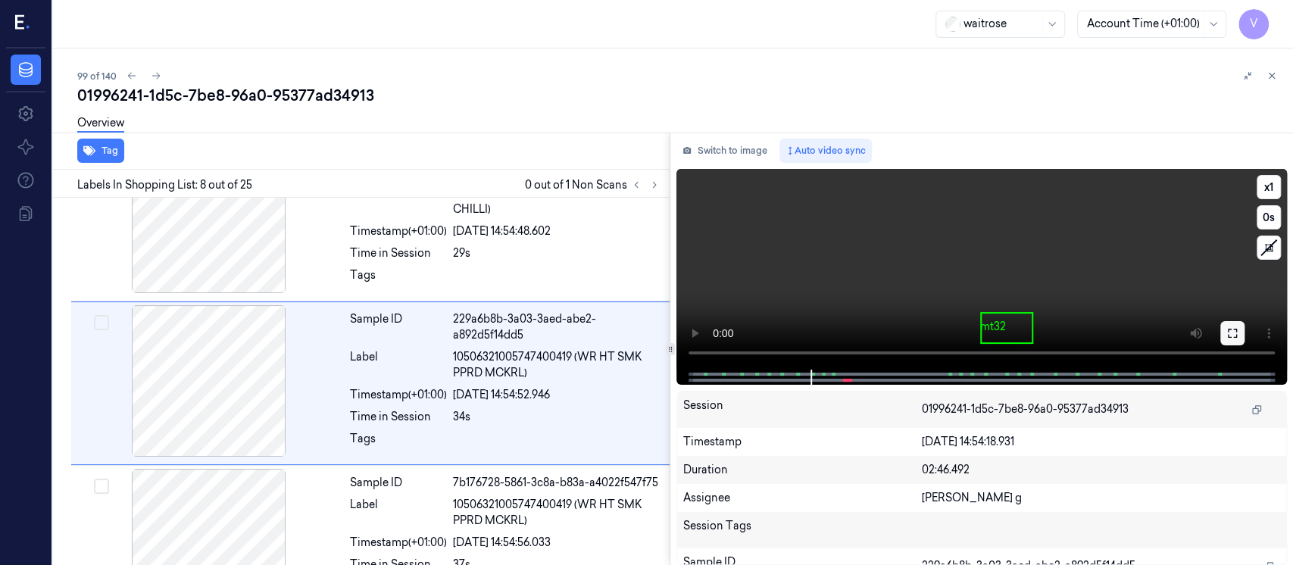
click at [1234, 339] on button at bounding box center [1232, 333] width 24 height 24
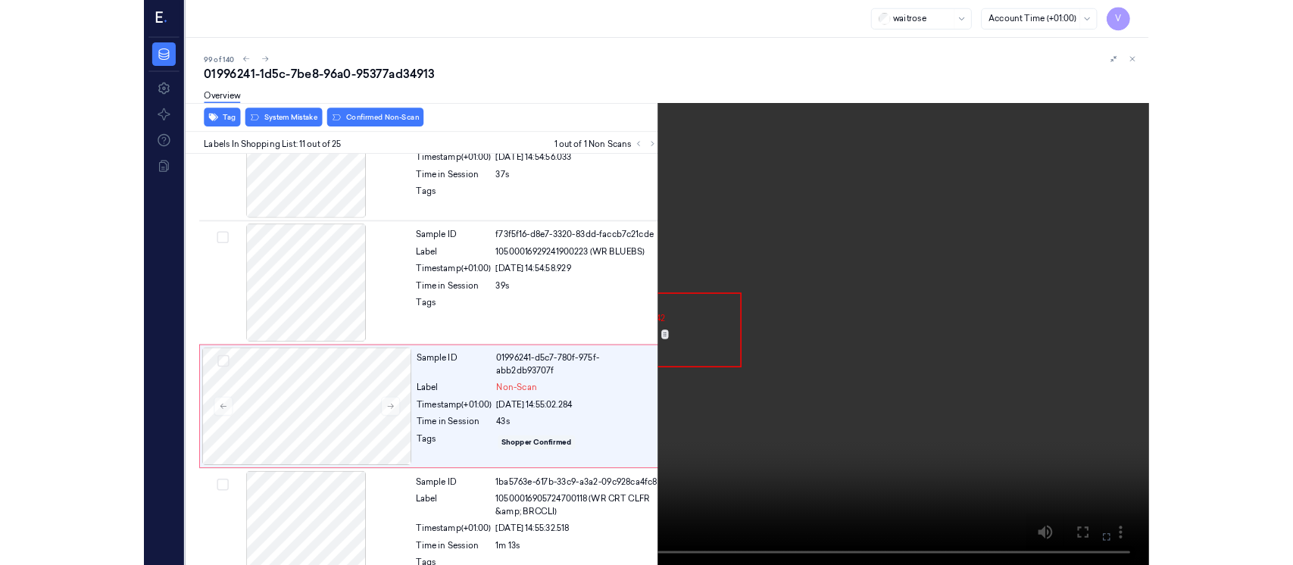
scroll to position [1416, 0]
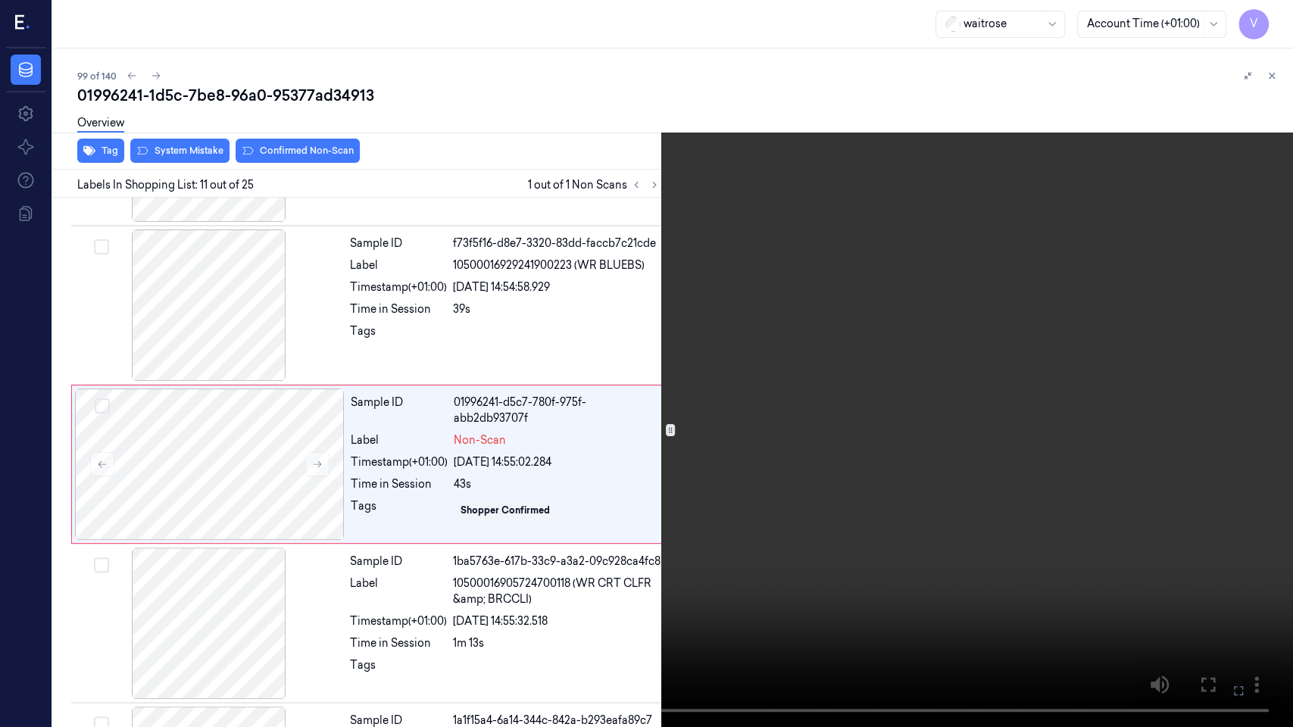
click at [1184, 497] on video at bounding box center [646, 363] width 1293 height 727
click at [1209, 564] on video at bounding box center [646, 363] width 1293 height 727
click at [0, 0] on icon at bounding box center [0, 0] width 0 height 0
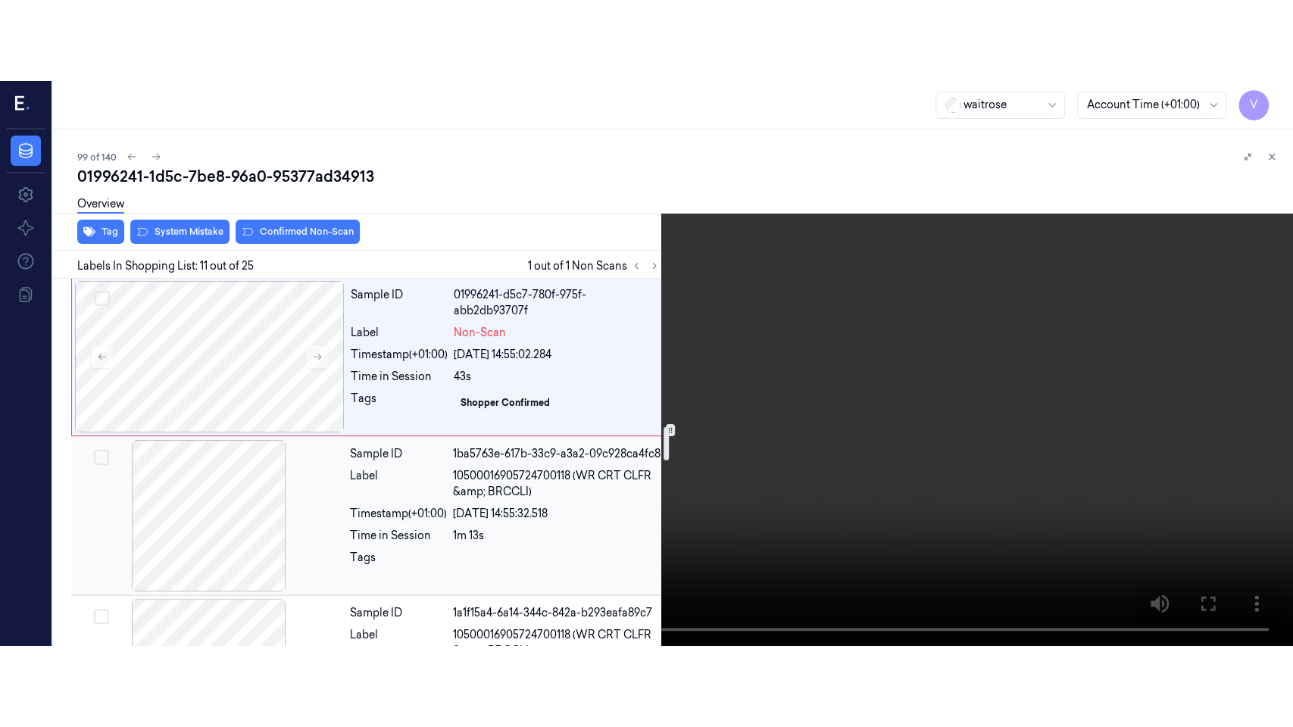
scroll to position [1618, 0]
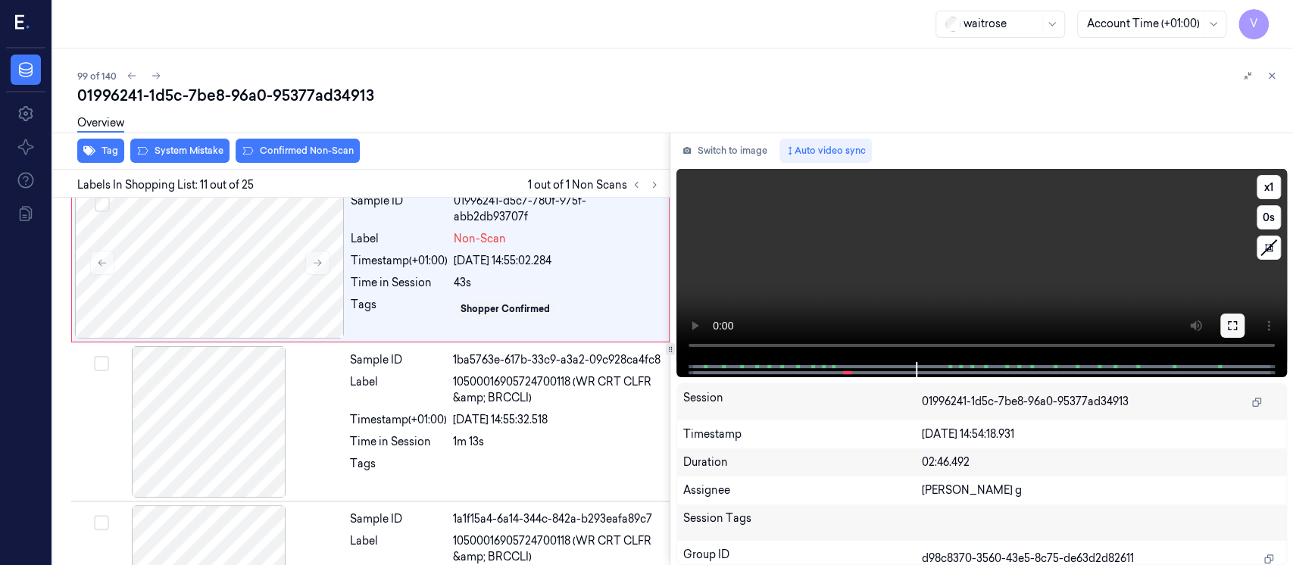
click at [1230, 323] on icon at bounding box center [1232, 326] width 12 height 12
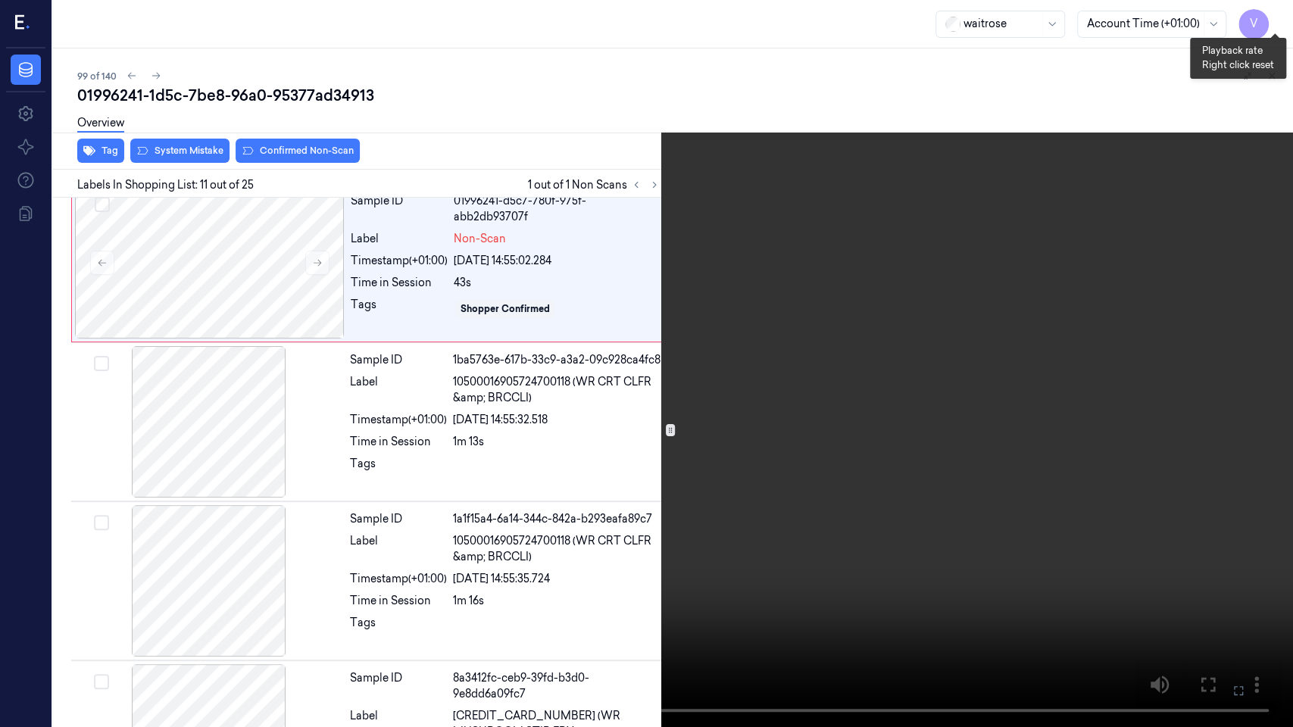
click at [1271, 17] on button "x 1" at bounding box center [1274, 18] width 24 height 24
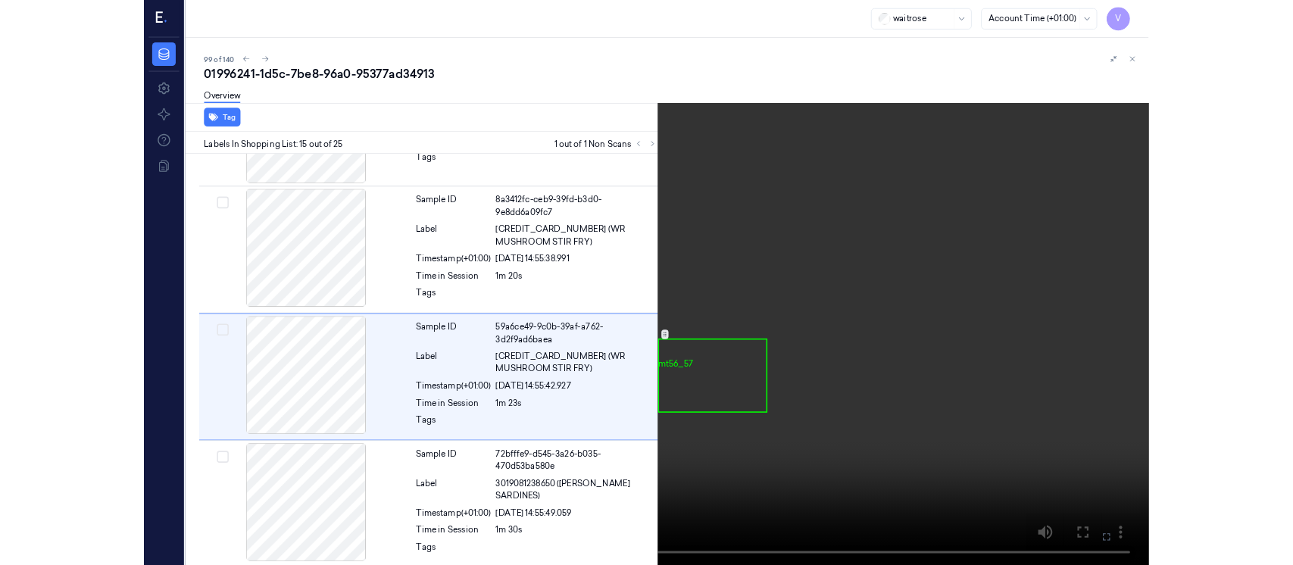
scroll to position [2058, 0]
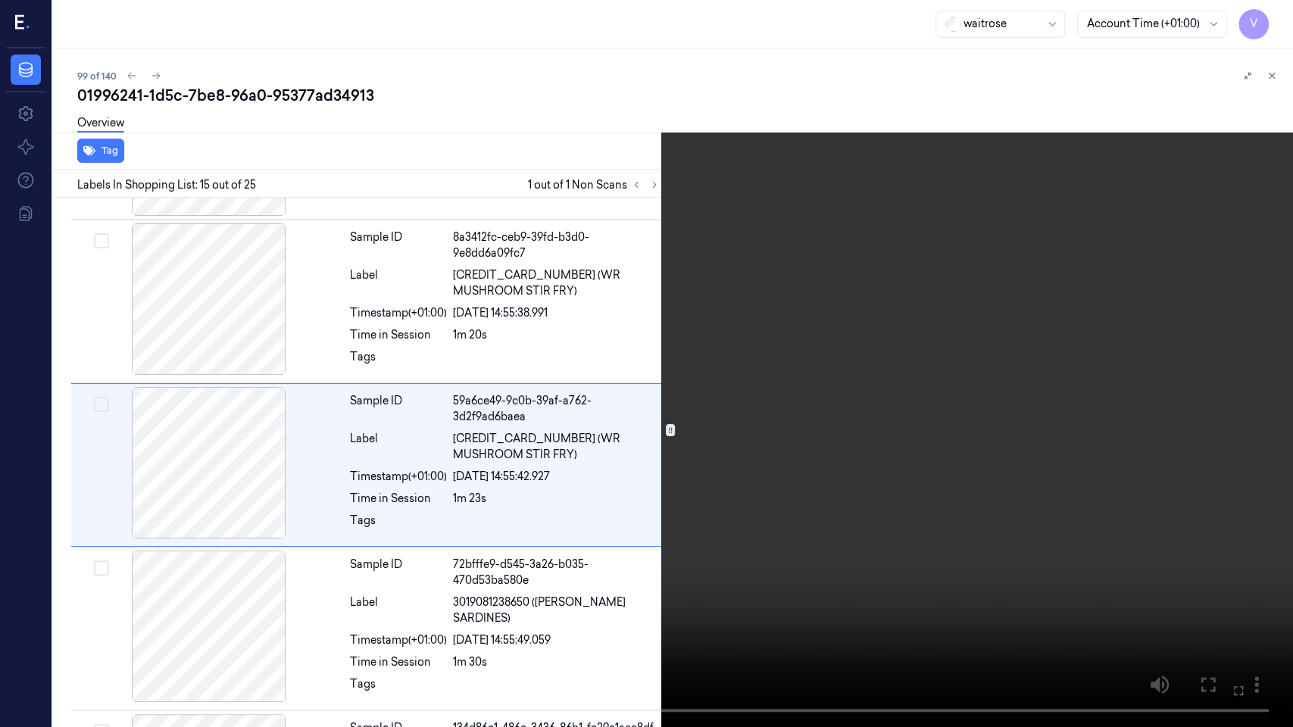
click at [0, 0] on icon at bounding box center [0, 0] width 0 height 0
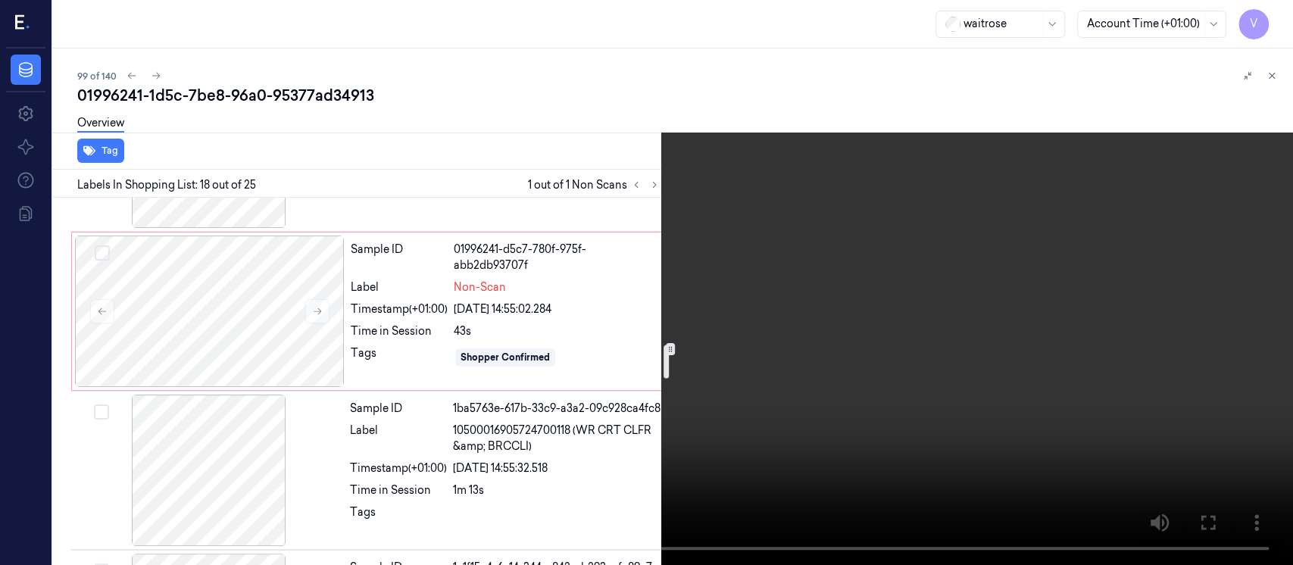
scroll to position [1615, 0]
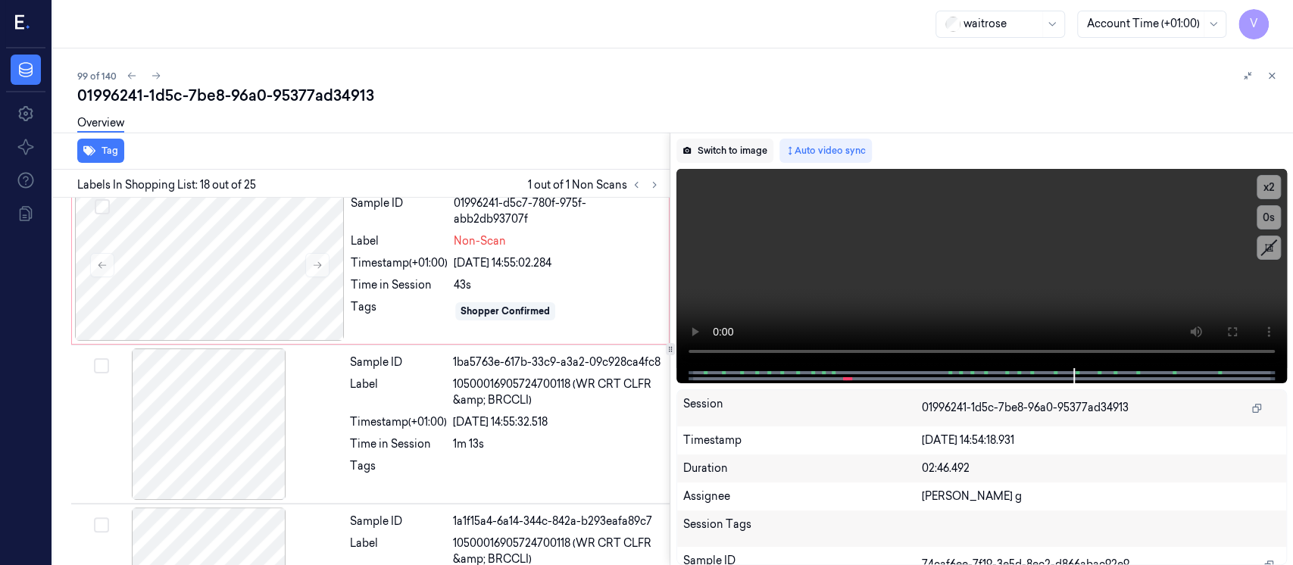
click at [730, 147] on button "Switch to image" at bounding box center [724, 151] width 97 height 24
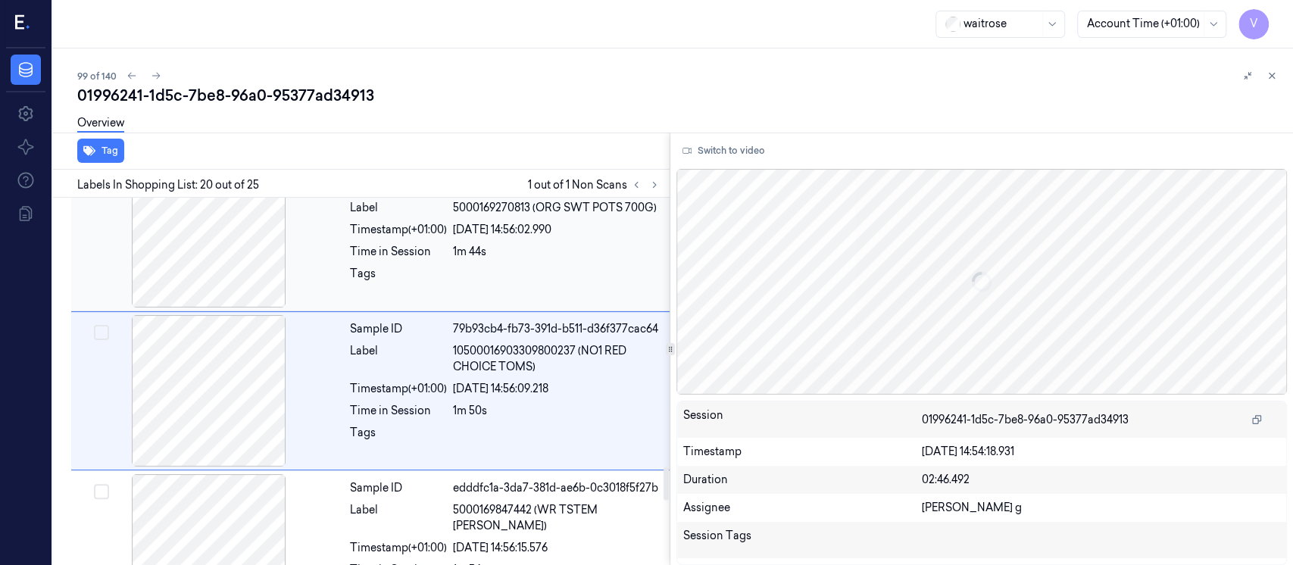
scroll to position [2944, 0]
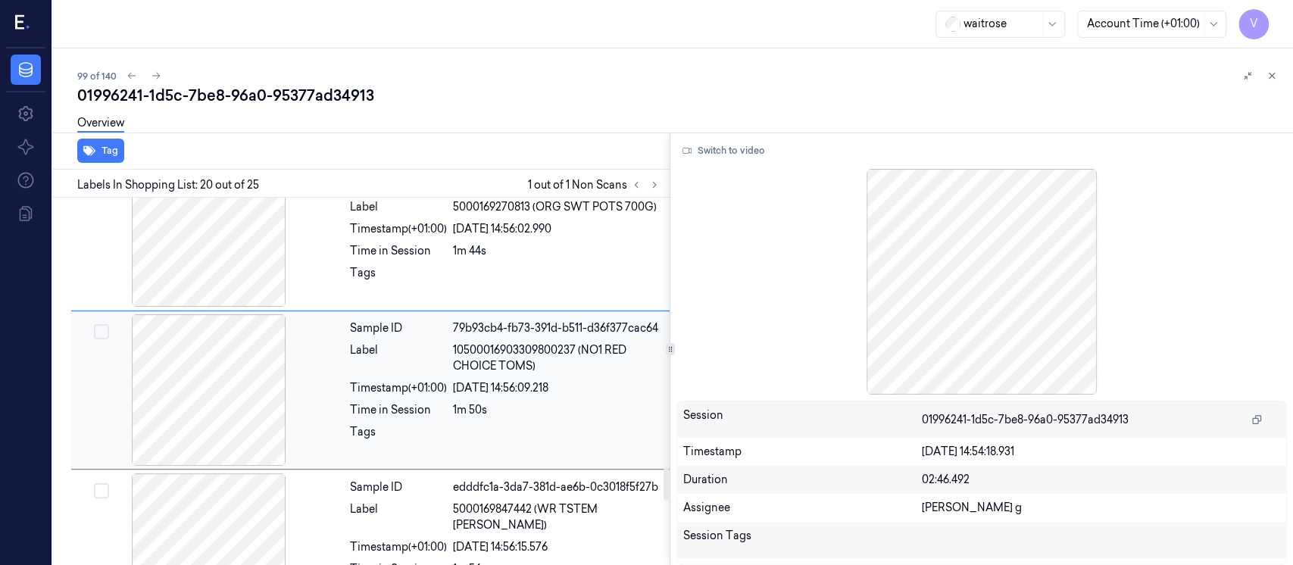
click at [271, 373] on div at bounding box center [209, 389] width 270 height 151
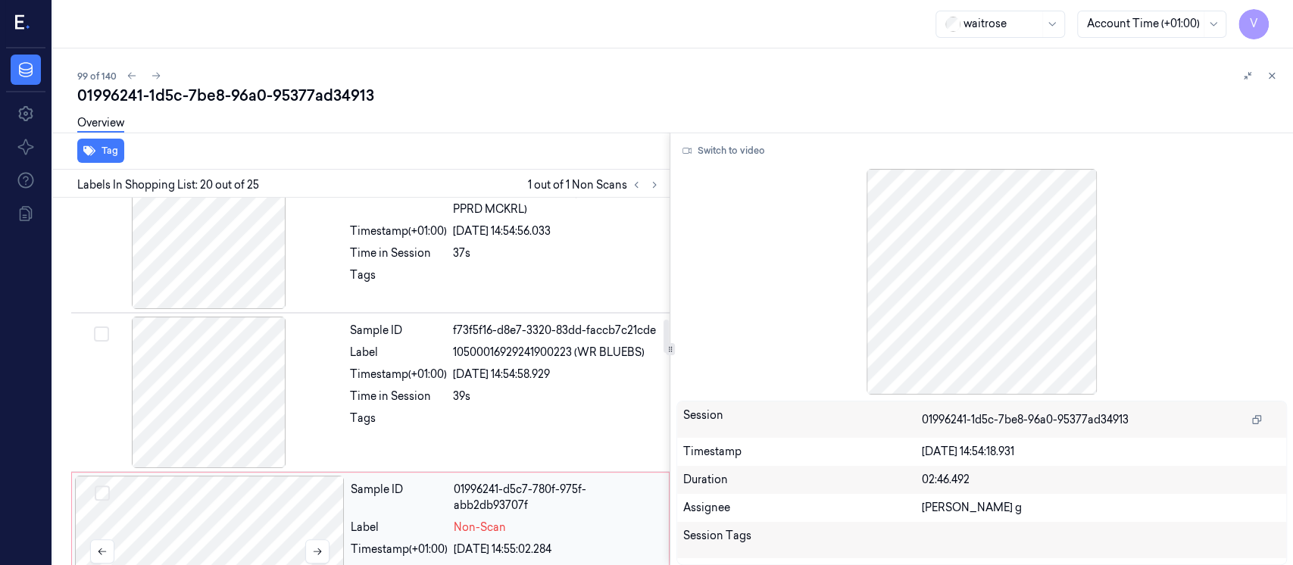
click at [315, 529] on div at bounding box center [210, 551] width 270 height 151
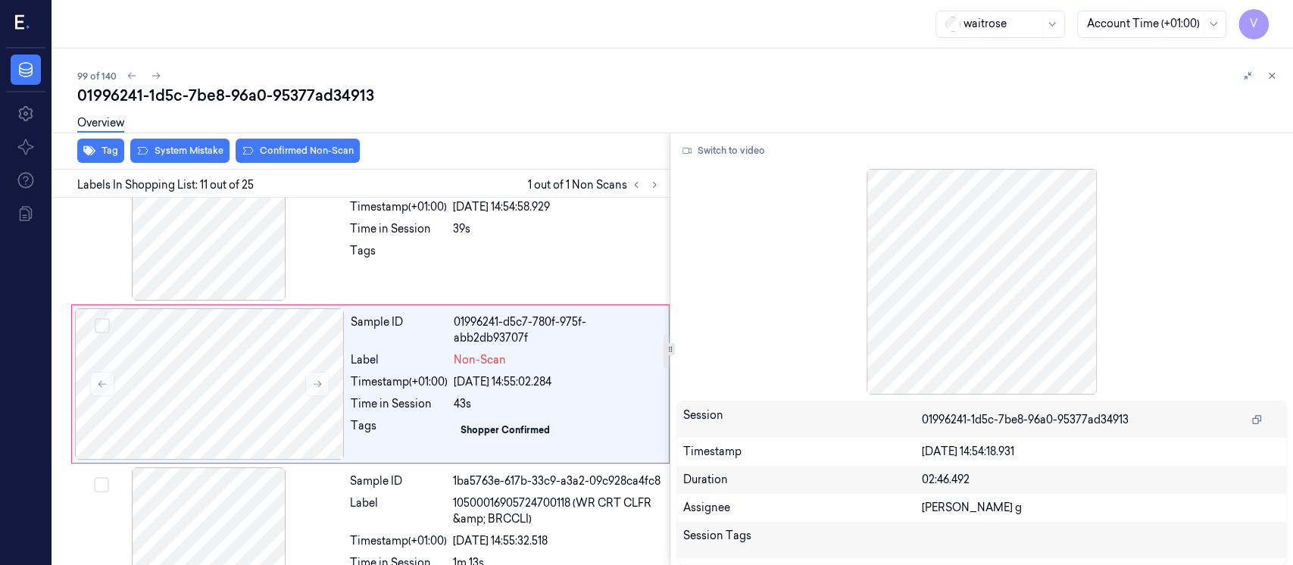
scroll to position [1496, 0]
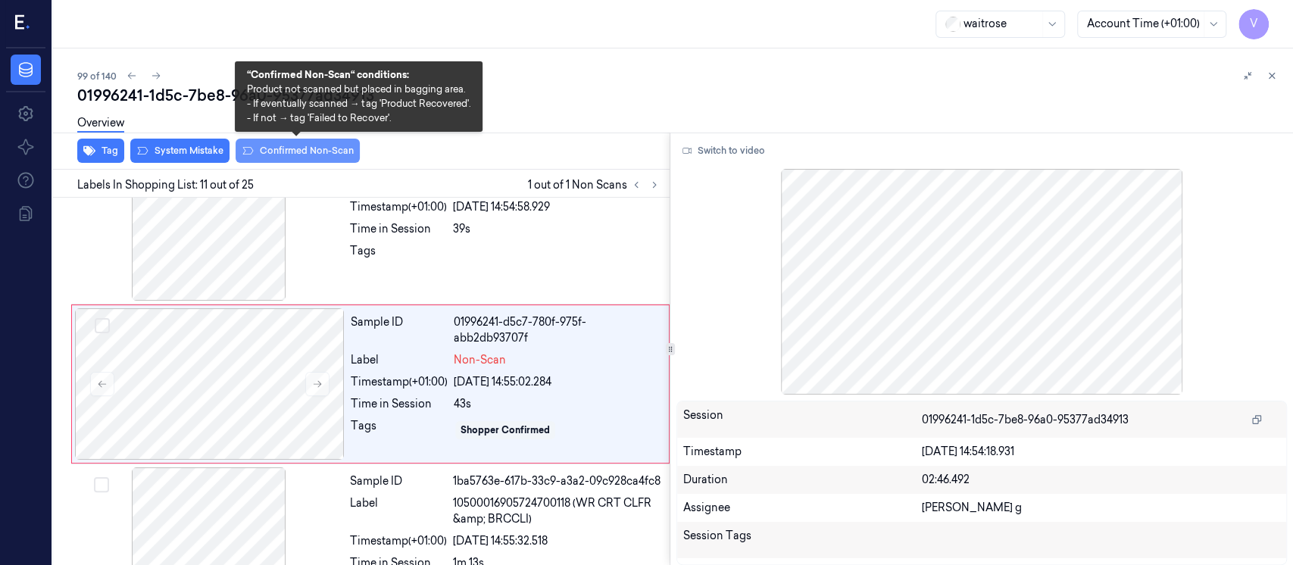
click at [289, 154] on button "Confirmed Non-Scan" at bounding box center [298, 151] width 124 height 24
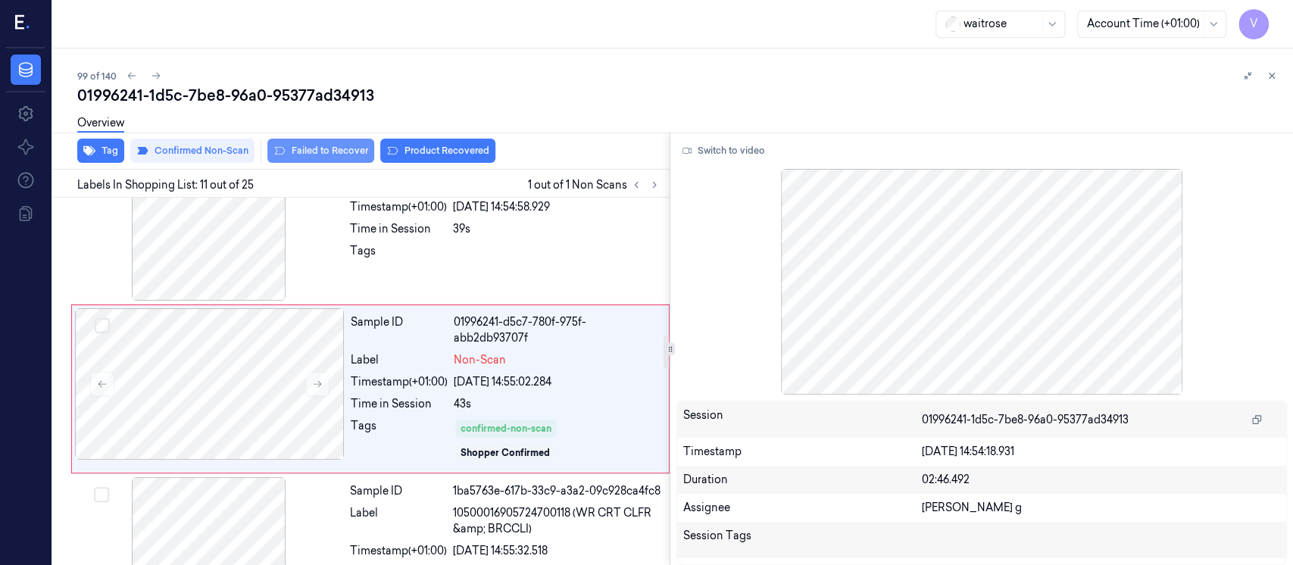
click at [304, 145] on button "Failed to Recover" at bounding box center [320, 151] width 107 height 24
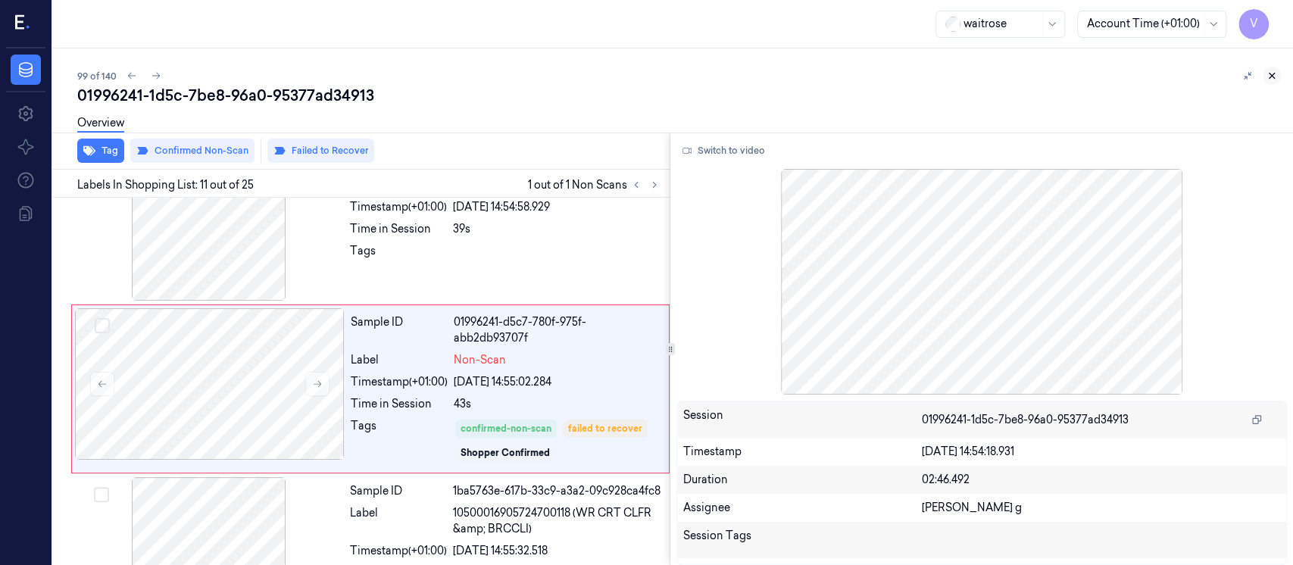
click at [1272, 75] on icon at bounding box center [1271, 75] width 11 height 11
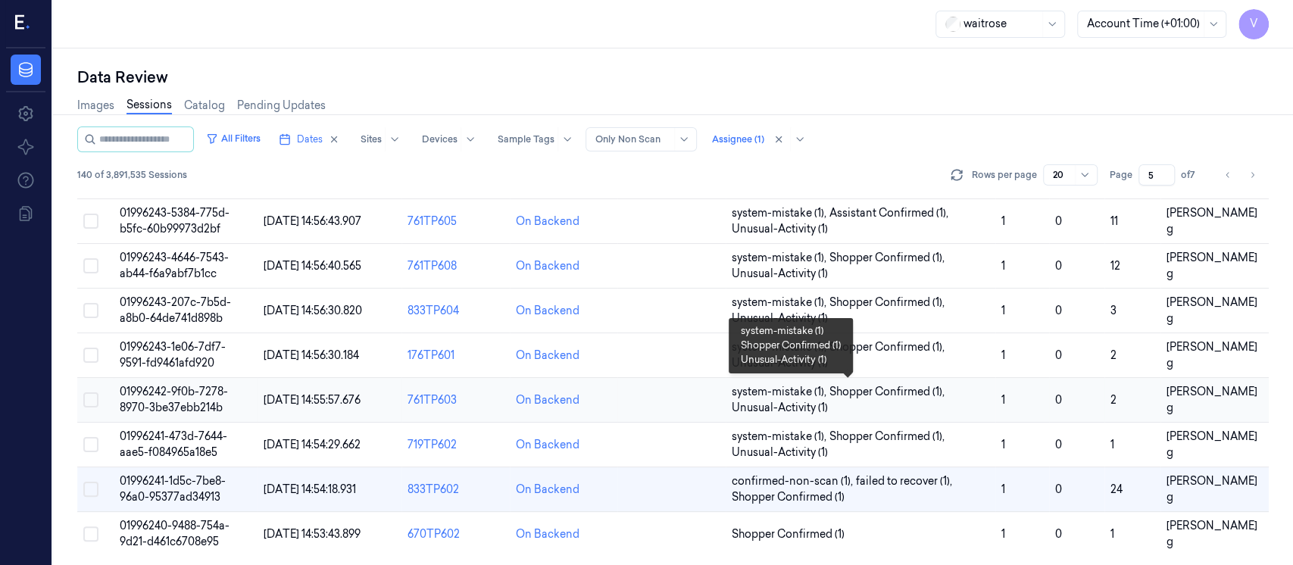
scroll to position [594, 0]
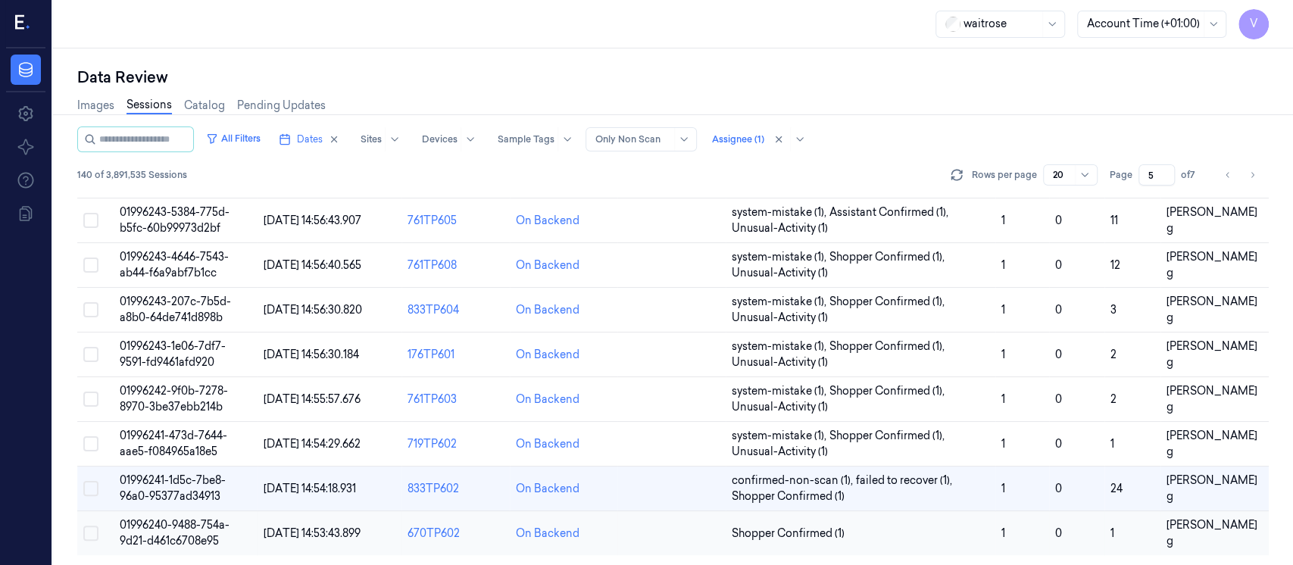
click at [673, 540] on td at bounding box center [671, 533] width 108 height 45
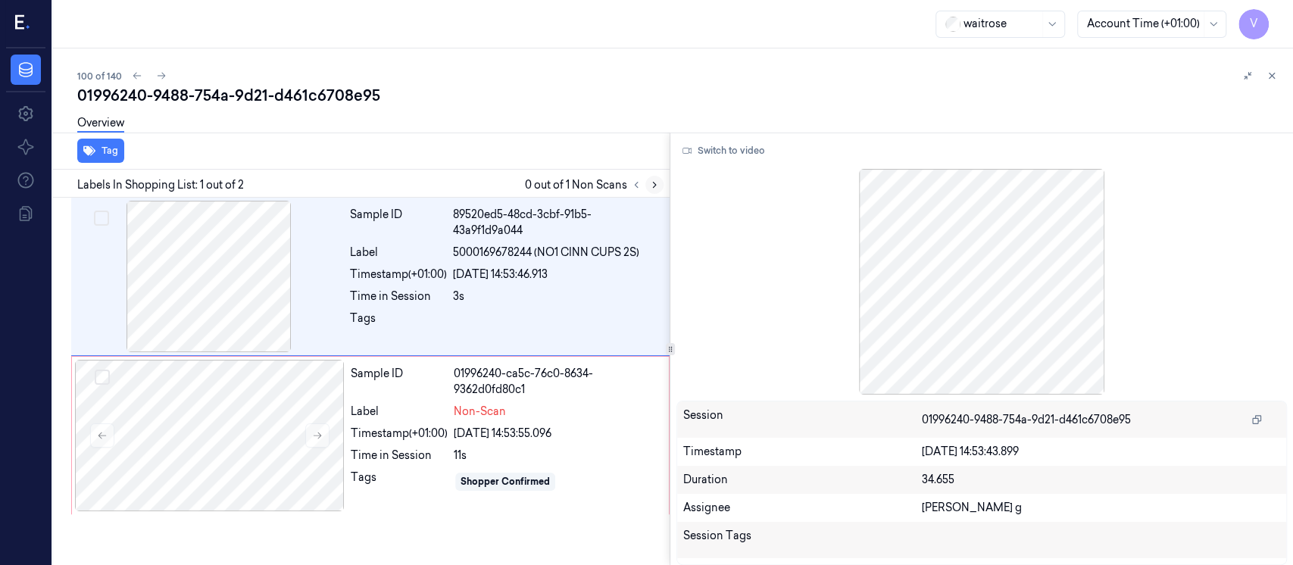
click at [652, 184] on icon at bounding box center [654, 184] width 11 height 11
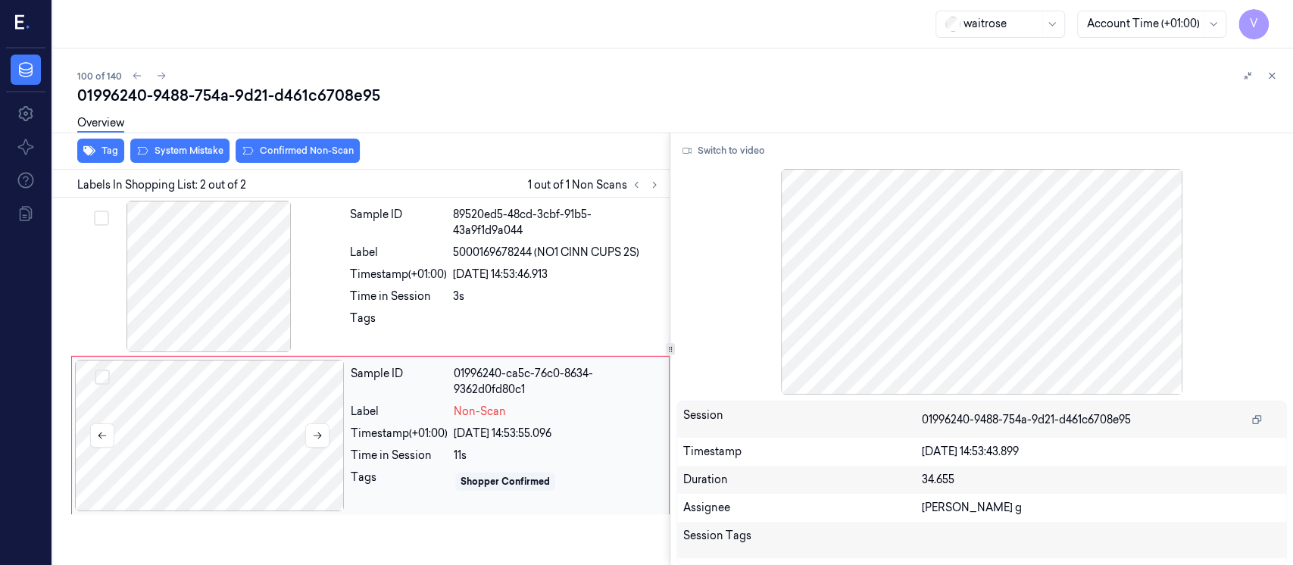
click at [249, 433] on div at bounding box center [210, 435] width 270 height 151
click at [443, 252] on div "Label" at bounding box center [398, 253] width 97 height 16
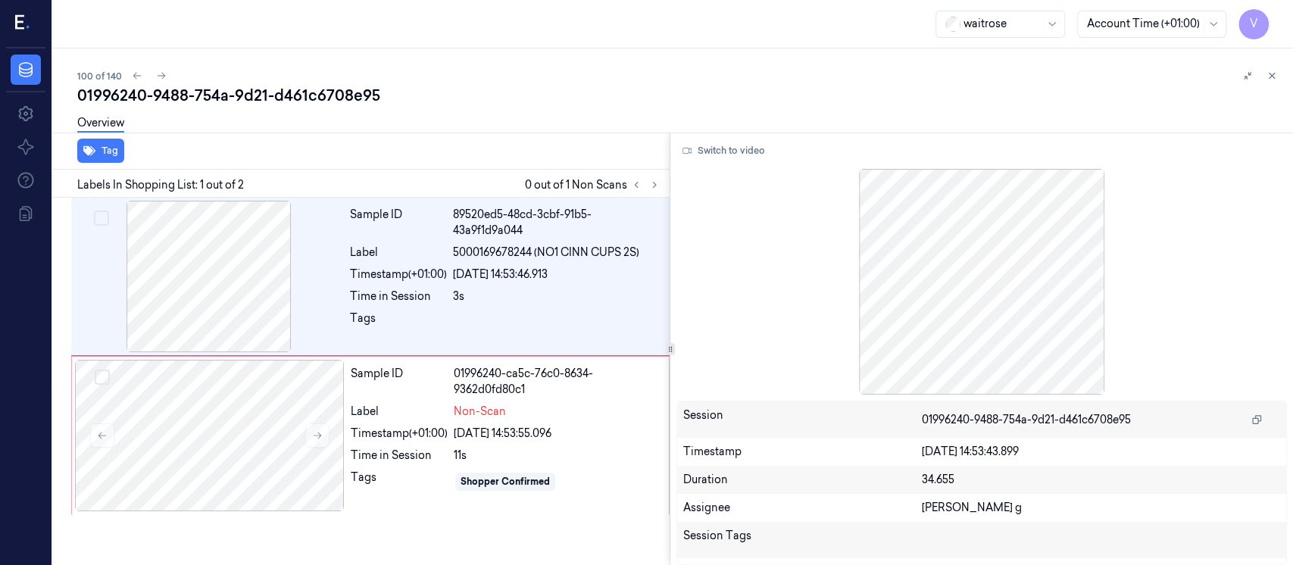
click at [725, 164] on div "Switch to video Session 01996240-9488-754a-9d21-d461c6708e95 Timestamp 19/09/20…" at bounding box center [981, 349] width 622 height 432
click at [729, 160] on button "Switch to video" at bounding box center [723, 151] width 95 height 24
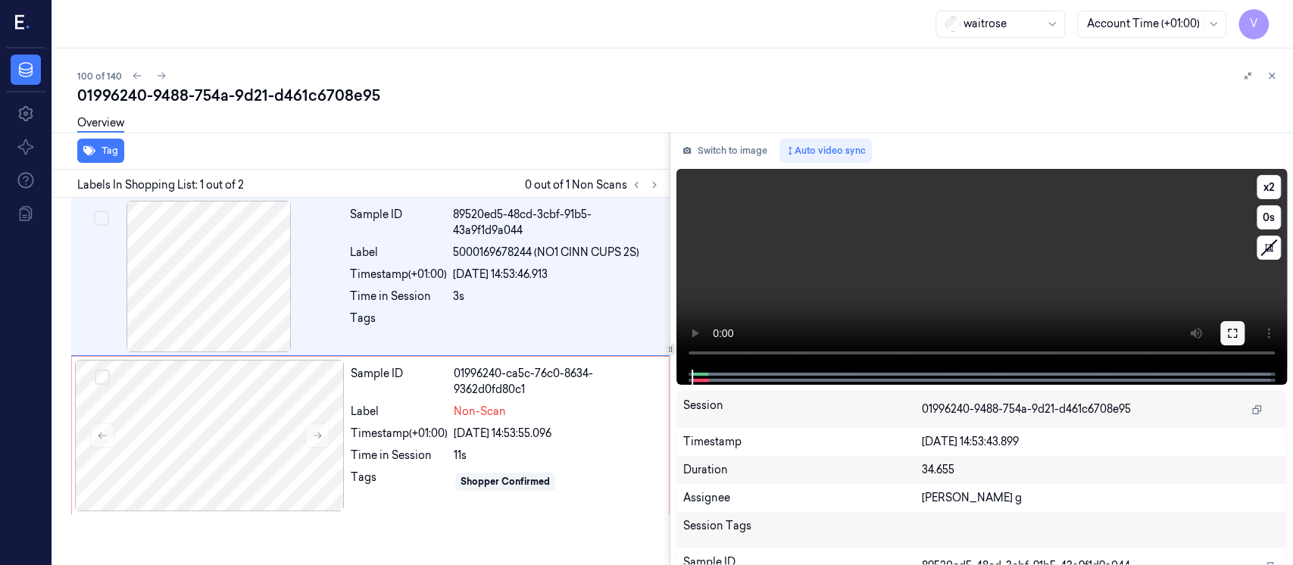
click at [1243, 339] on button at bounding box center [1232, 333] width 24 height 24
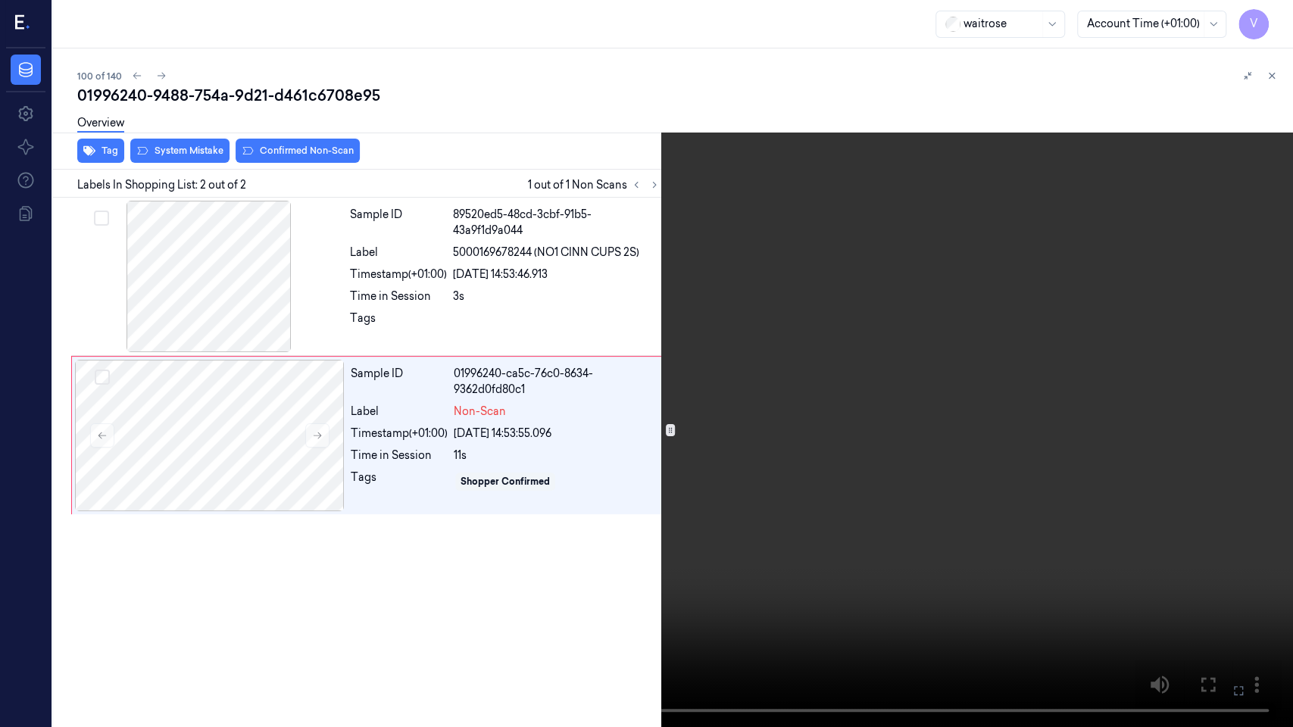
click at [0, 0] on icon at bounding box center [0, 0] width 0 height 0
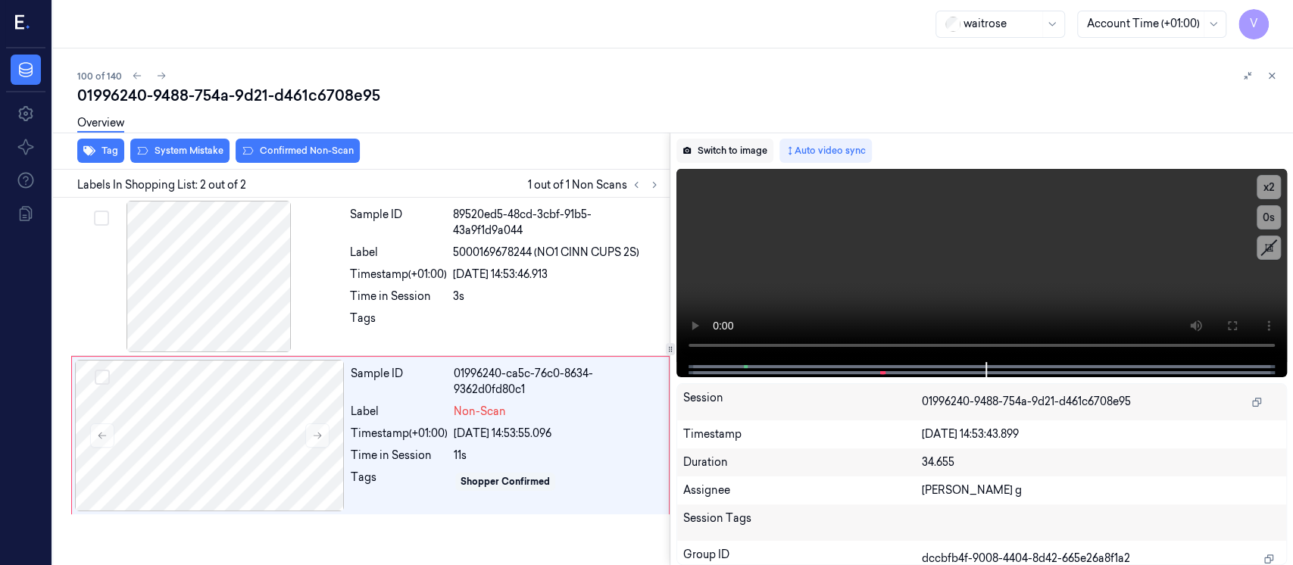
click at [738, 147] on button "Switch to image" at bounding box center [724, 151] width 97 height 24
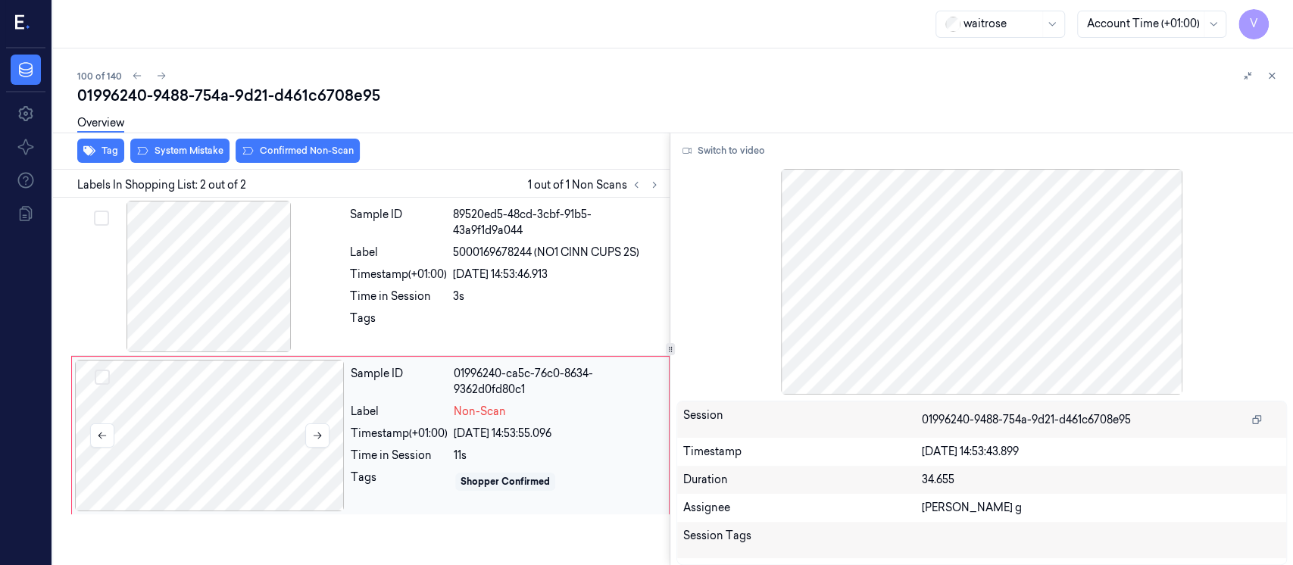
click at [279, 403] on div at bounding box center [210, 435] width 270 height 151
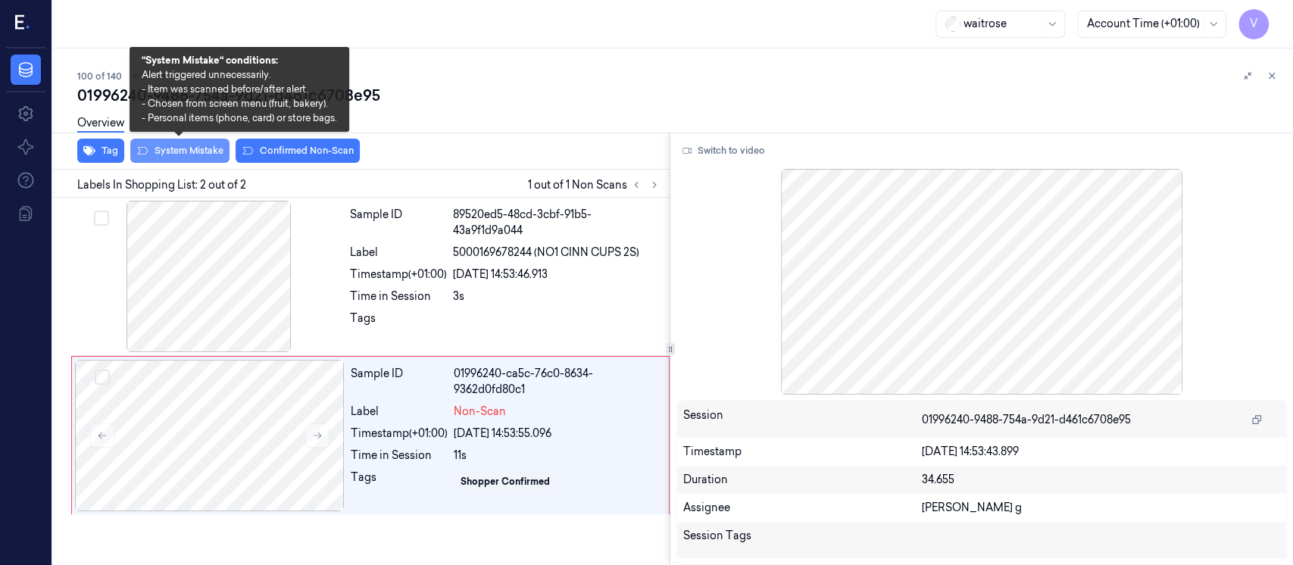
click at [203, 156] on button "System Mistake" at bounding box center [179, 151] width 99 height 24
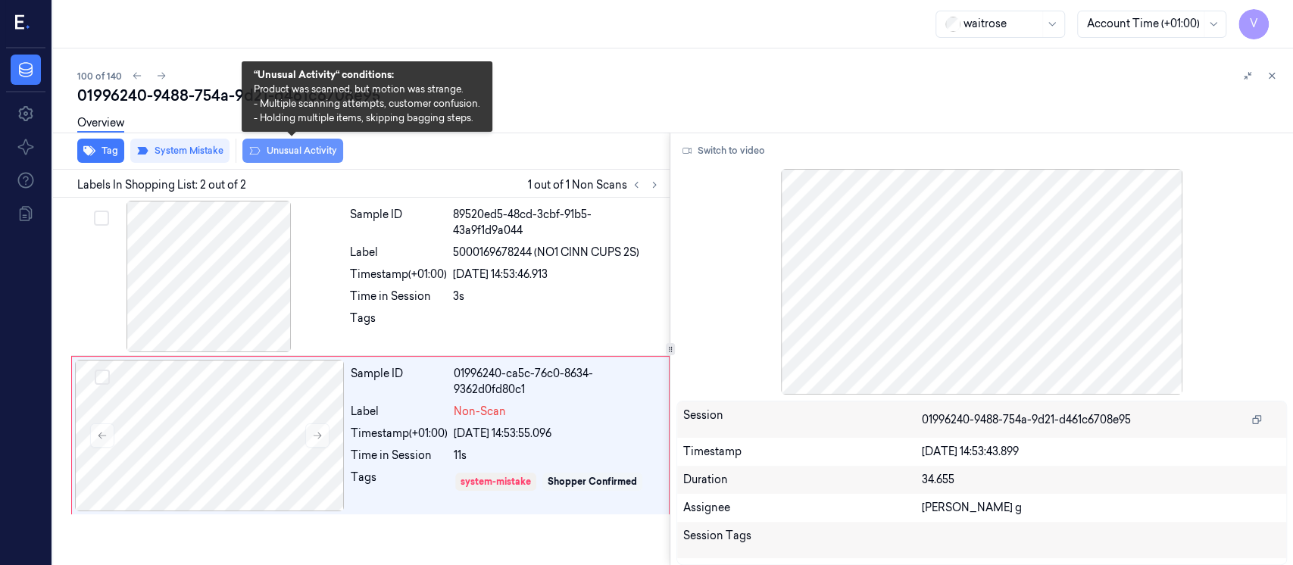
click at [264, 154] on button "Unusual Activity" at bounding box center [292, 151] width 101 height 24
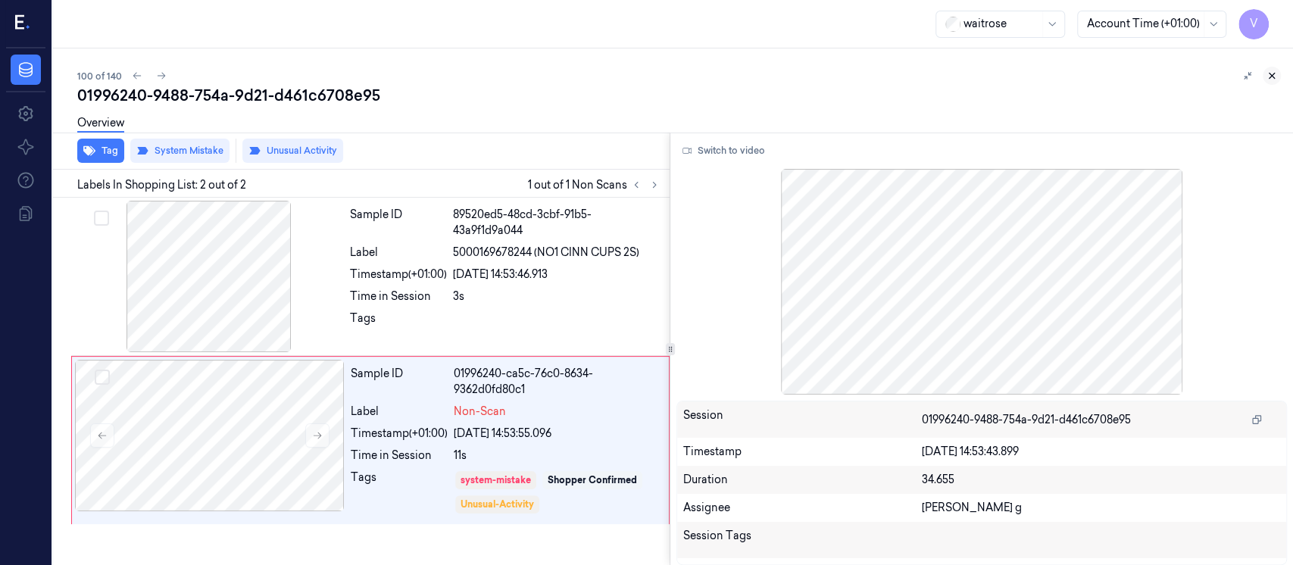
click at [1266, 76] on icon at bounding box center [1271, 75] width 11 height 11
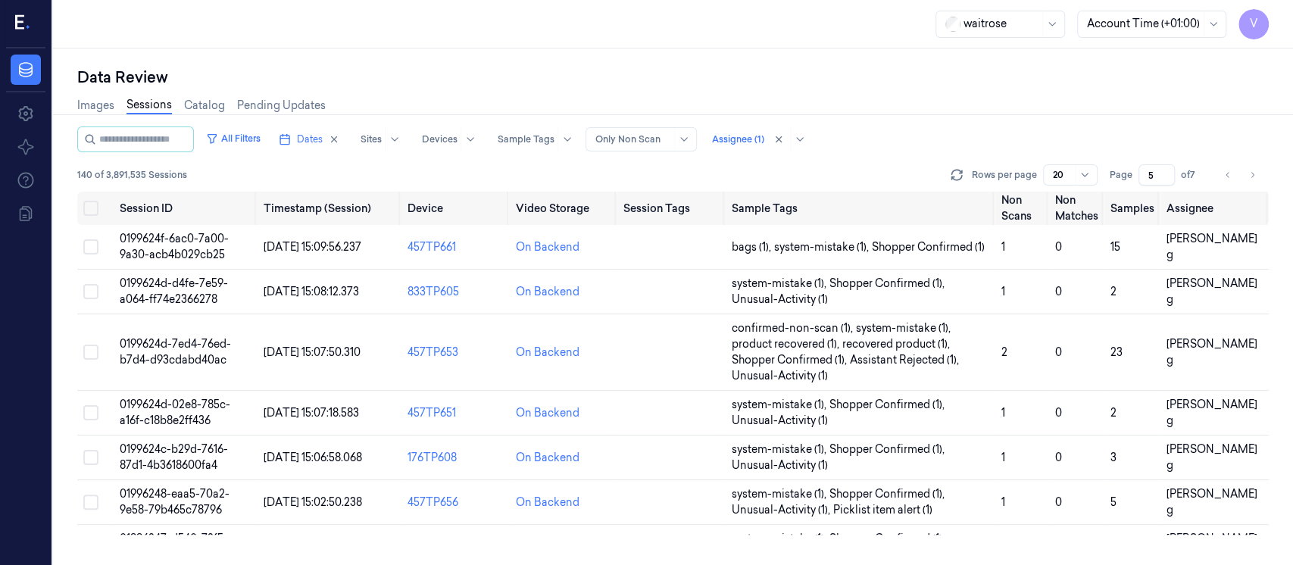
scroll to position [594, 0]
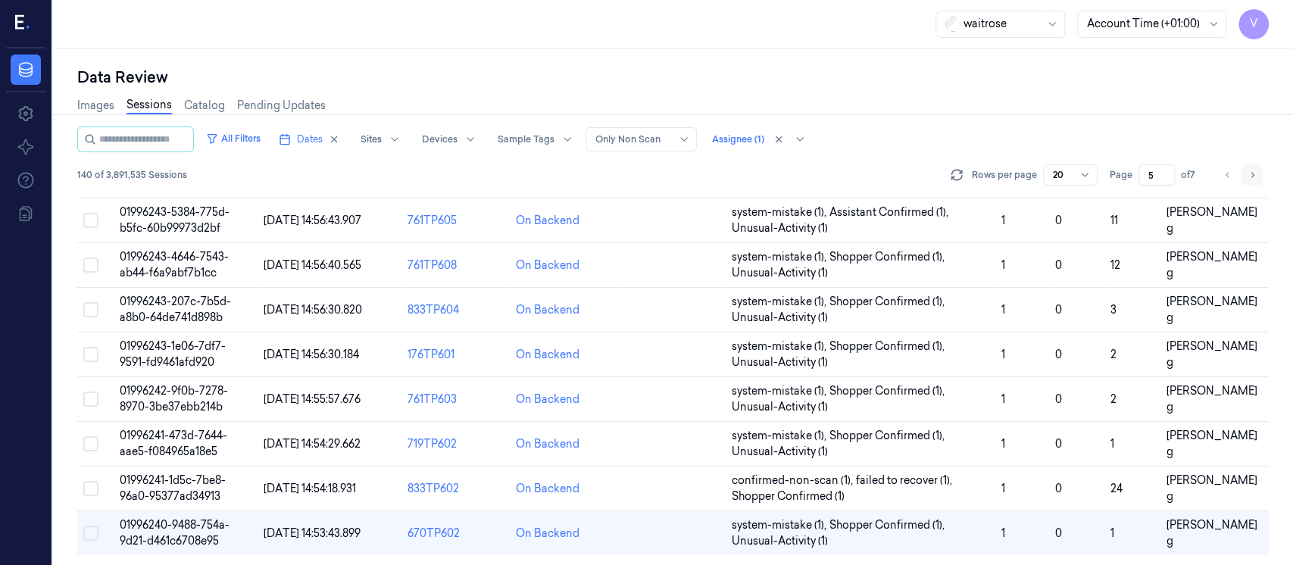
click at [1255, 175] on icon "Go to next page" at bounding box center [1251, 175] width 9 height 12
type input "6"
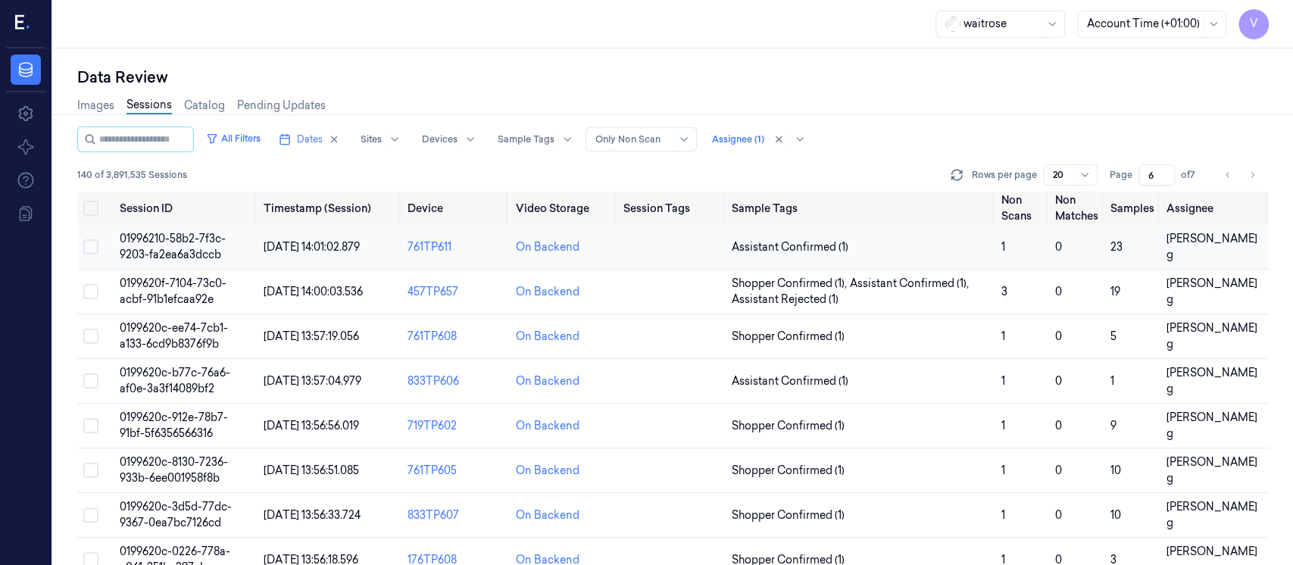
click at [670, 251] on td at bounding box center [671, 247] width 108 height 45
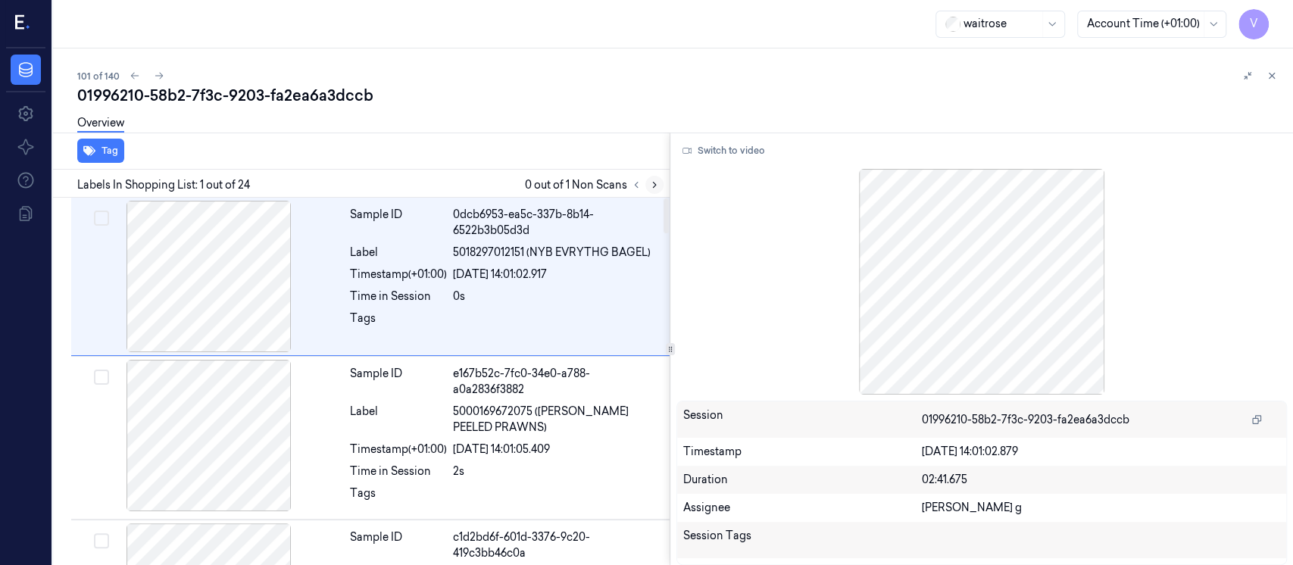
click at [663, 180] on div at bounding box center [645, 185] width 36 height 18
click at [651, 182] on icon at bounding box center [654, 184] width 11 height 11
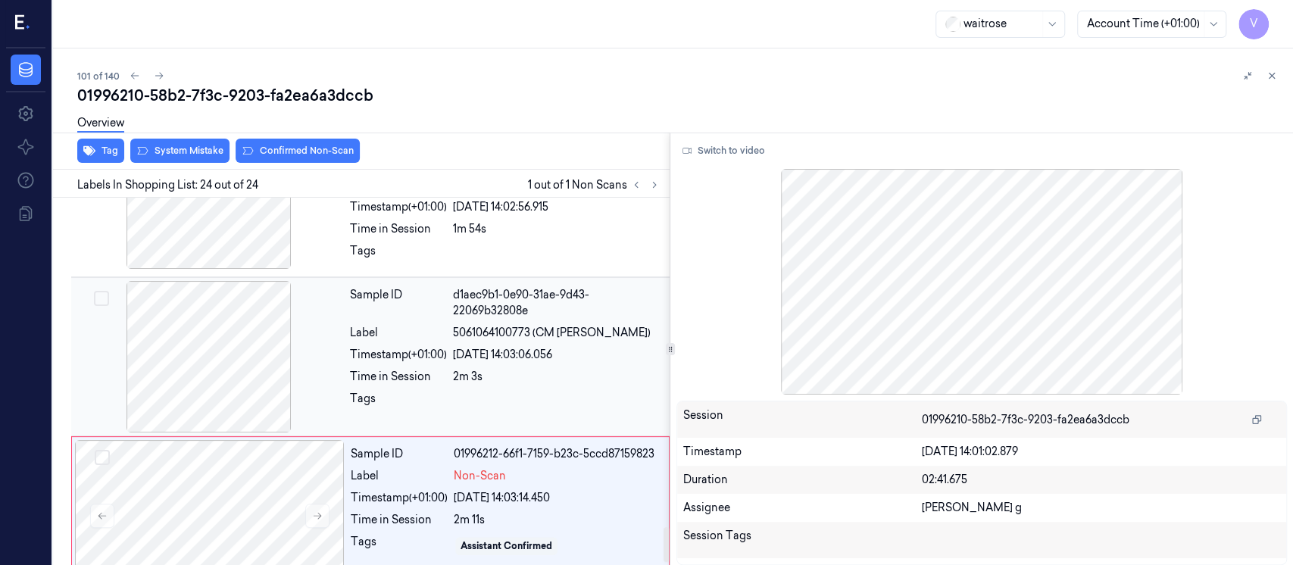
scroll to position [3496, 0]
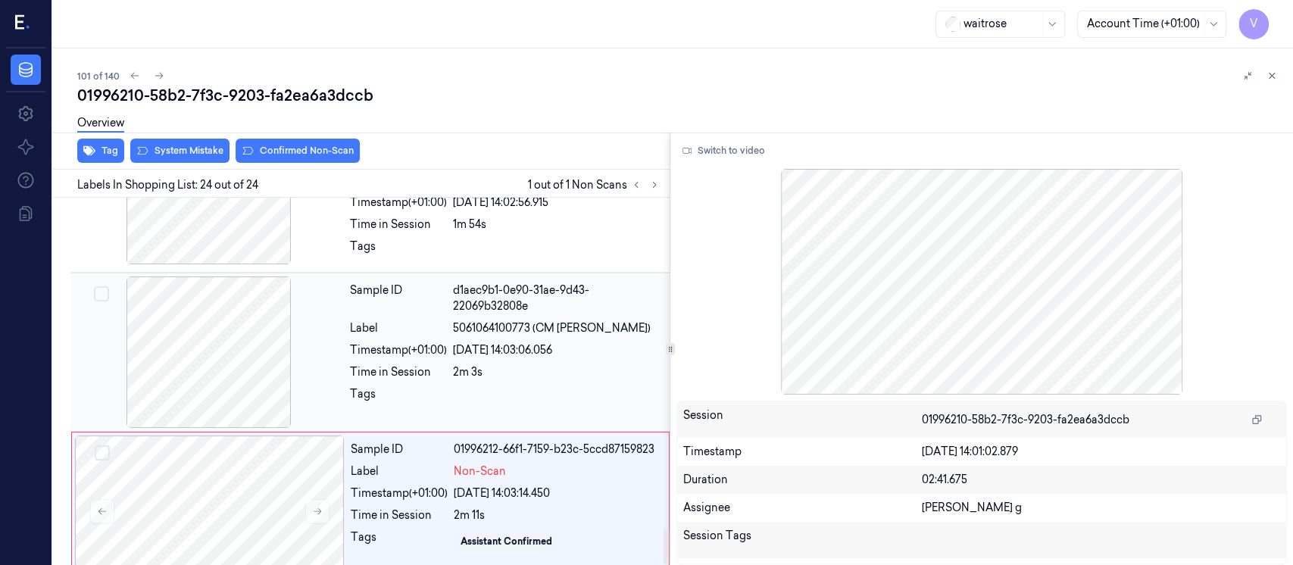
click at [207, 325] on div at bounding box center [209, 351] width 270 height 151
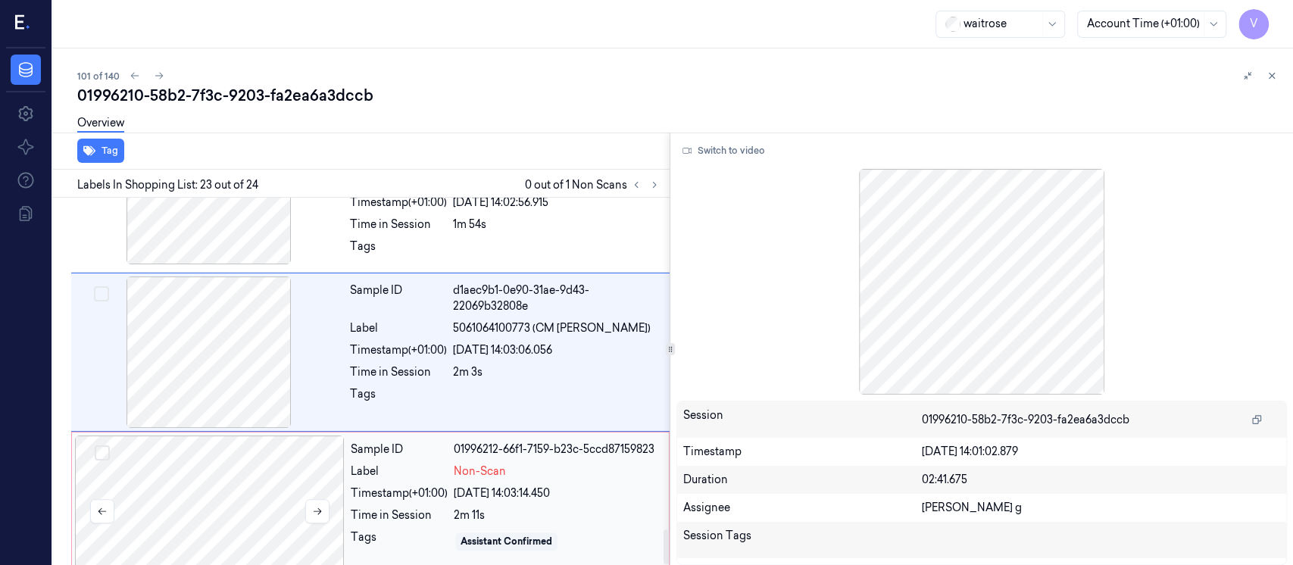
click at [195, 505] on div at bounding box center [210, 510] width 270 height 151
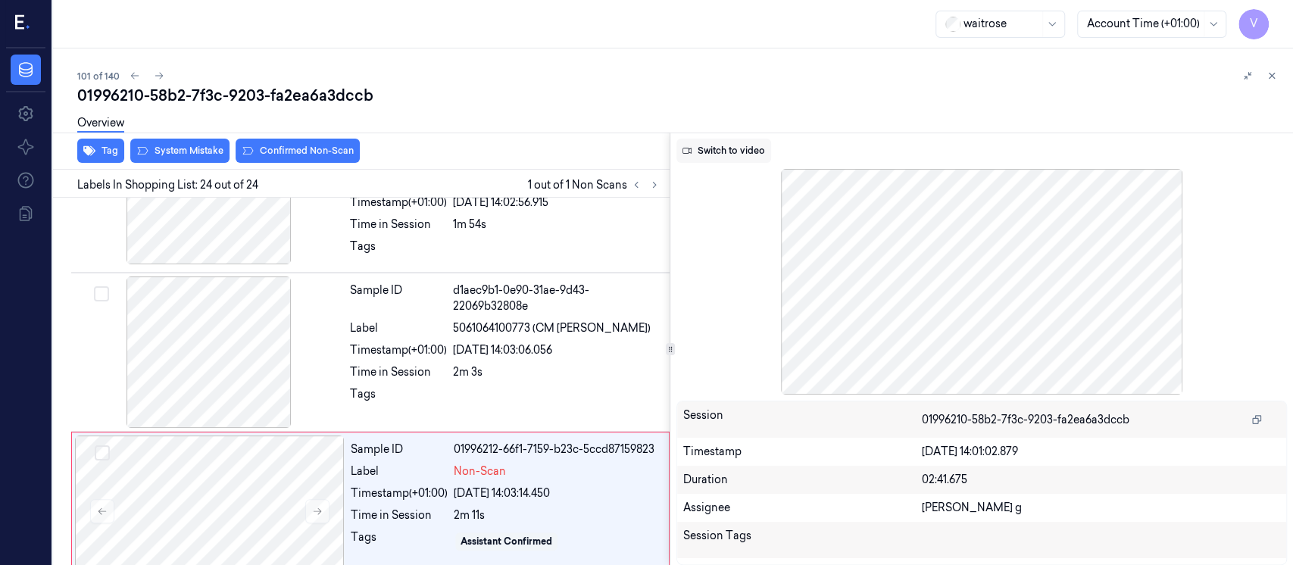
click at [727, 144] on button "Switch to video" at bounding box center [723, 151] width 95 height 24
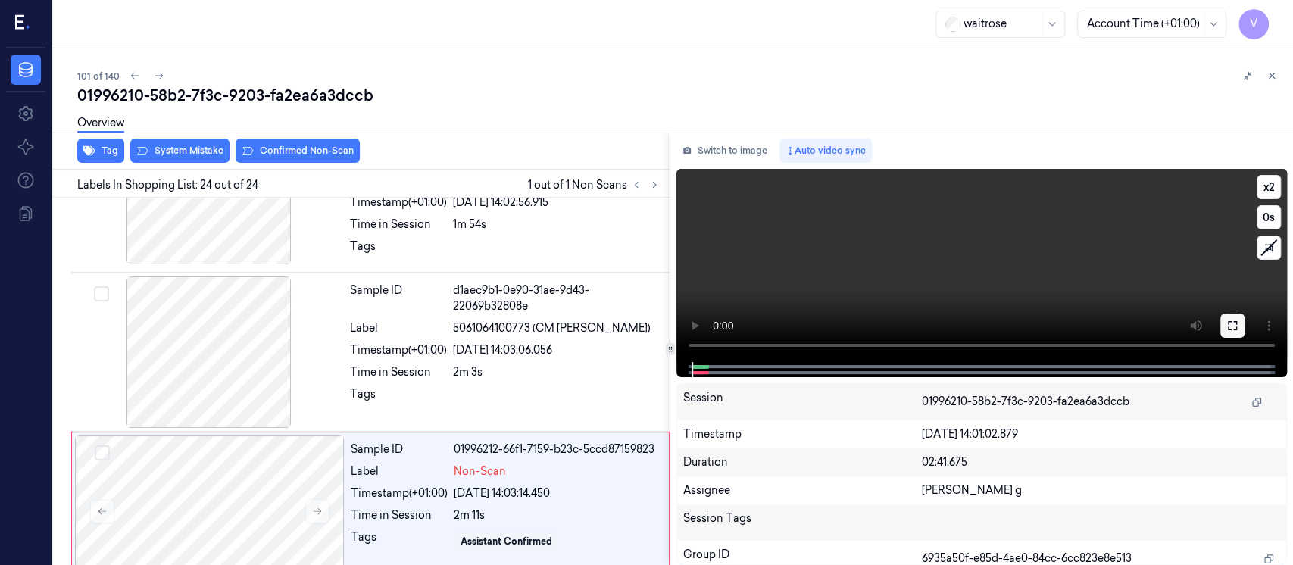
click at [1230, 329] on icon at bounding box center [1232, 325] width 9 height 9
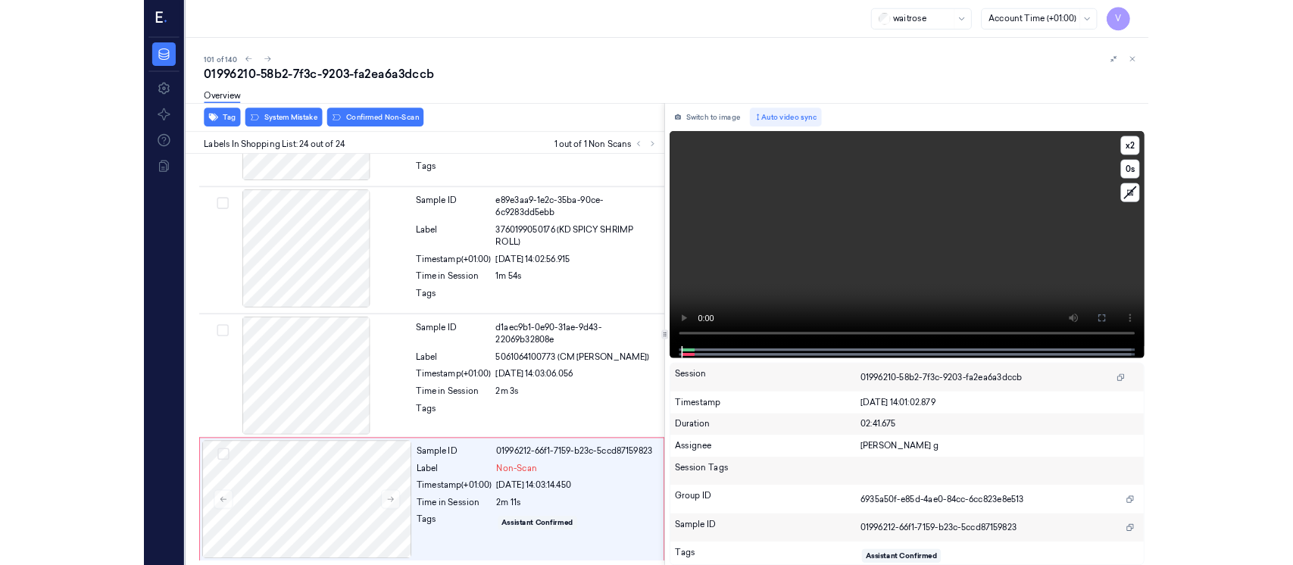
scroll to position [3333, 0]
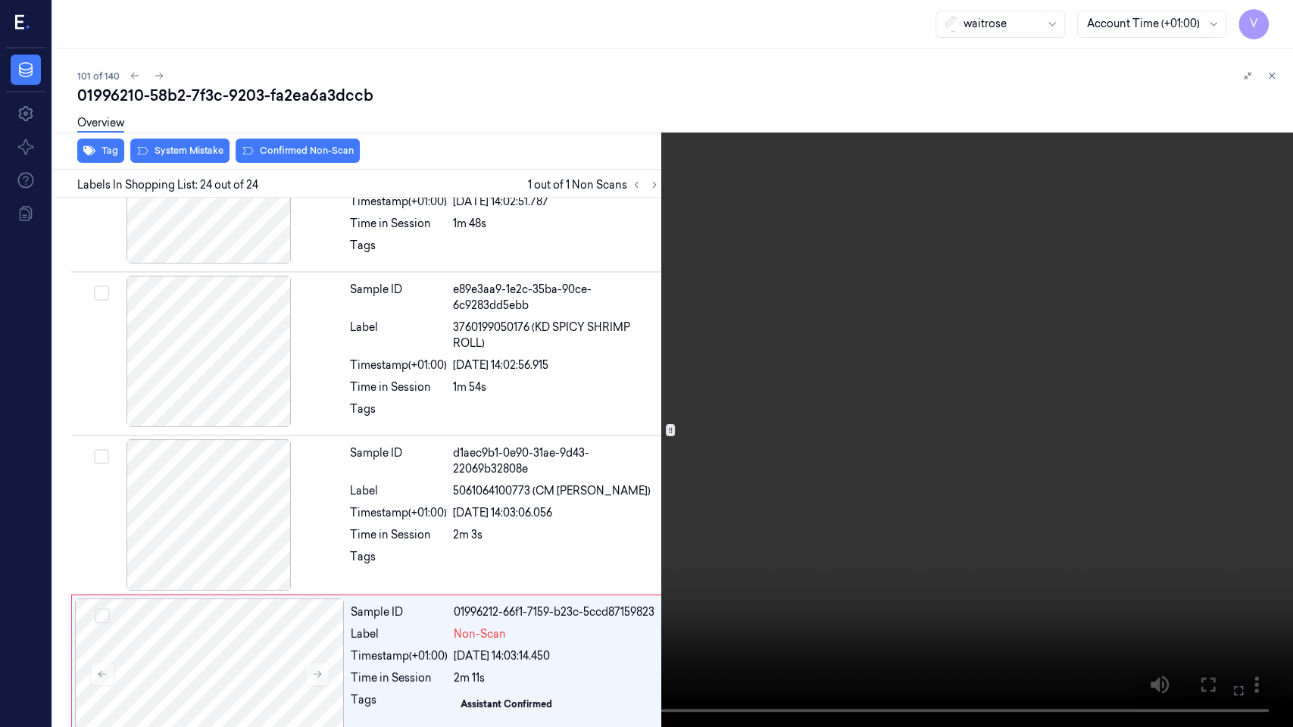
click at [0, 0] on icon at bounding box center [0, 0] width 0 height 0
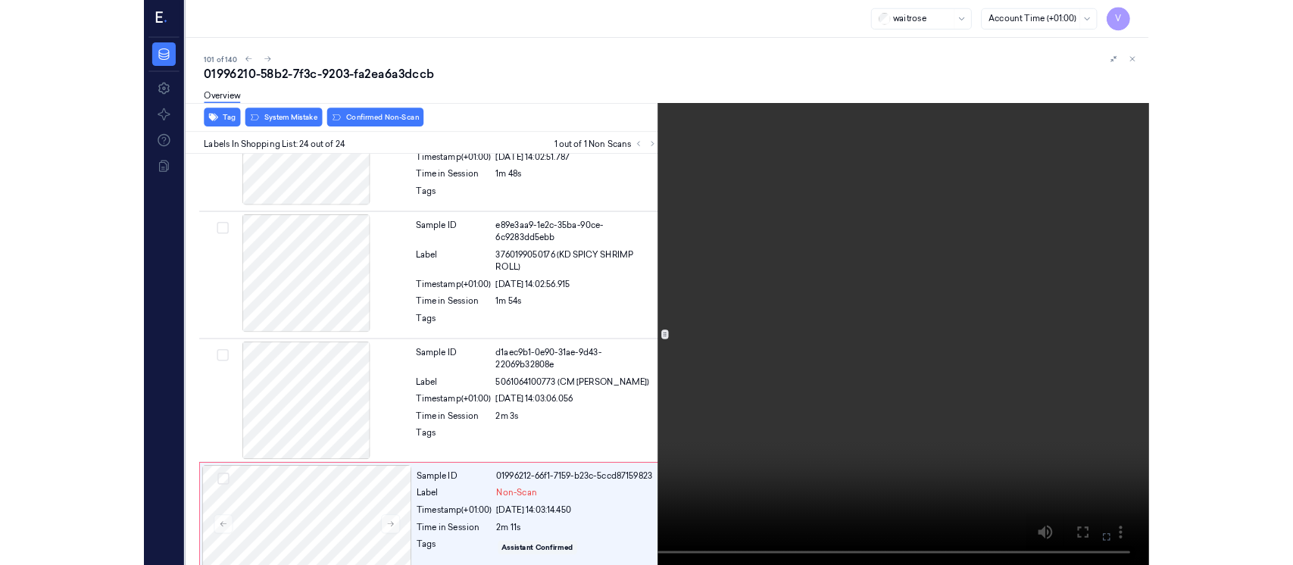
scroll to position [3496, 0]
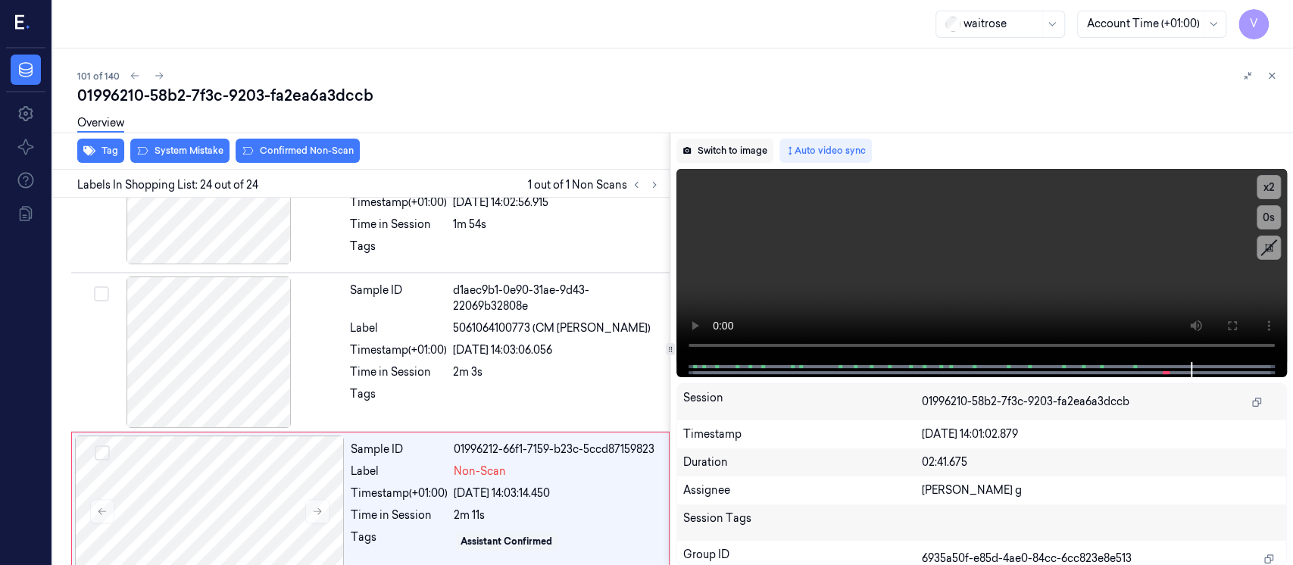
click at [741, 155] on button "Switch to image" at bounding box center [724, 151] width 97 height 24
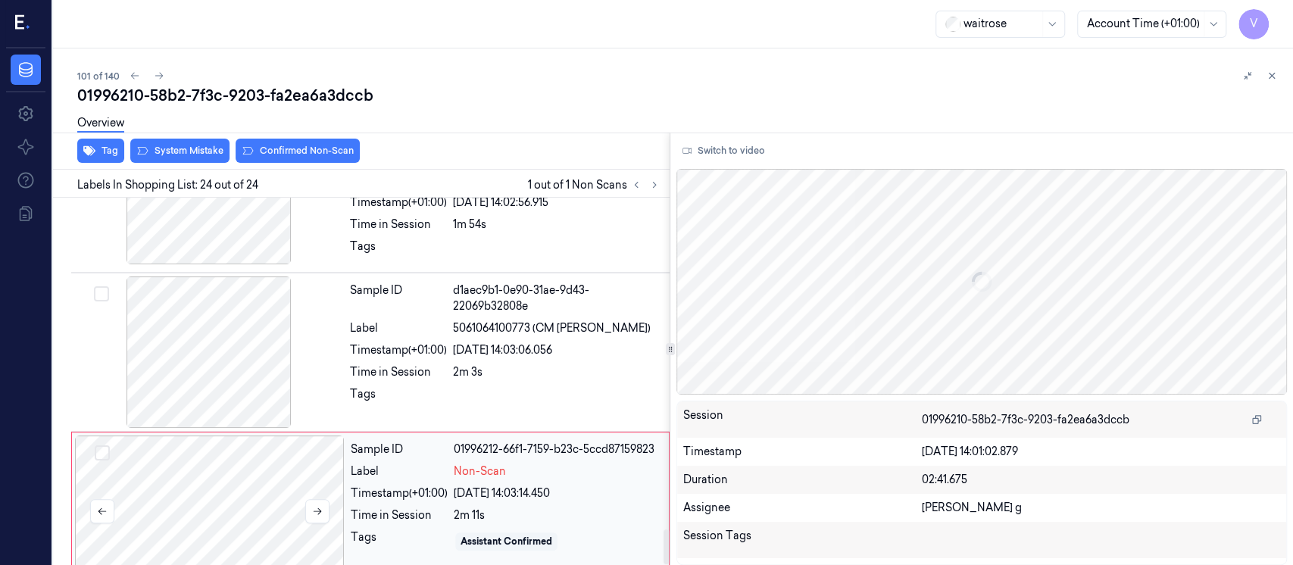
click at [233, 467] on div at bounding box center [210, 510] width 270 height 151
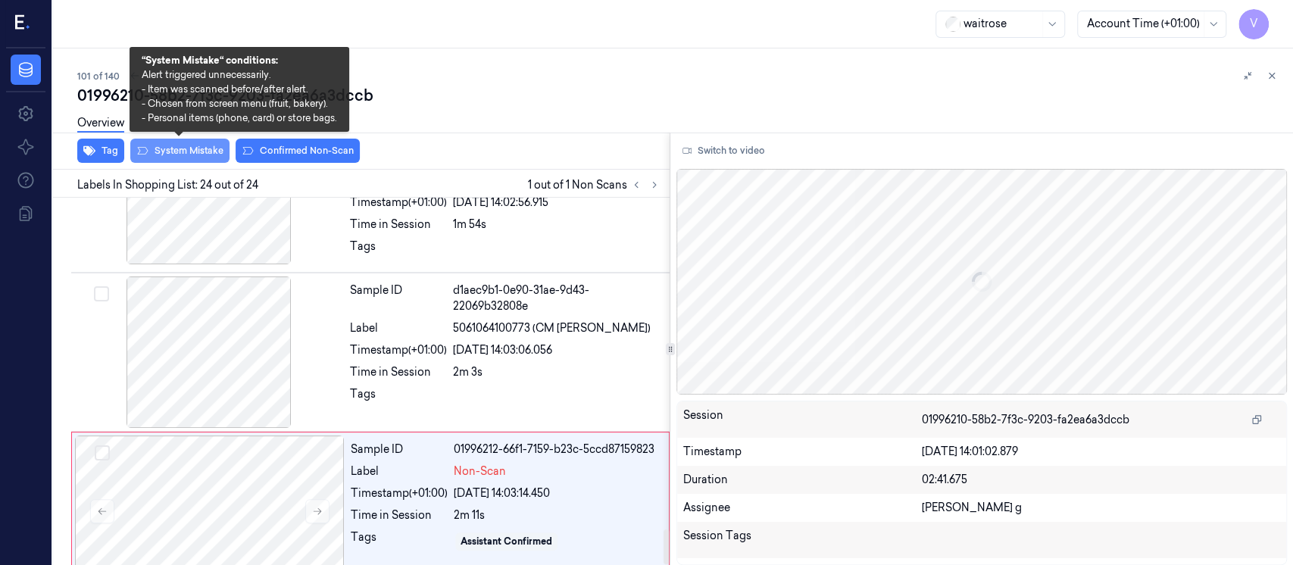
click at [170, 155] on button "System Mistake" at bounding box center [179, 151] width 99 height 24
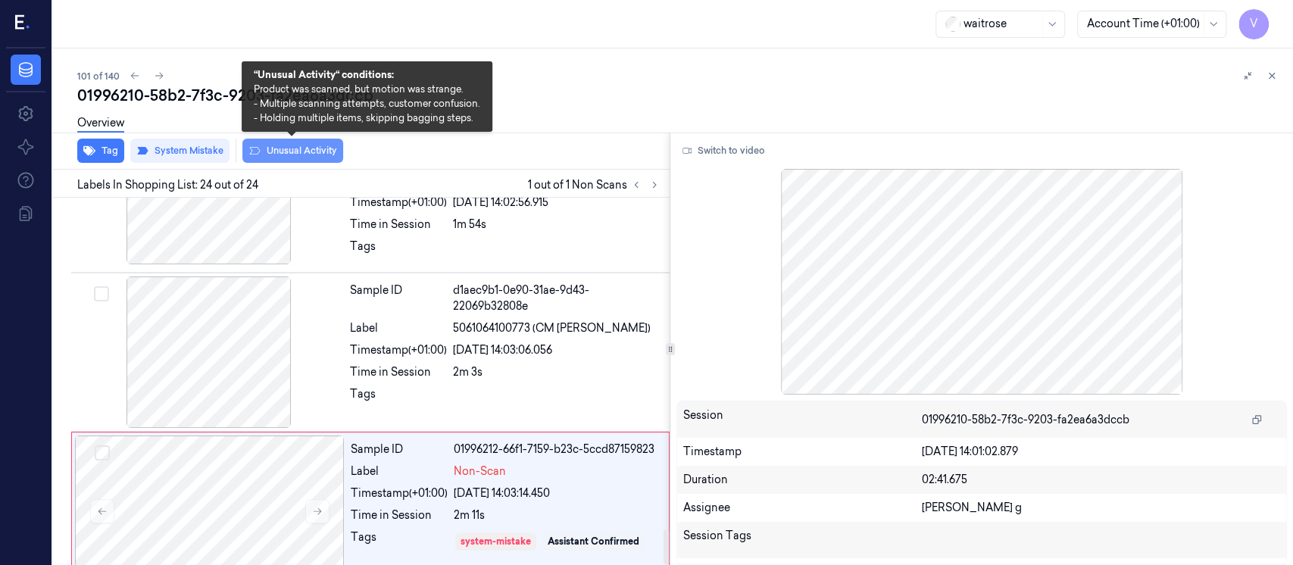
click at [314, 151] on button "Unusual Activity" at bounding box center [292, 151] width 101 height 24
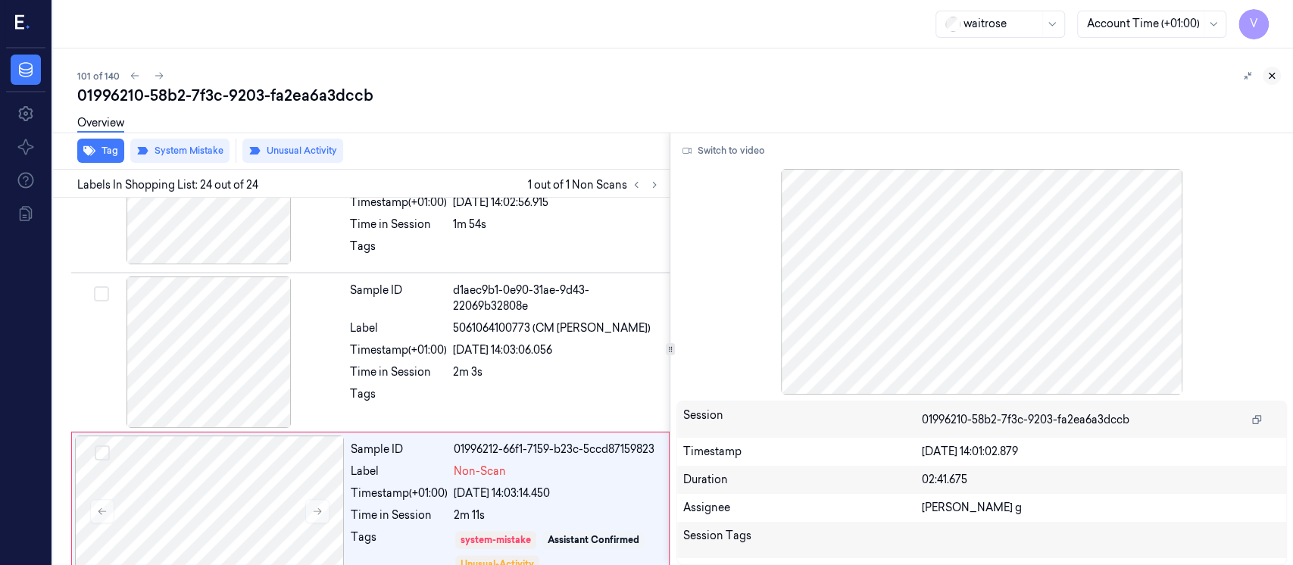
click at [1271, 76] on icon at bounding box center [1271, 75] width 11 height 11
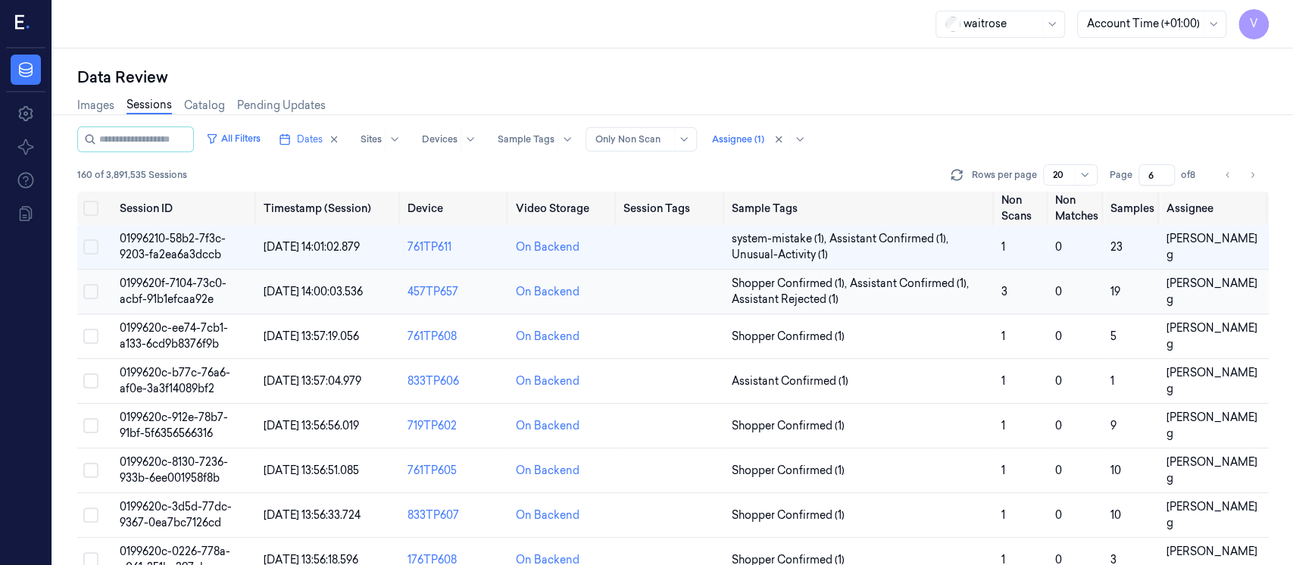
click at [666, 287] on td at bounding box center [671, 292] width 108 height 45
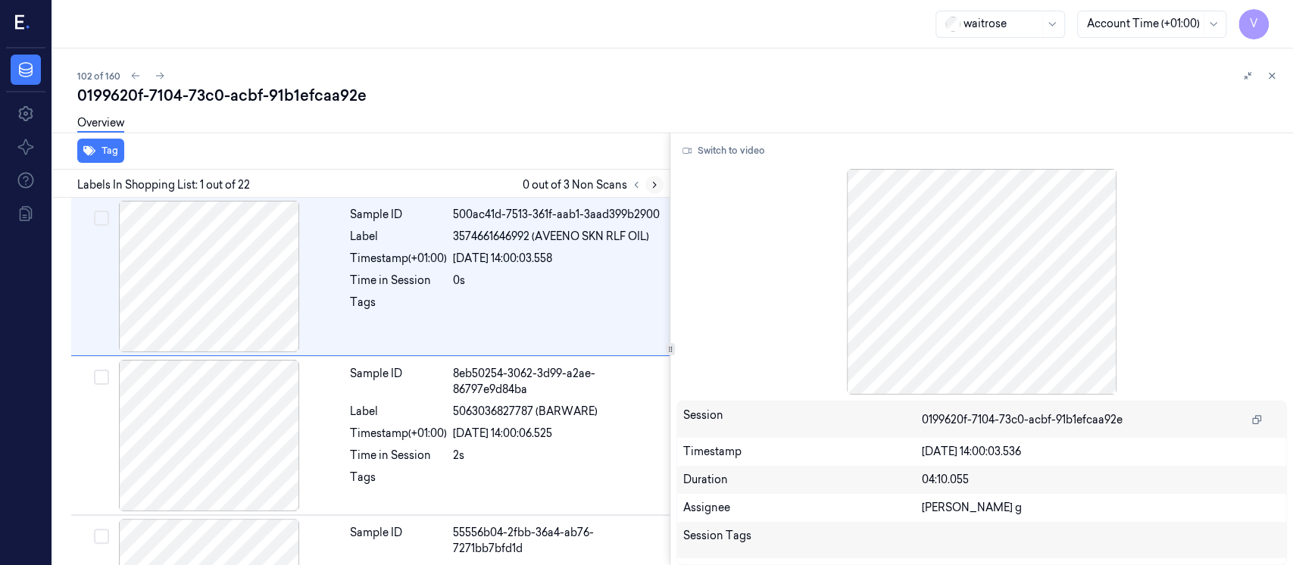
click at [657, 186] on icon at bounding box center [654, 184] width 11 height 11
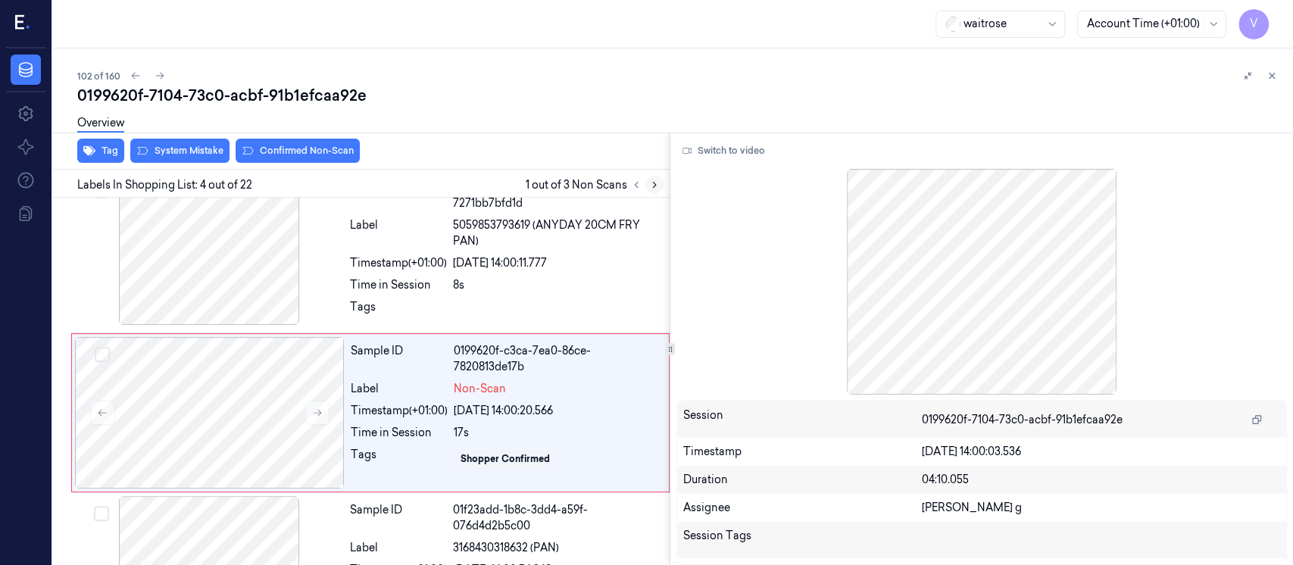
scroll to position [376, 0]
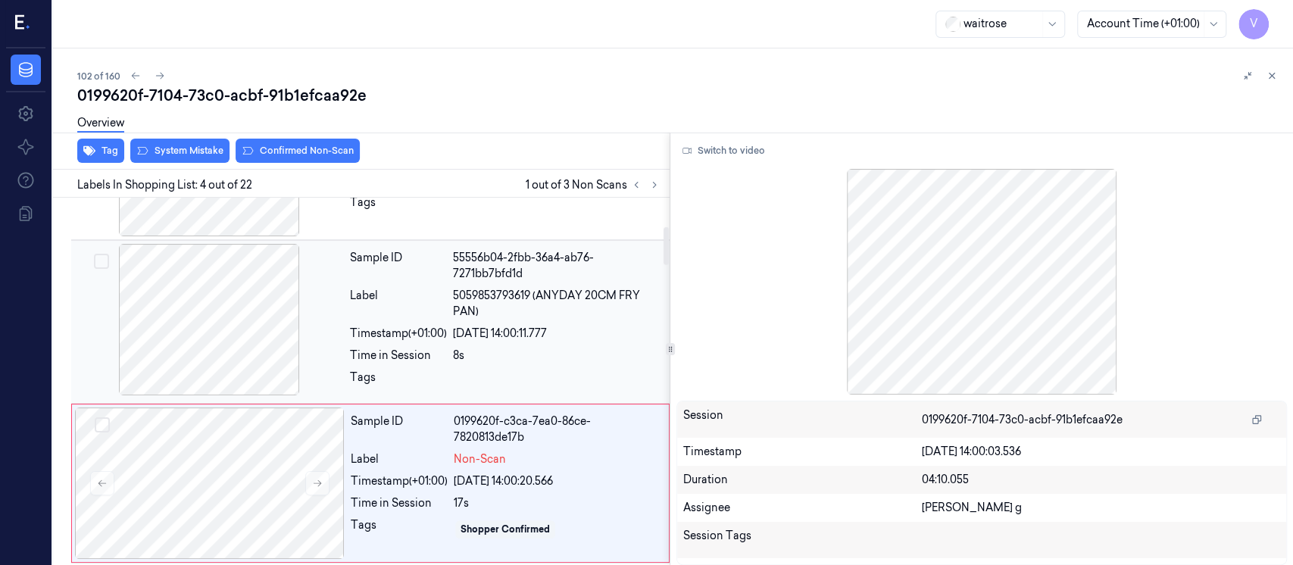
click at [217, 324] on div at bounding box center [209, 319] width 270 height 151
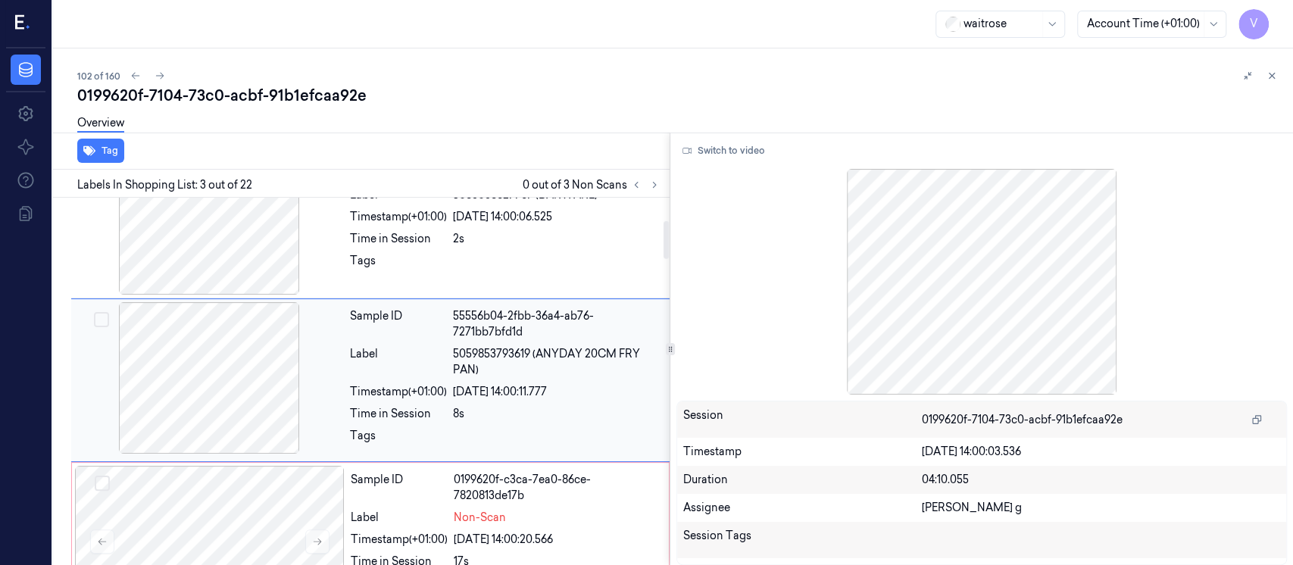
scroll to position [214, 0]
click at [448, 386] on div "Timestamp (+01:00) 19/09/2025 14:00:11.777" at bounding box center [505, 394] width 310 height 16
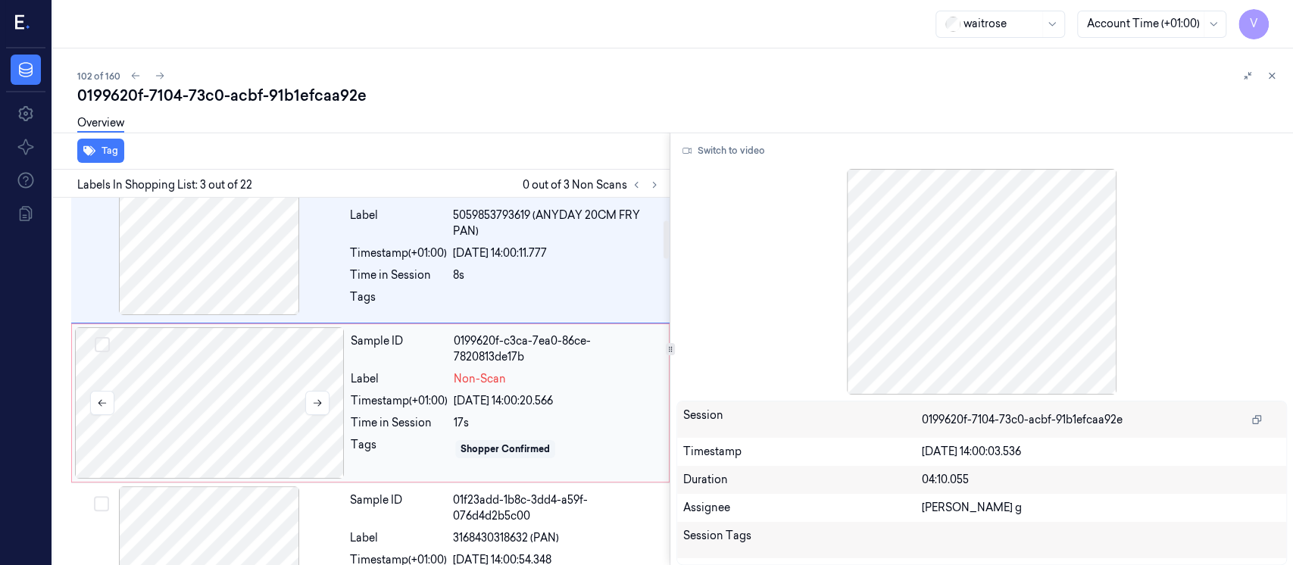
scroll to position [417, 0]
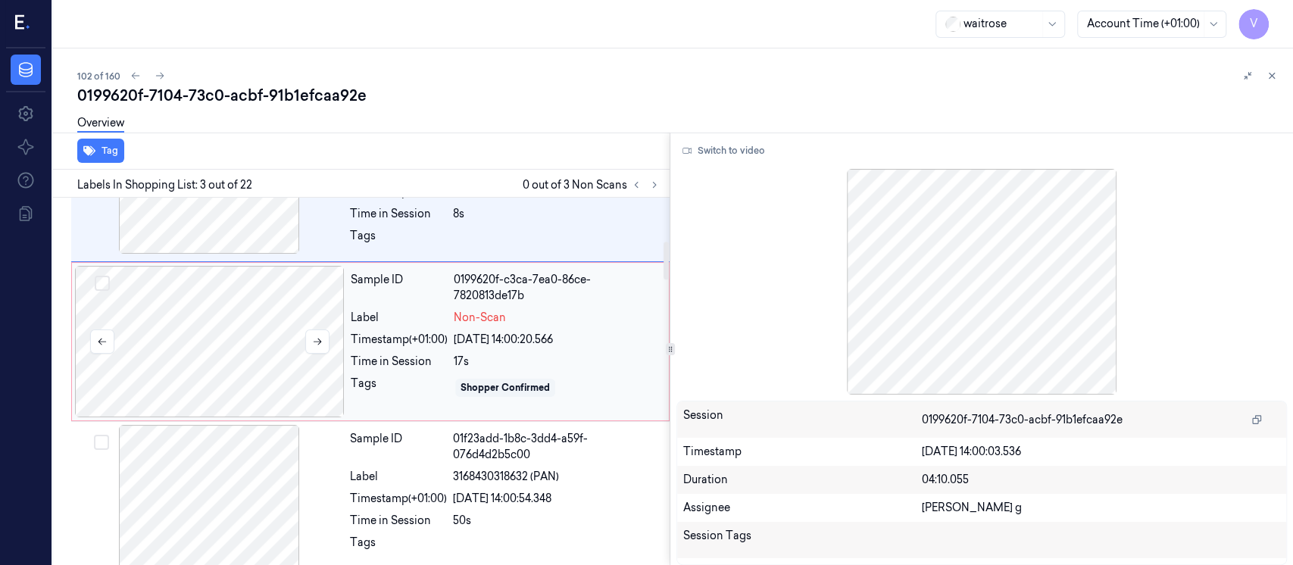
click at [265, 323] on div at bounding box center [210, 341] width 270 height 151
